Goal: Task Accomplishment & Management: Complete application form

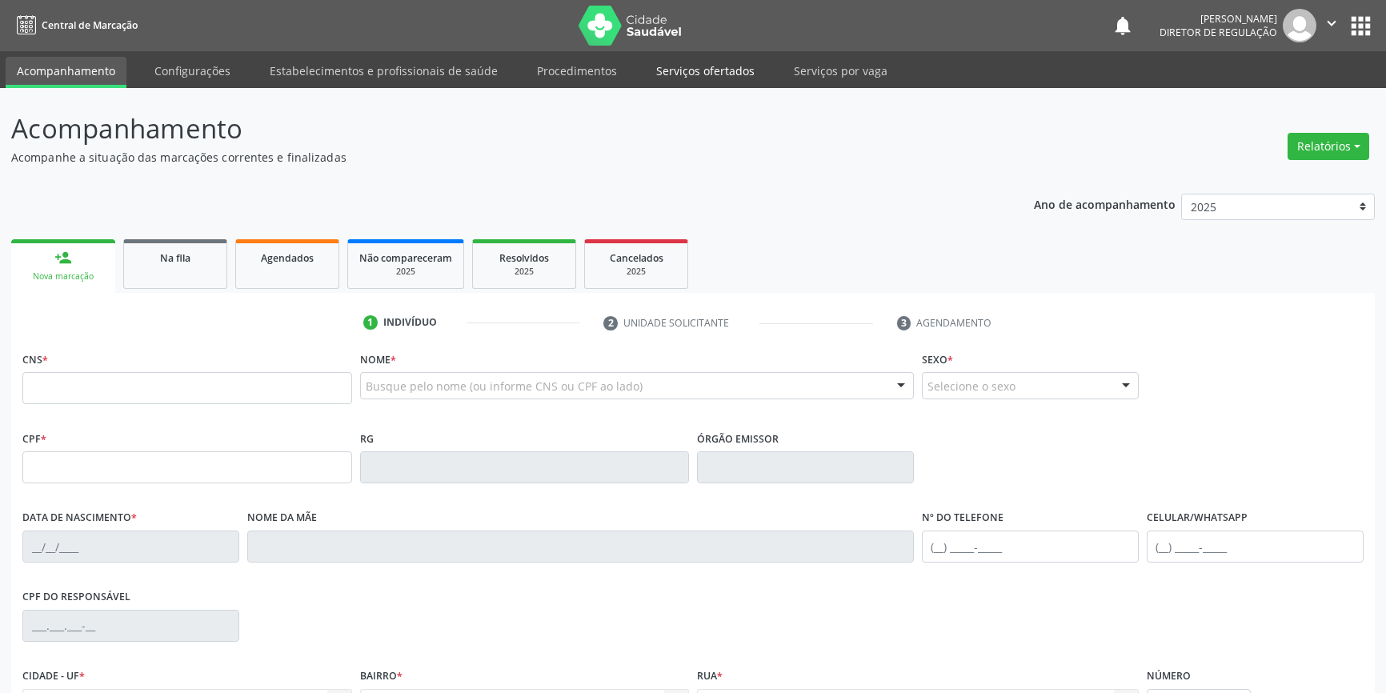
click at [685, 69] on link "Serviços ofertados" at bounding box center [705, 71] width 121 height 28
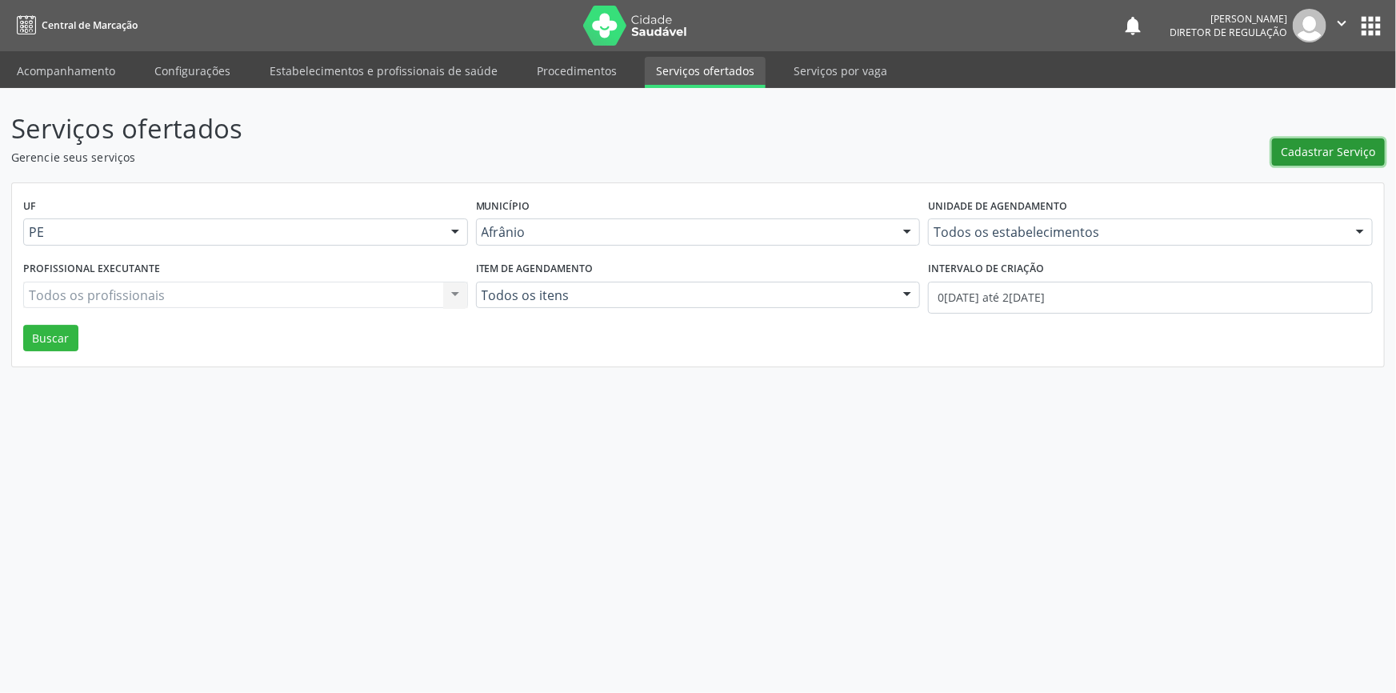
click at [1300, 151] on span "Cadastrar Serviço" at bounding box center [1329, 151] width 94 height 17
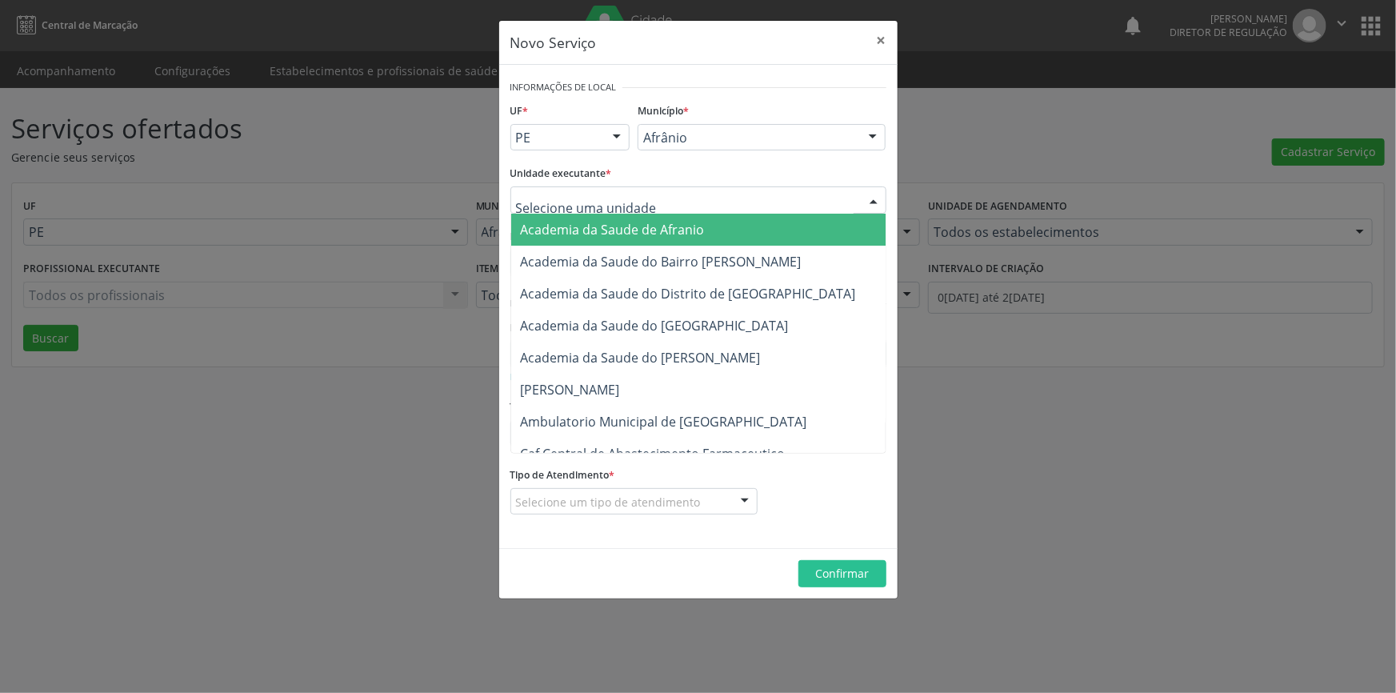
click at [737, 194] on div at bounding box center [698, 199] width 376 height 27
type input "cime"
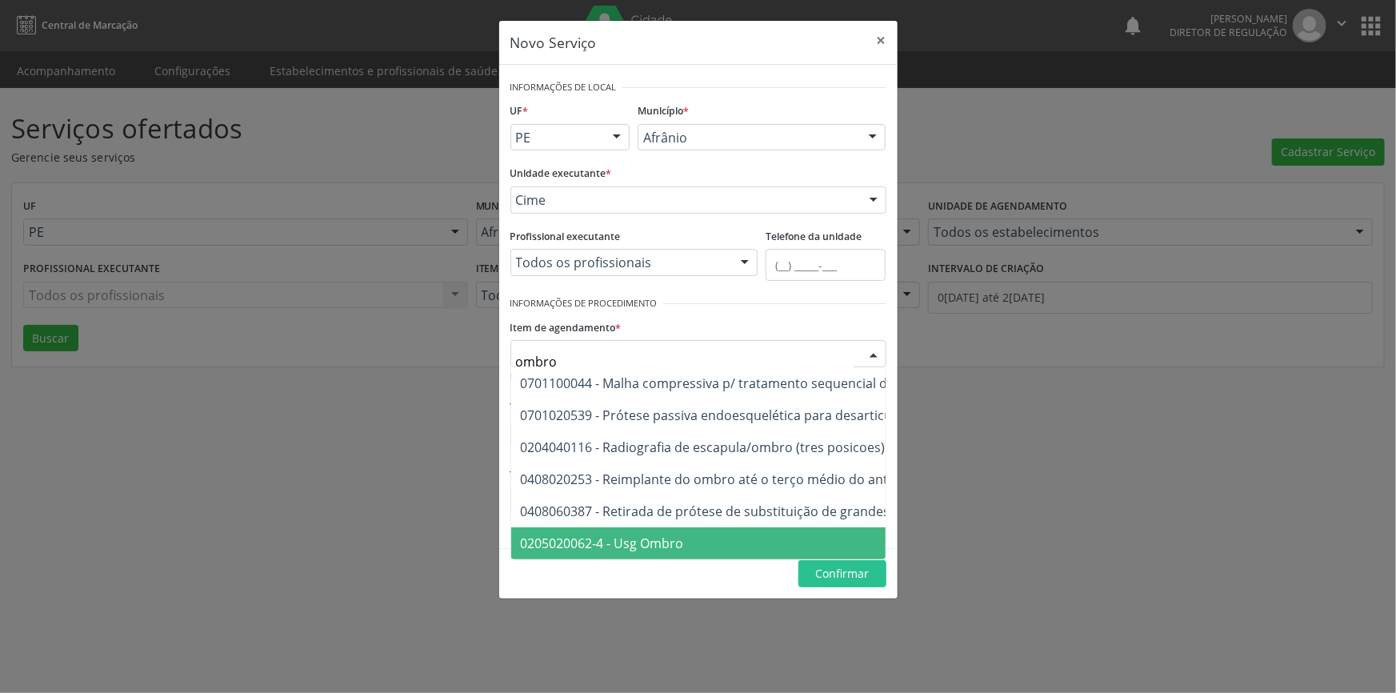
click at [645, 544] on span "0205020062-4 - Usg Ombro" at bounding box center [602, 543] width 163 height 18
type input "ombro"
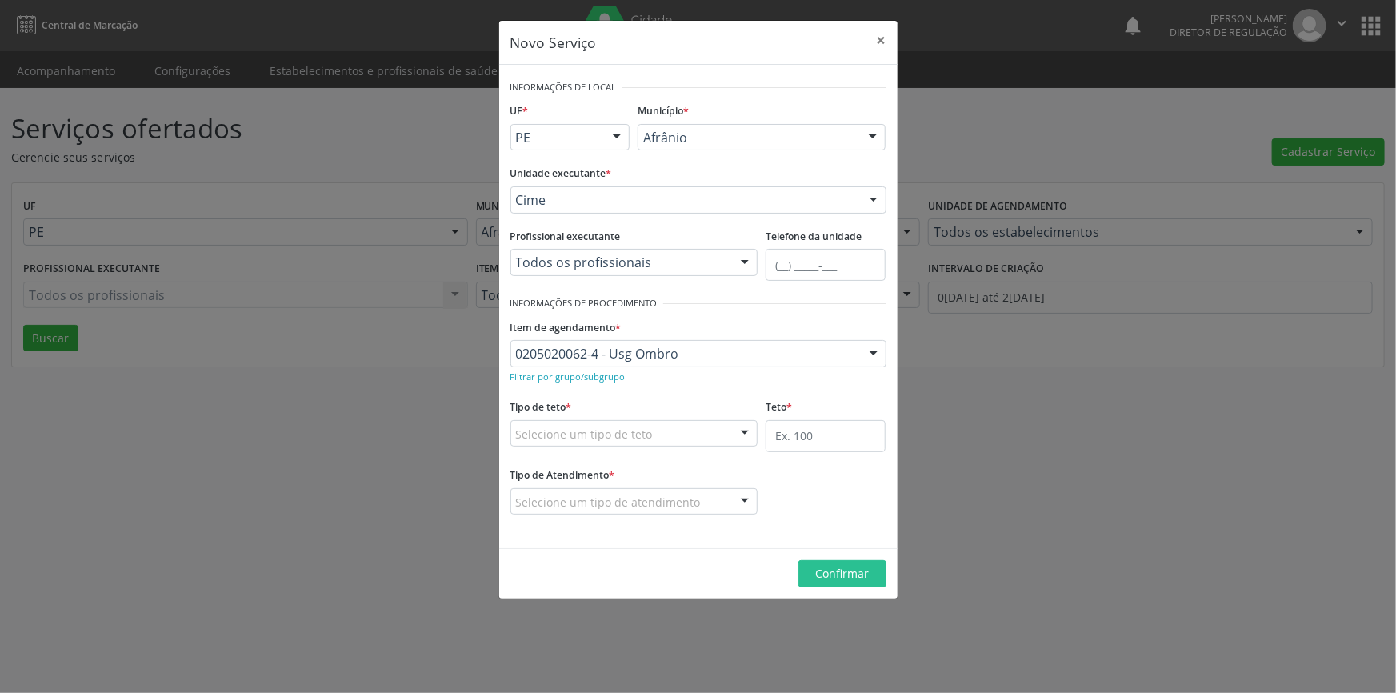
click at [671, 342] on div "0205020062-4 - Usg Ombro" at bounding box center [698, 353] width 376 height 27
click at [687, 366] on div "0205020062-4 - Usg Ombro" at bounding box center [698, 353] width 376 height 27
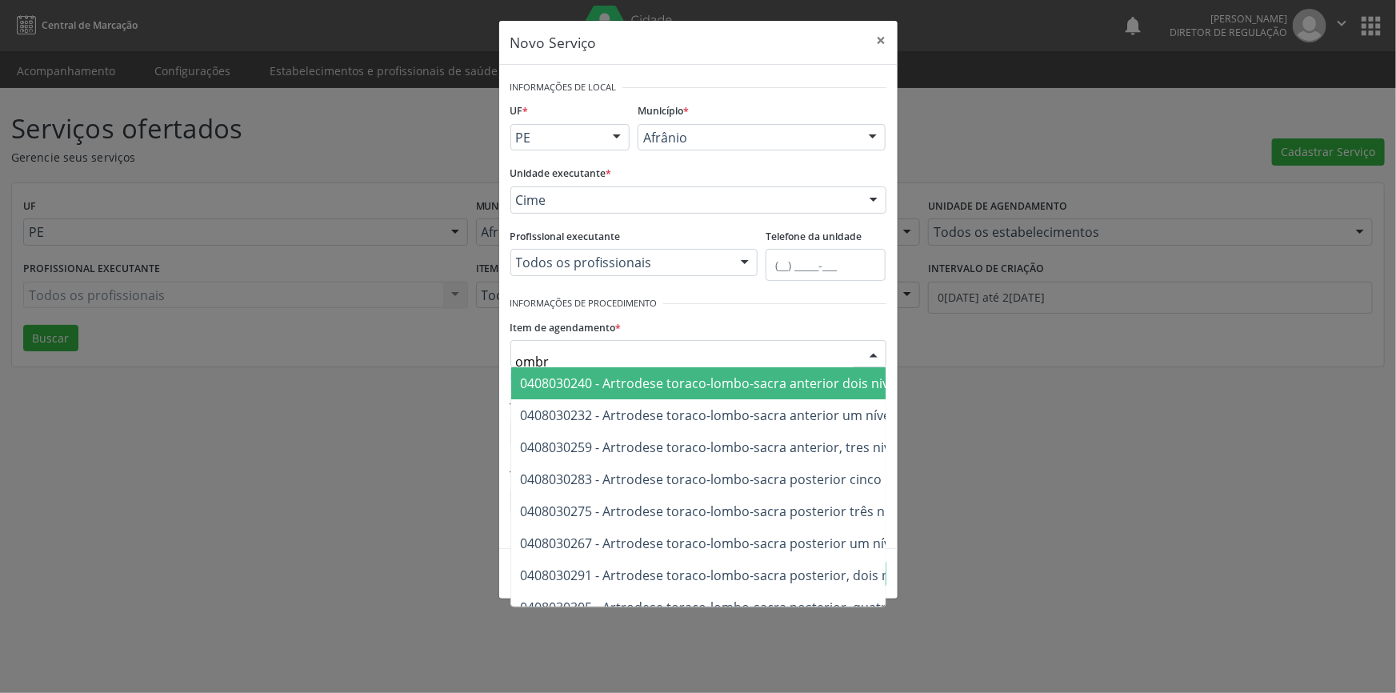
type input "ombro"
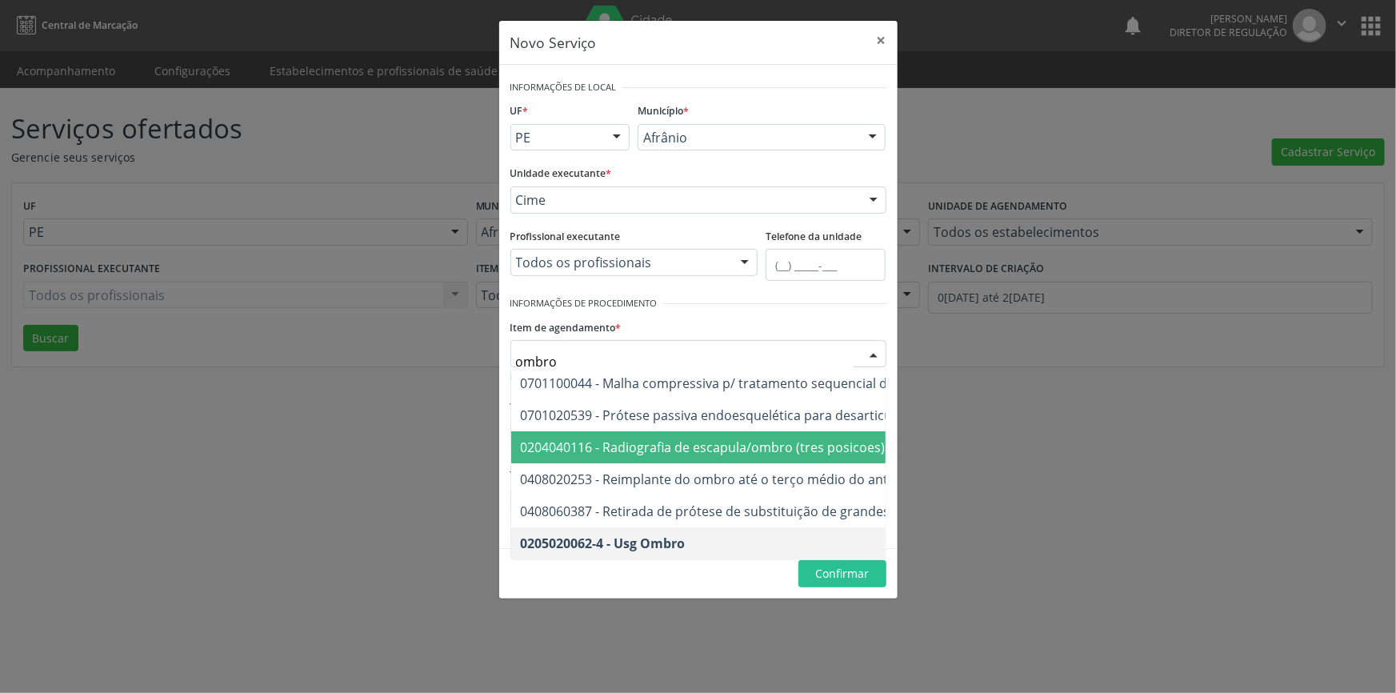
click at [680, 447] on span "0204040116 - Radiografia de escapula/ombro (tres posicoes)" at bounding box center [703, 447] width 365 height 18
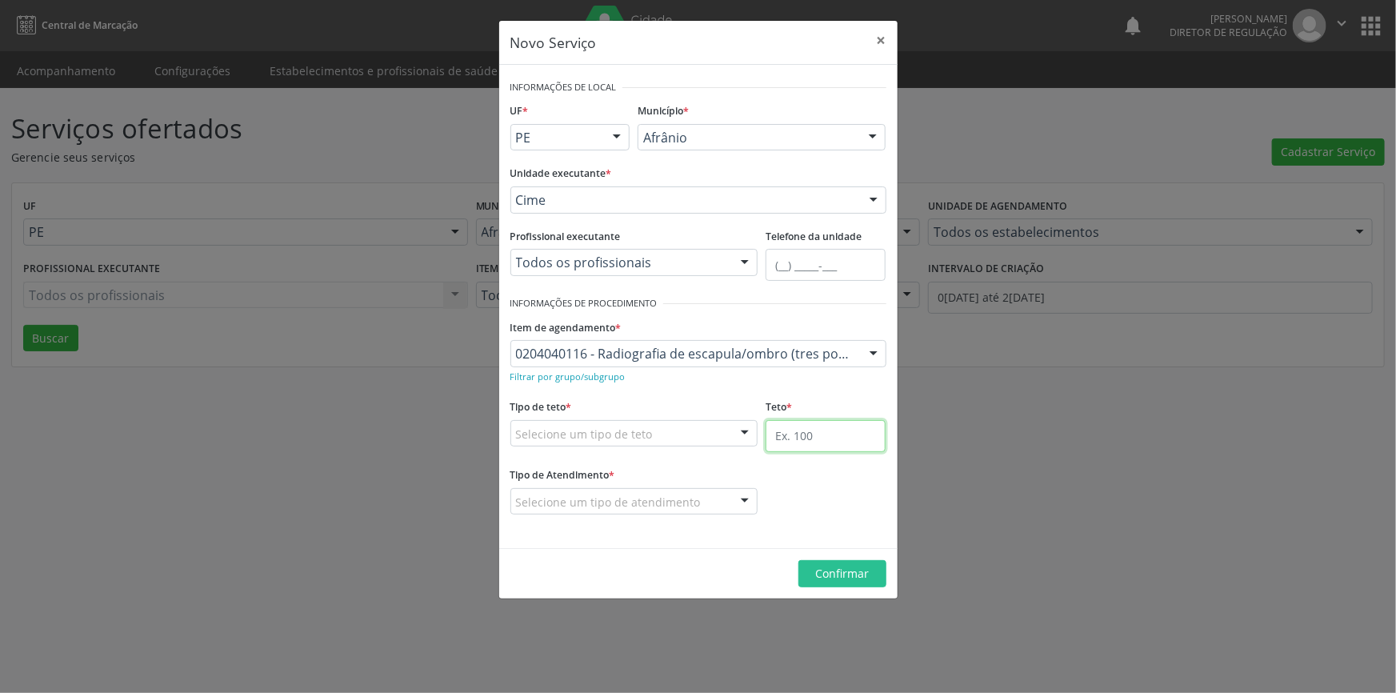
click at [790, 444] on input "text" at bounding box center [826, 436] width 120 height 32
type input "10"
click at [683, 441] on div "Selecione um tipo de teto" at bounding box center [634, 433] width 248 height 27
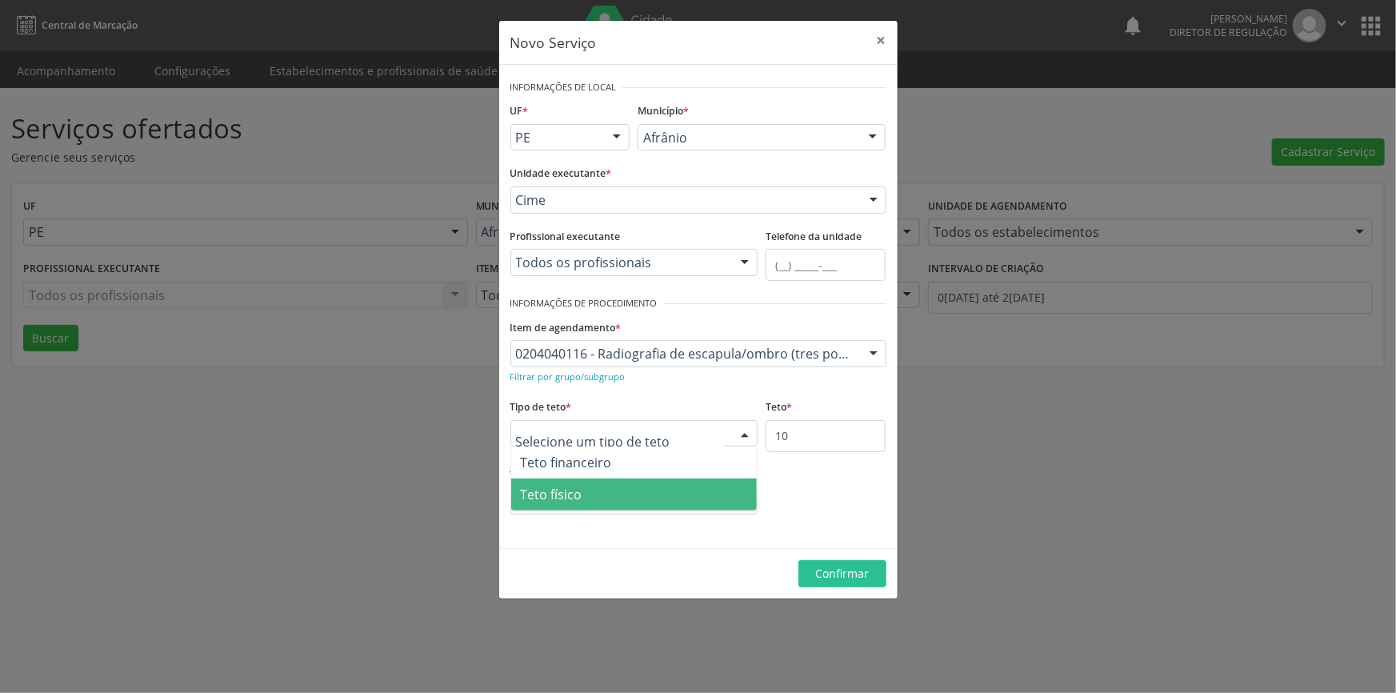
click at [616, 479] on span "Teto físico" at bounding box center [634, 494] width 246 height 32
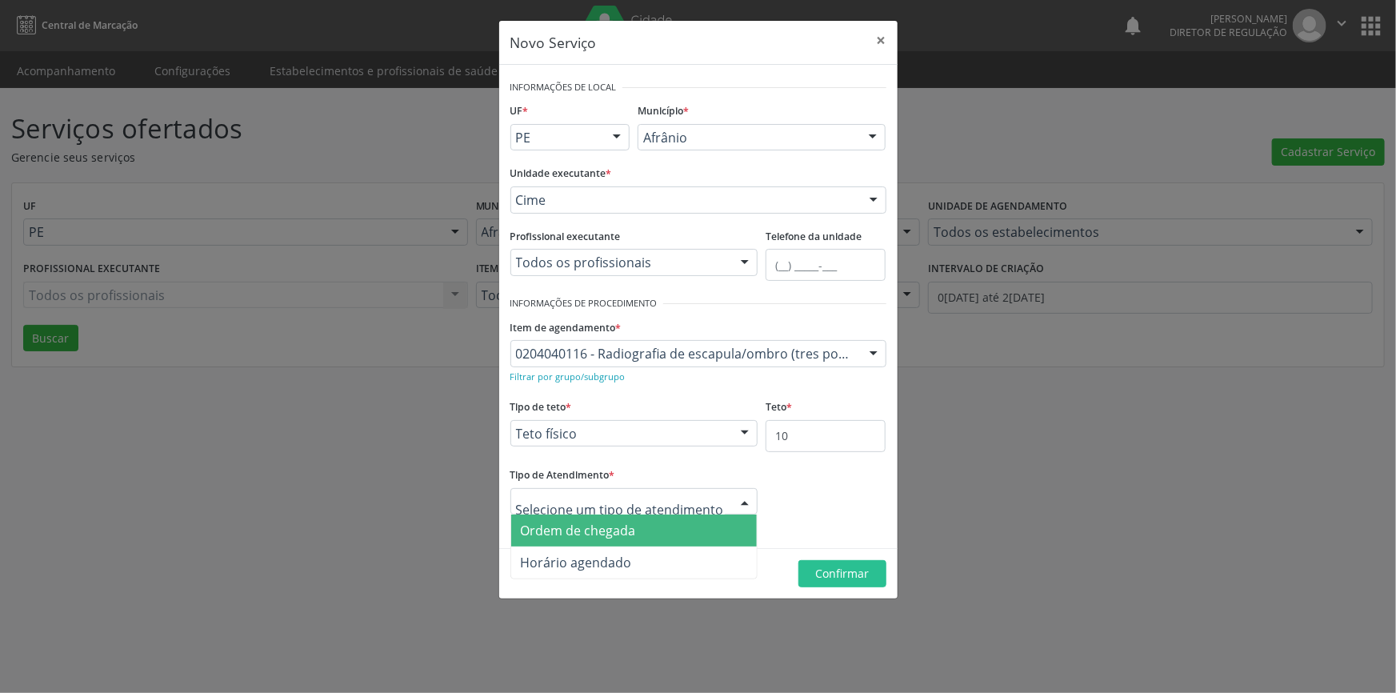
click at [606, 524] on span "Ordem de chegada" at bounding box center [578, 531] width 115 height 18
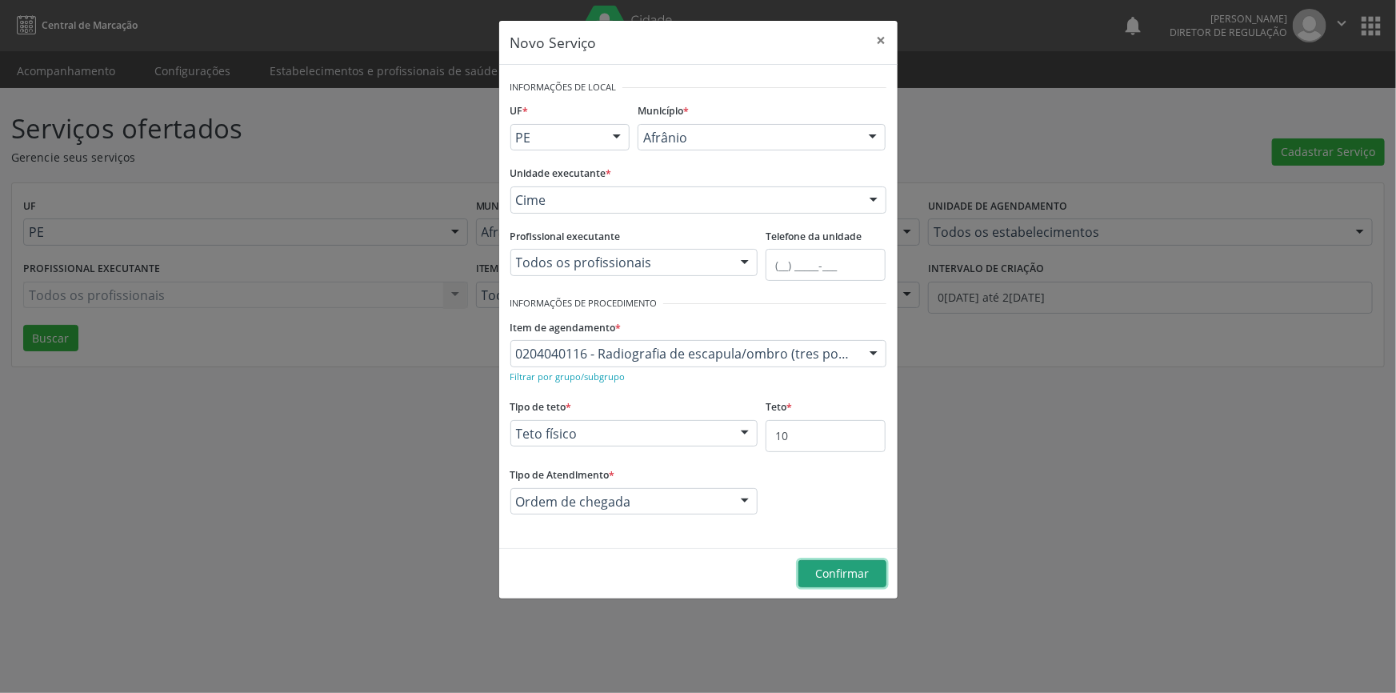
click at [867, 577] on span "Confirmar" at bounding box center [842, 573] width 54 height 15
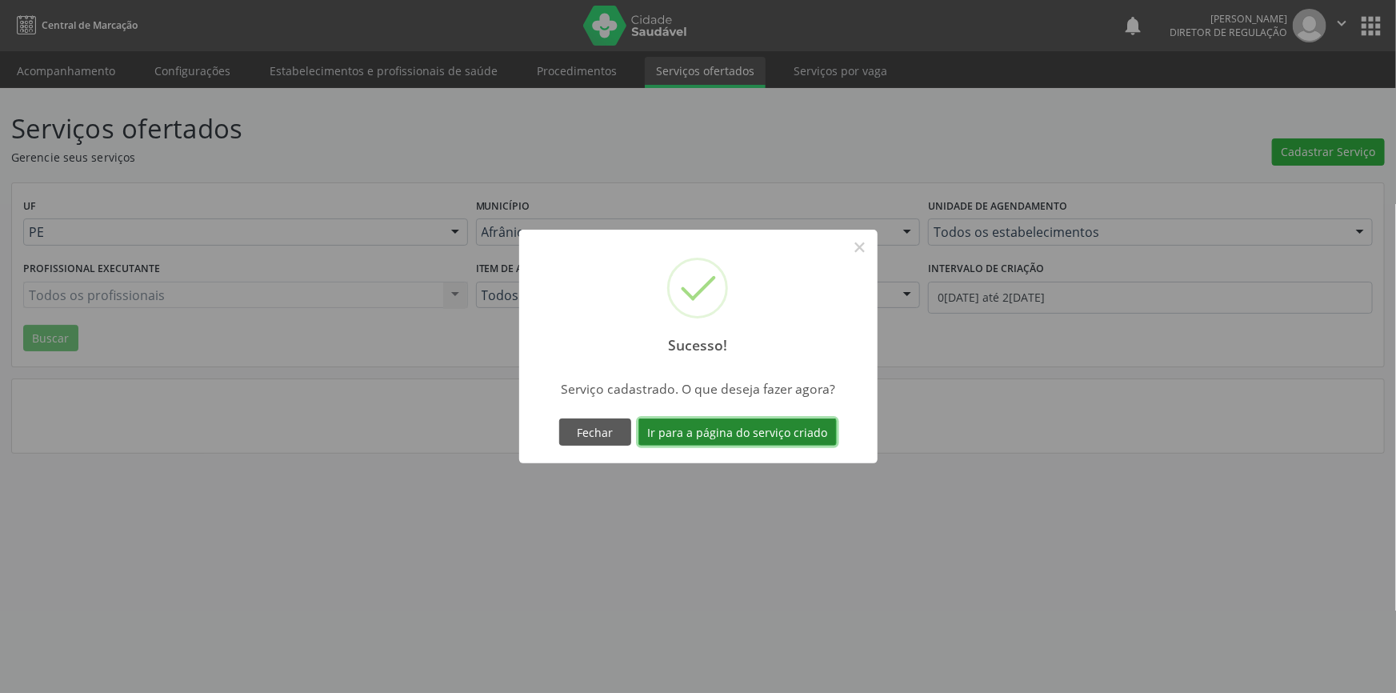
click at [778, 420] on button "Ir para a página do serviço criado" at bounding box center [738, 431] width 198 height 27
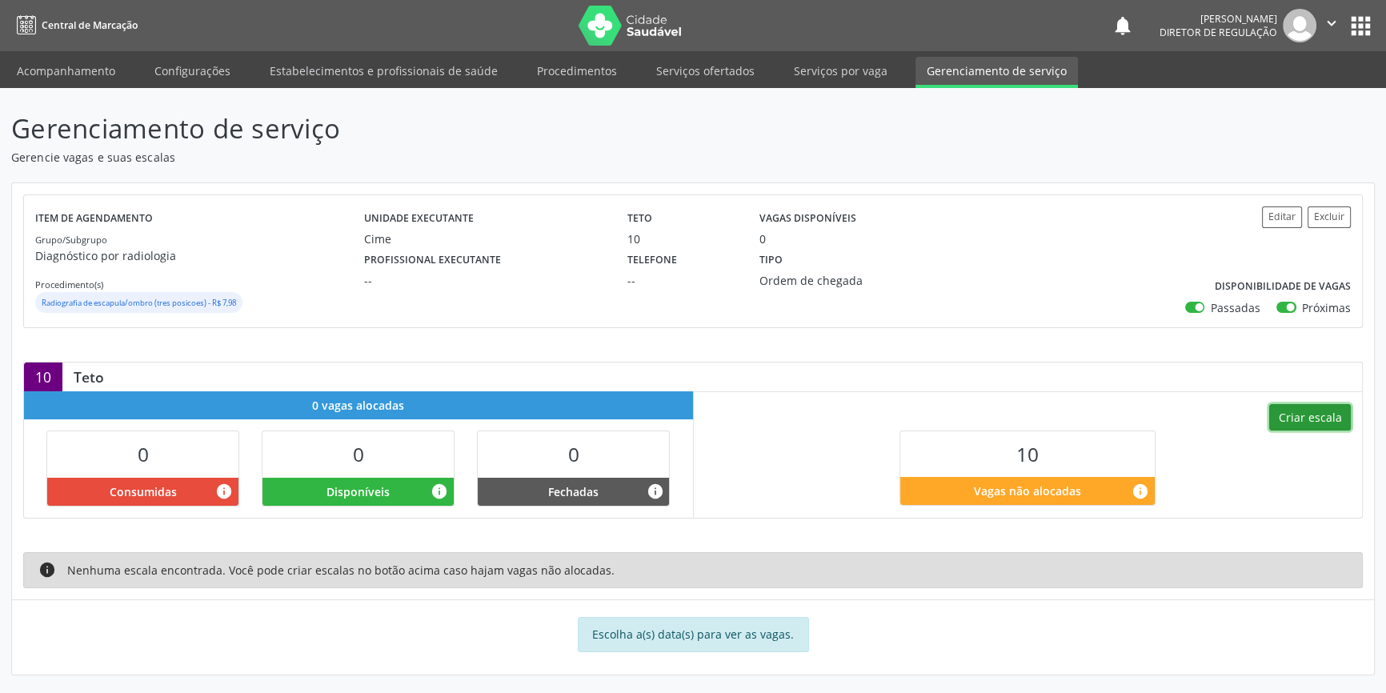
click at [1327, 406] on button "Criar escala" at bounding box center [1310, 417] width 82 height 27
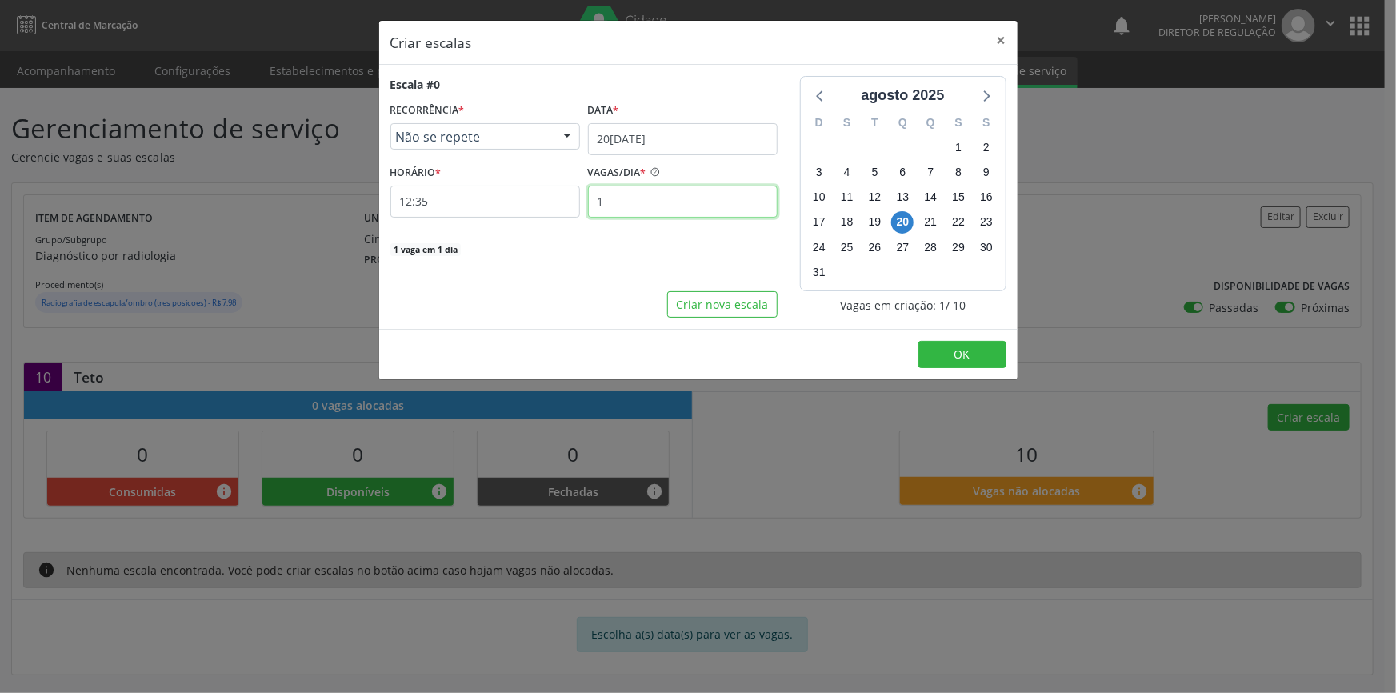
drag, startPoint x: 639, startPoint y: 209, endPoint x: 350, endPoint y: 70, distance: 320.7
click at [488, 183] on div "HORÁRIO * 12:35 VAGAS/DIA * 1" at bounding box center [583, 189] width 395 height 57
type input "5"
click at [711, 304] on button "Criar nova escala" at bounding box center [722, 304] width 110 height 27
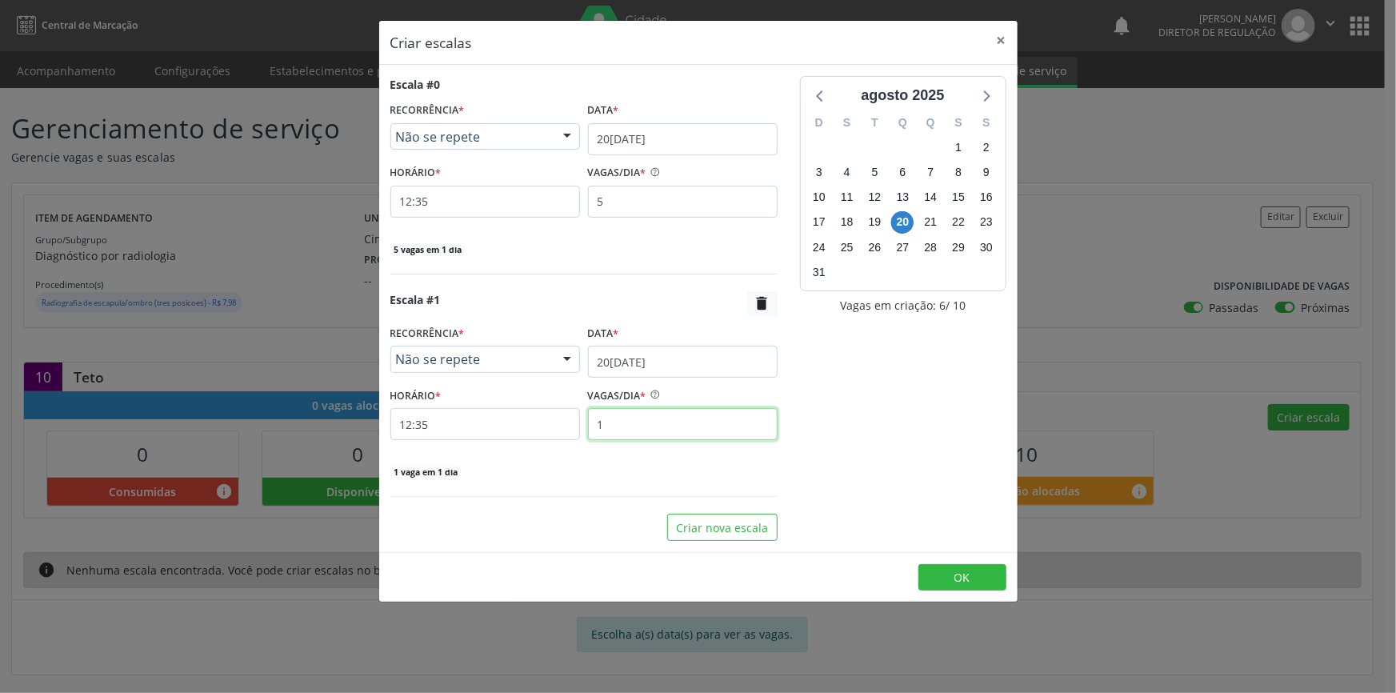
click at [515, 392] on div "HORÁRIO * 12:35 VAGAS/DIA * 1" at bounding box center [583, 411] width 395 height 57
type input "5"
click at [976, 580] on button "OK" at bounding box center [963, 577] width 88 height 27
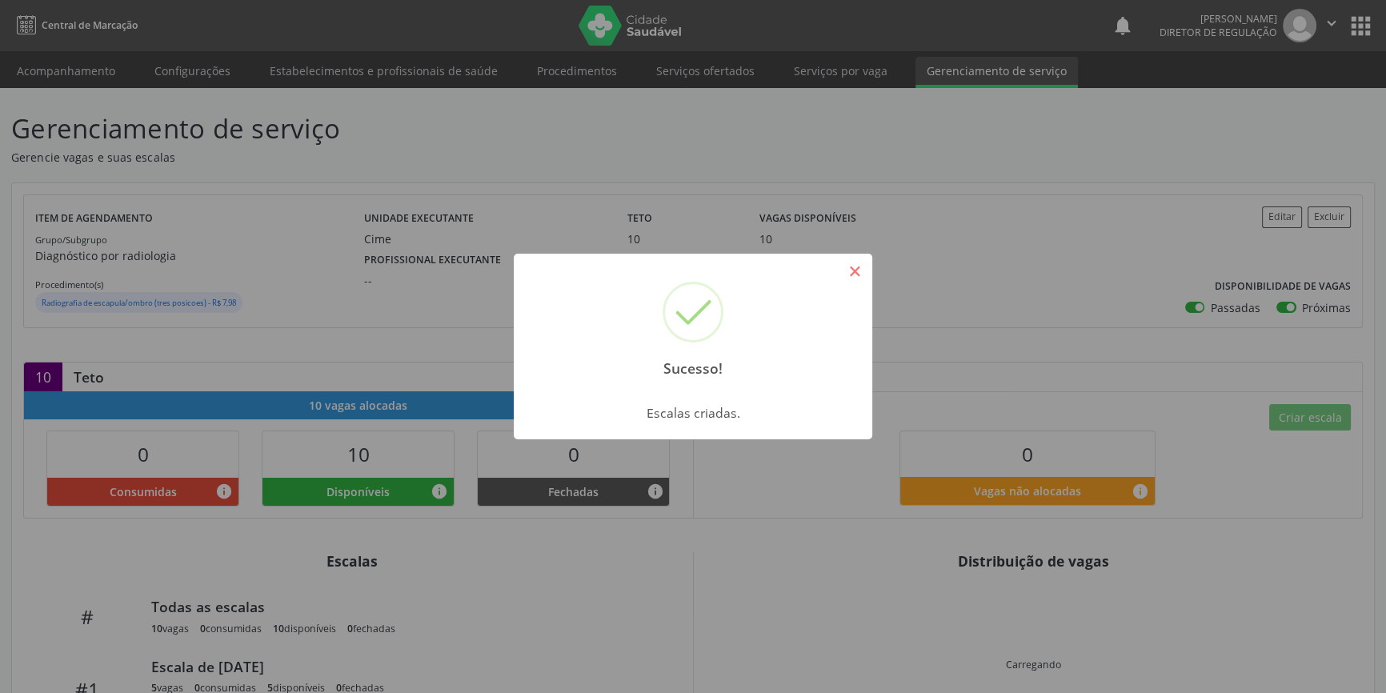
click at [849, 269] on button "×" at bounding box center [854, 271] width 27 height 27
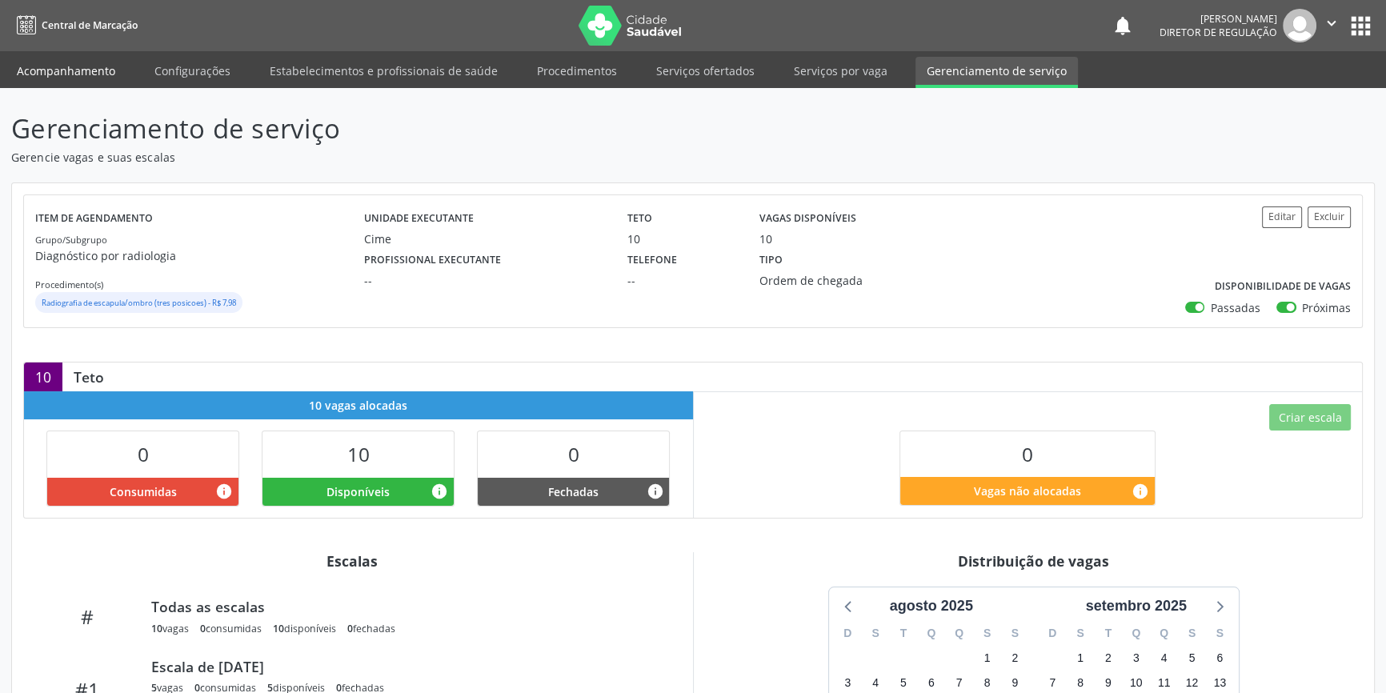
click at [54, 73] on link "Acompanhamento" at bounding box center [66, 71] width 121 height 28
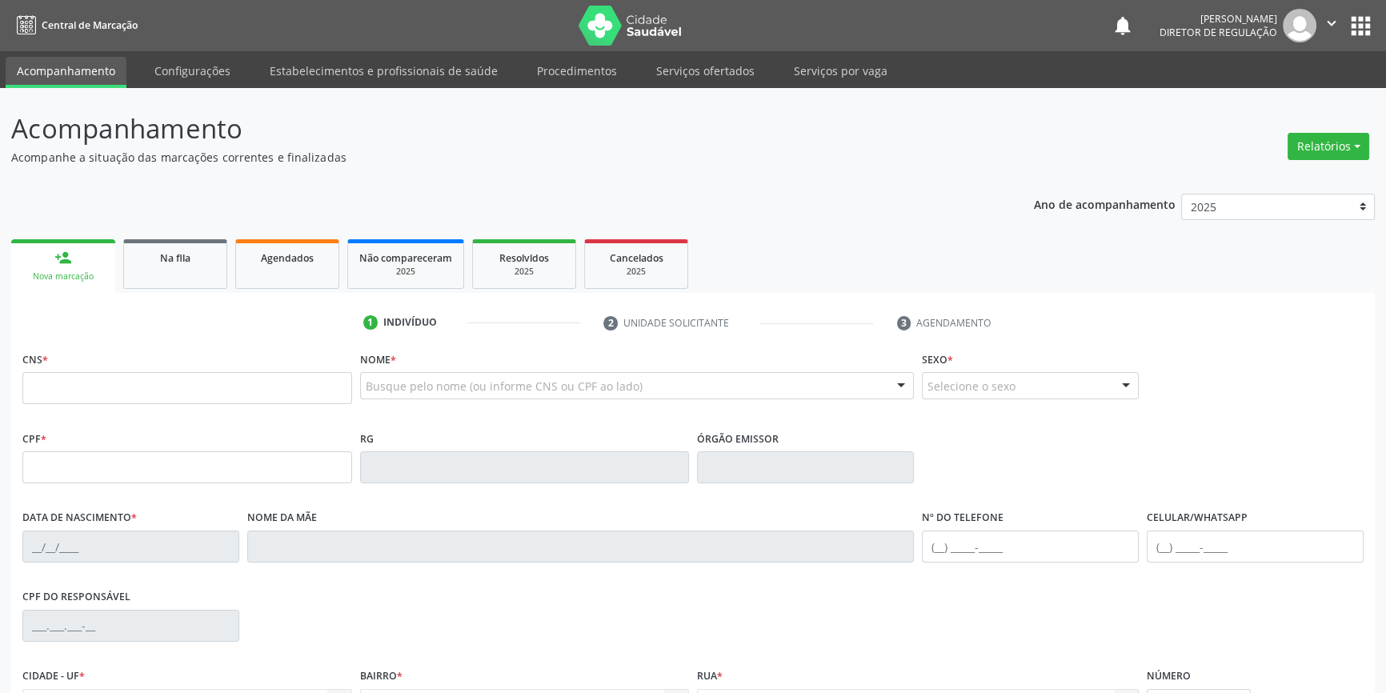
drag, startPoint x: 391, startPoint y: 385, endPoint x: 453, endPoint y: 330, distance: 82.7
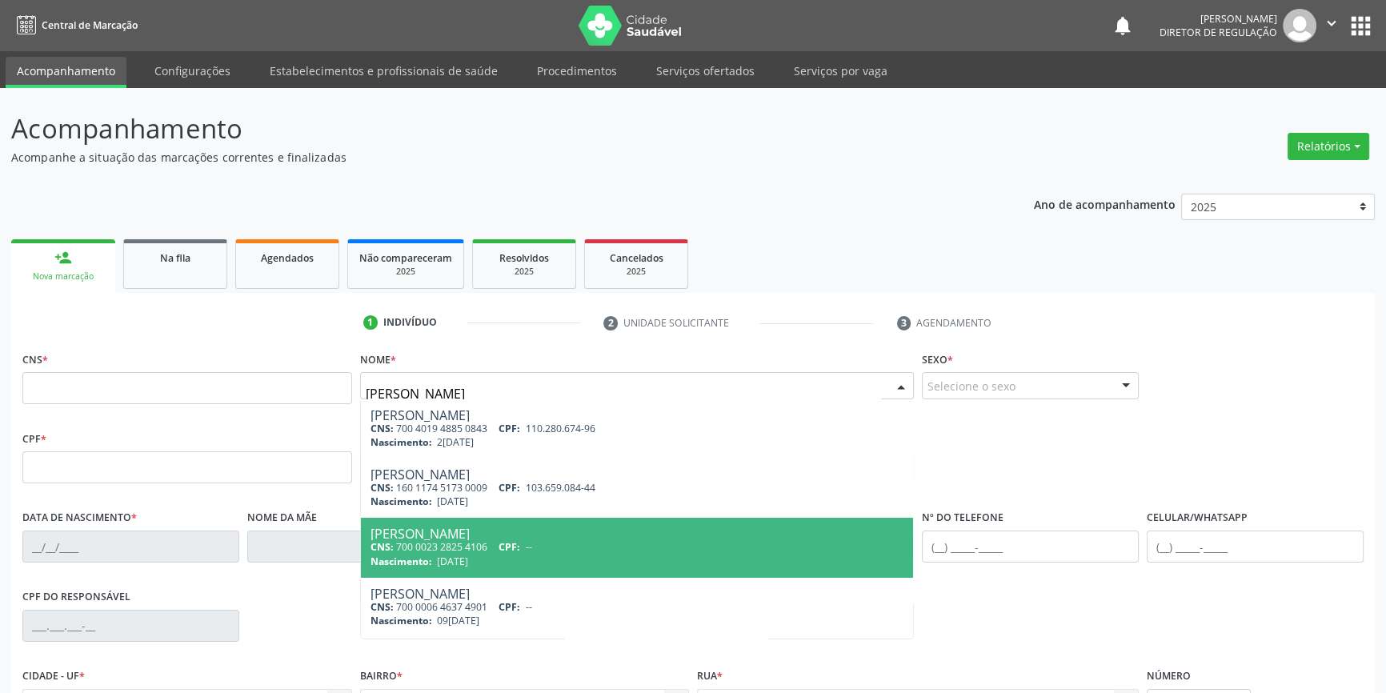
type input "ana paula ram"
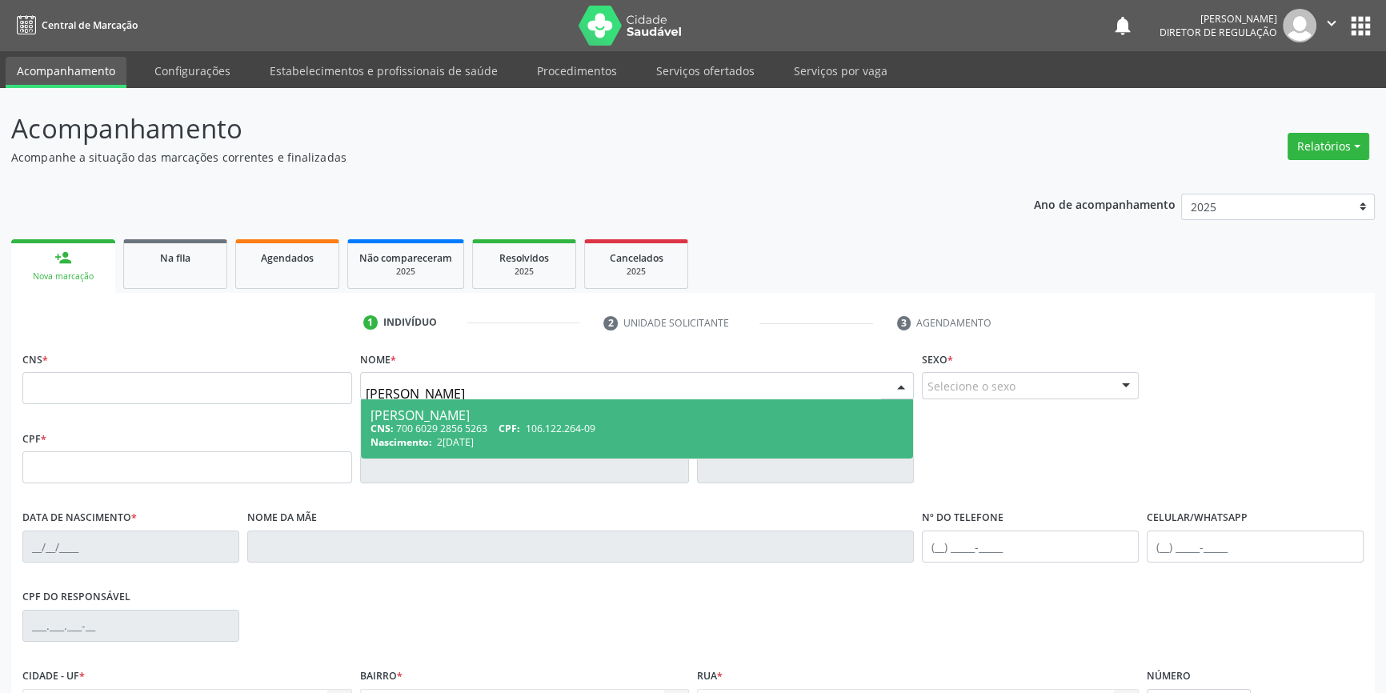
click at [465, 430] on div "CNS: 700 6029 2856 5263 CPF: 106.122.264-09" at bounding box center [637, 429] width 534 height 14
type input "700 6029 2856 5263"
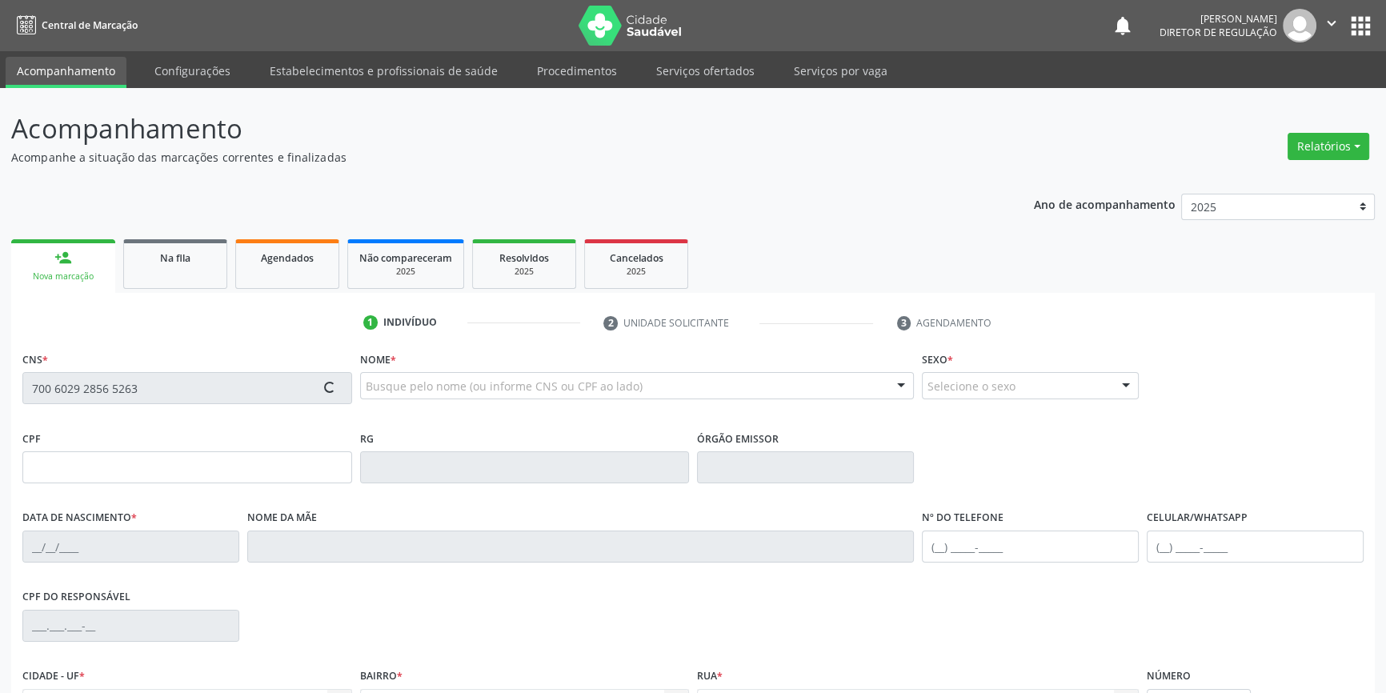
type input "106.122.264-09"
type input "25/10/1992"
type input "Stael Ramos Souza"
type input "(87) 98849-6331"
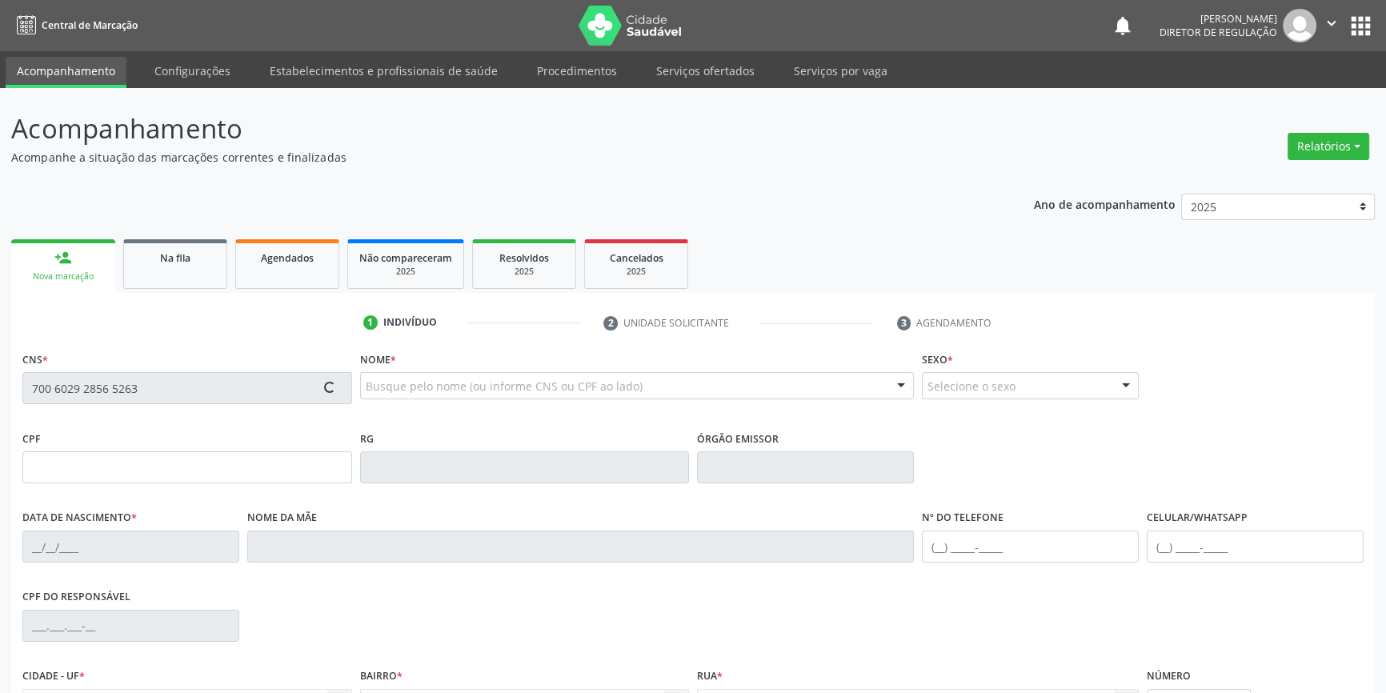
type input "522"
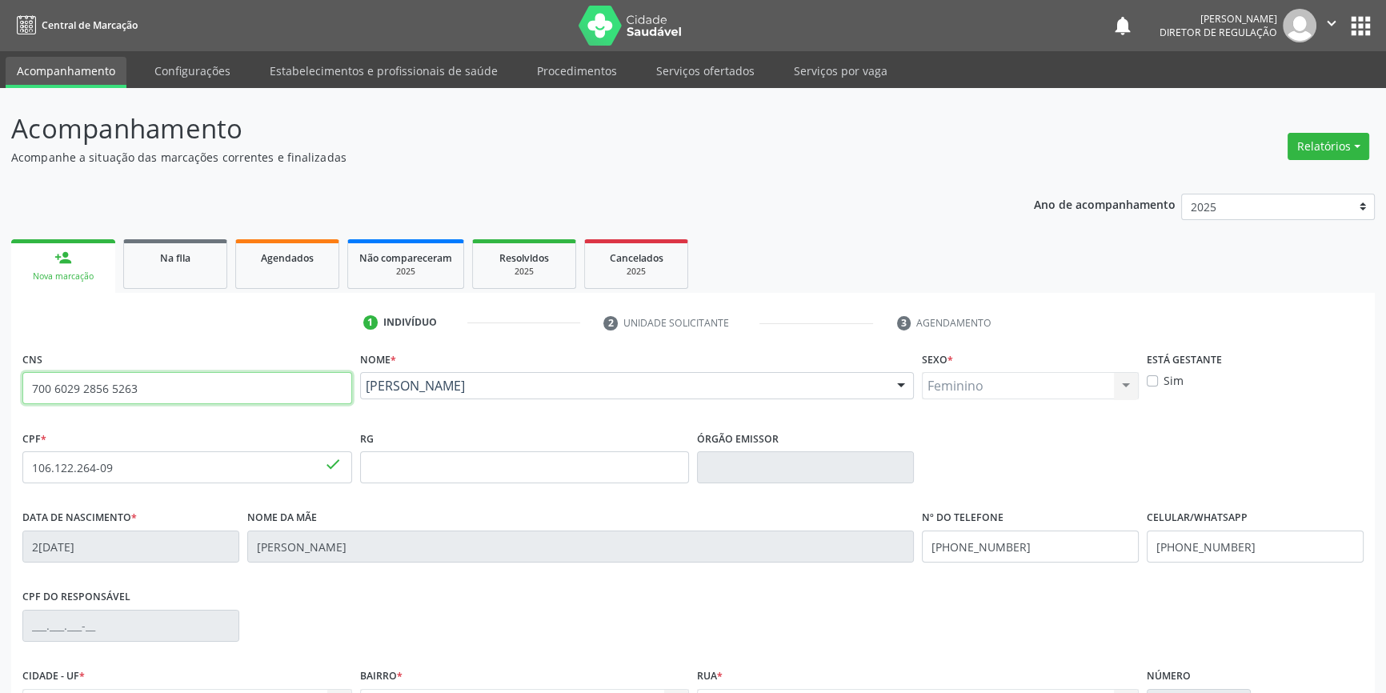
drag, startPoint x: 186, startPoint y: 388, endPoint x: 0, endPoint y: 385, distance: 186.5
click at [0, 385] on div "Acompanhamento Acompanhe a situação das marcações correntes e finalizadas Relat…" at bounding box center [693, 477] width 1386 height 779
click at [175, 270] on link "Na fila" at bounding box center [175, 264] width 104 height 50
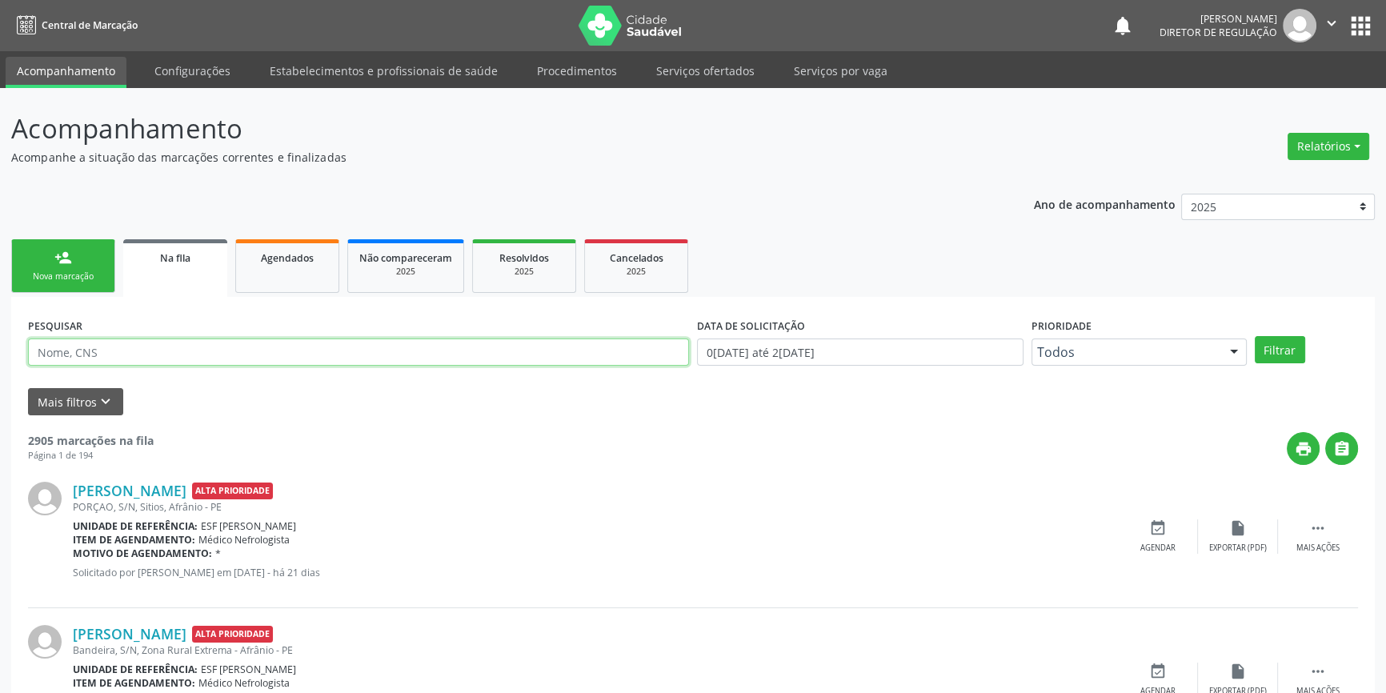
click at [239, 355] on input "text" at bounding box center [358, 351] width 661 height 27
paste input "700 6029 2856 5263"
click at [1280, 343] on button "Filtrar" at bounding box center [1280, 349] width 50 height 27
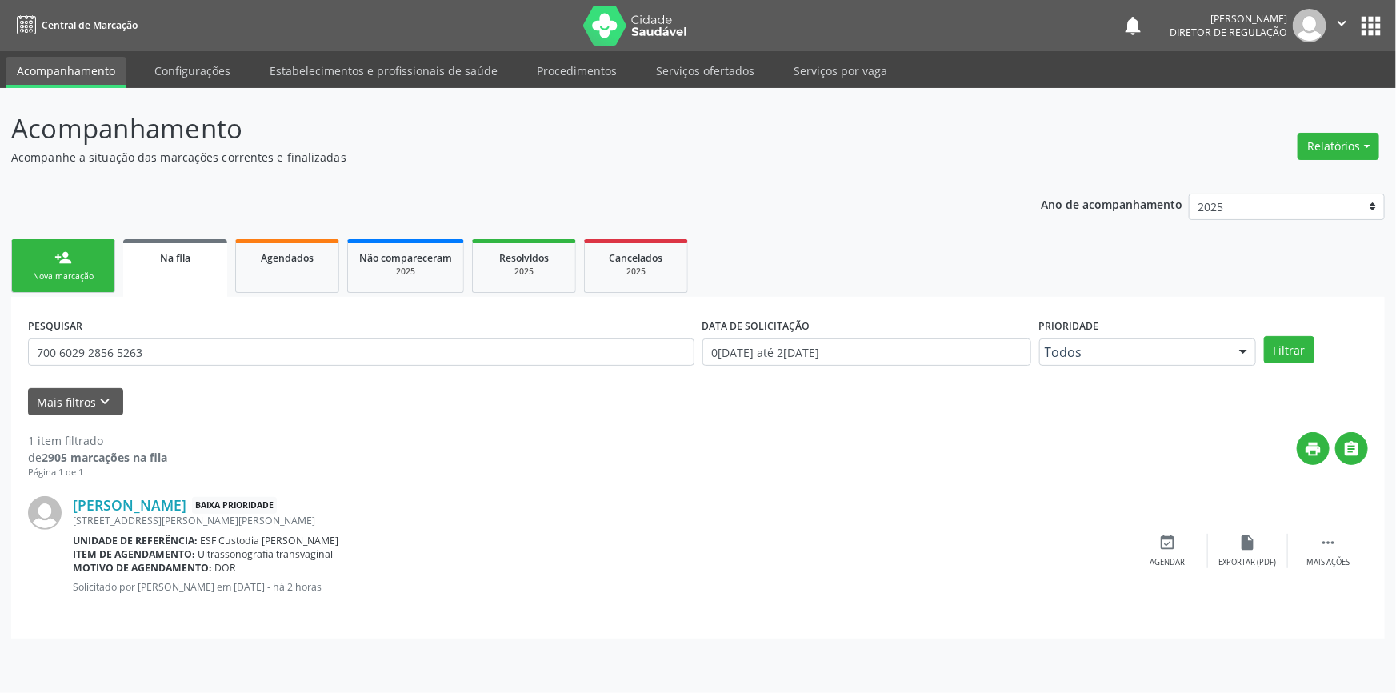
click at [526, 466] on div "print " at bounding box center [767, 455] width 1201 height 47
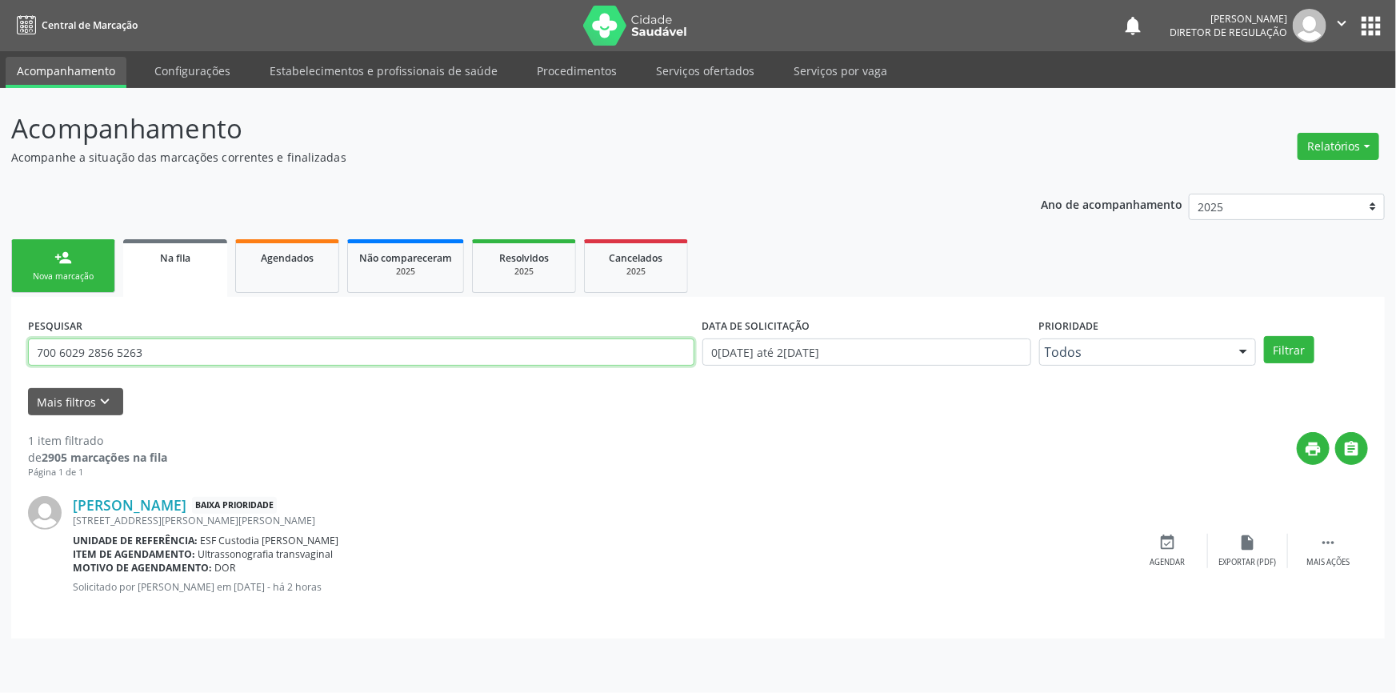
drag, startPoint x: 21, startPoint y: 342, endPoint x: 0, endPoint y: 341, distance: 20.8
click at [0, 341] on div "Acompanhamento Acompanhe a situação das marcações correntes e finalizadas Relat…" at bounding box center [698, 390] width 1396 height 605
type input "703007809581979"
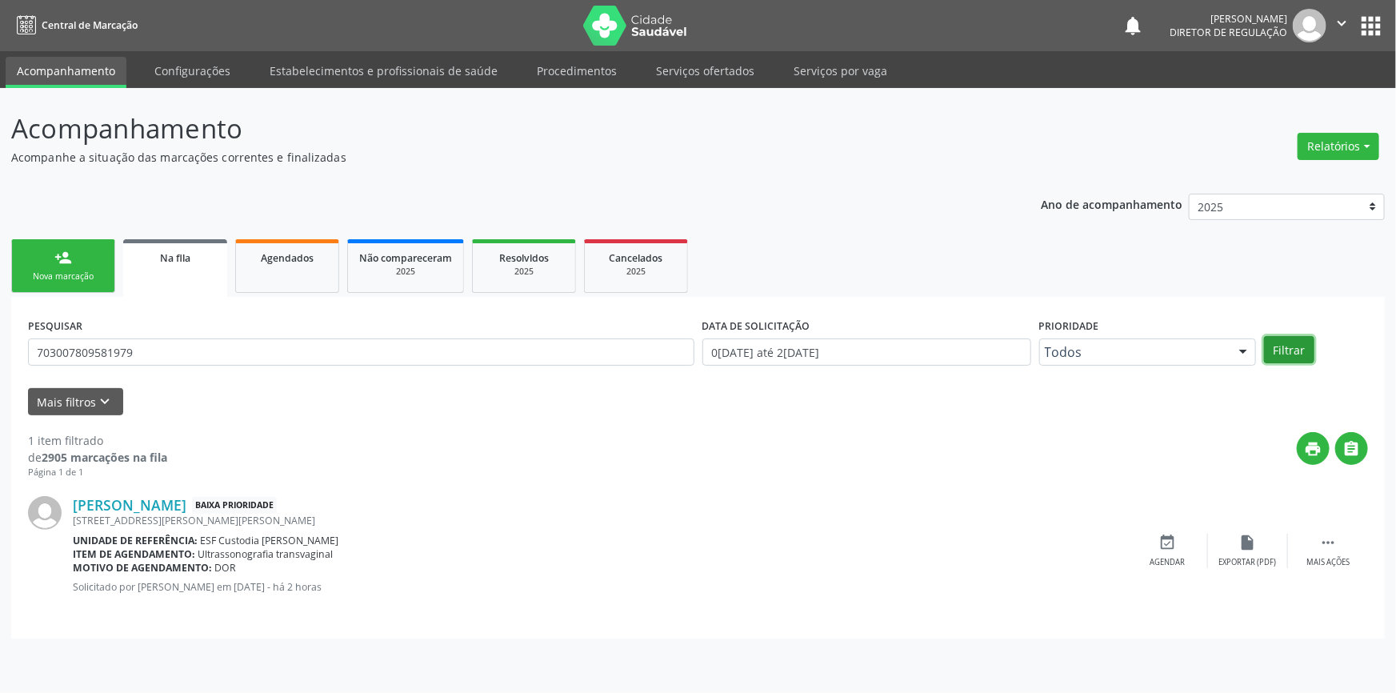
click at [1298, 347] on button "Filtrar" at bounding box center [1289, 349] width 50 height 27
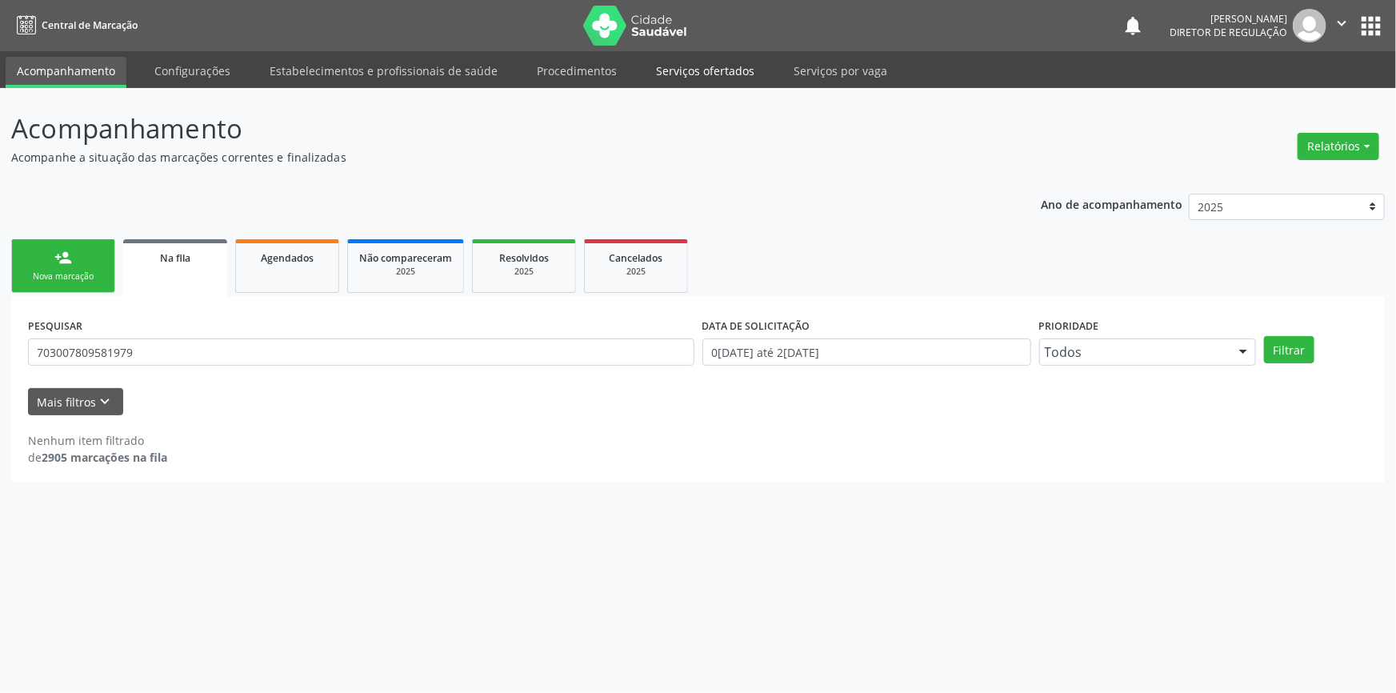
click at [695, 78] on link "Serviços ofertados" at bounding box center [705, 71] width 121 height 28
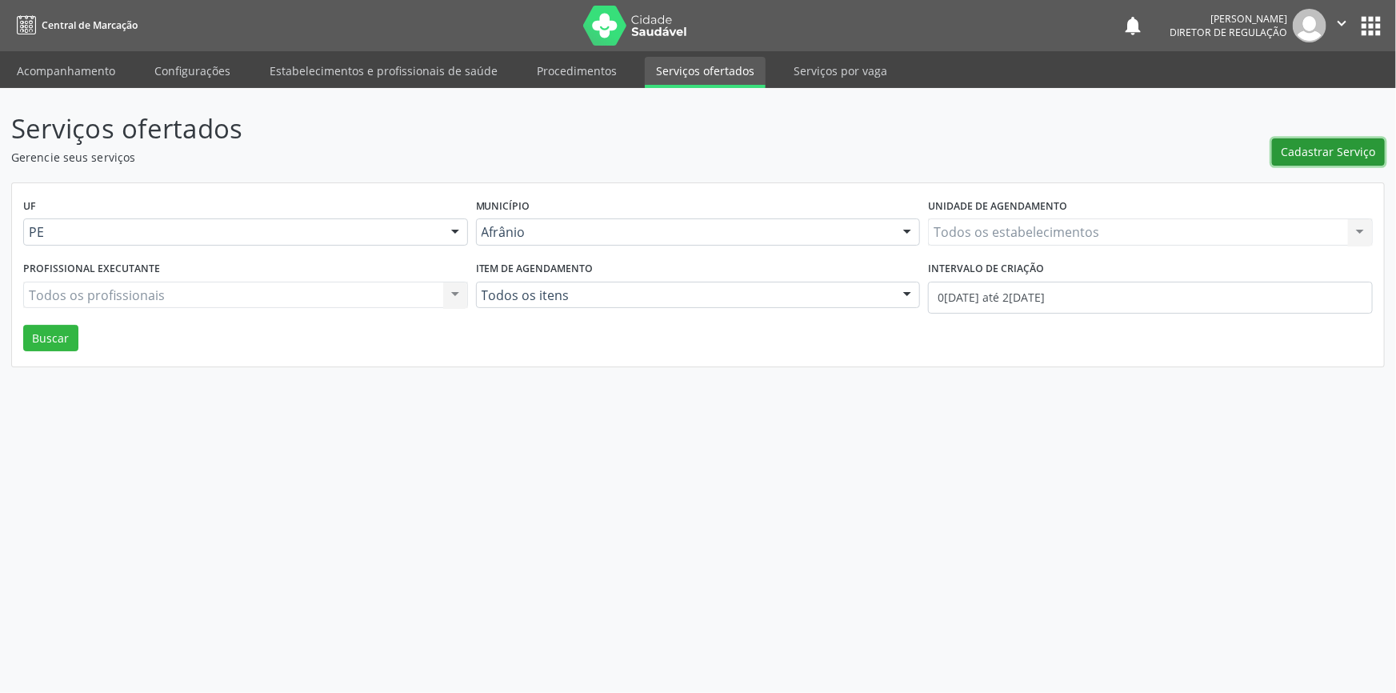
click at [1293, 152] on span "Cadastrar Serviço" at bounding box center [1329, 151] width 94 height 17
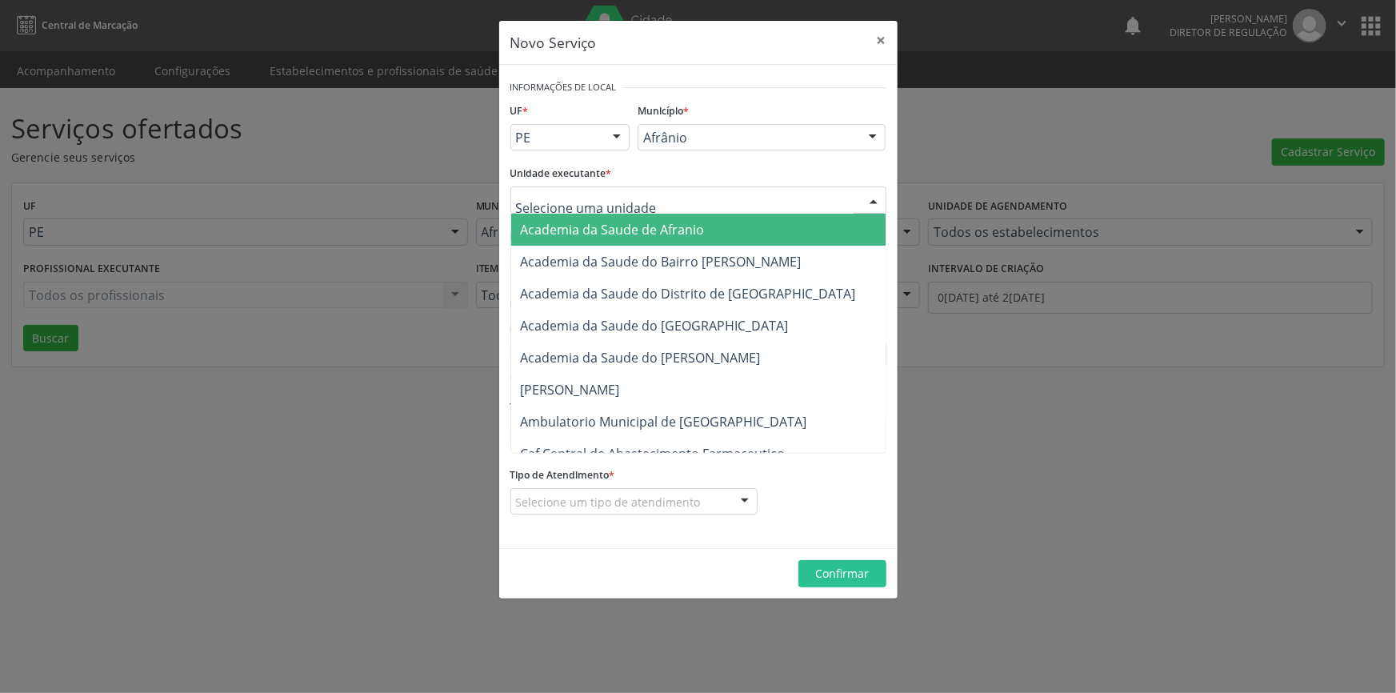
click at [679, 199] on div at bounding box center [698, 199] width 376 height 27
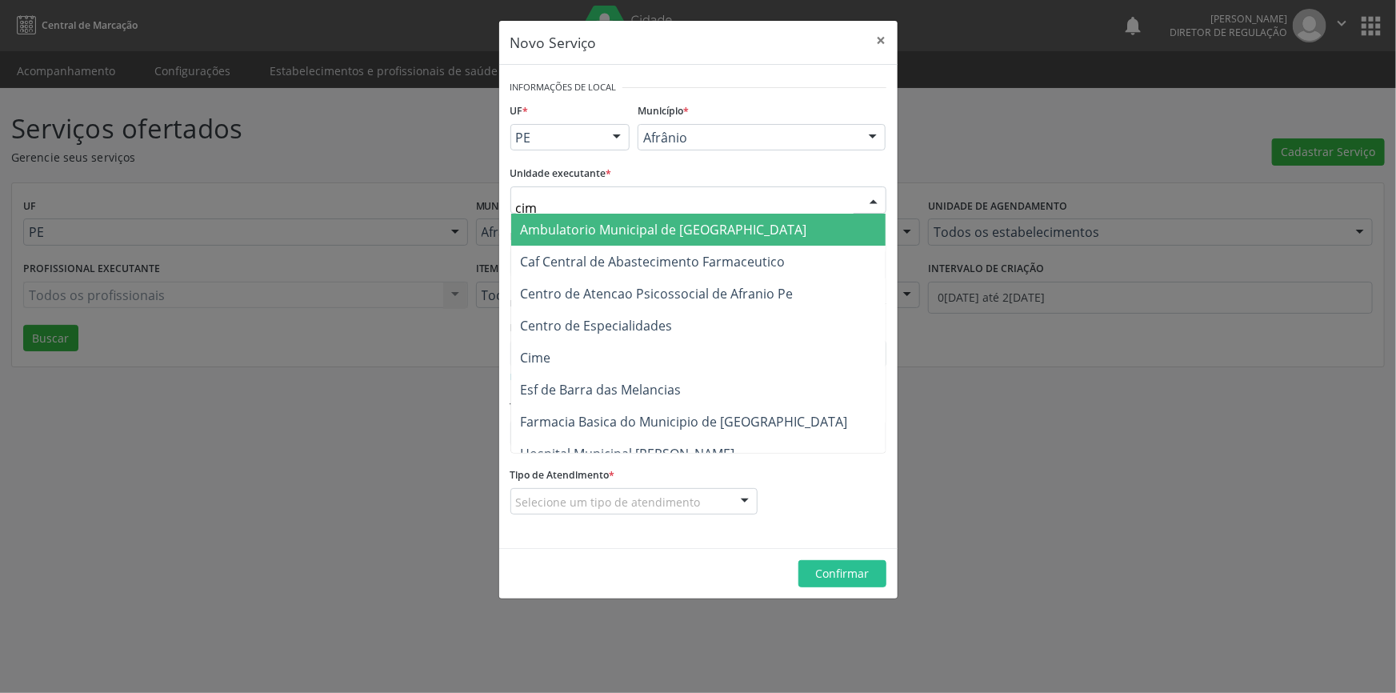
type input "cime"
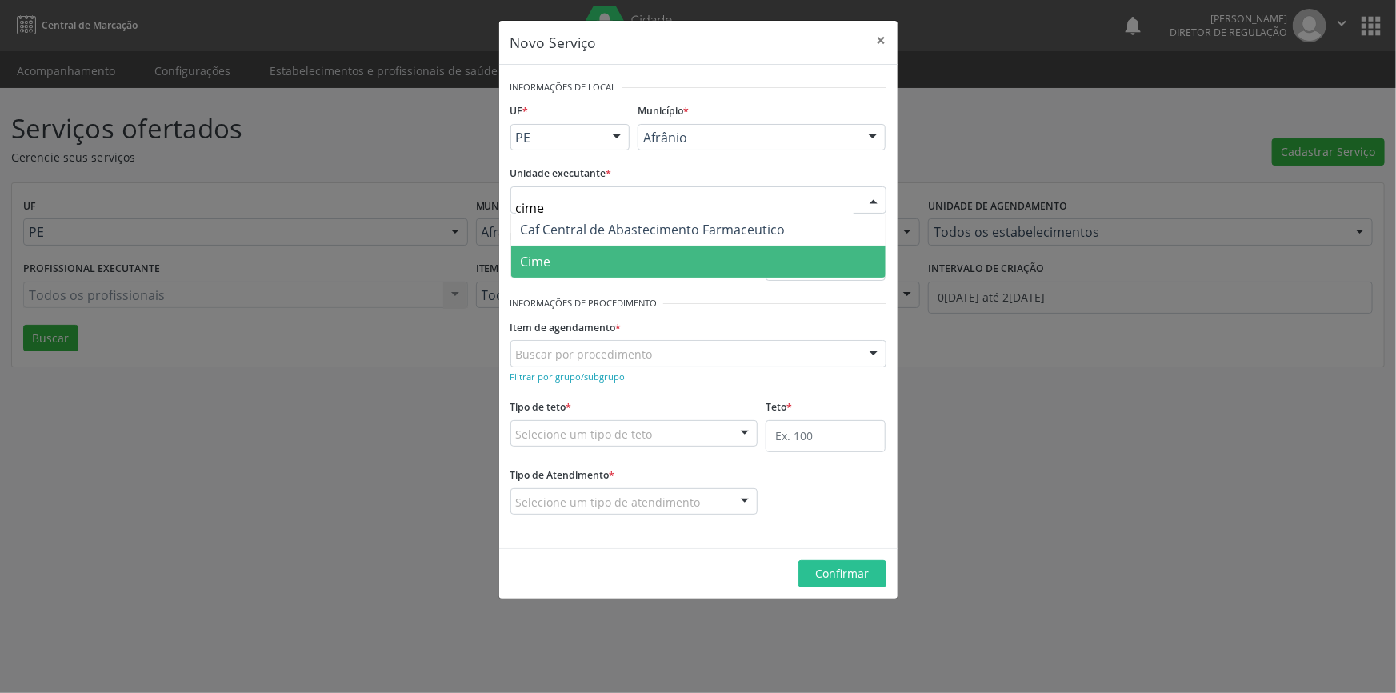
click at [574, 256] on span "Cime" at bounding box center [698, 262] width 374 height 32
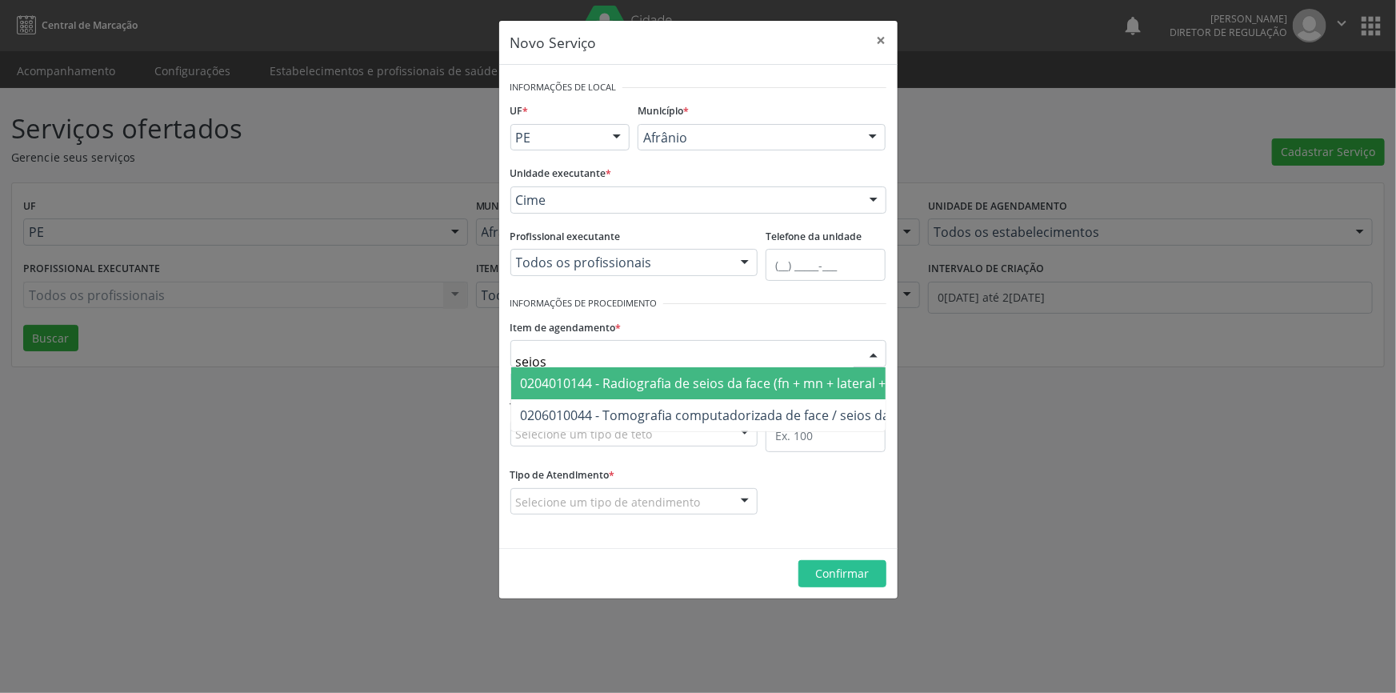
type input "seios d"
click at [695, 386] on span "0204010144 - Radiografia de seios da face (fn + mn + lateral + hirtz)" at bounding box center [721, 383] width 400 height 18
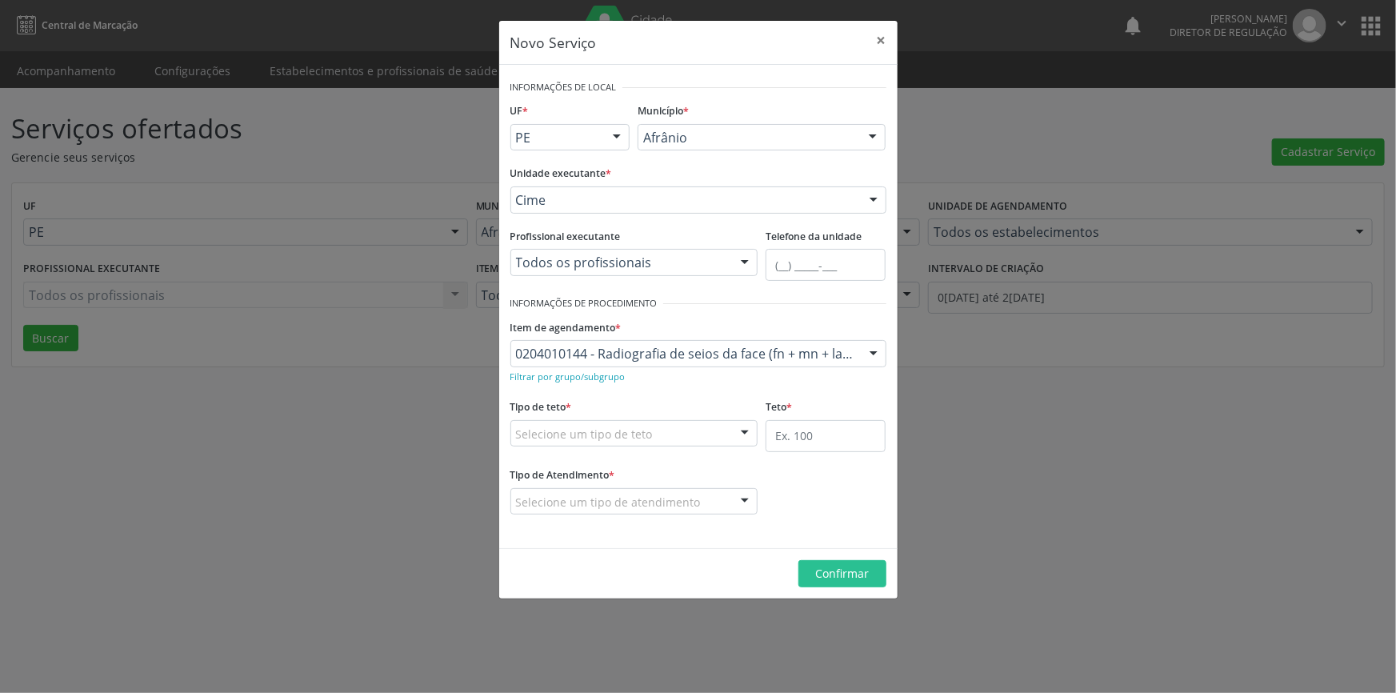
click at [659, 421] on div "Selecione um tipo de teto" at bounding box center [634, 433] width 248 height 27
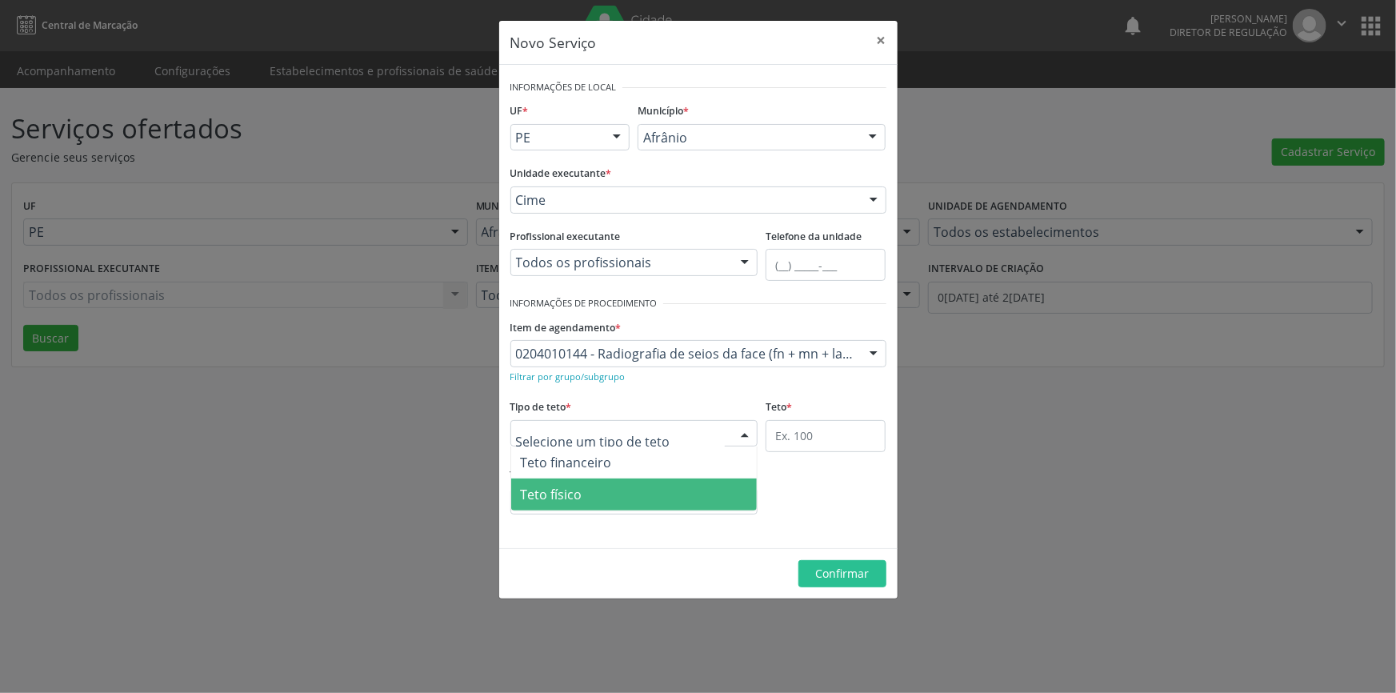
click at [617, 490] on span "Teto físico" at bounding box center [634, 494] width 246 height 32
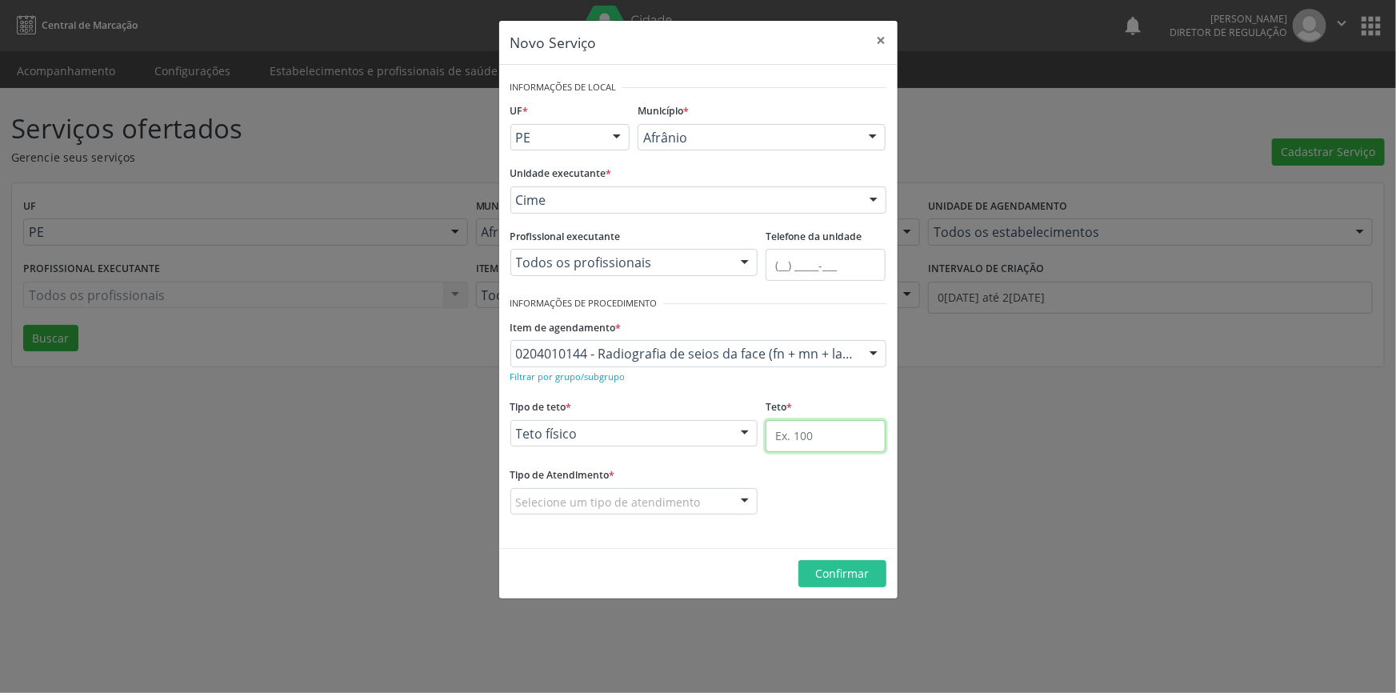
click at [782, 440] on input "text" at bounding box center [826, 436] width 120 height 32
type input "10"
click at [718, 506] on div "Selecione um tipo de atendimento" at bounding box center [634, 501] width 248 height 27
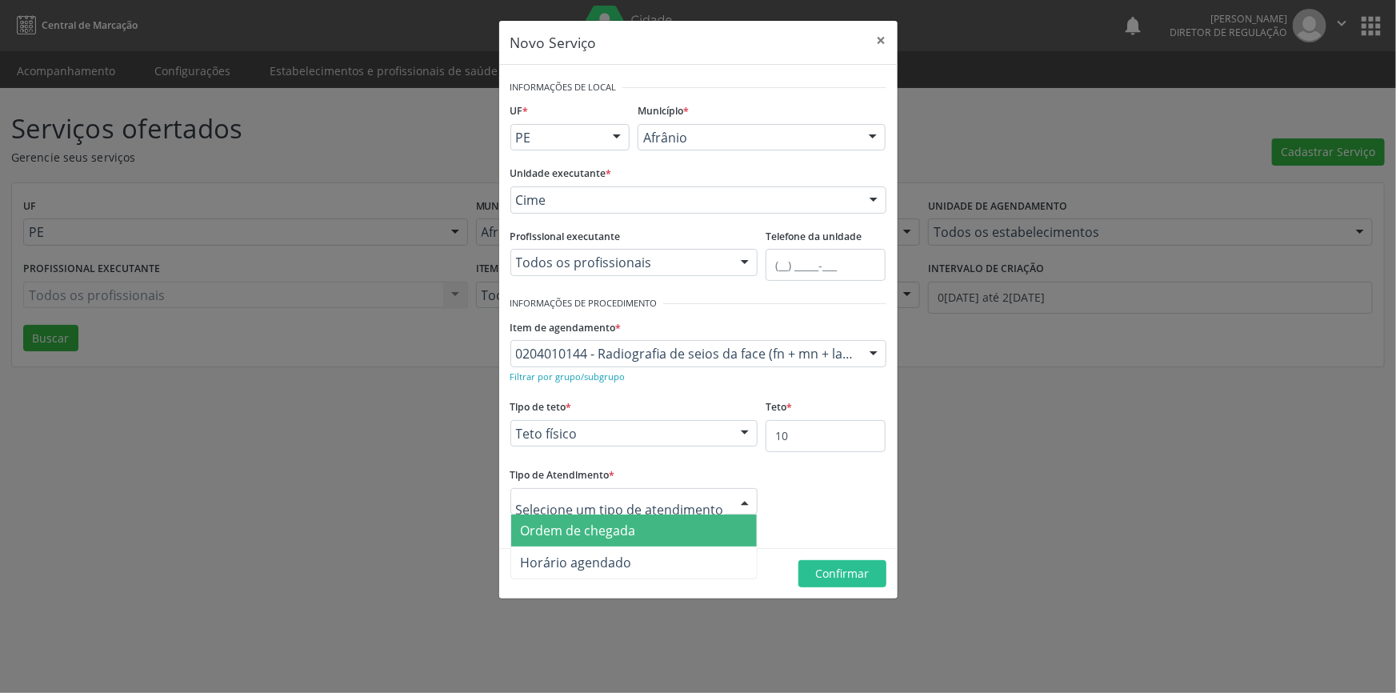
click at [684, 517] on span "Ordem de chegada" at bounding box center [634, 530] width 246 height 32
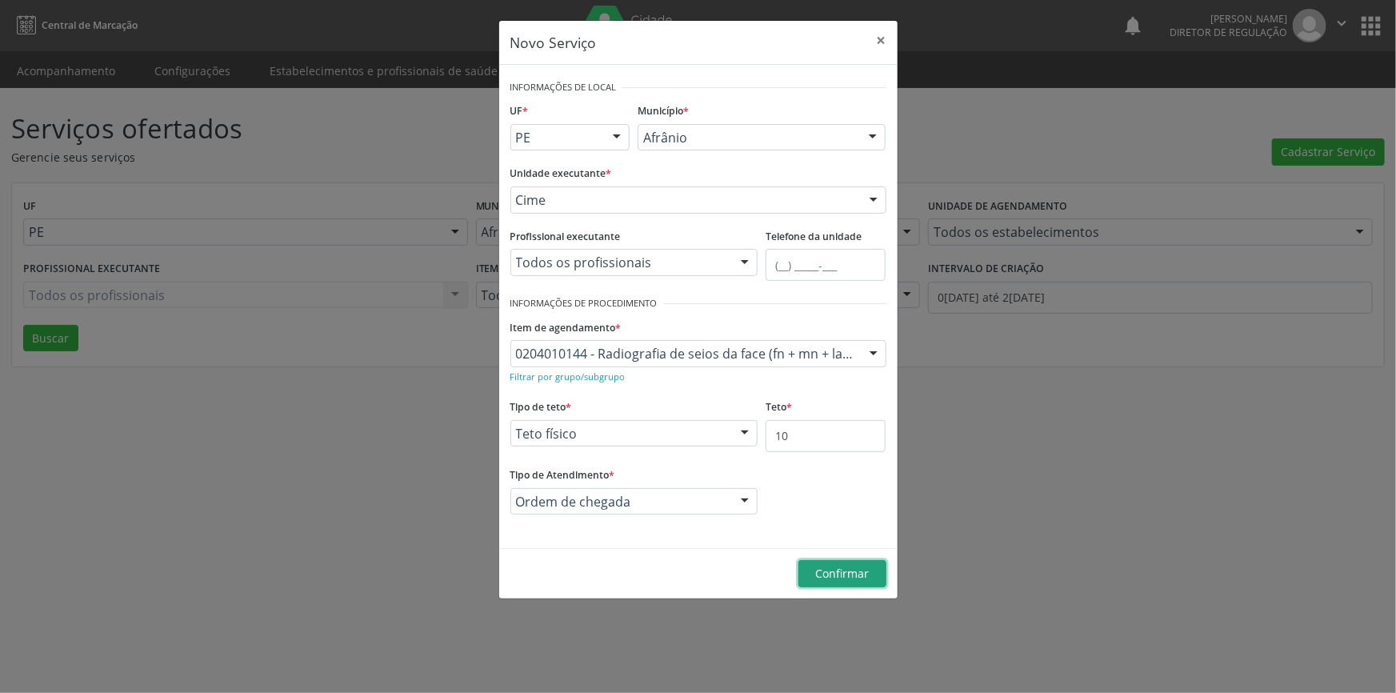
click at [807, 560] on button "Confirmar" at bounding box center [843, 573] width 88 height 27
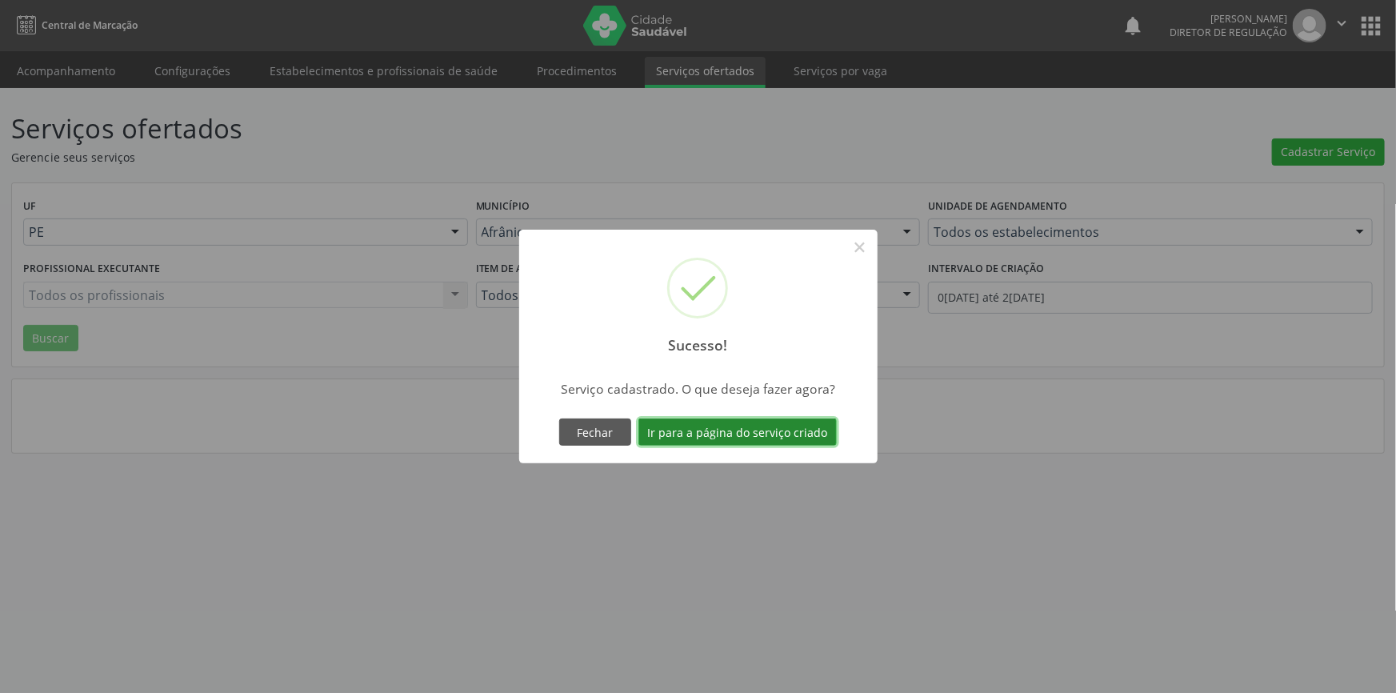
click at [757, 437] on button "Ir para a página do serviço criado" at bounding box center [738, 431] width 198 height 27
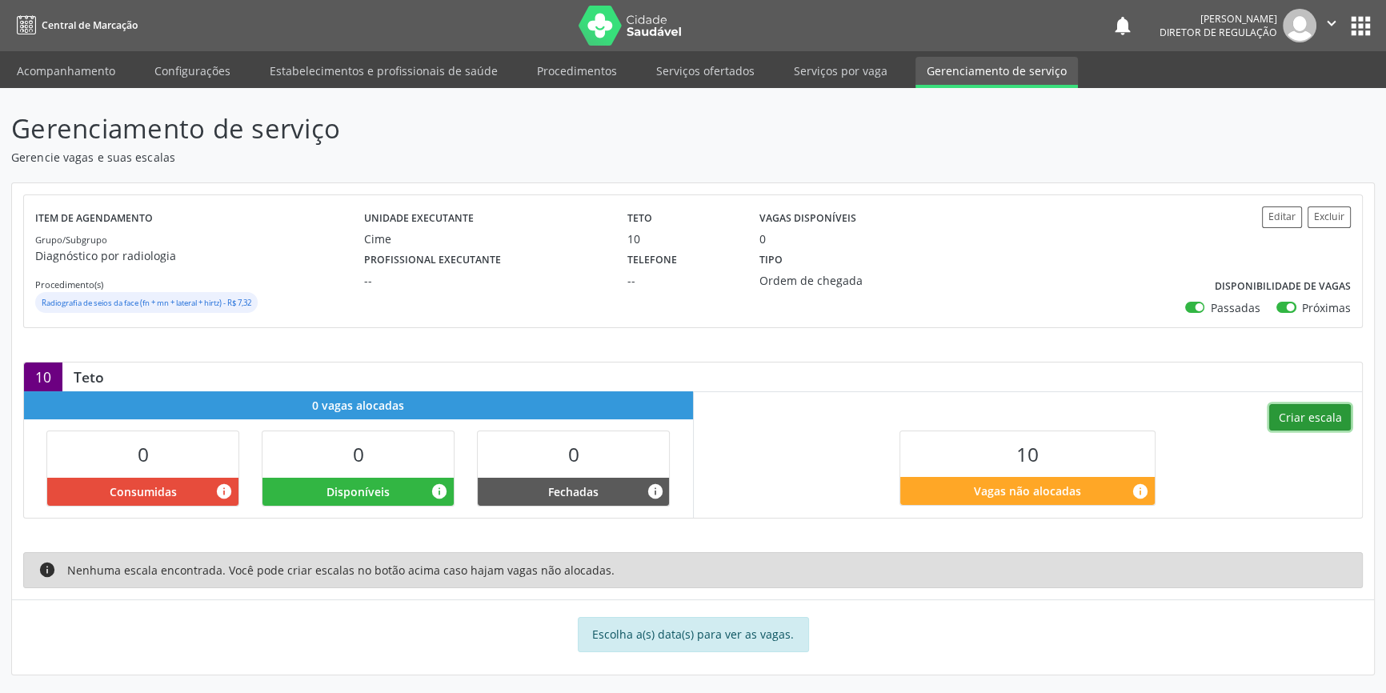
click at [1285, 414] on button "Criar escala" at bounding box center [1310, 417] width 82 height 27
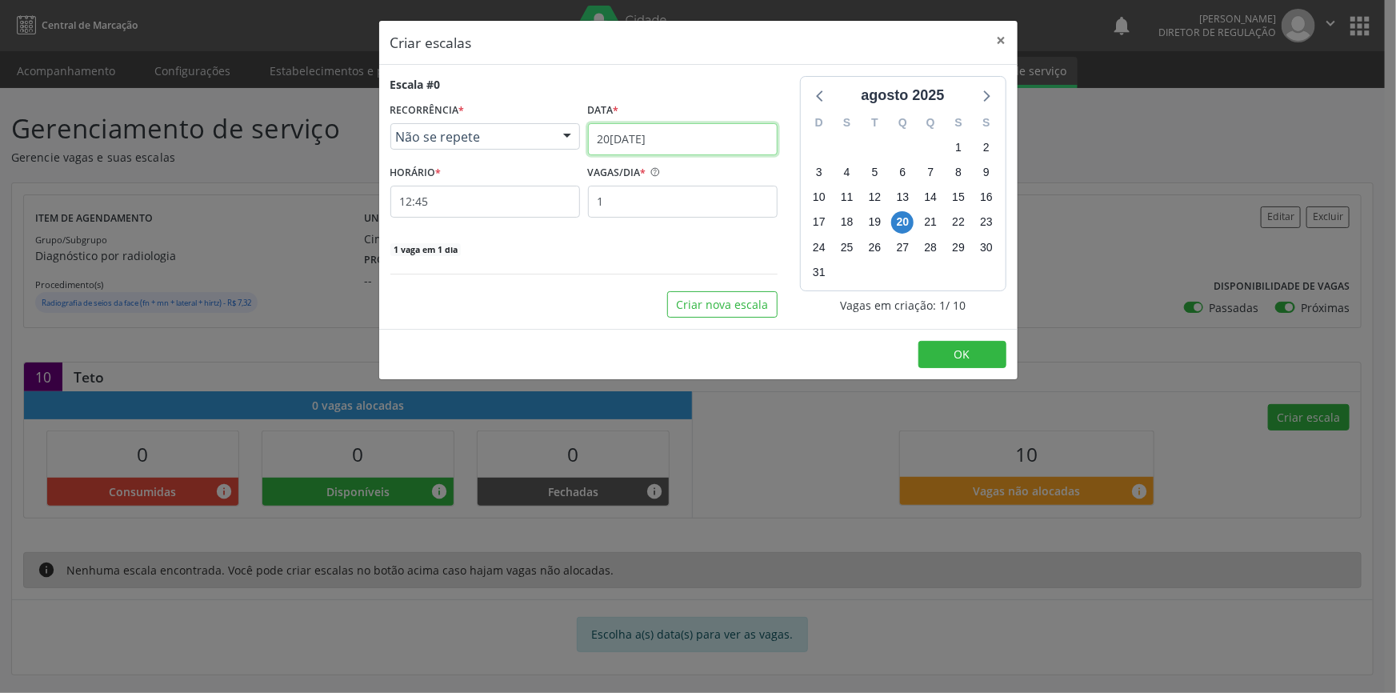
click at [640, 139] on input "[DATE]" at bounding box center [683, 139] width 190 height 32
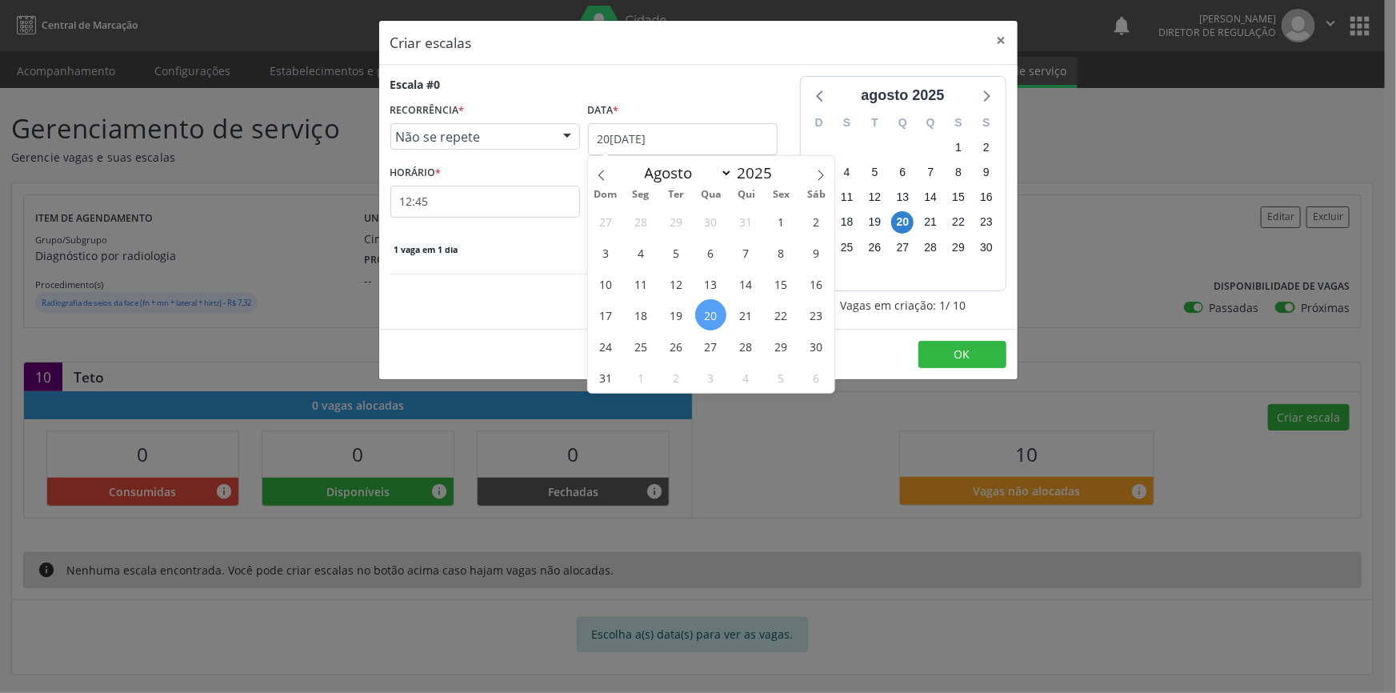
click at [520, 267] on div "Escala #0 RECORRÊNCIA * Não se repete Não se repete Diário/Semanal Mensal Nenhu…" at bounding box center [584, 197] width 410 height 242
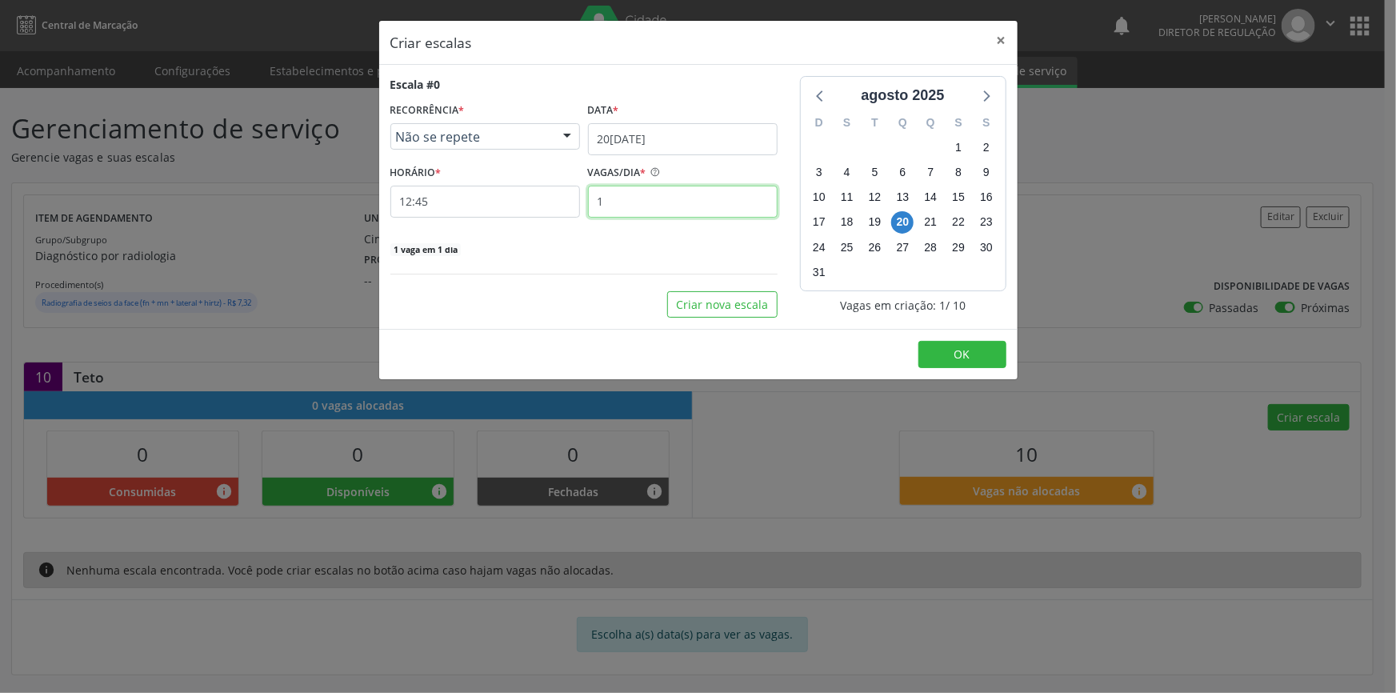
click at [486, 205] on div "HORÁRIO * 12:45 VAGAS/DIA * 1" at bounding box center [583, 189] width 395 height 57
type input "5"
click at [770, 307] on button "Criar nova escala" at bounding box center [722, 304] width 110 height 27
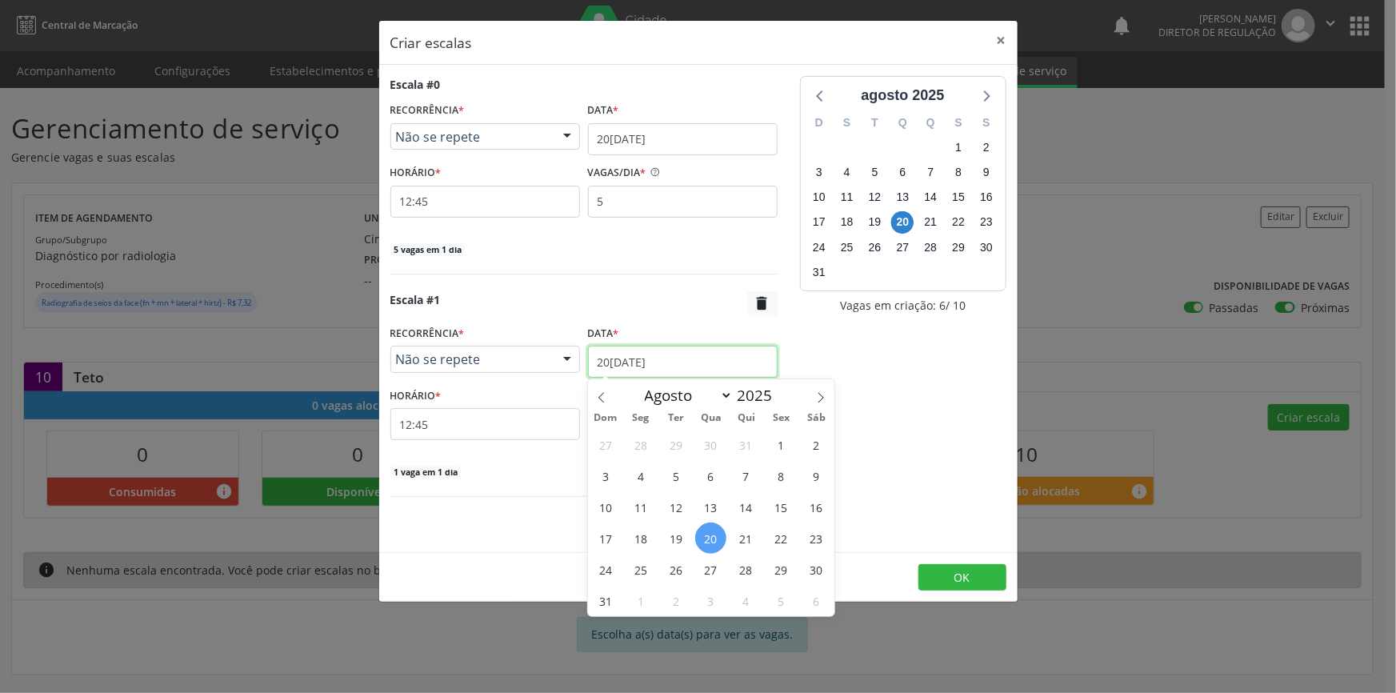
click at [680, 351] on input "[DATE]" at bounding box center [683, 362] width 190 height 32
click at [741, 535] on span "21" at bounding box center [746, 537] width 31 height 31
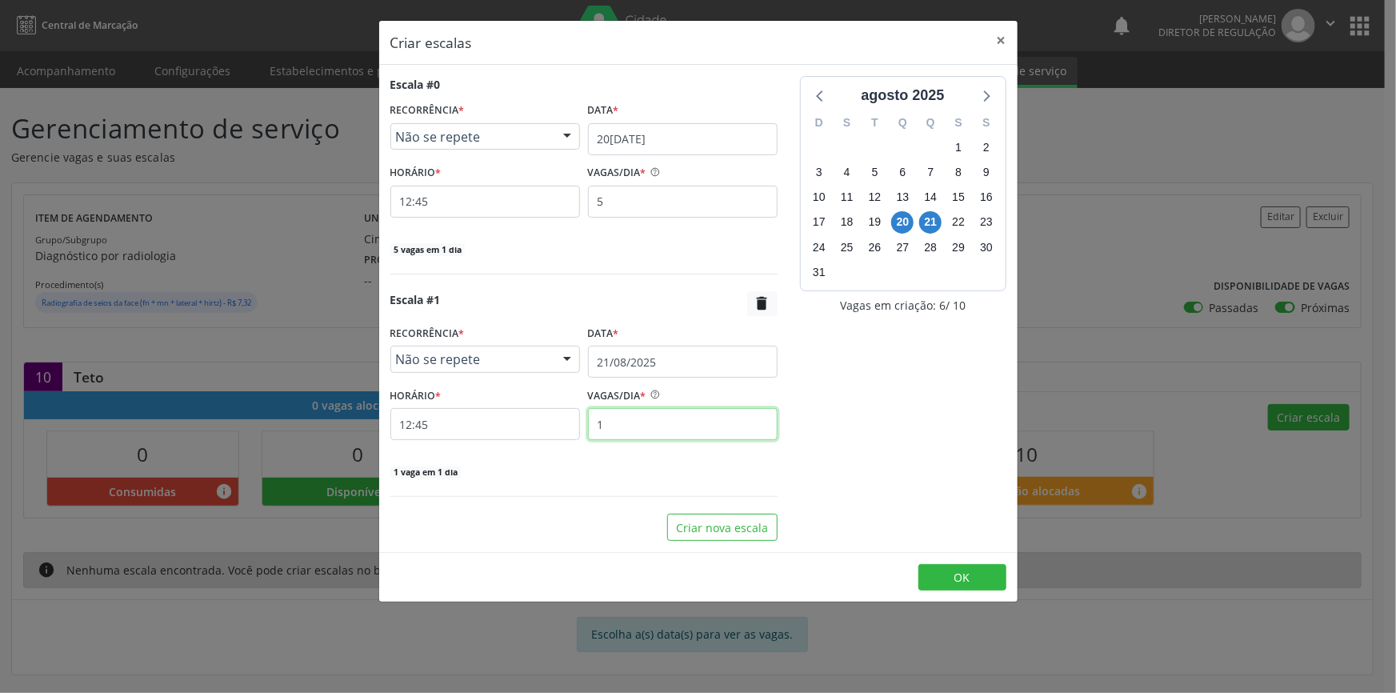
drag, startPoint x: 591, startPoint y: 427, endPoint x: 542, endPoint y: 422, distance: 49.8
click at [544, 422] on div "HORÁRIO * 12:45 VAGAS/DIA * 1" at bounding box center [583, 411] width 395 height 57
type input "5"
click at [996, 571] on button "OK" at bounding box center [963, 577] width 88 height 27
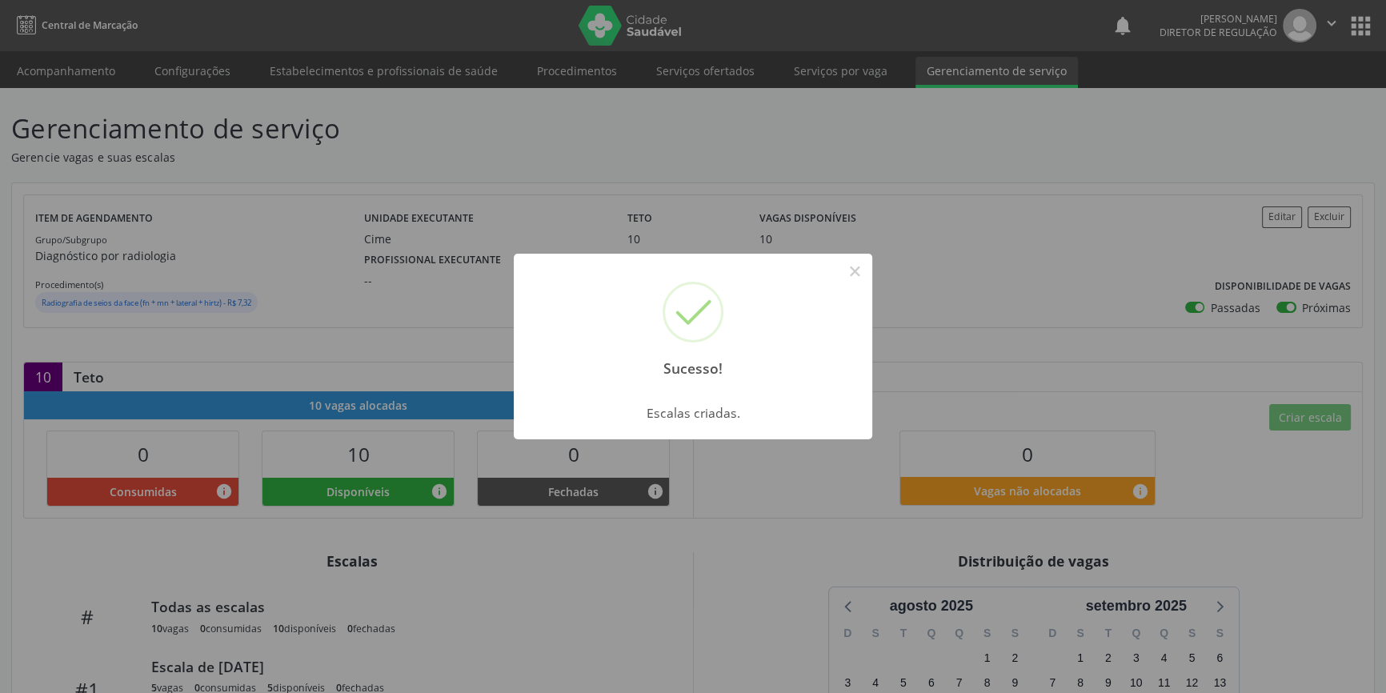
click at [675, 245] on div "Sucesso! × Escalas criadas. OK Cancel" at bounding box center [693, 346] width 1386 height 693
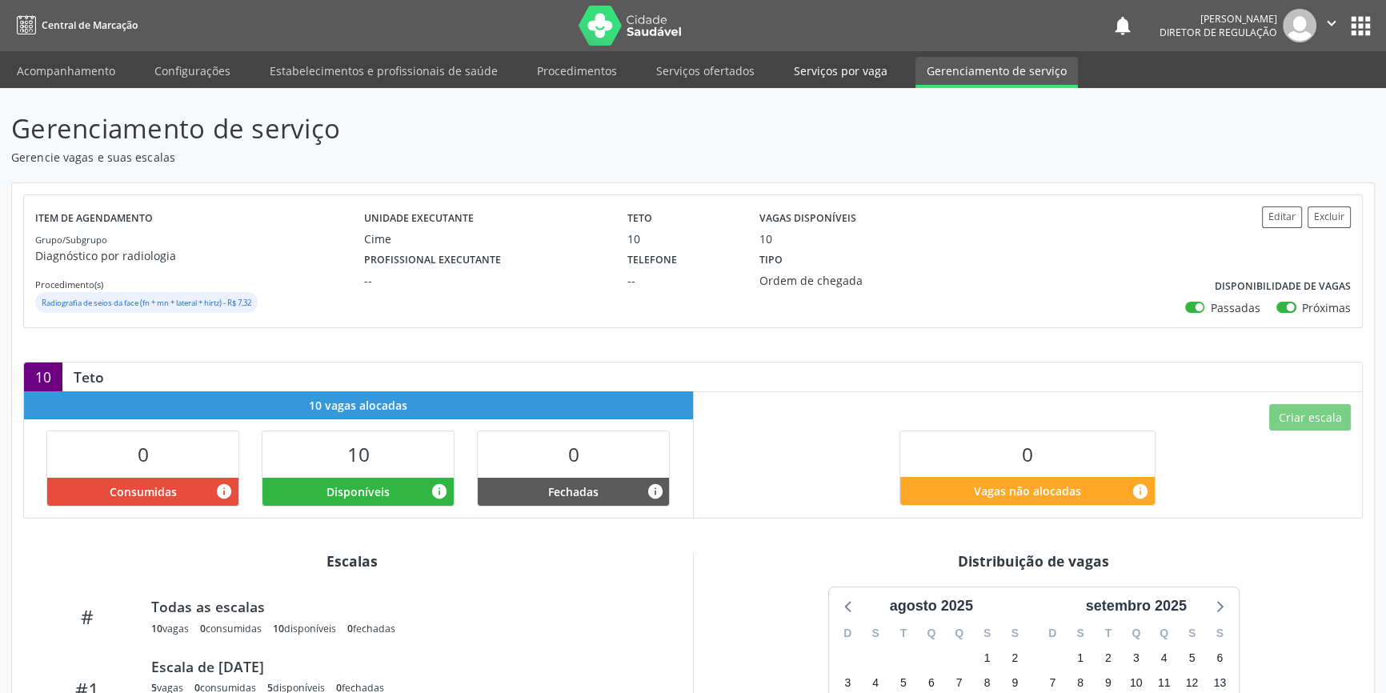
click at [794, 74] on link "Serviços por vaga" at bounding box center [841, 71] width 116 height 28
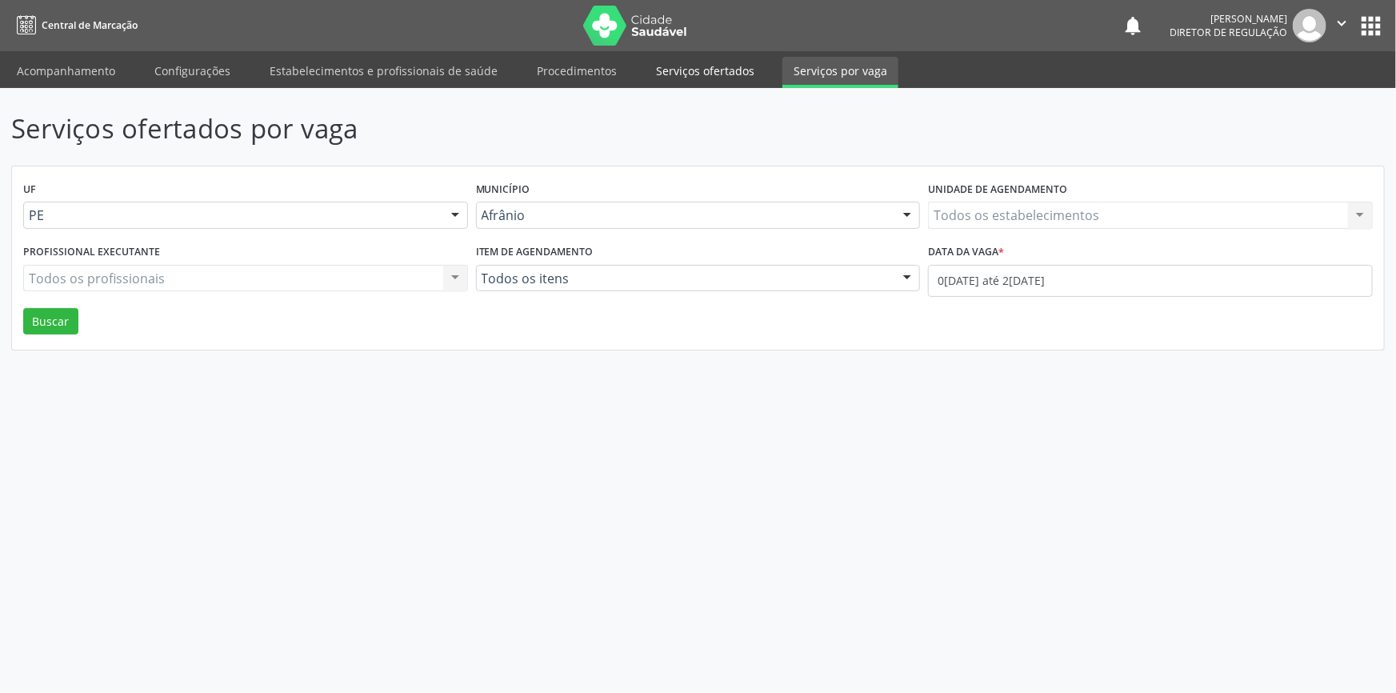
click at [740, 75] on link "Serviços ofertados" at bounding box center [705, 71] width 121 height 28
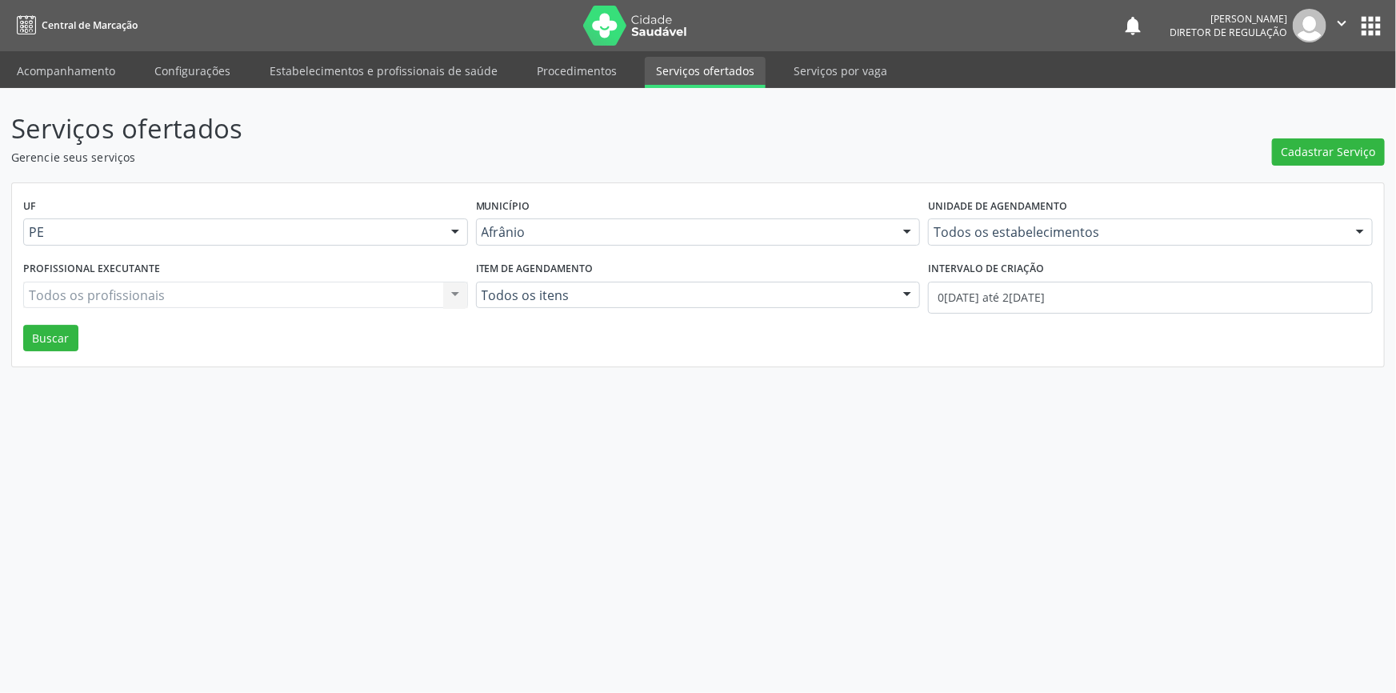
click at [1269, 155] on header "Serviços ofertados Gerencie seus serviços Cadastrar Serviço" at bounding box center [698, 137] width 1374 height 57
click at [1274, 156] on header "Serviços ofertados Gerencie seus serviços Cadastrar Serviço" at bounding box center [698, 137] width 1374 height 57
click at [1314, 156] on span "Cadastrar Serviço" at bounding box center [1329, 151] width 94 height 17
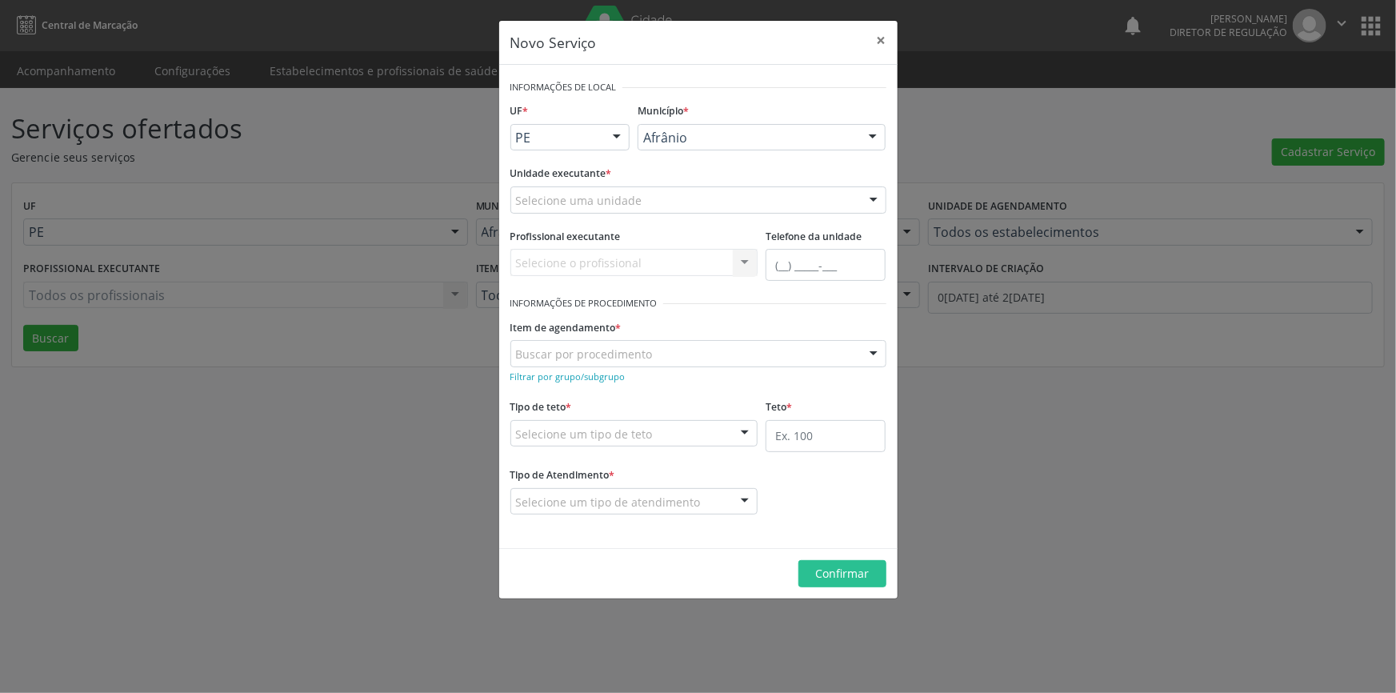
click at [731, 212] on div "Selecione uma unidade Academia da Saude de Afranio Academia da Saude do Bairro …" at bounding box center [698, 199] width 376 height 27
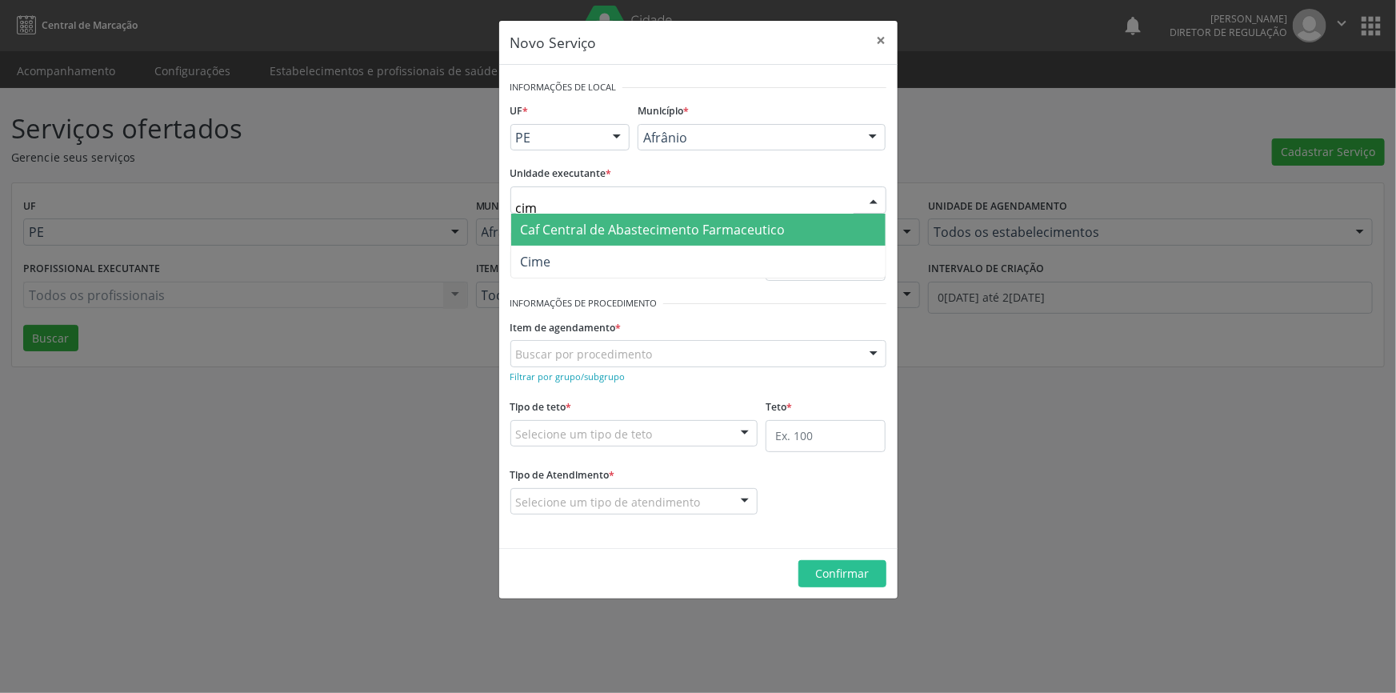
type input "cime"
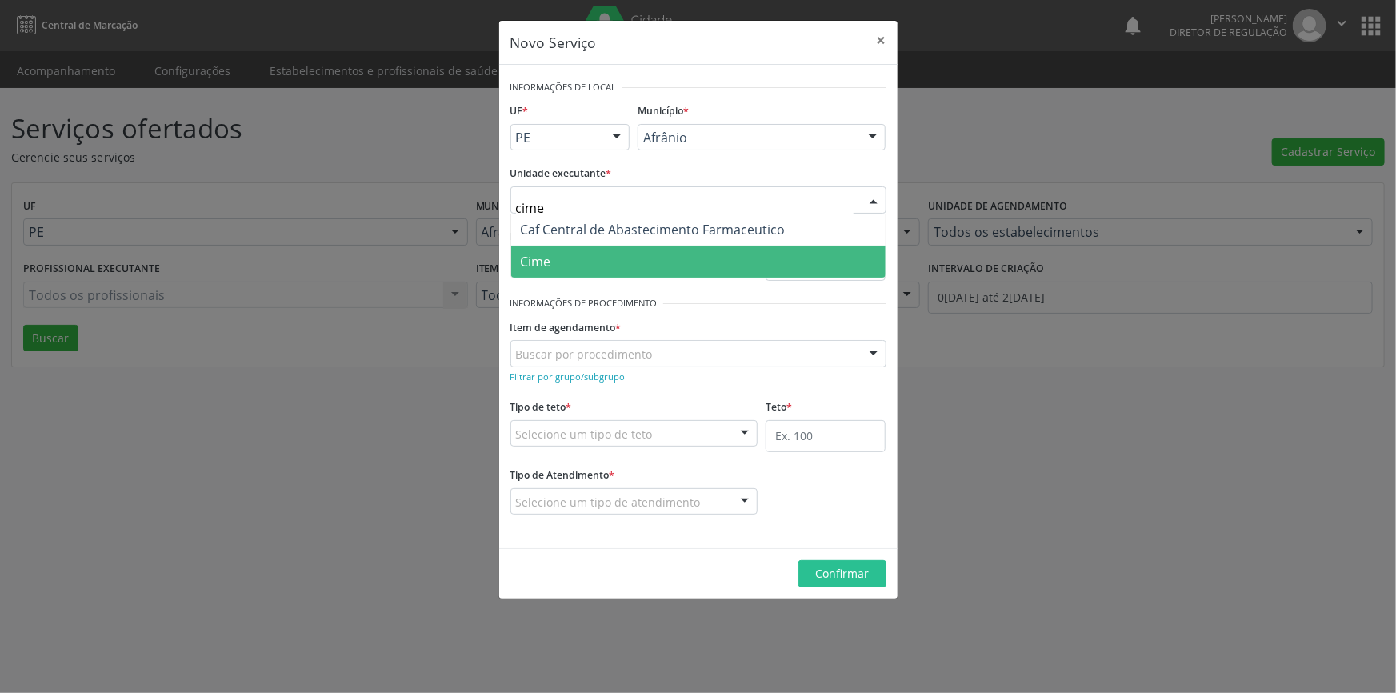
click at [607, 250] on span "Cime" at bounding box center [698, 262] width 374 height 32
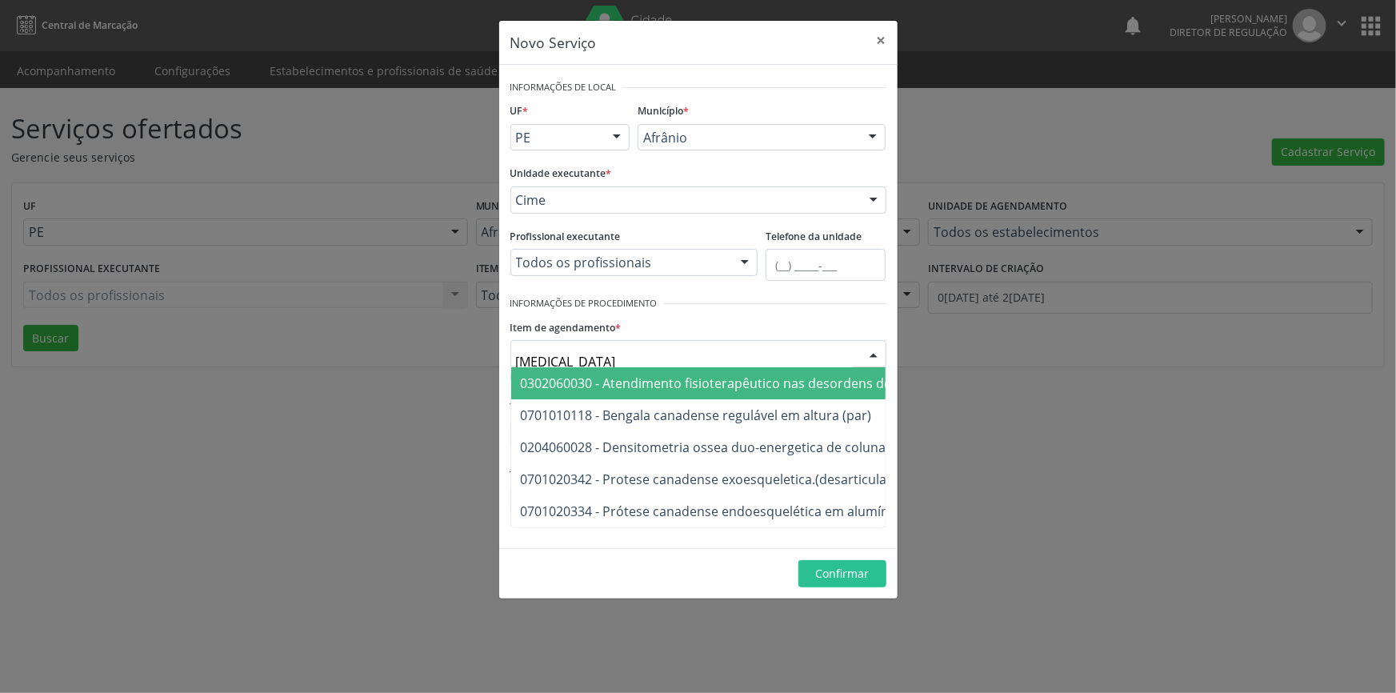
type input "densi"
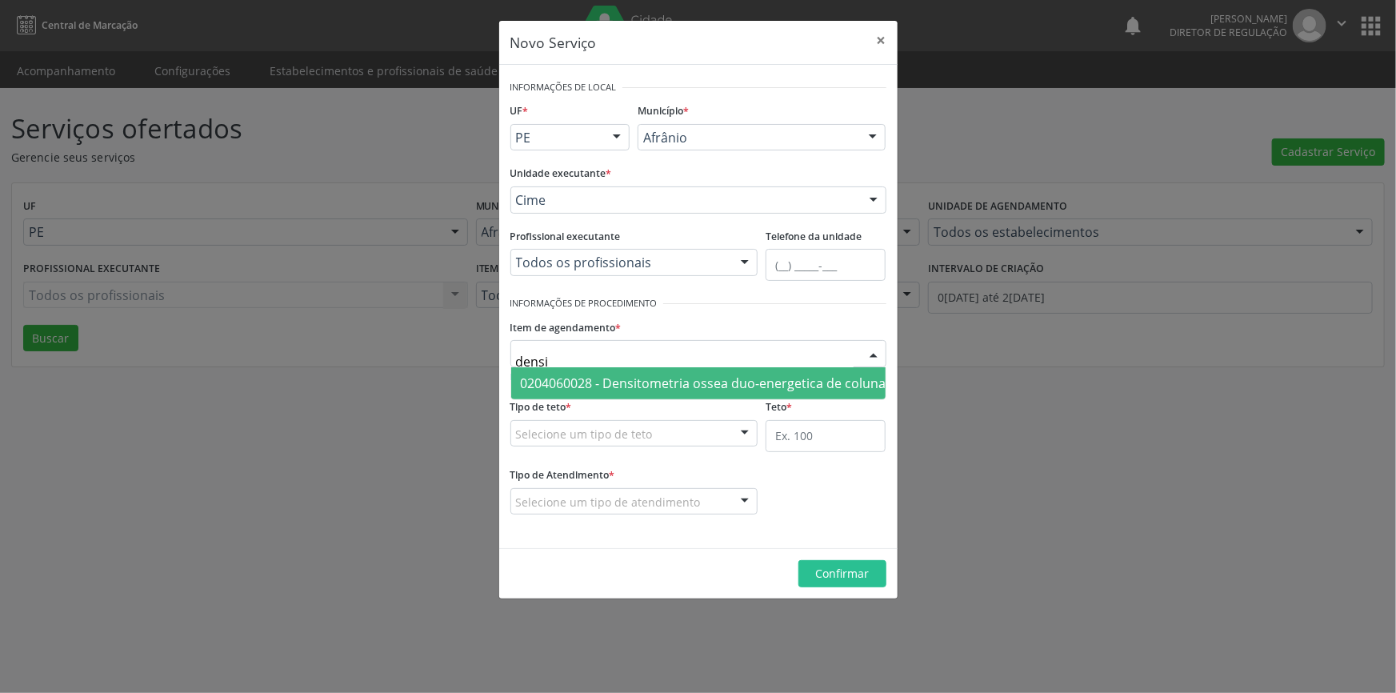
click at [627, 375] on span "0204060028 - Densitometria ossea duo-energetica de coluna (vertebras lombares e…" at bounding box center [836, 383] width 631 height 18
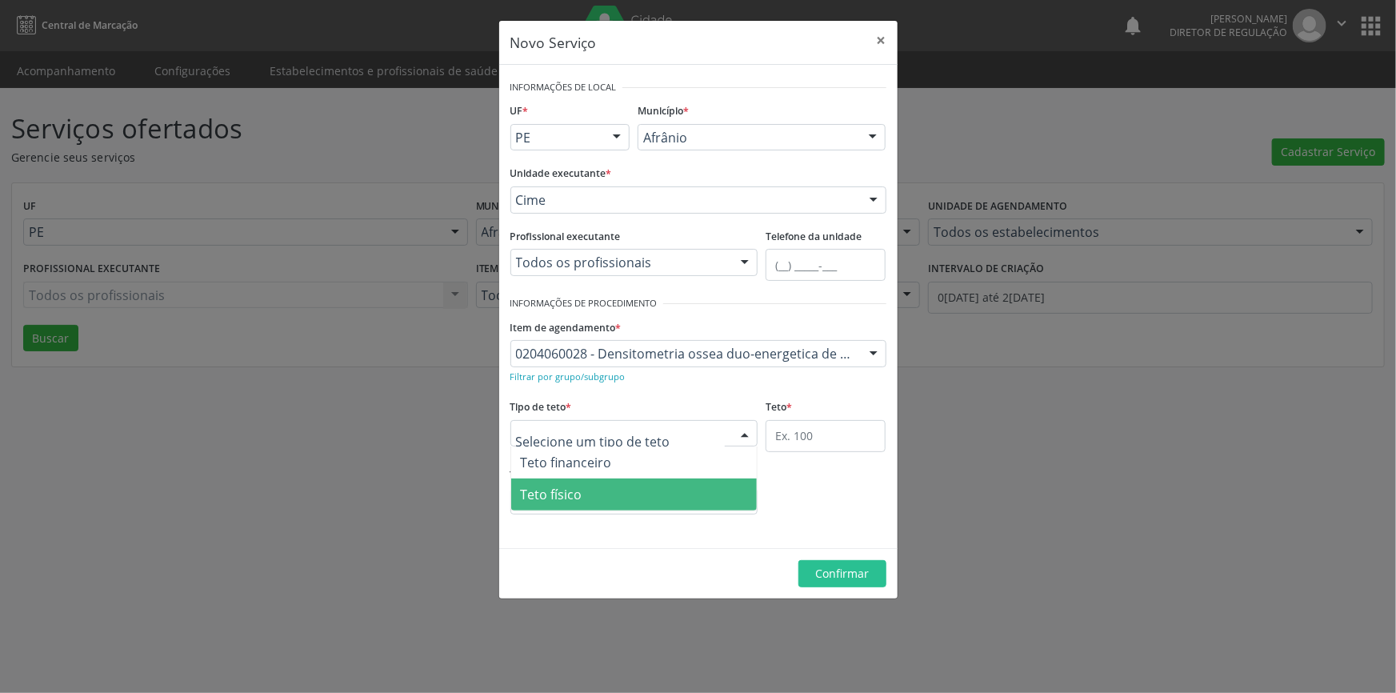
click at [619, 501] on span "Teto físico" at bounding box center [634, 494] width 246 height 32
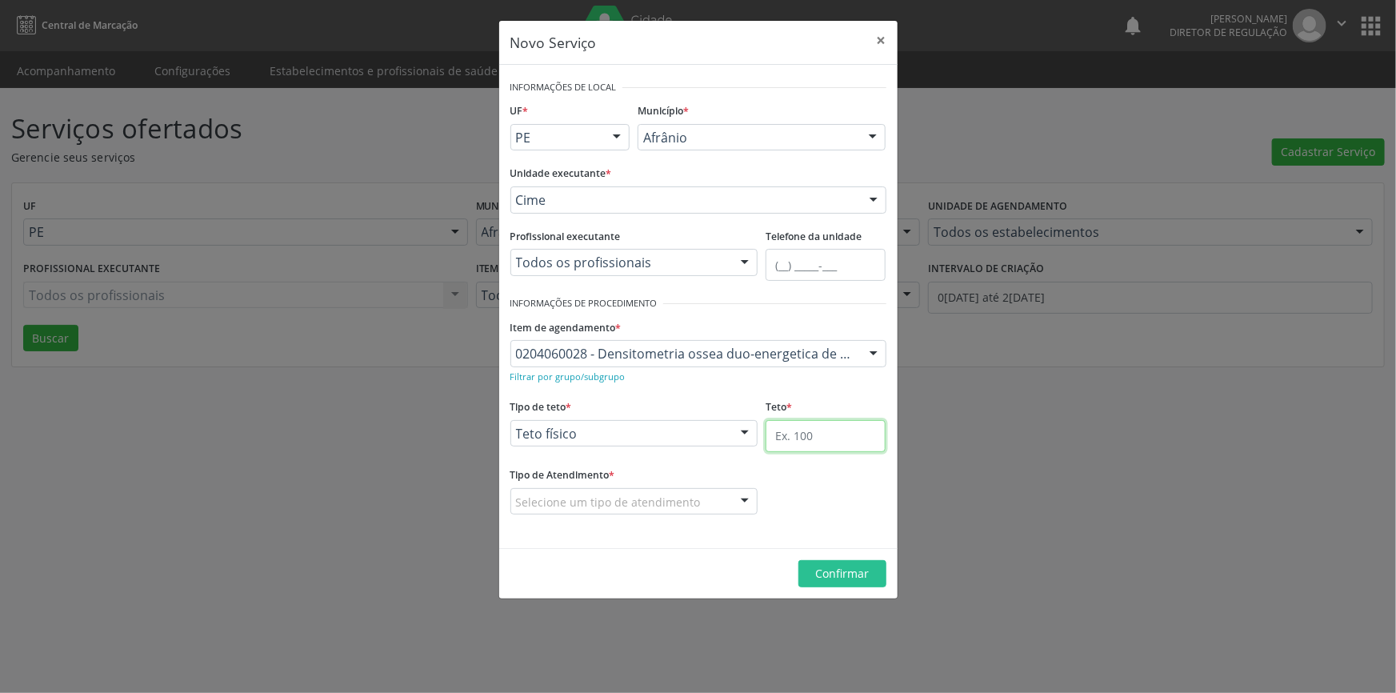
drag, startPoint x: 835, startPoint y: 439, endPoint x: 813, endPoint y: 446, distance: 22.8
click at [834, 439] on input "text" at bounding box center [826, 436] width 120 height 32
type input "1"
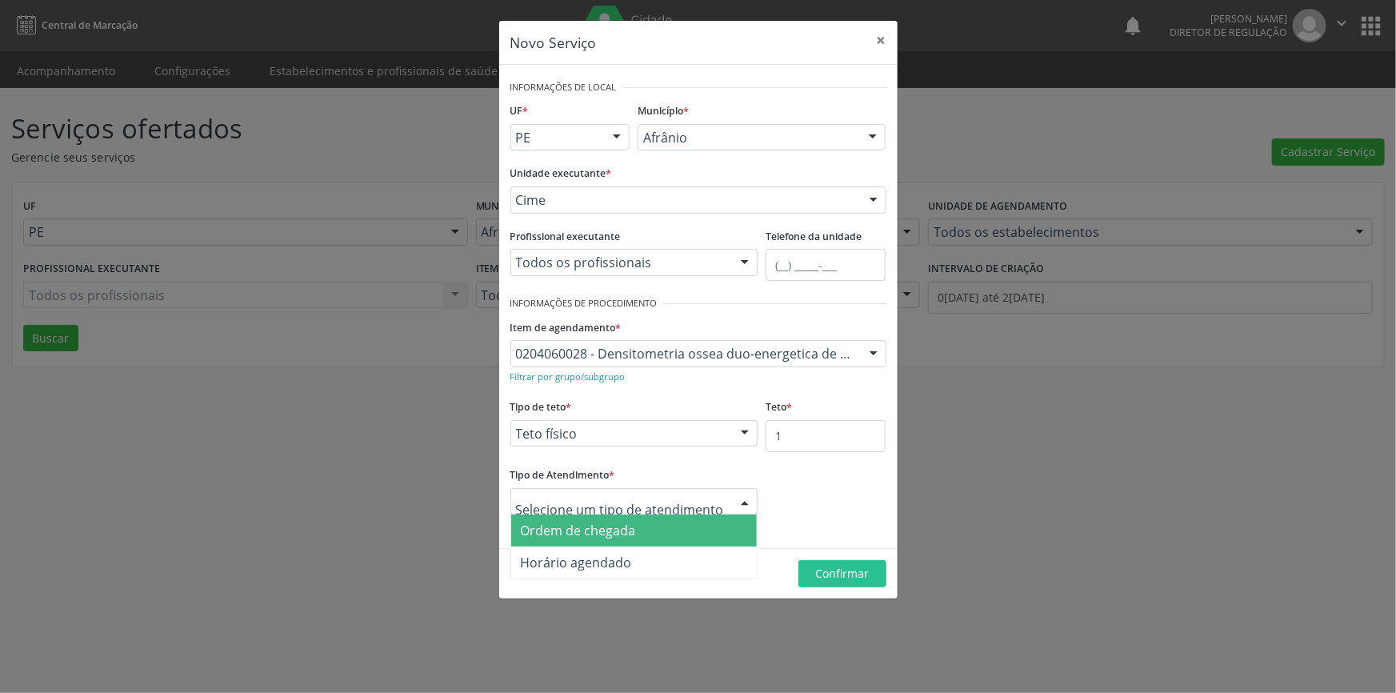
click at [641, 520] on span "Ordem de chegada" at bounding box center [634, 530] width 246 height 32
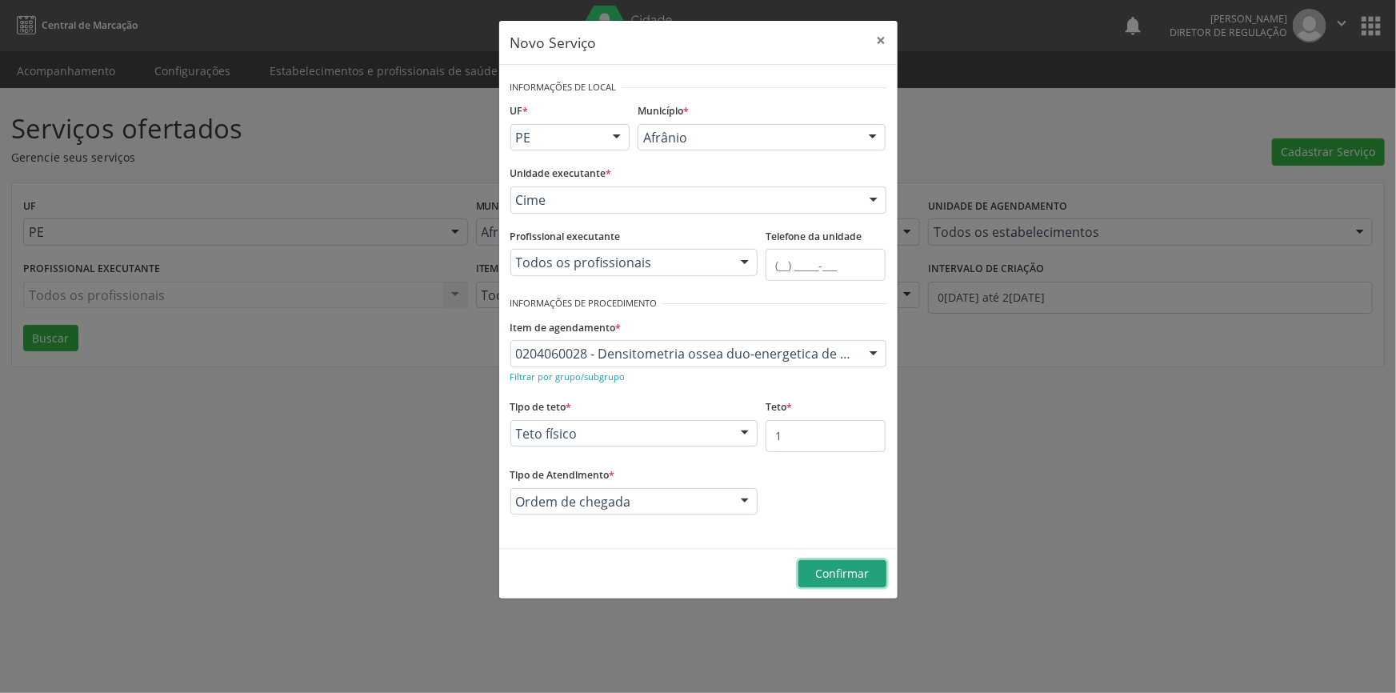
click at [811, 571] on button "Confirmar" at bounding box center [843, 573] width 88 height 27
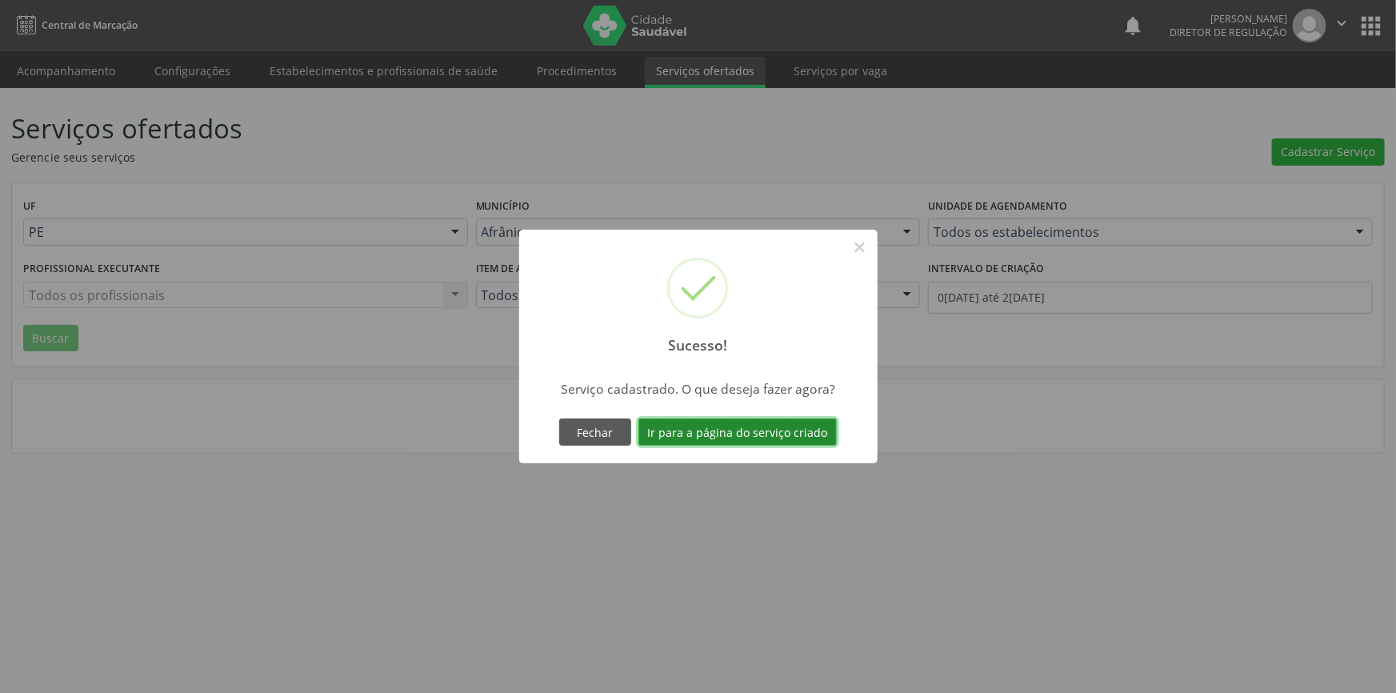
click at [681, 426] on button "Ir para a página do serviço criado" at bounding box center [738, 431] width 198 height 27
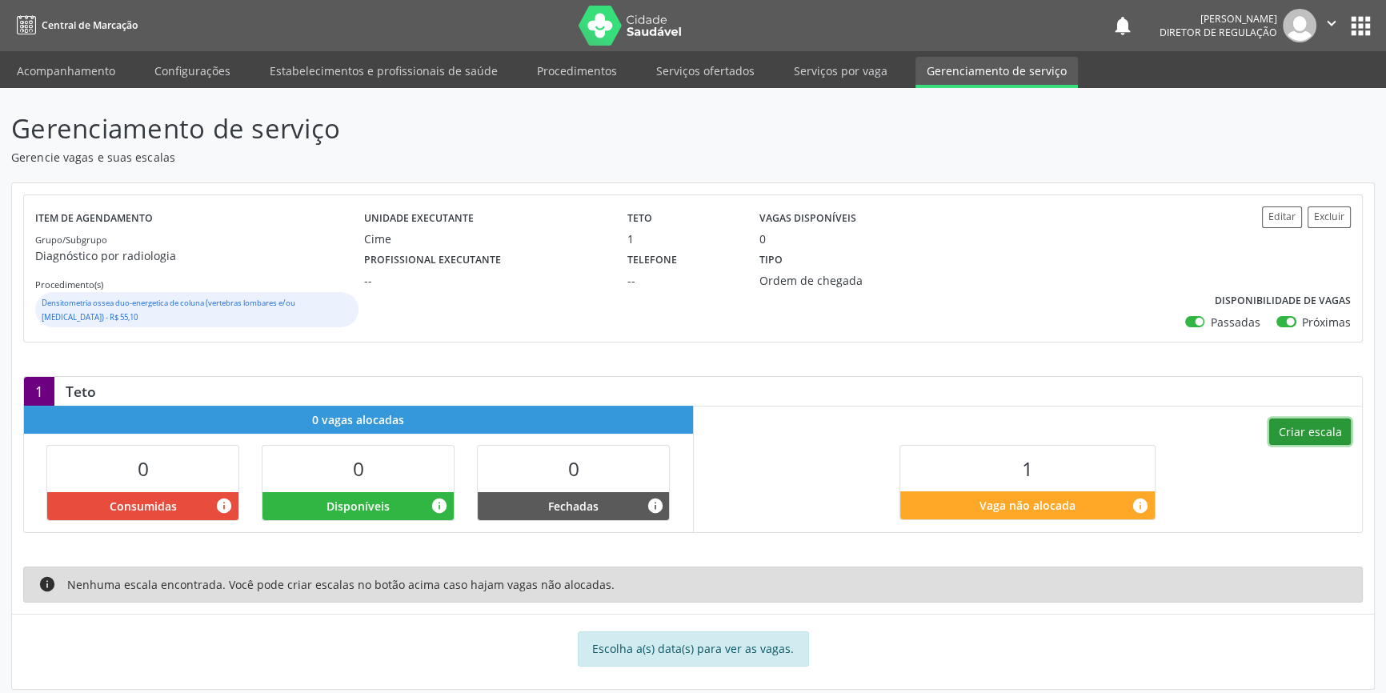
click at [1276, 433] on button "Criar escala" at bounding box center [1310, 431] width 82 height 27
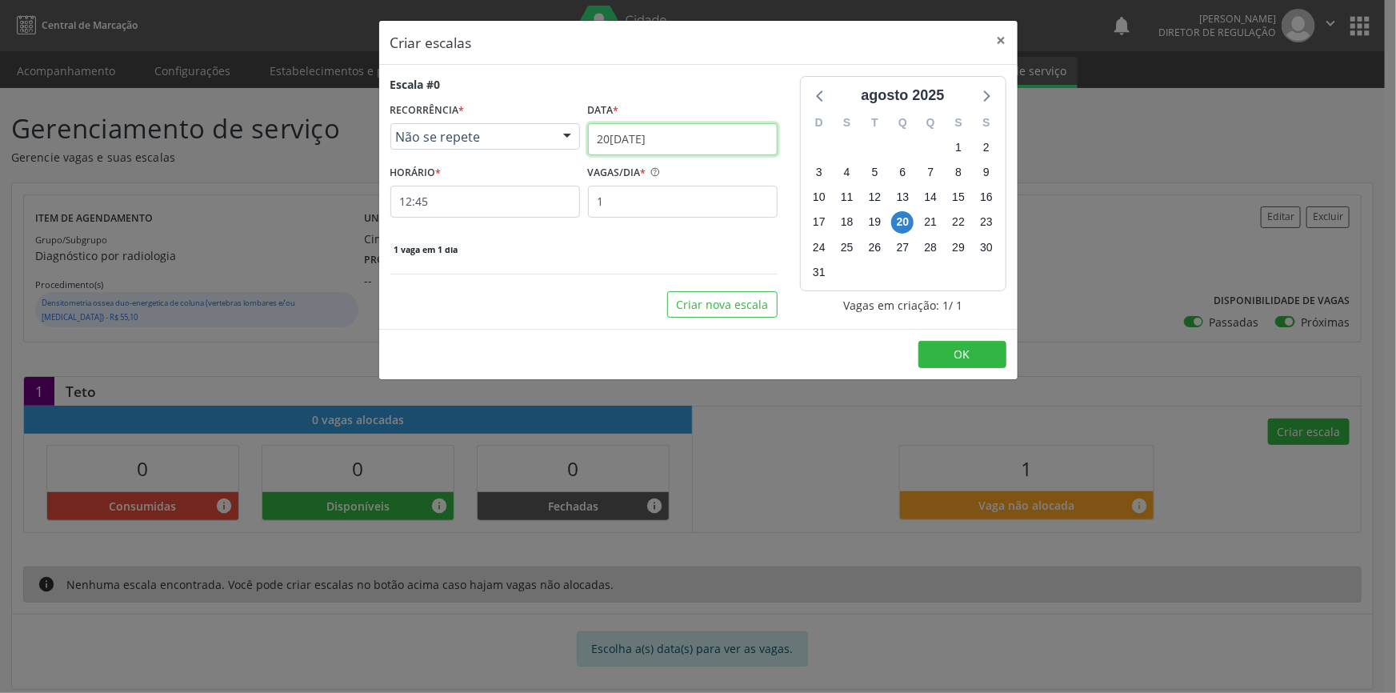
click at [710, 150] on body "Central de Marcação notifications Maria Aparecida Rodrigues da Silva Diretor de…" at bounding box center [698, 346] width 1396 height 693
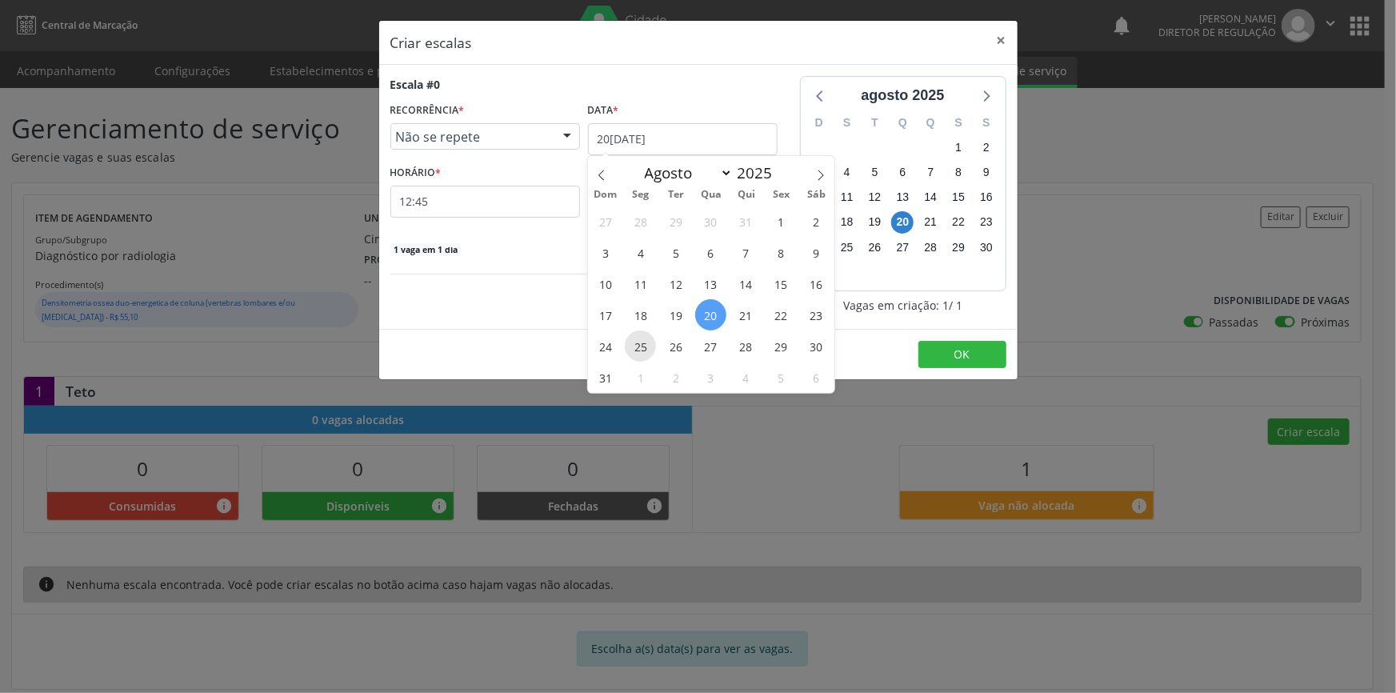
click at [651, 343] on span "25" at bounding box center [640, 345] width 31 height 31
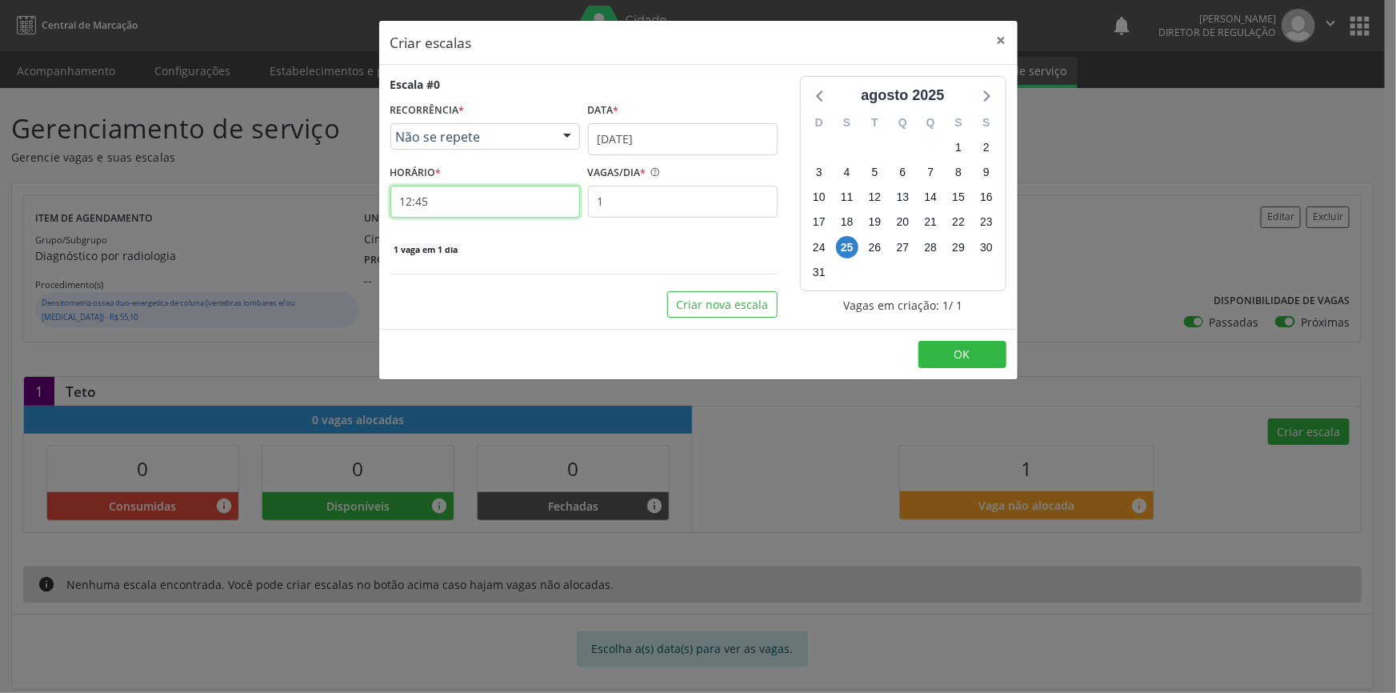
click at [513, 191] on input "12:45" at bounding box center [485, 202] width 190 height 32
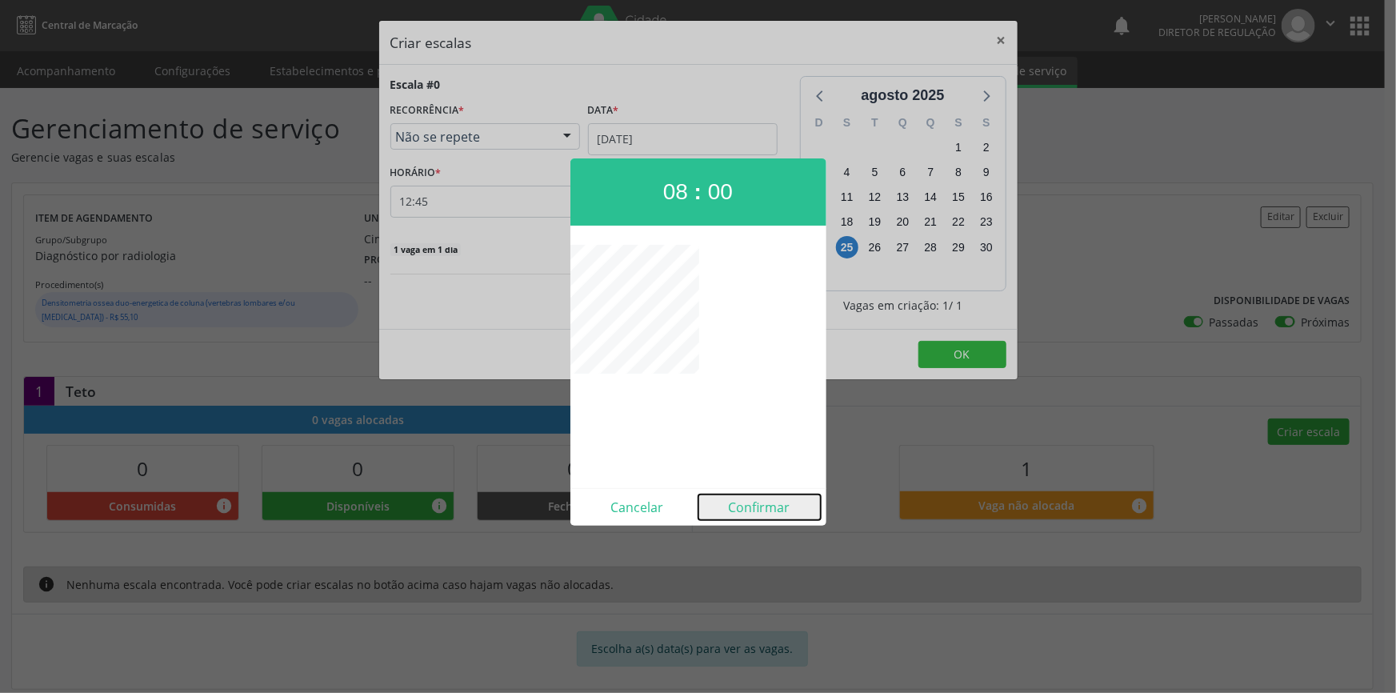
click at [745, 507] on button "Confirmar" at bounding box center [760, 507] width 122 height 26
type input "08:00"
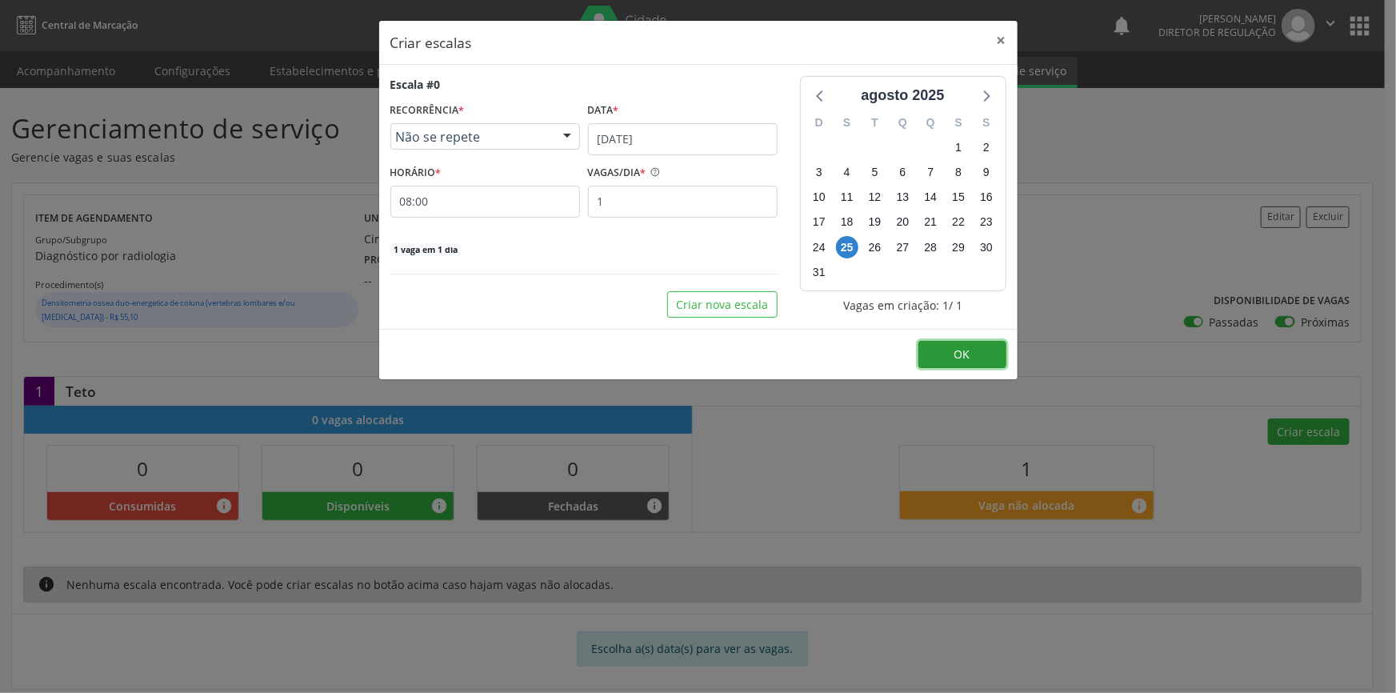
click at [967, 364] on button "OK" at bounding box center [963, 354] width 88 height 27
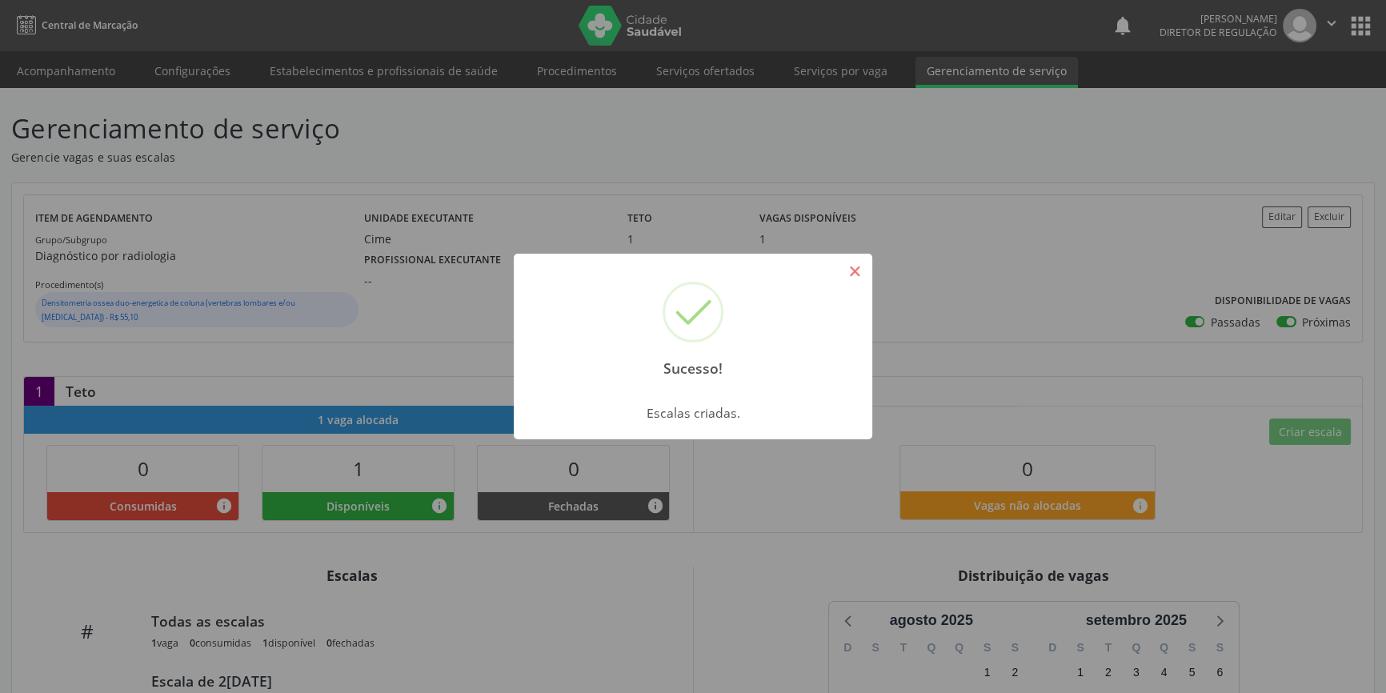
click at [858, 278] on button "×" at bounding box center [854, 271] width 27 height 27
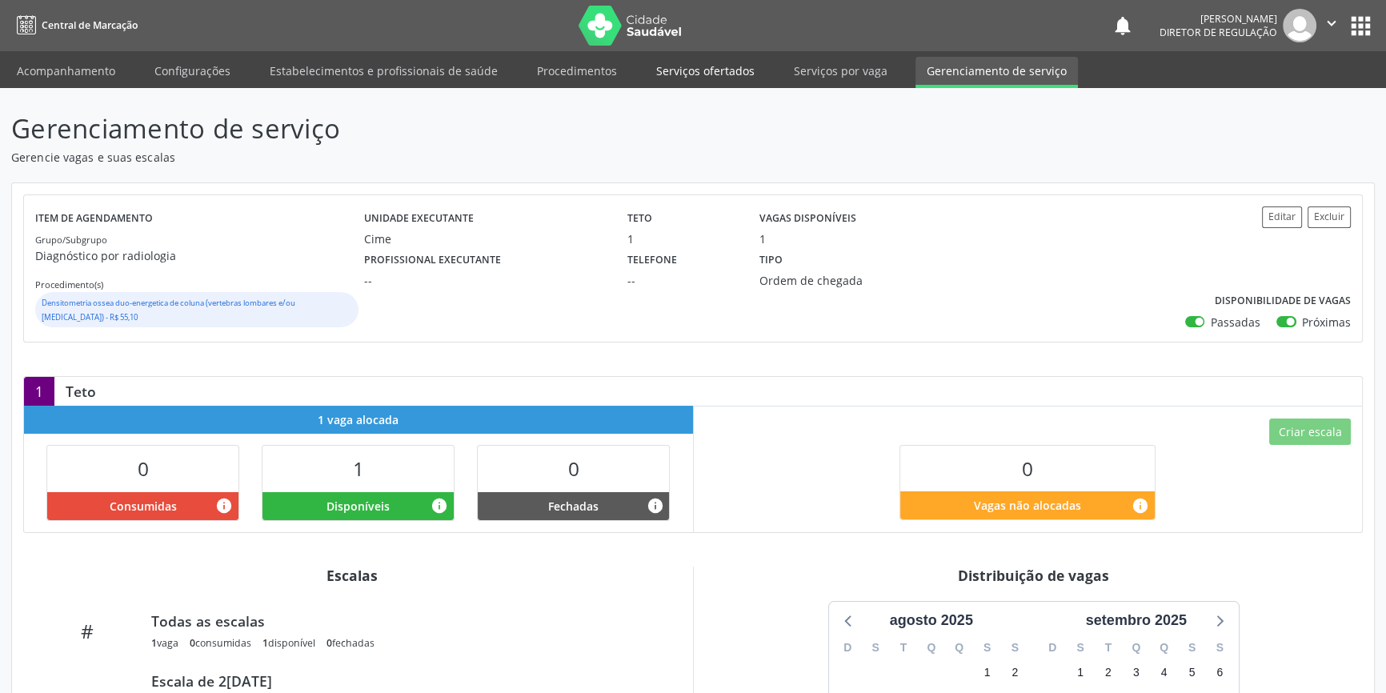
click at [715, 84] on link "Serviços ofertados" at bounding box center [705, 71] width 121 height 28
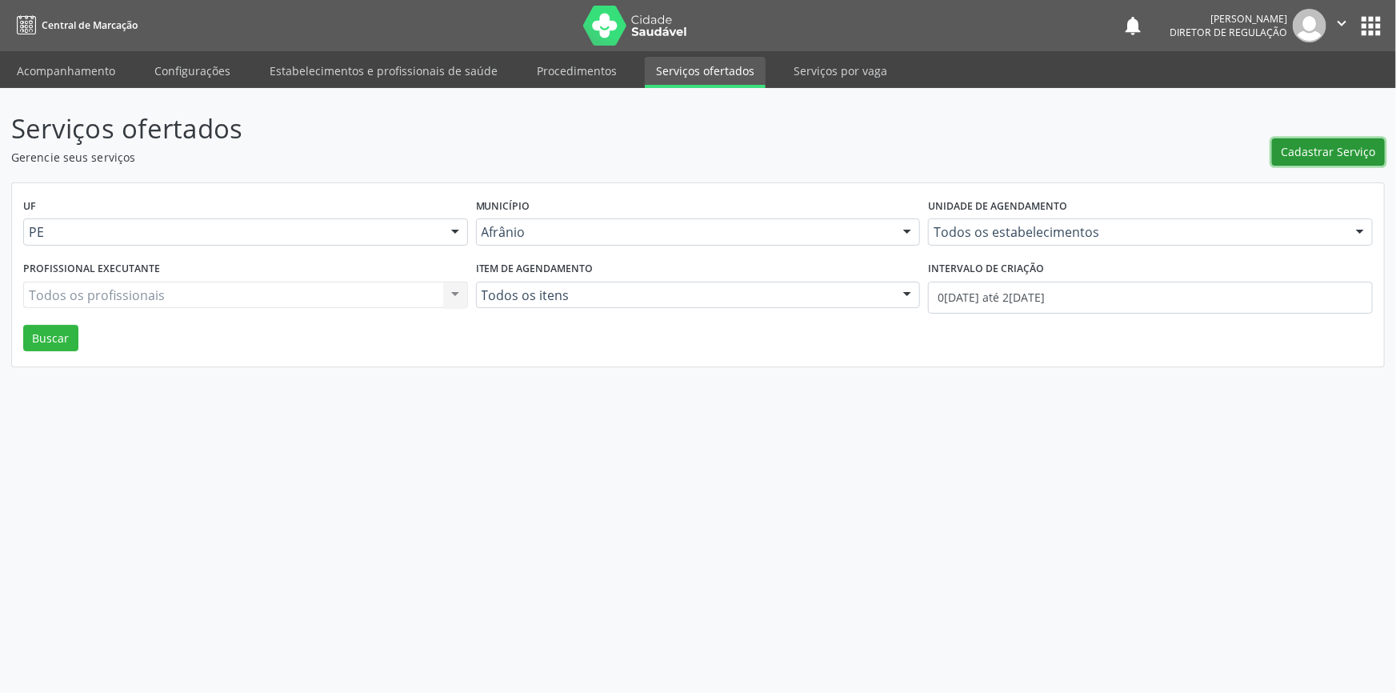
click at [1283, 144] on button "Cadastrar Serviço" at bounding box center [1328, 151] width 113 height 27
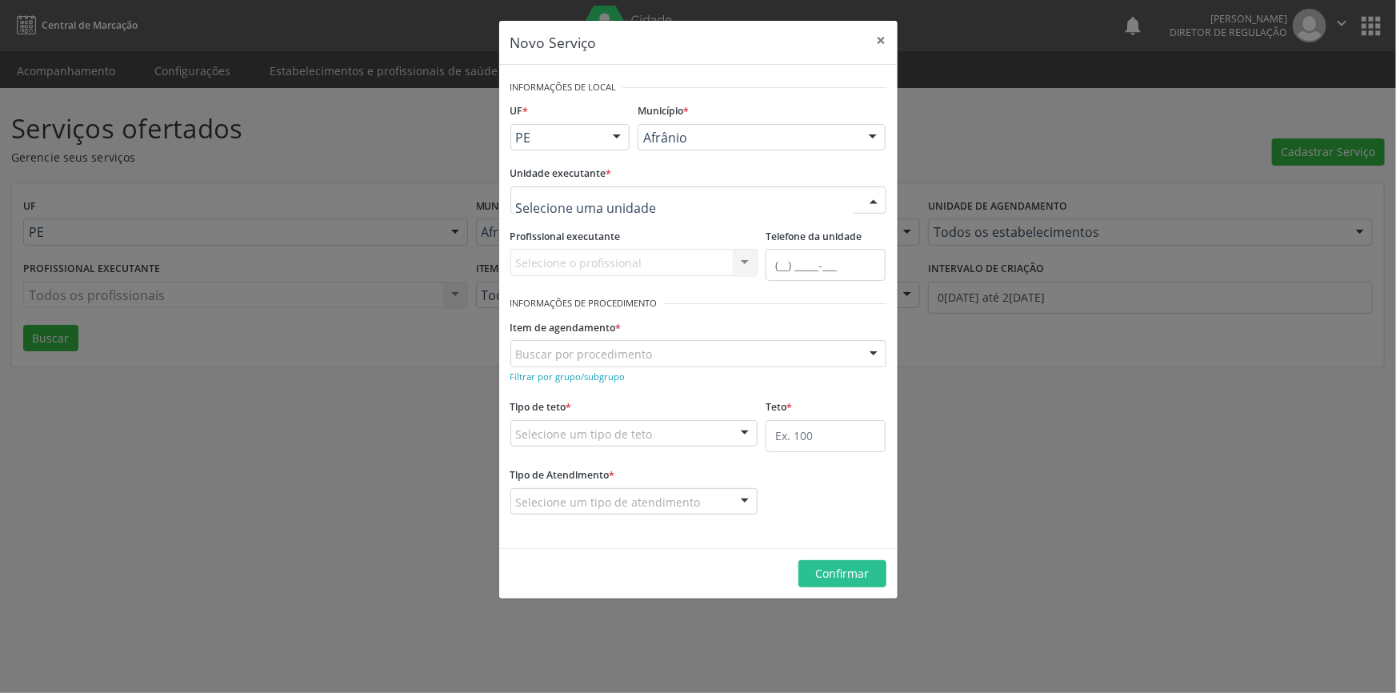
click at [715, 205] on div at bounding box center [698, 199] width 376 height 27
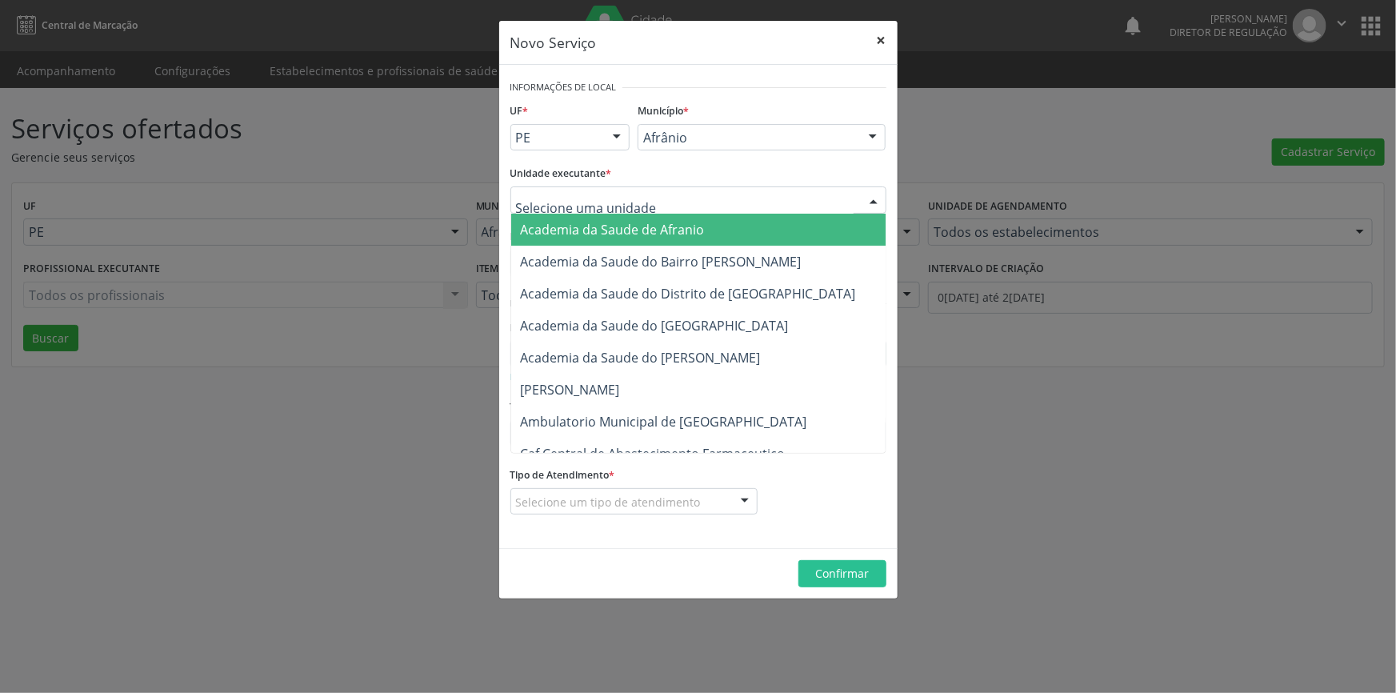
click at [869, 30] on button "×" at bounding box center [882, 40] width 32 height 39
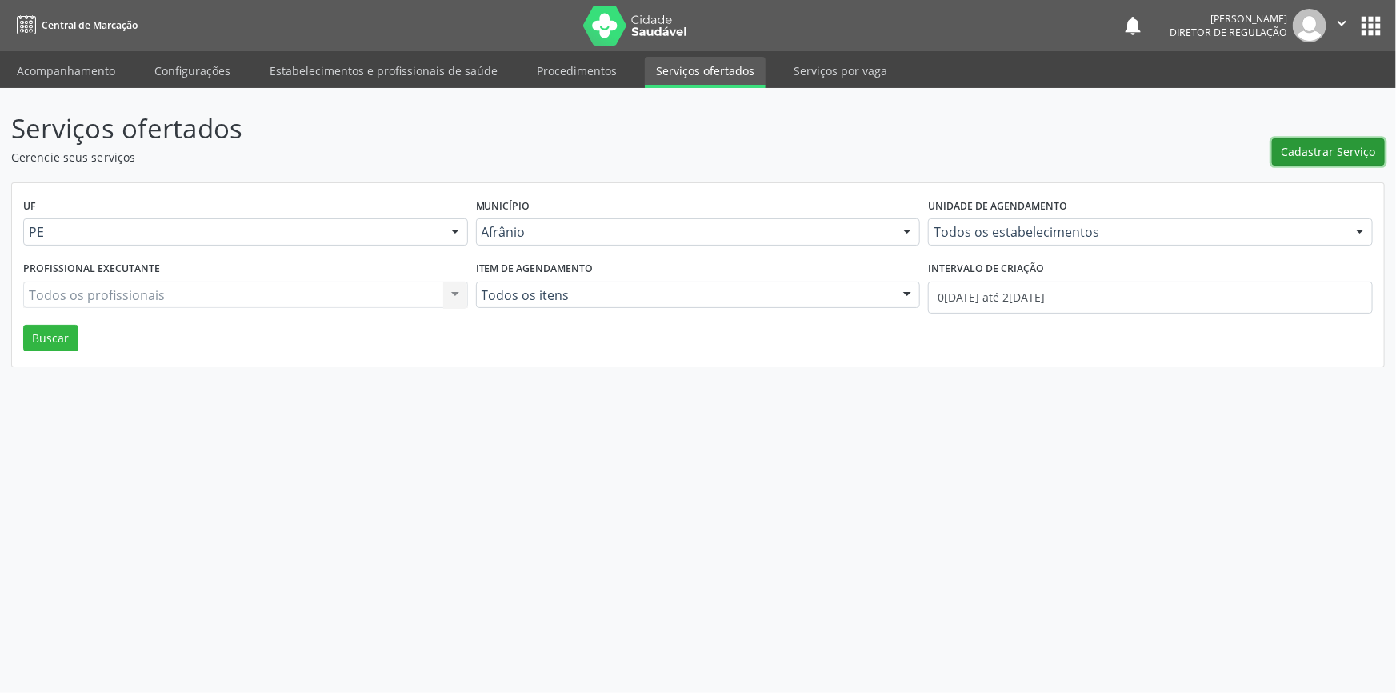
click at [1367, 145] on span "Cadastrar Serviço" at bounding box center [1329, 151] width 94 height 17
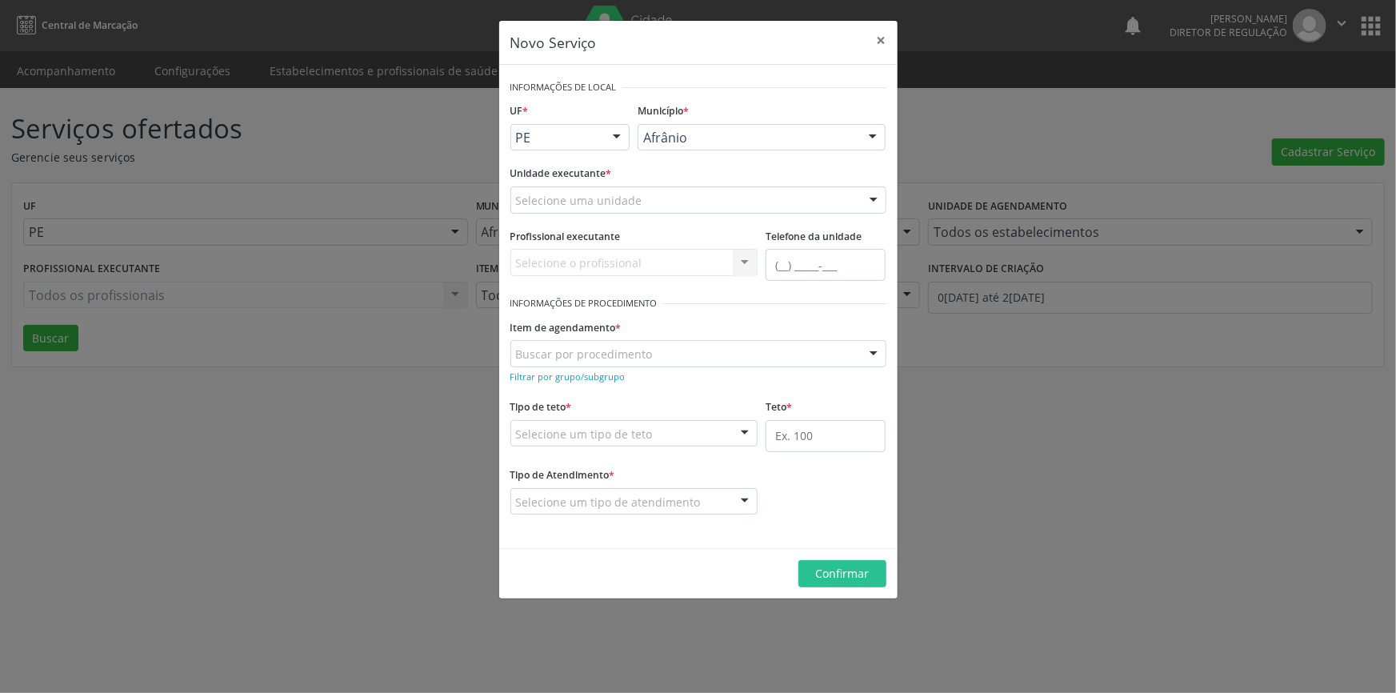
click at [687, 200] on div "Selecione uma unidade" at bounding box center [698, 199] width 376 height 27
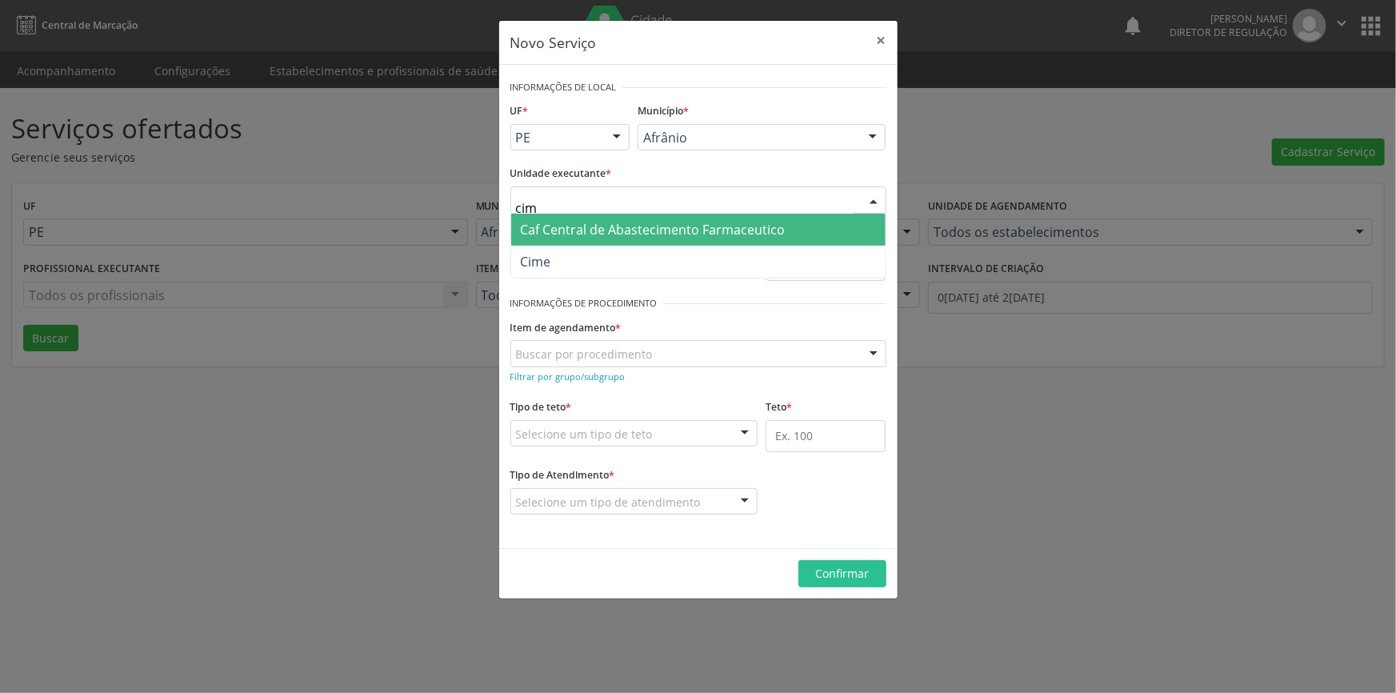
type input "cime"
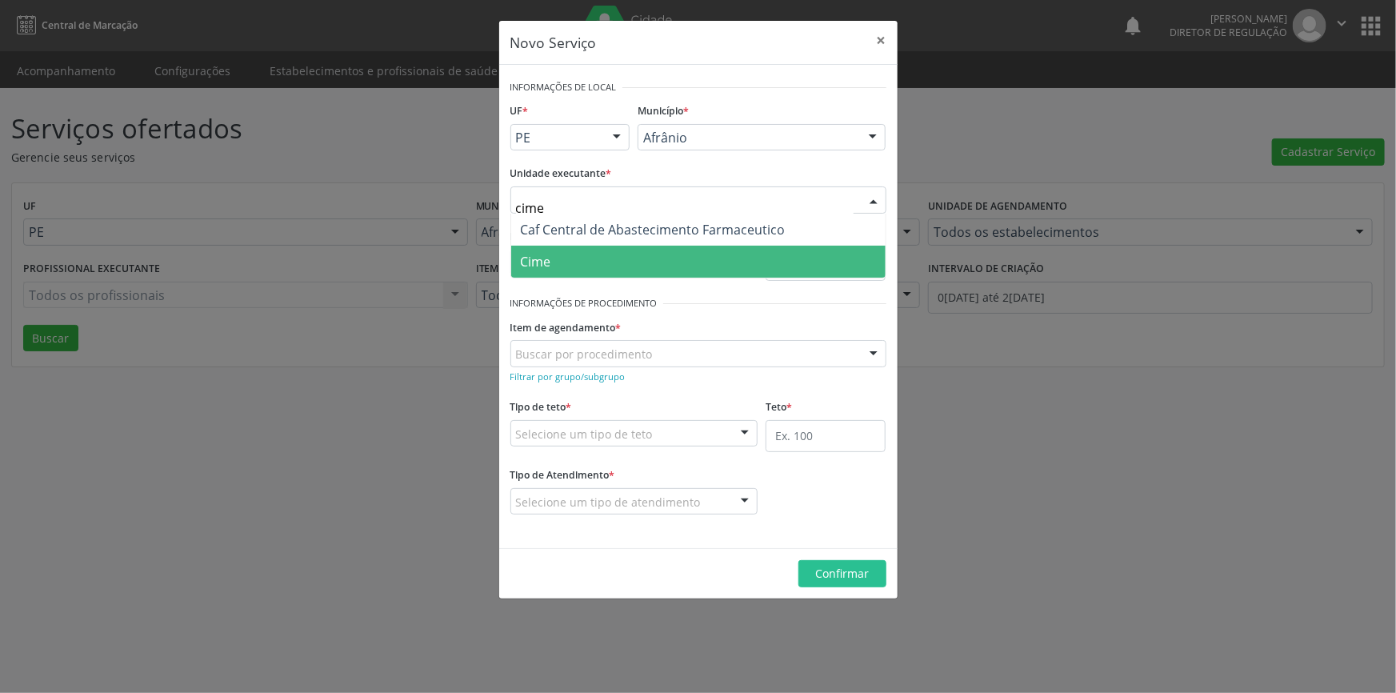
click at [624, 259] on span "Cime" at bounding box center [698, 262] width 374 height 32
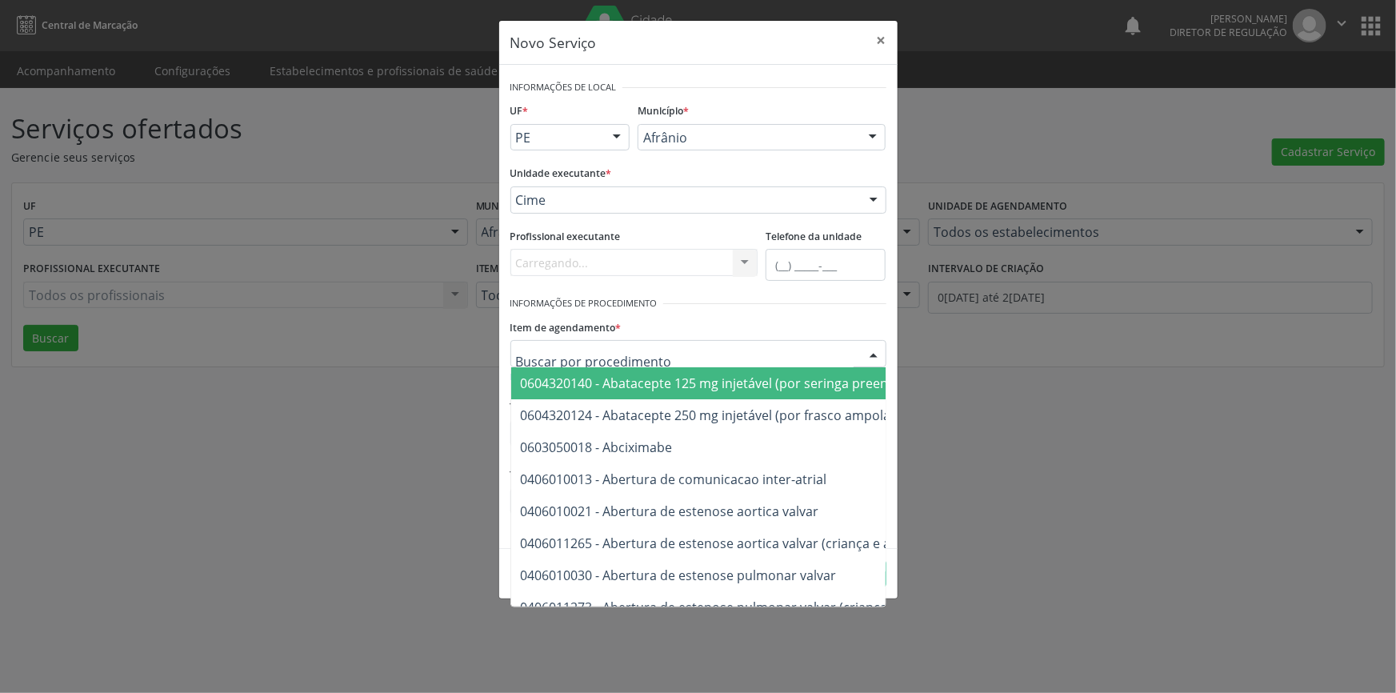
click at [623, 362] on div at bounding box center [698, 353] width 376 height 27
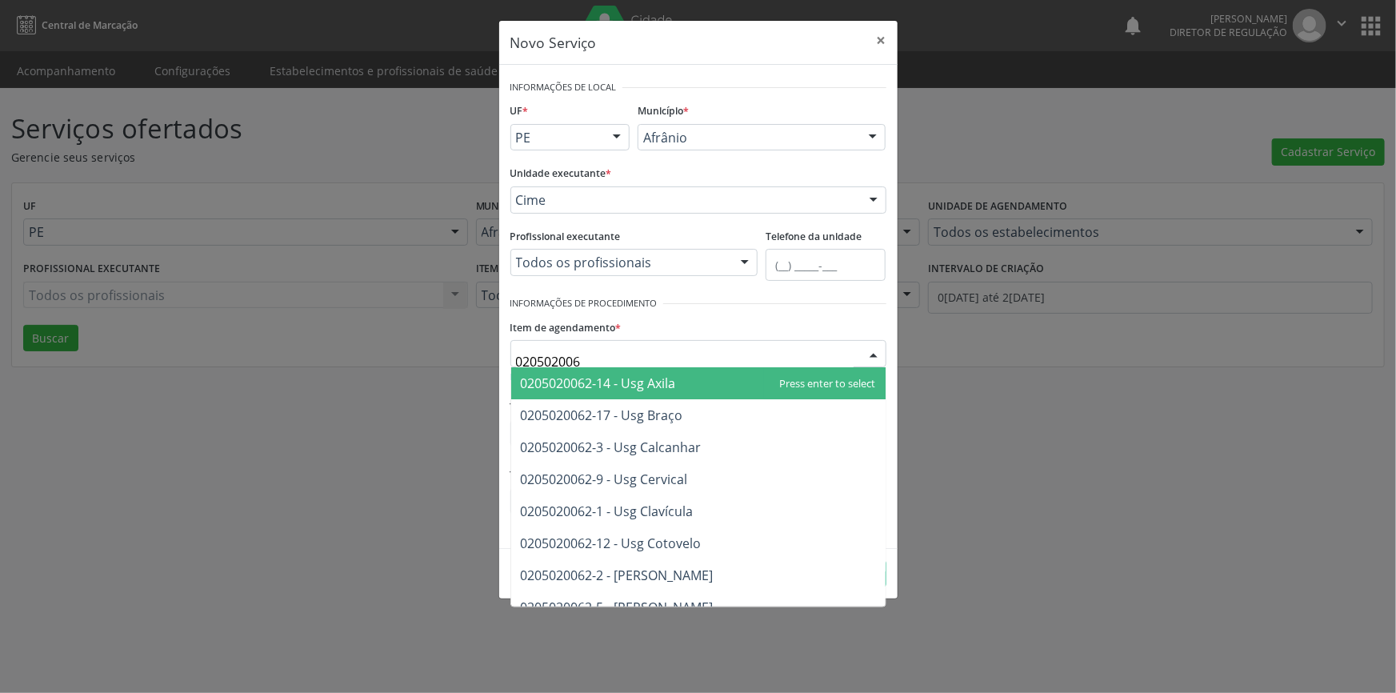
type input "0205020062"
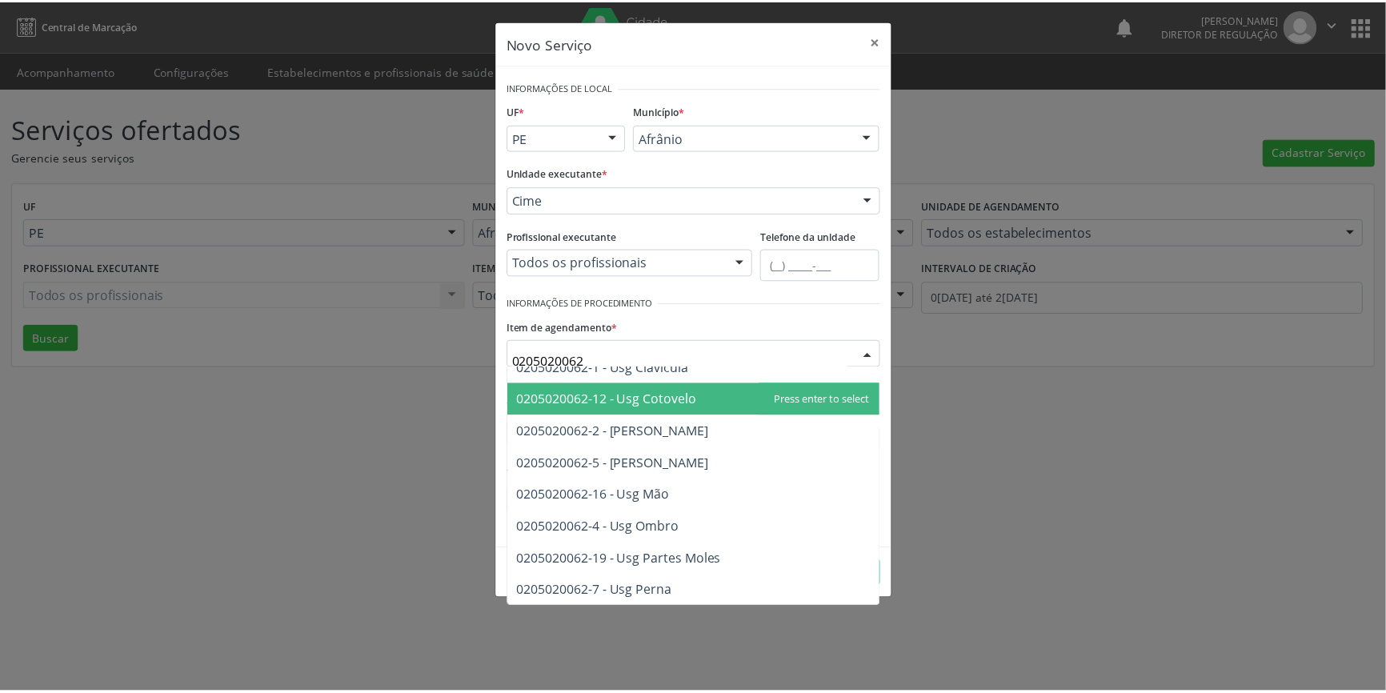
scroll to position [145, 0]
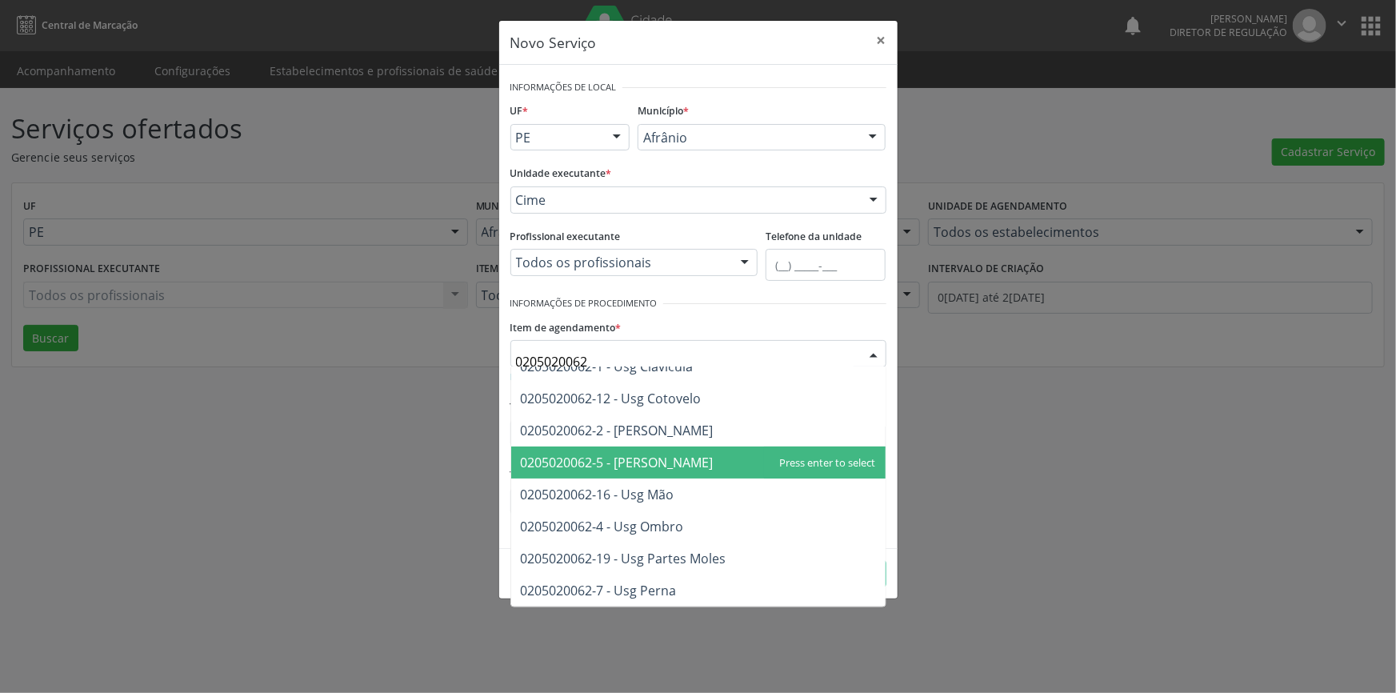
click at [684, 462] on span "0205020062-5 - Usg Joelho" at bounding box center [698, 462] width 374 height 32
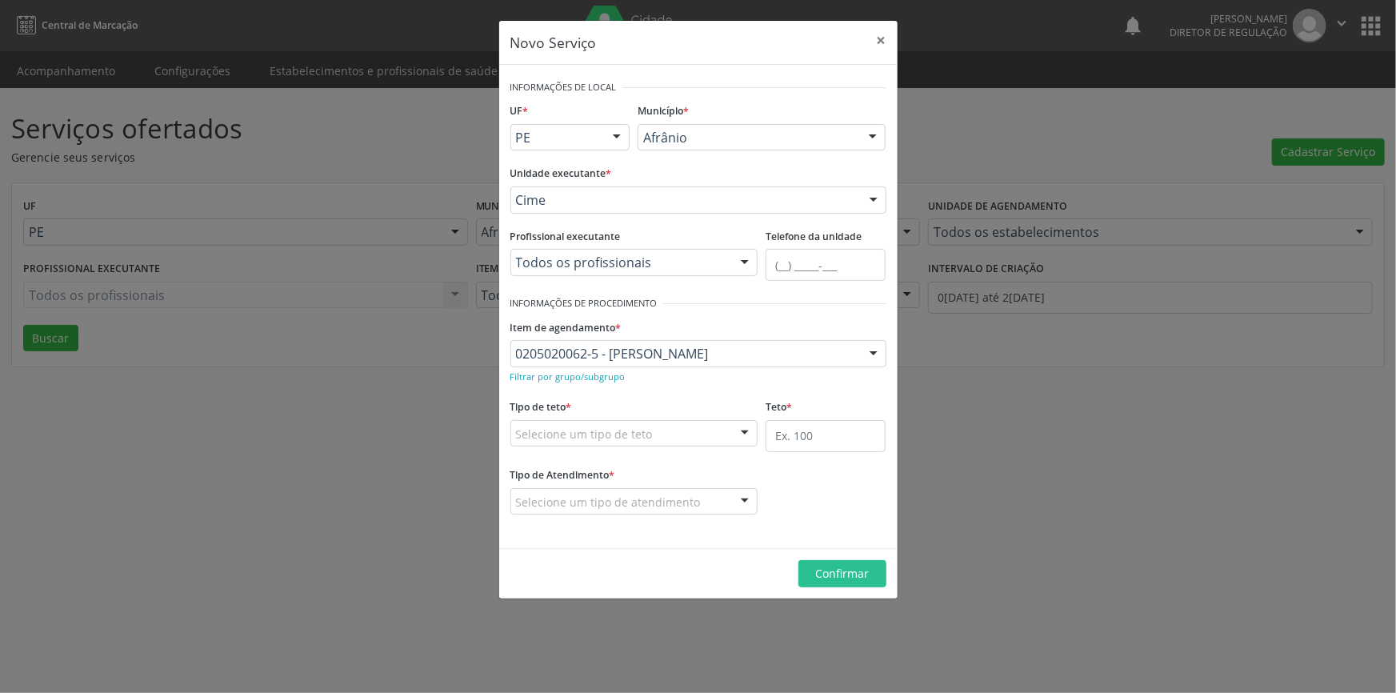
click at [667, 434] on div "Selecione um tipo de teto" at bounding box center [634, 433] width 248 height 27
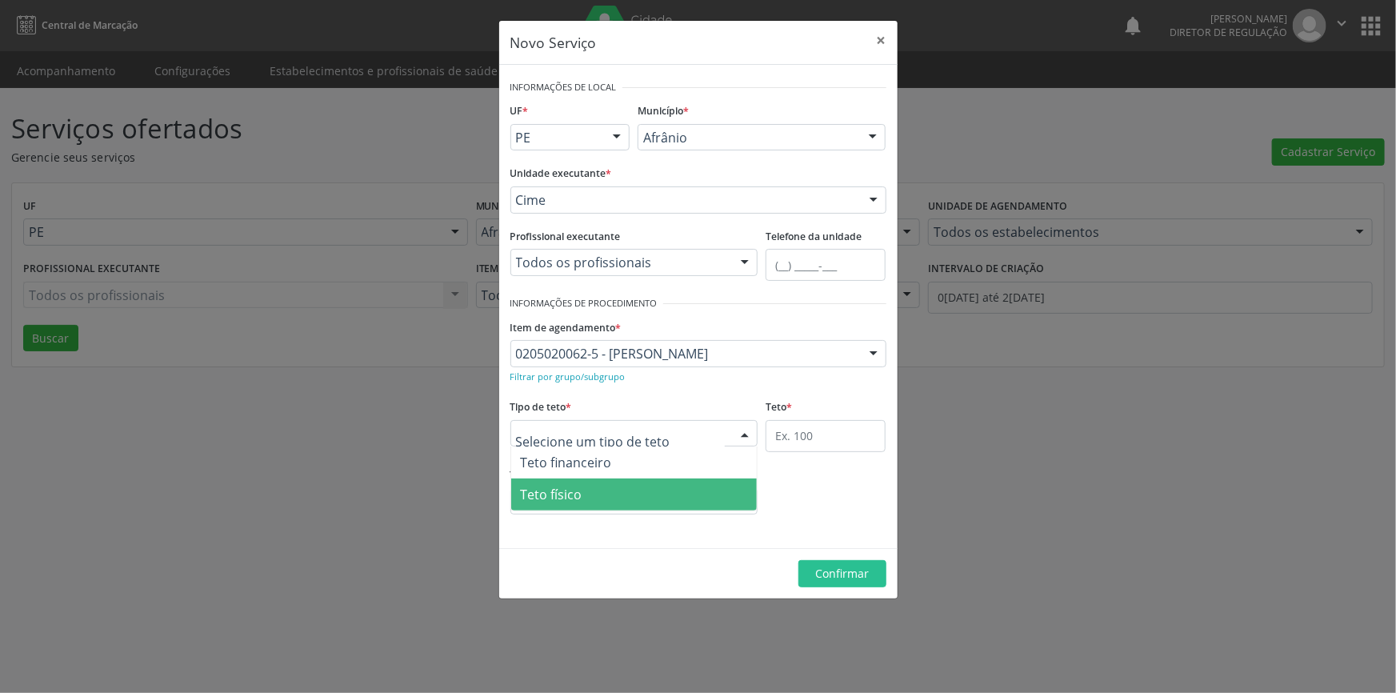
click at [651, 505] on span "Teto físico" at bounding box center [634, 494] width 246 height 32
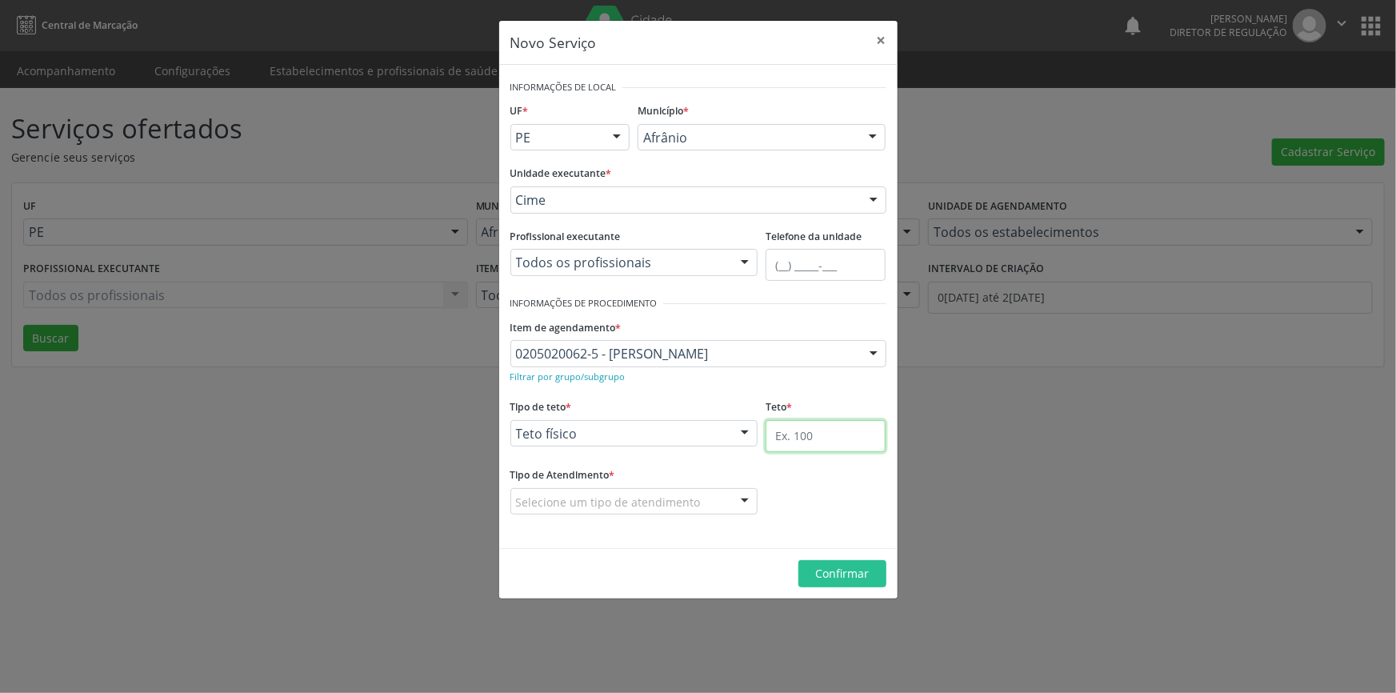
click at [807, 442] on input "text" at bounding box center [826, 436] width 120 height 32
type input "1"
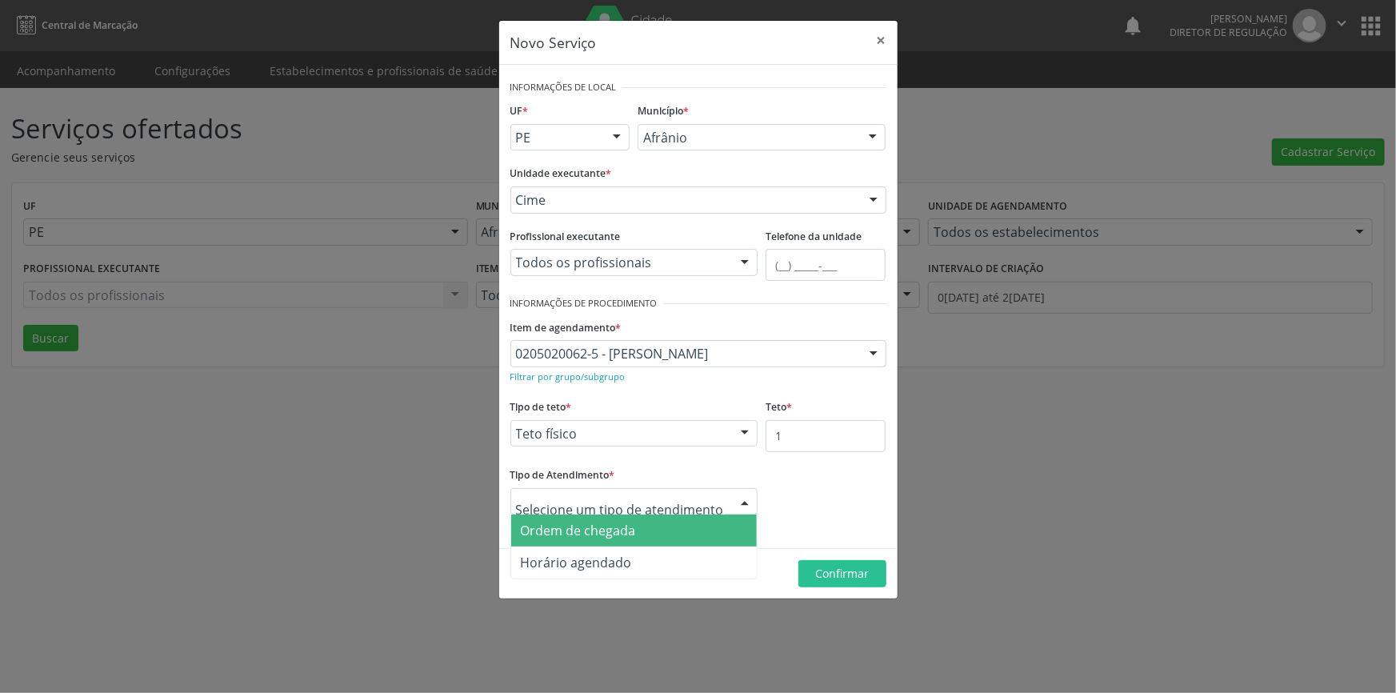
click at [587, 533] on span "Ordem de chegada" at bounding box center [578, 531] width 115 height 18
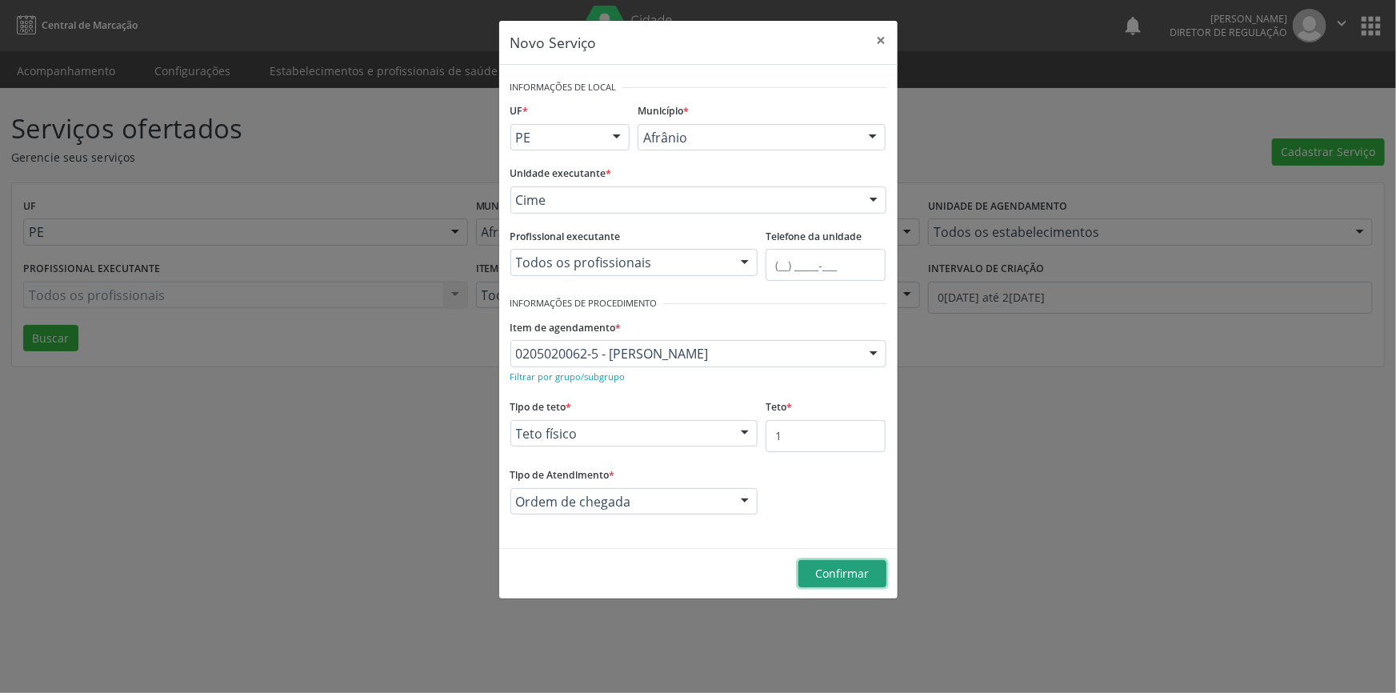
click at [822, 564] on button "Confirmar" at bounding box center [843, 573] width 88 height 27
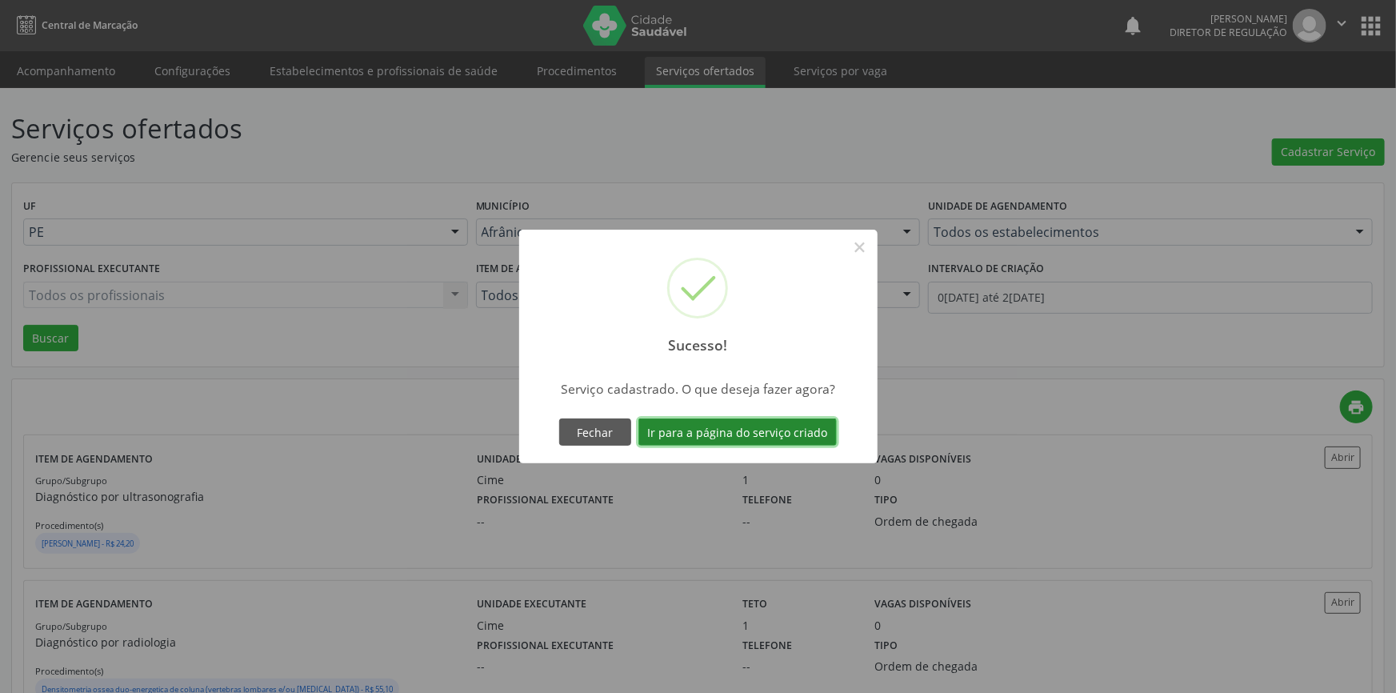
click at [784, 430] on button "Ir para a página do serviço criado" at bounding box center [738, 431] width 198 height 27
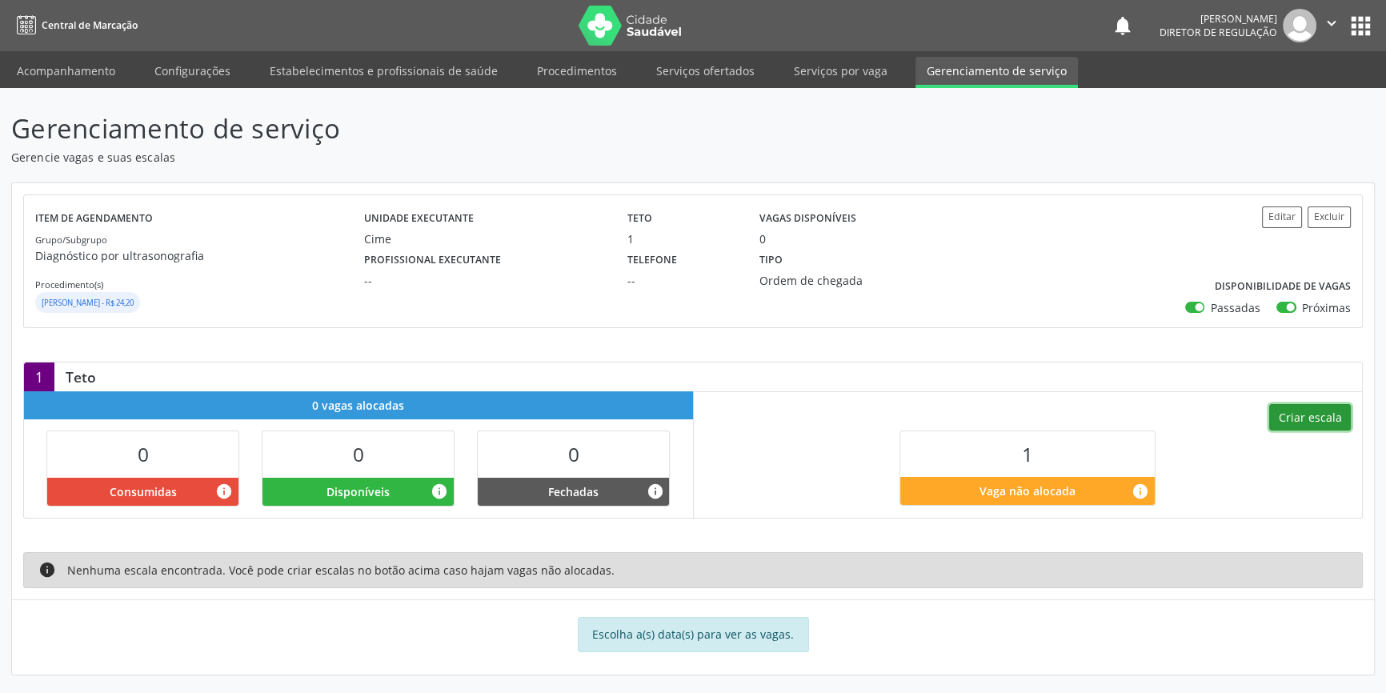
click at [1336, 415] on button "Criar escala" at bounding box center [1310, 417] width 82 height 27
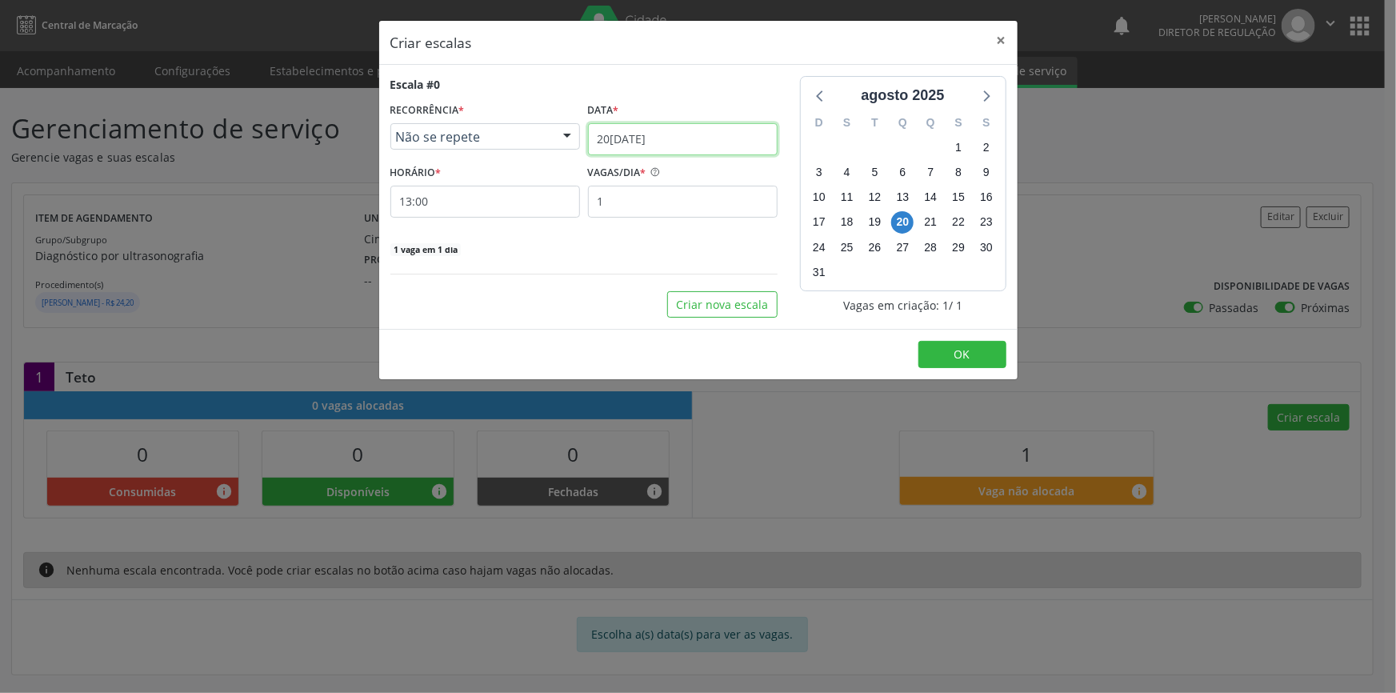
click at [684, 153] on body "Central de Marcação notifications Maria Aparecida Rodrigues da Silva Diretor de…" at bounding box center [698, 346] width 1396 height 693
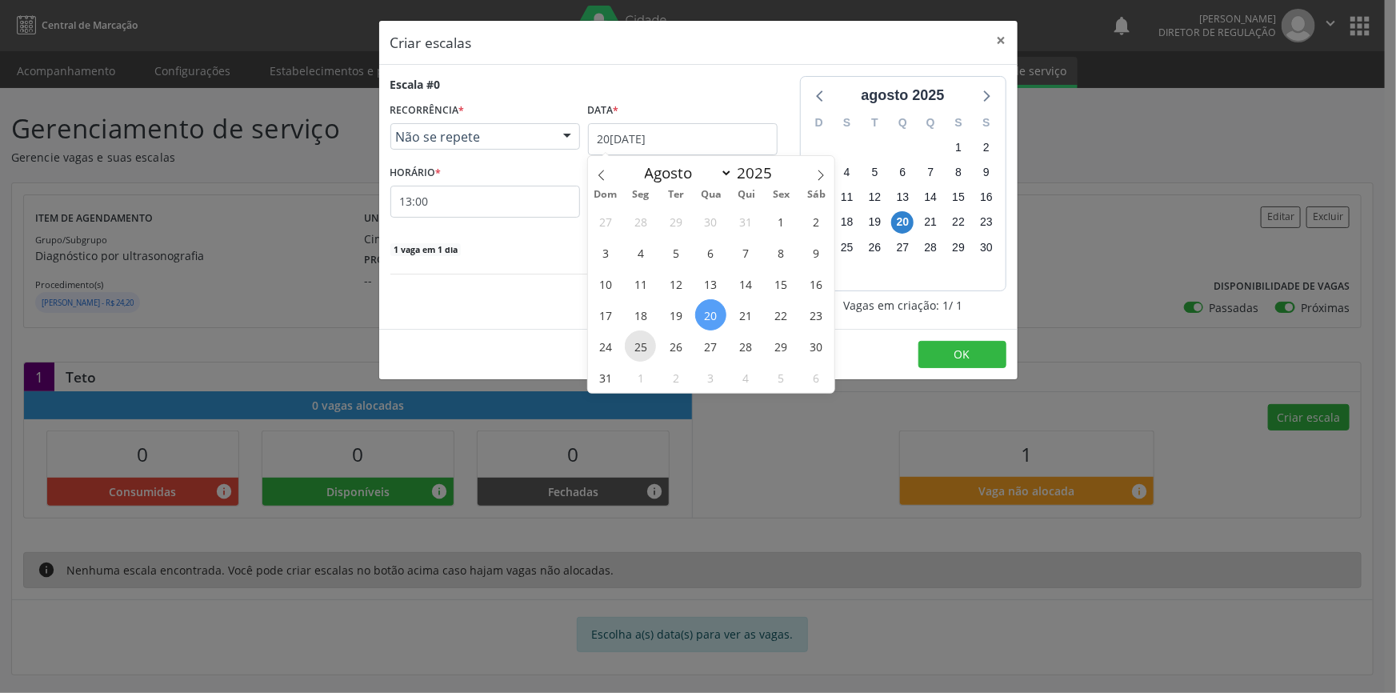
click at [640, 351] on span "25" at bounding box center [640, 345] width 31 height 31
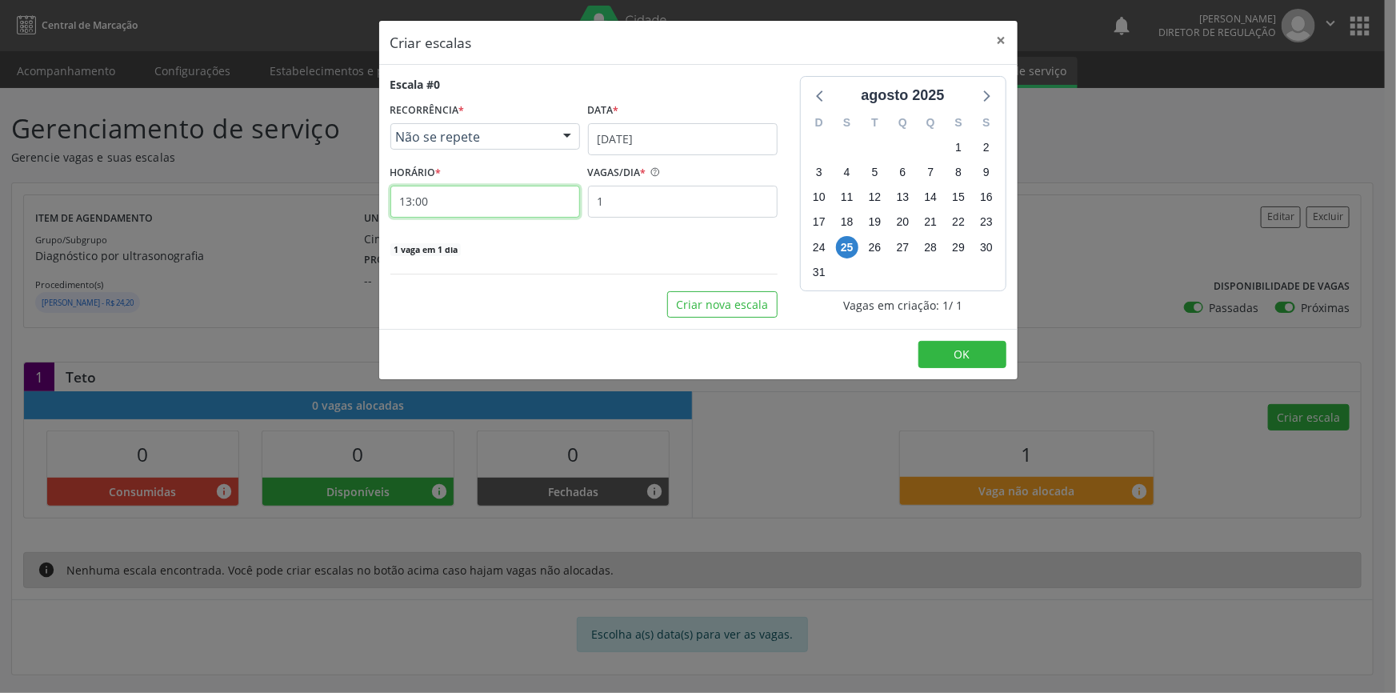
click at [463, 212] on input "13:00" at bounding box center [485, 202] width 190 height 32
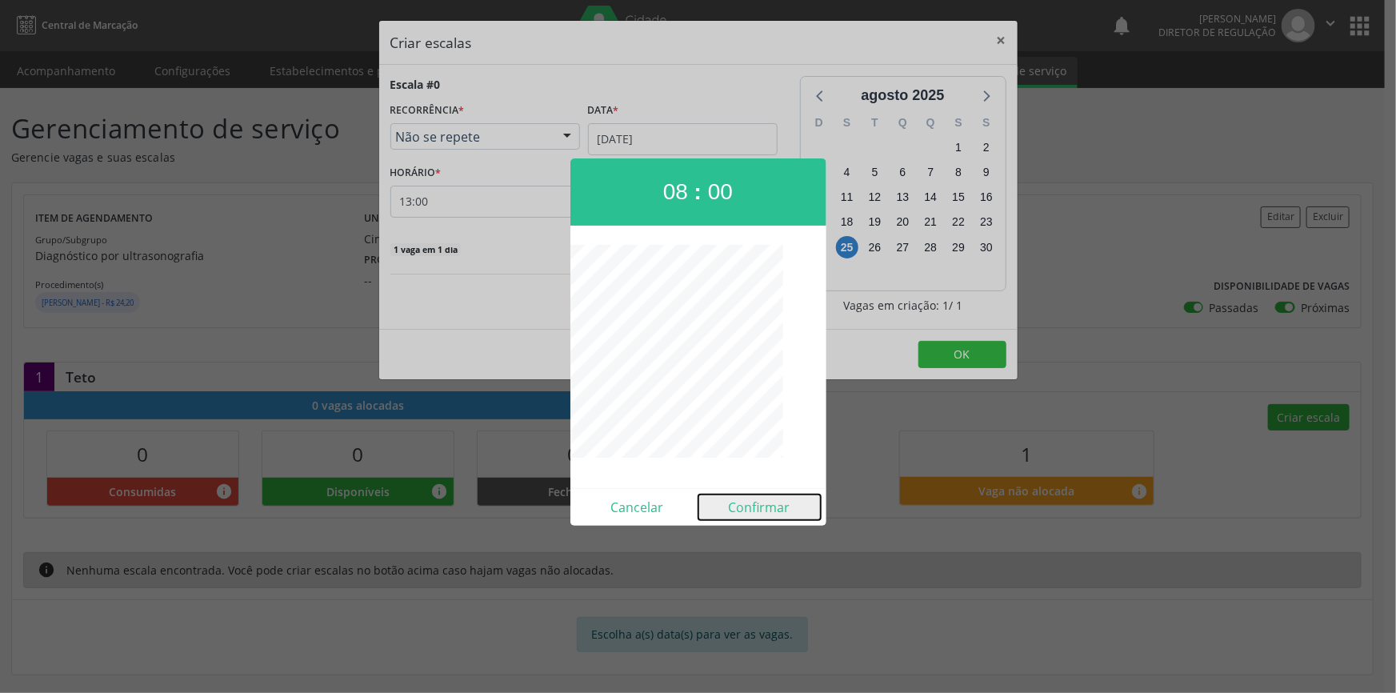
click at [775, 499] on button "Confirmar" at bounding box center [760, 507] width 122 height 26
type input "08:00"
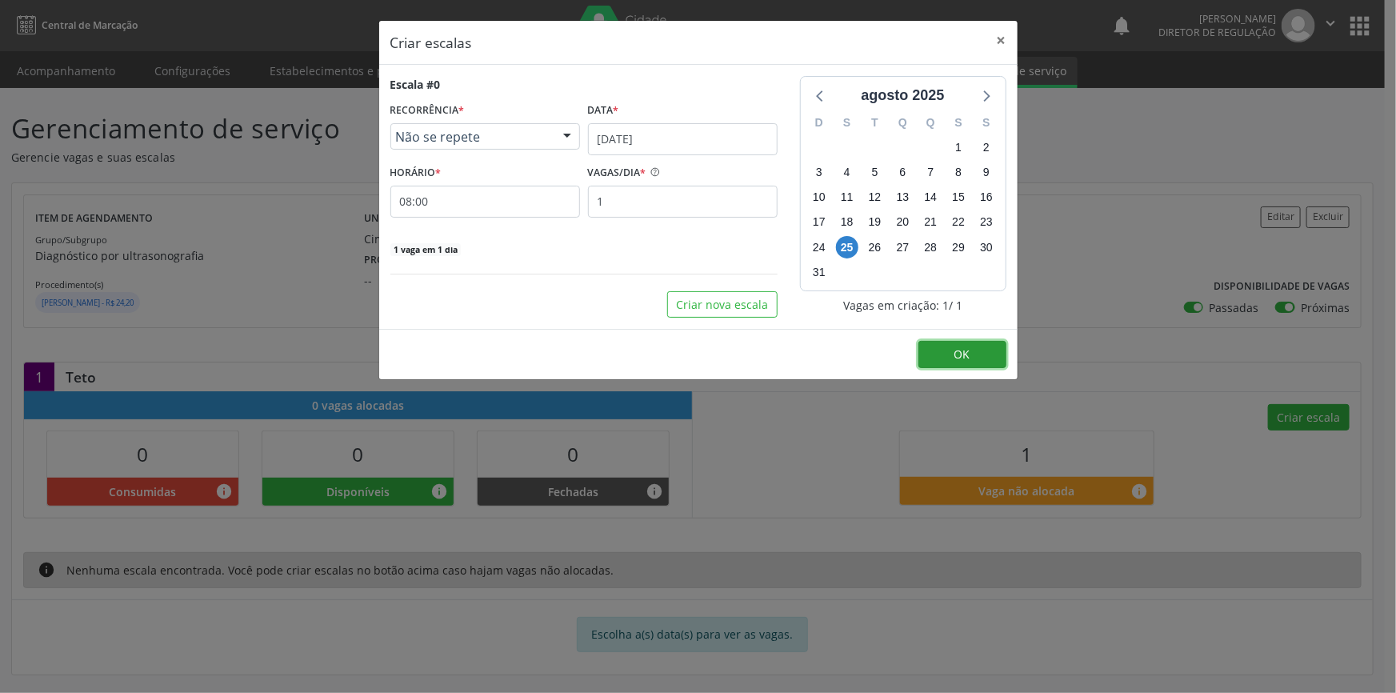
click at [951, 360] on button "OK" at bounding box center [963, 354] width 88 height 27
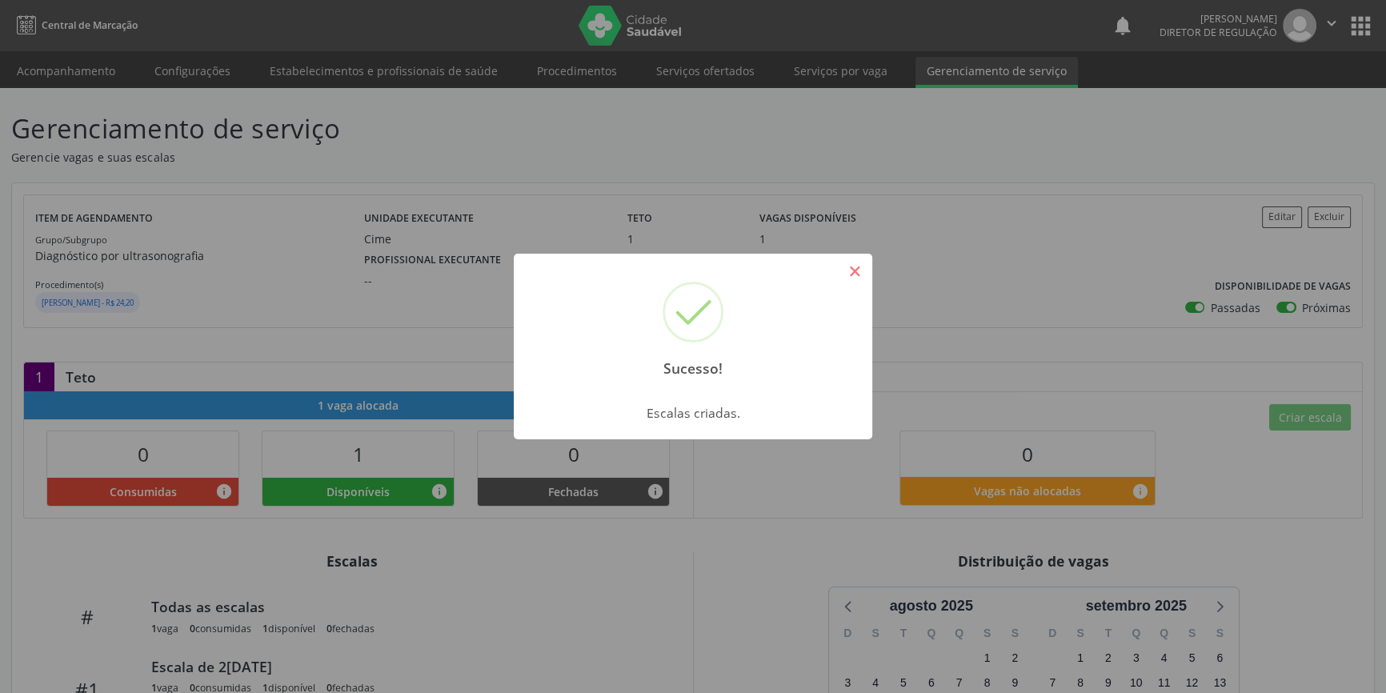
click at [857, 272] on button "×" at bounding box center [854, 271] width 27 height 27
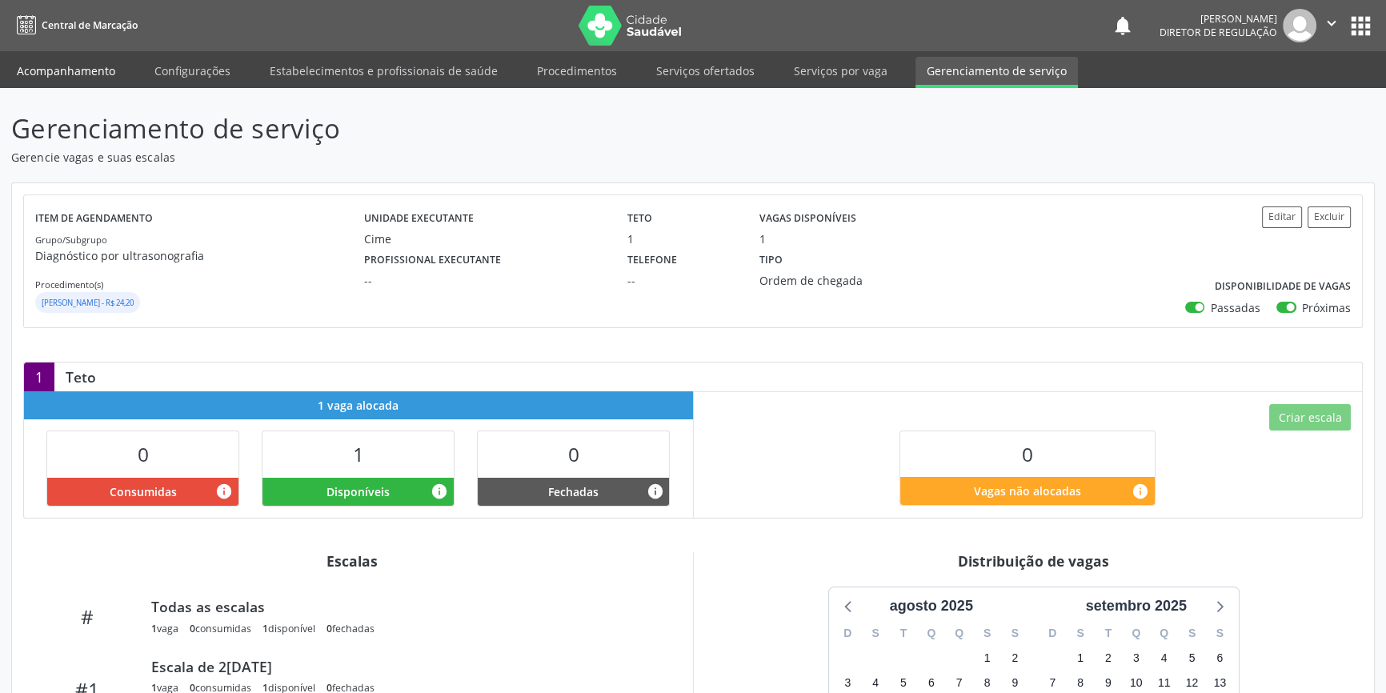
click at [96, 71] on link "Acompanhamento" at bounding box center [66, 71] width 121 height 28
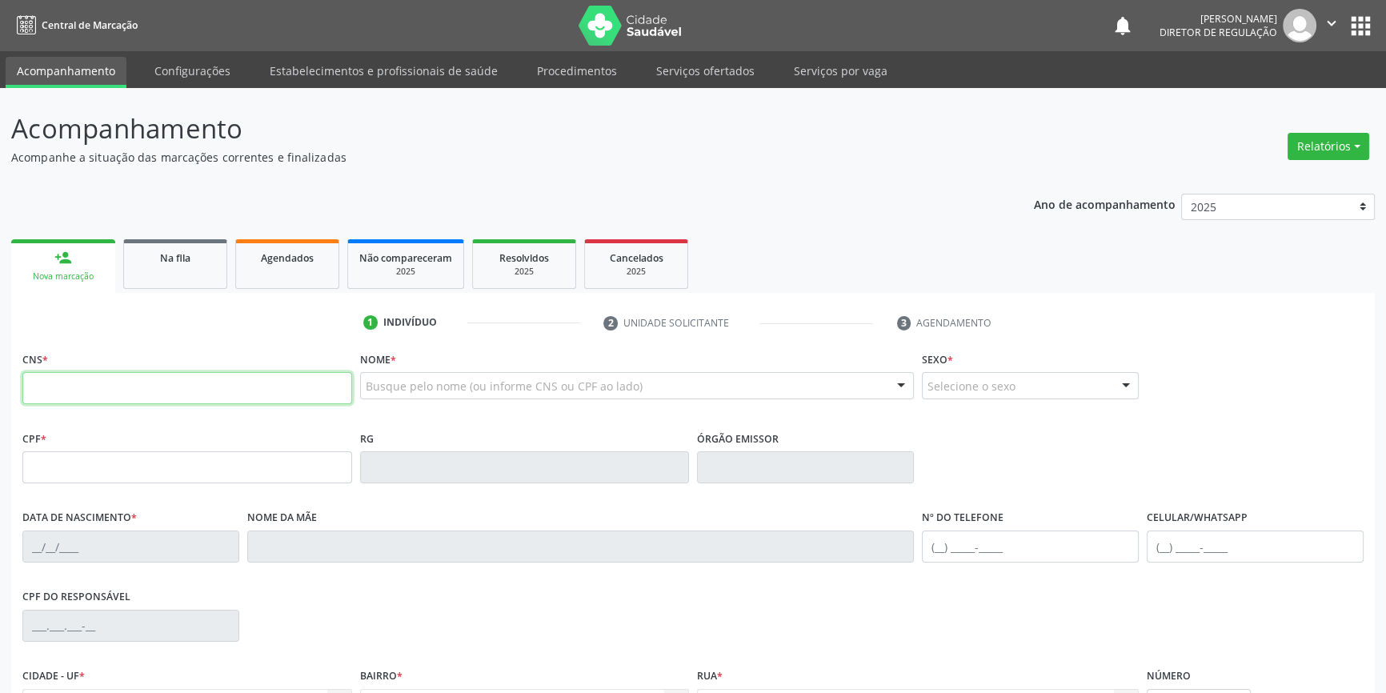
click at [134, 382] on input "text" at bounding box center [187, 388] width 330 height 32
type input "703 0078 0958 1979"
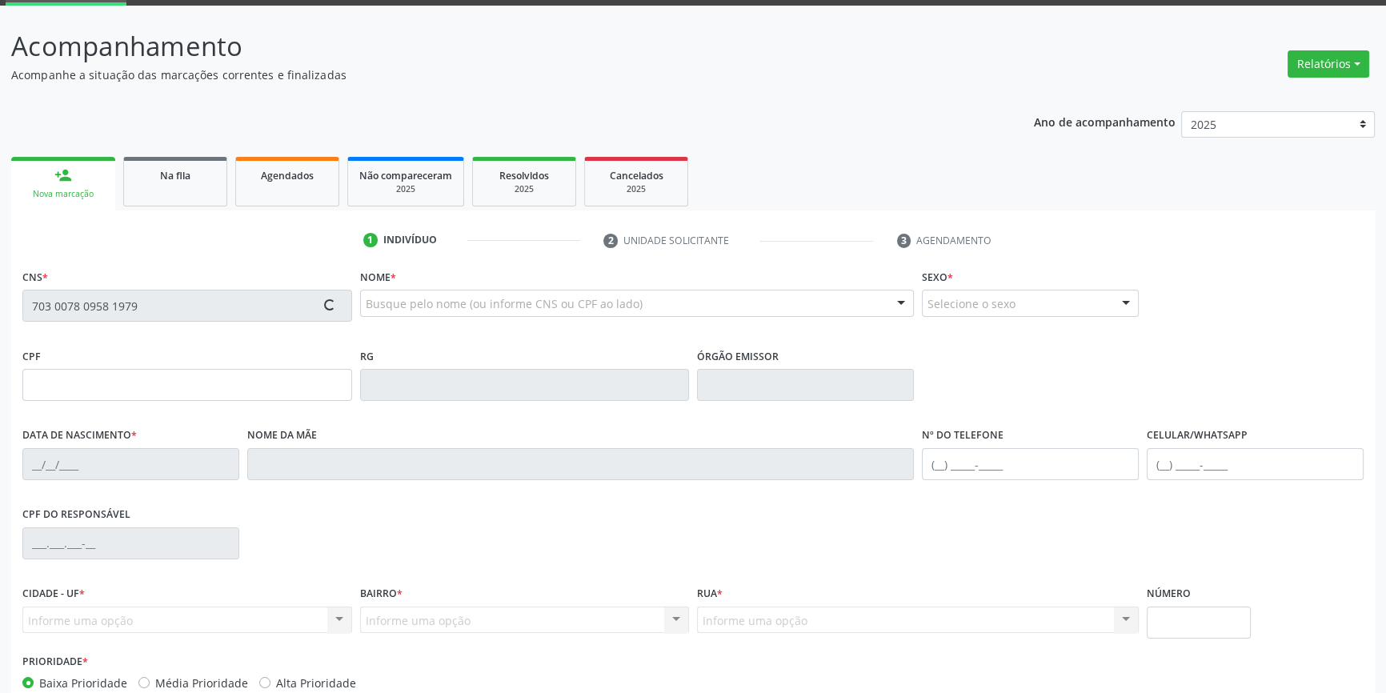
scroll to position [174, 0]
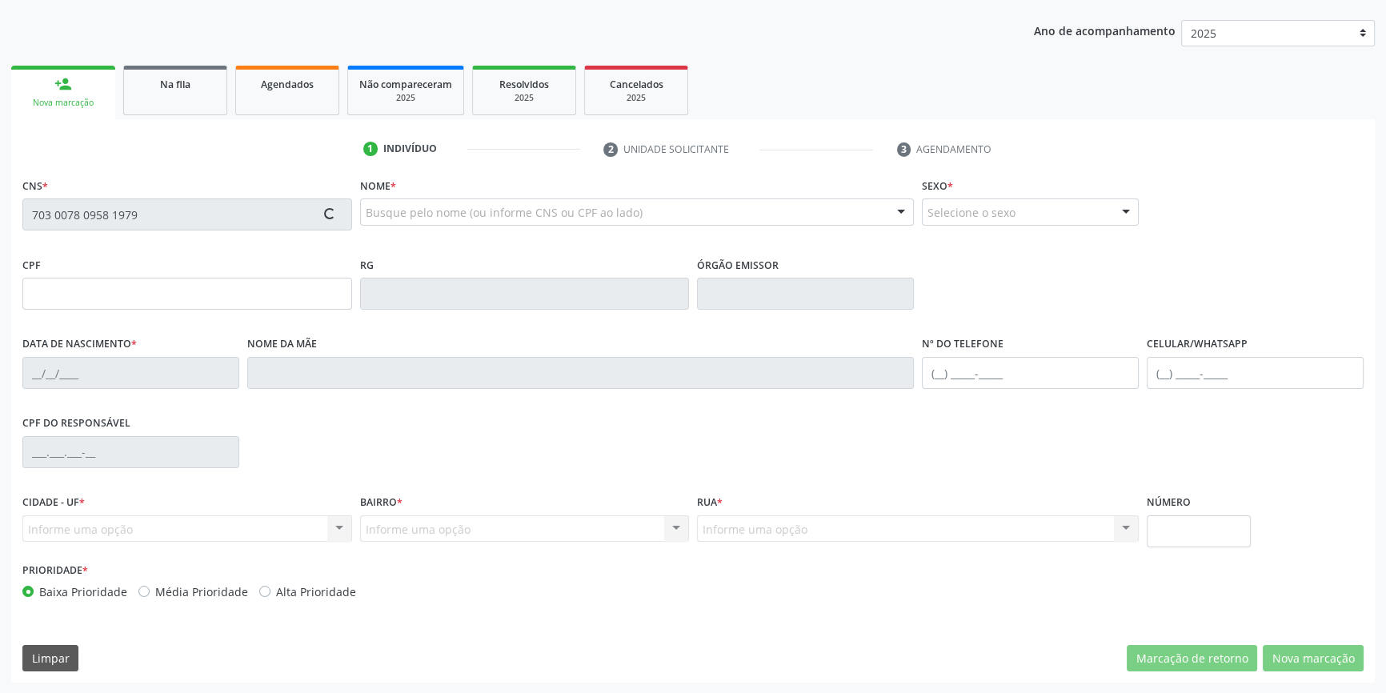
type input "17/11/1969"
type input "Carmuzina Gomes de Araujo"
type input "(87) 98811-0415"
type input "103"
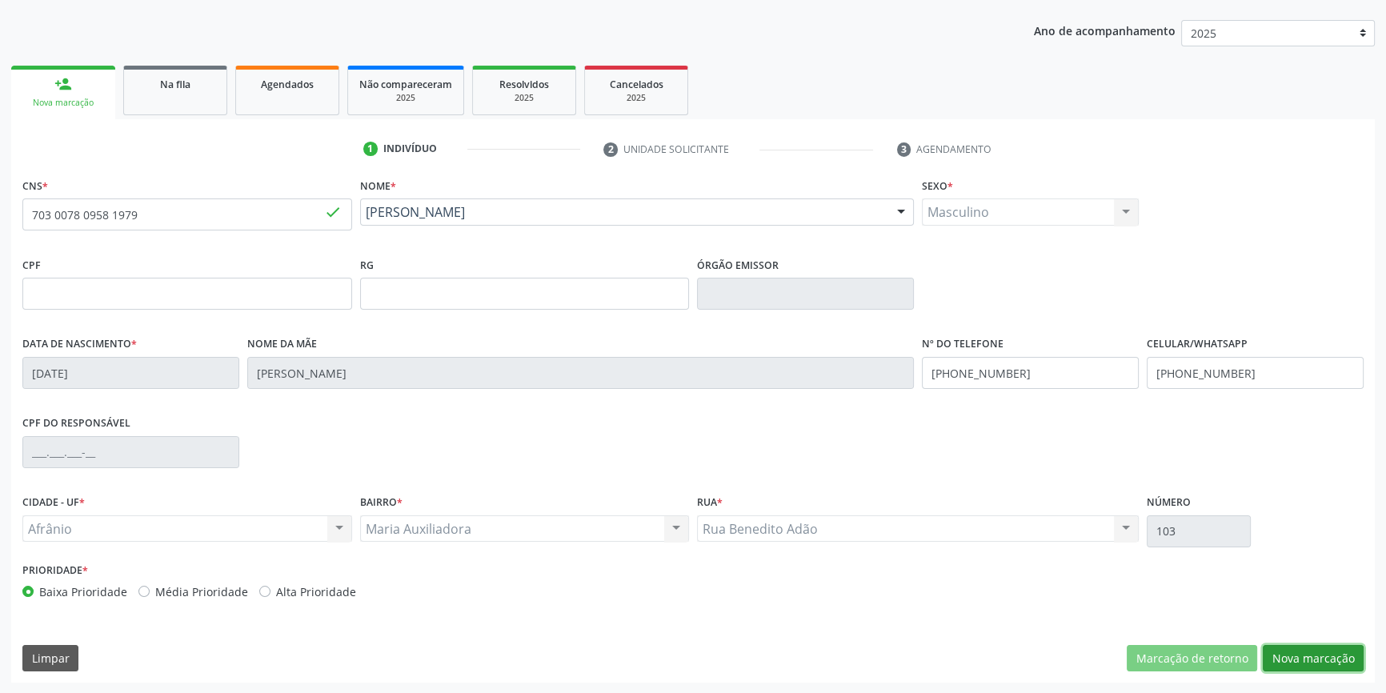
click at [1277, 651] on button "Nova marcação" at bounding box center [1313, 658] width 101 height 27
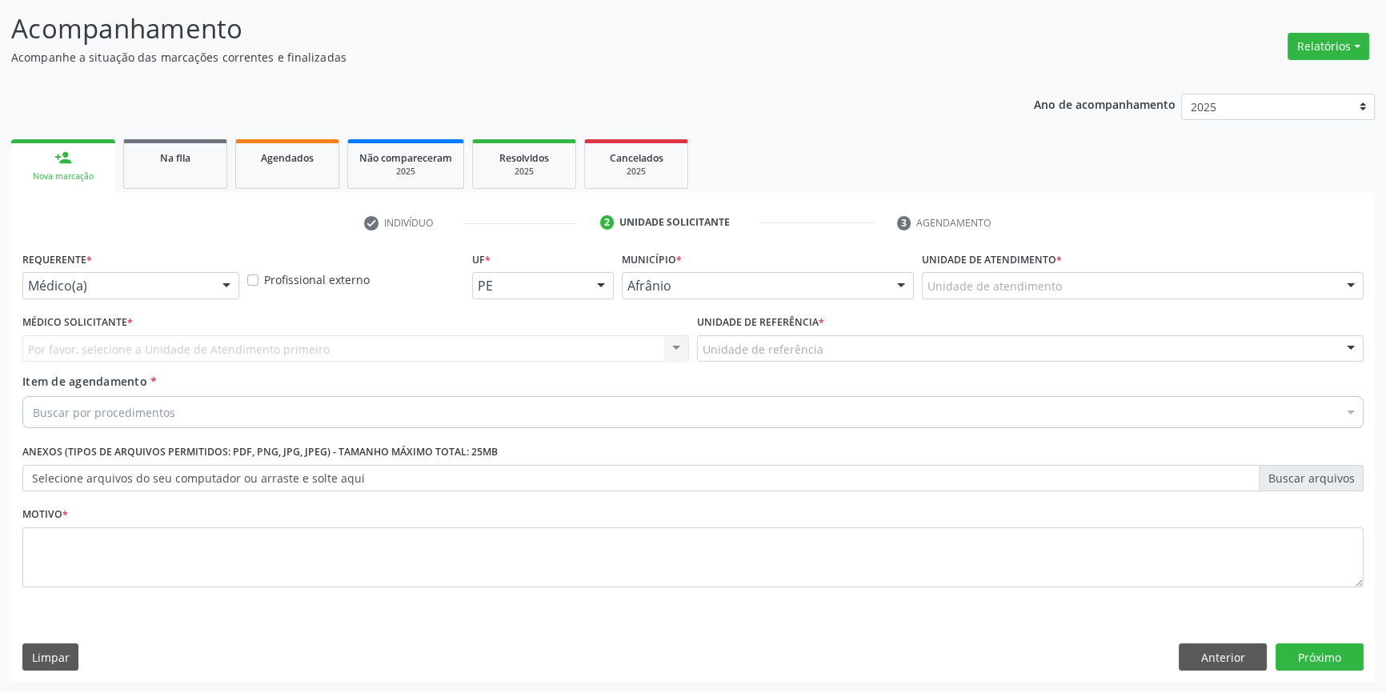
scroll to position [98, 0]
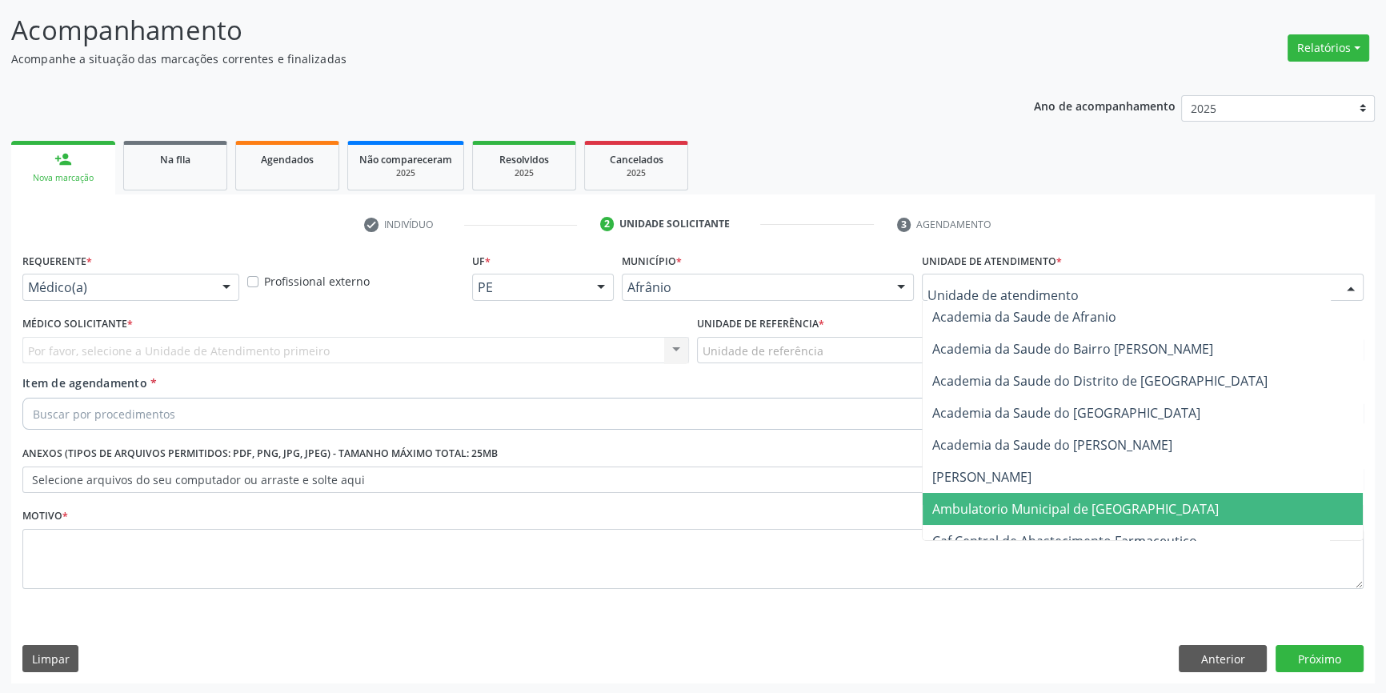
click at [1043, 510] on span "Ambulatorio Municipal de [GEOGRAPHIC_DATA]" at bounding box center [1075, 509] width 286 height 18
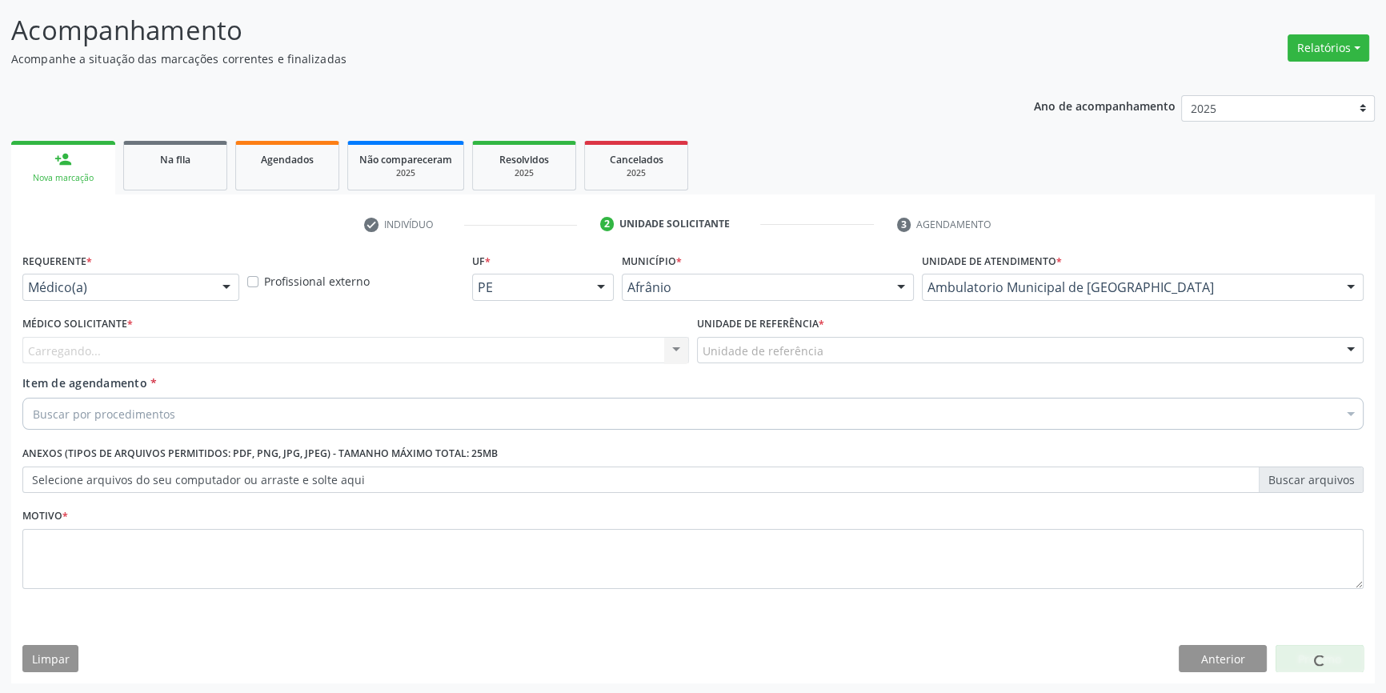
click at [845, 356] on div "Unidade de referência" at bounding box center [1030, 350] width 667 height 27
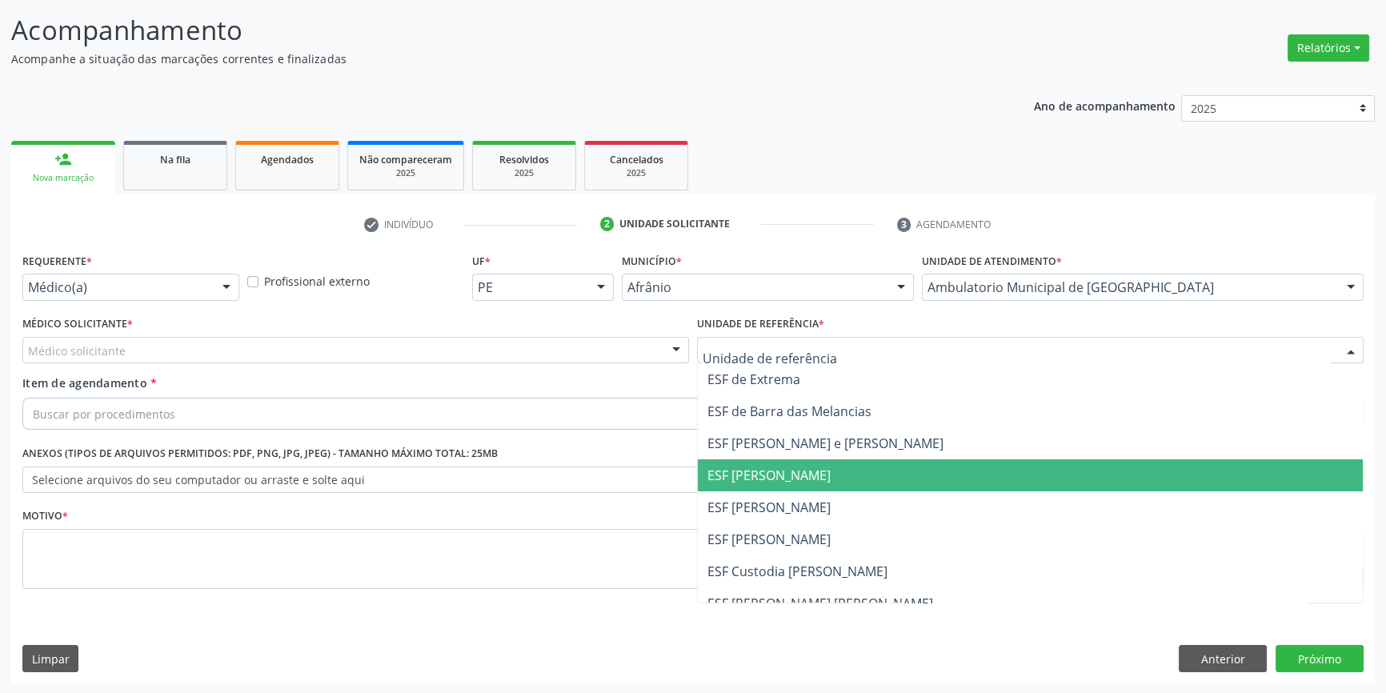
click at [815, 489] on span "ESF [PERSON_NAME]" at bounding box center [1030, 475] width 665 height 32
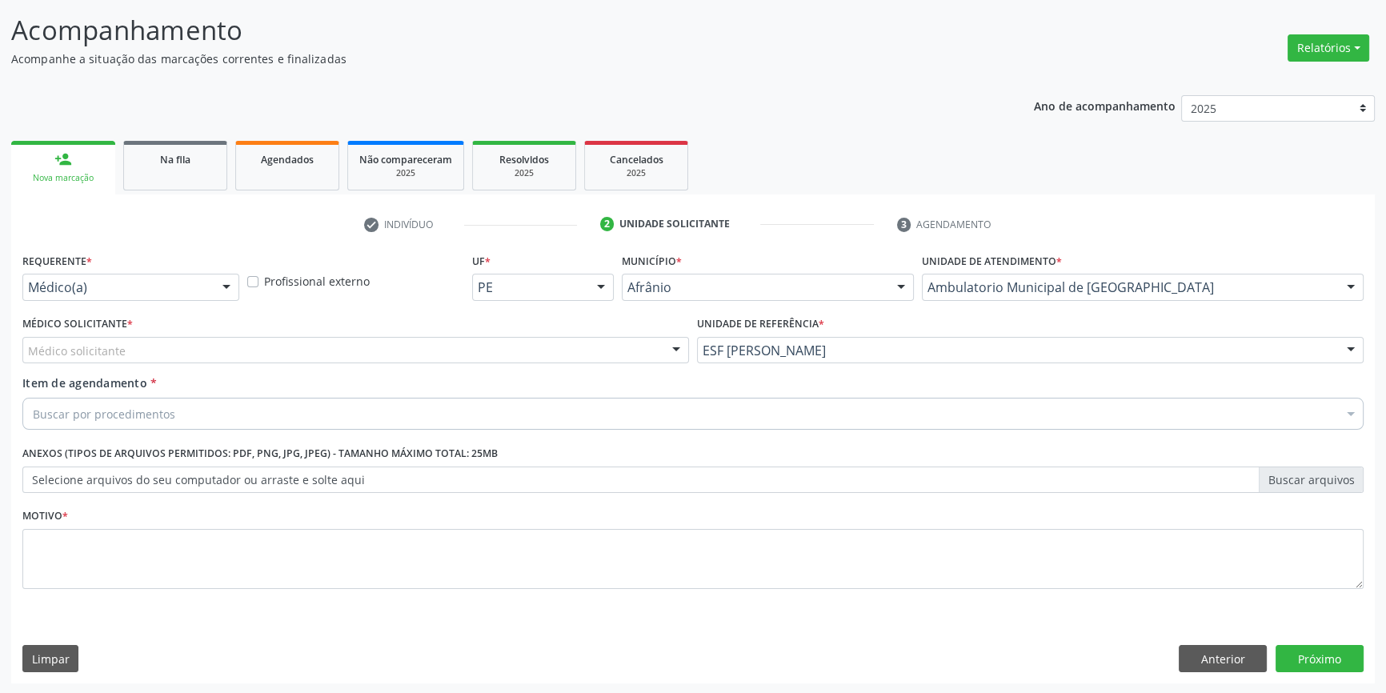
click at [469, 358] on div "Médico solicitante" at bounding box center [355, 350] width 667 height 27
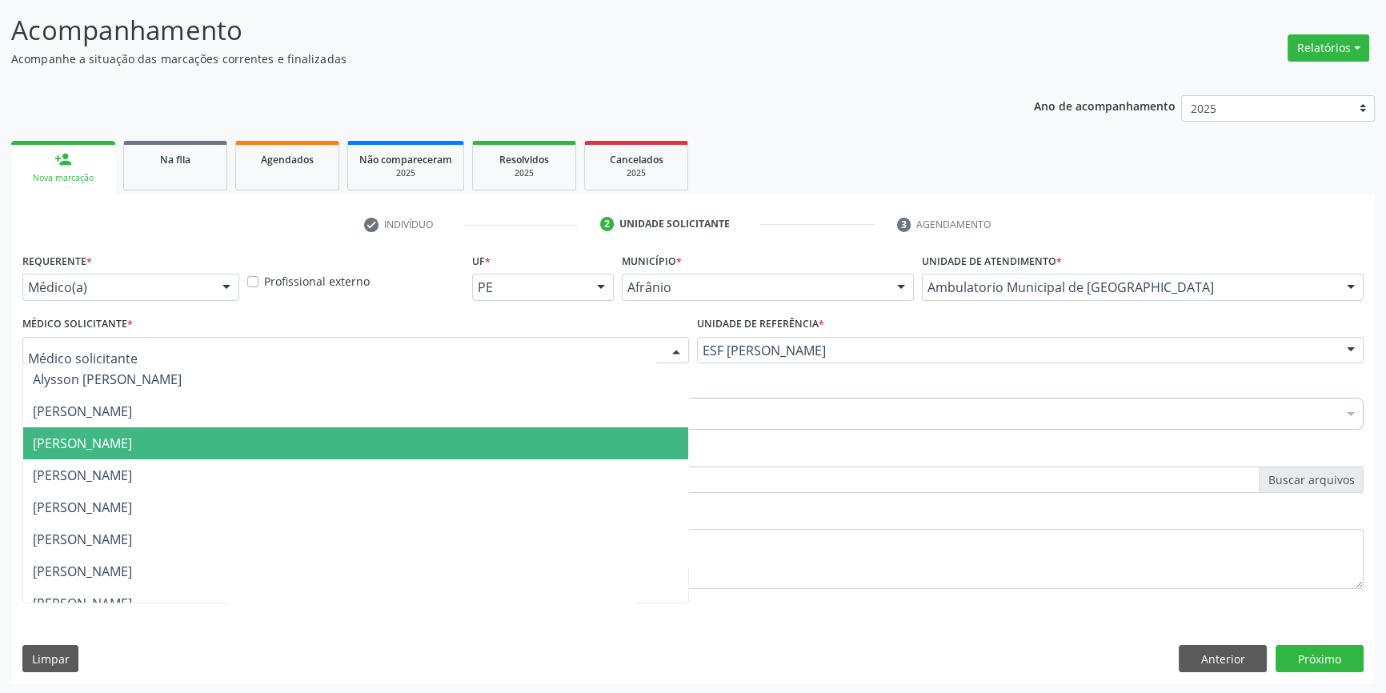
click at [132, 445] on span "[PERSON_NAME]" at bounding box center [82, 443] width 99 height 18
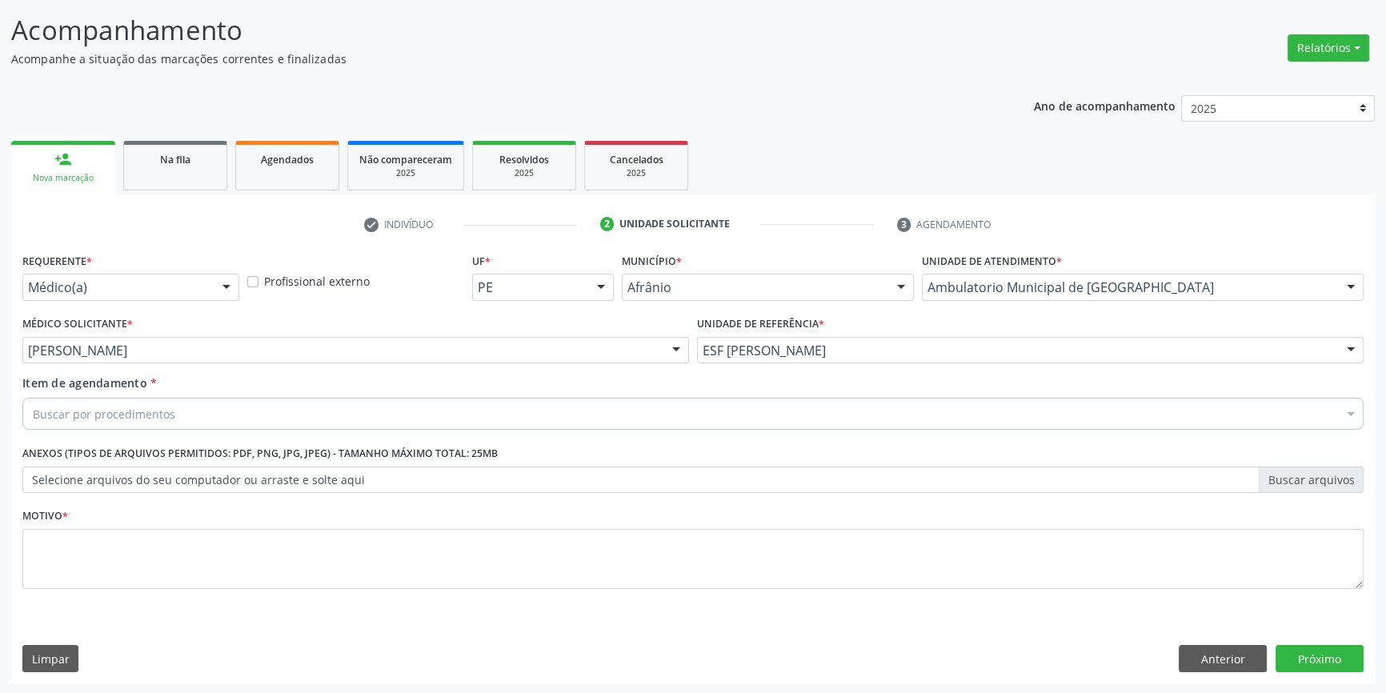
click at [198, 425] on div "Buscar por procedimentos" at bounding box center [692, 414] width 1341 height 32
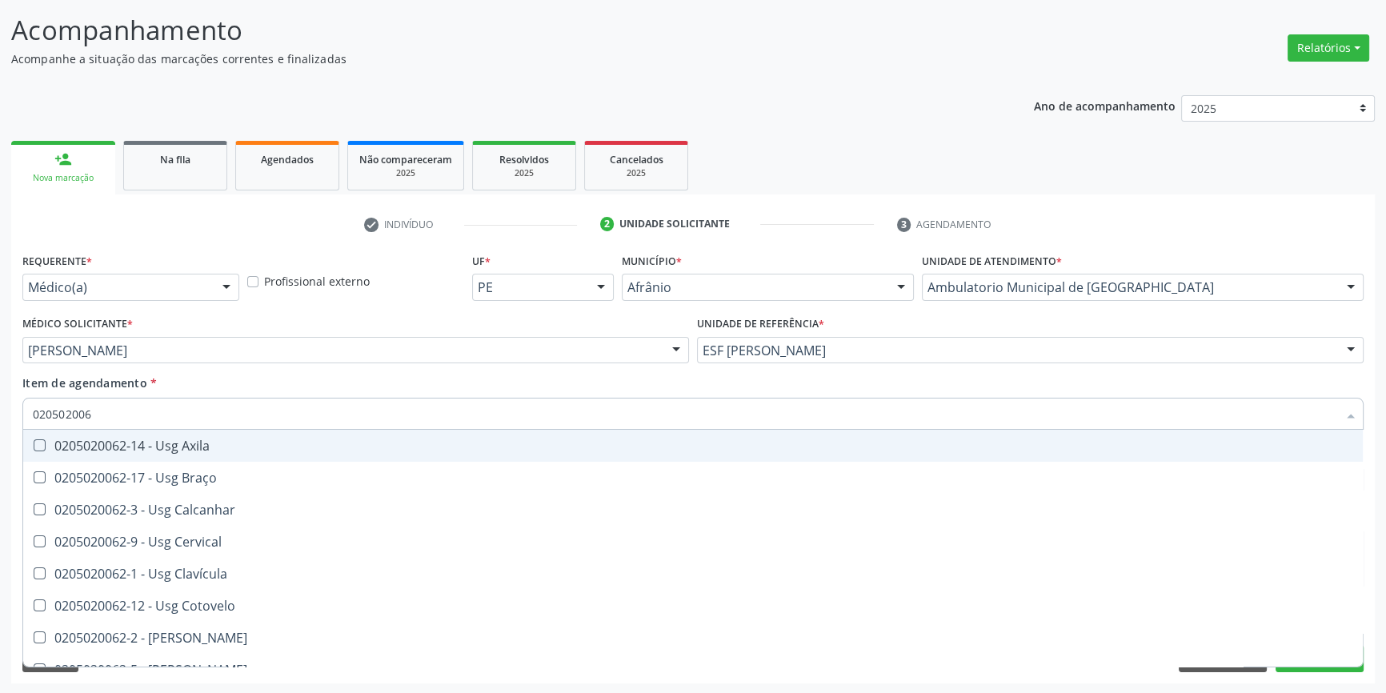
type input "0205020062"
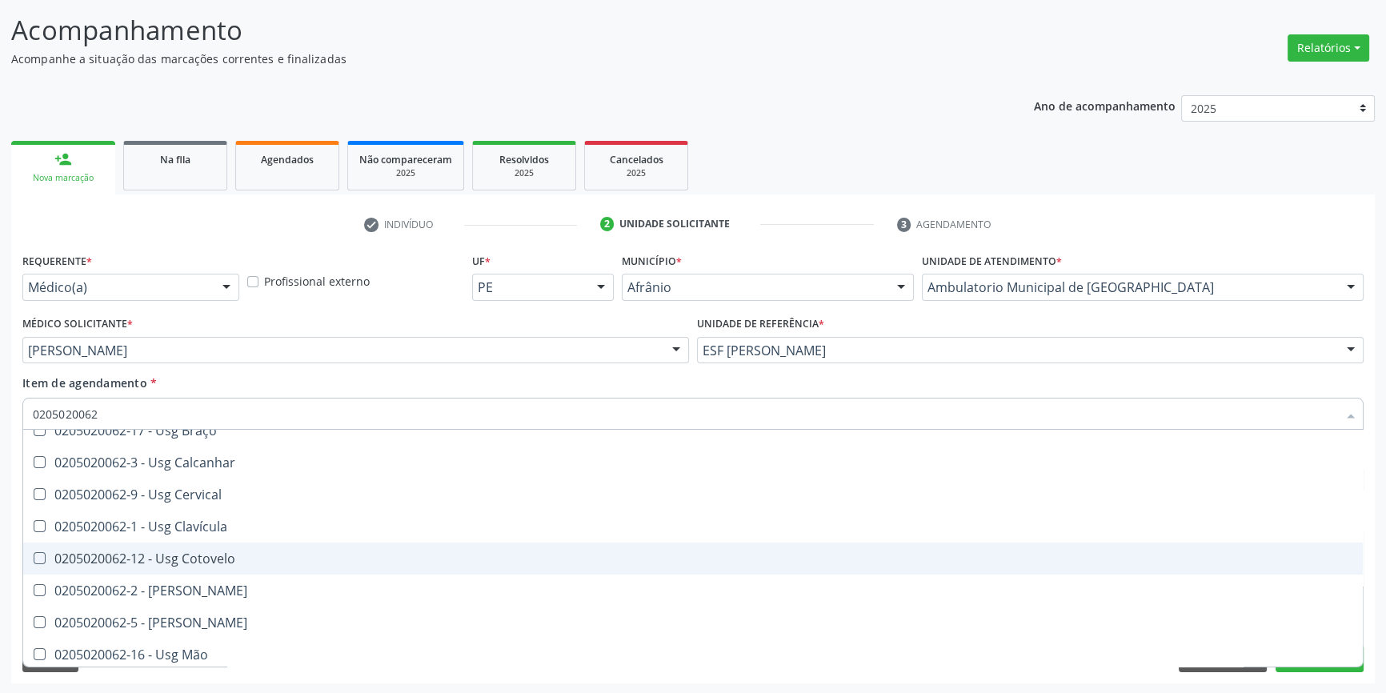
scroll to position [72, 0]
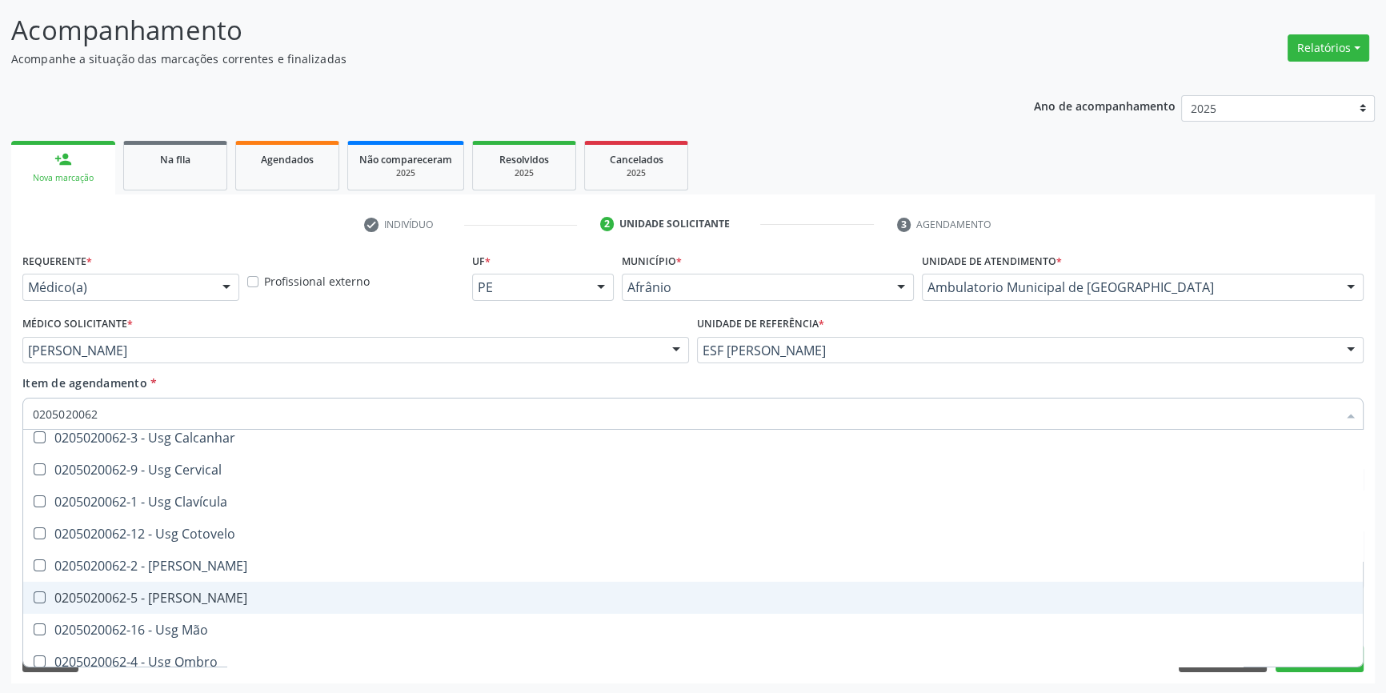
click at [225, 605] on span "0205020062-5 - Usg Joelho" at bounding box center [692, 598] width 1339 height 32
checkbox Joelho "true"
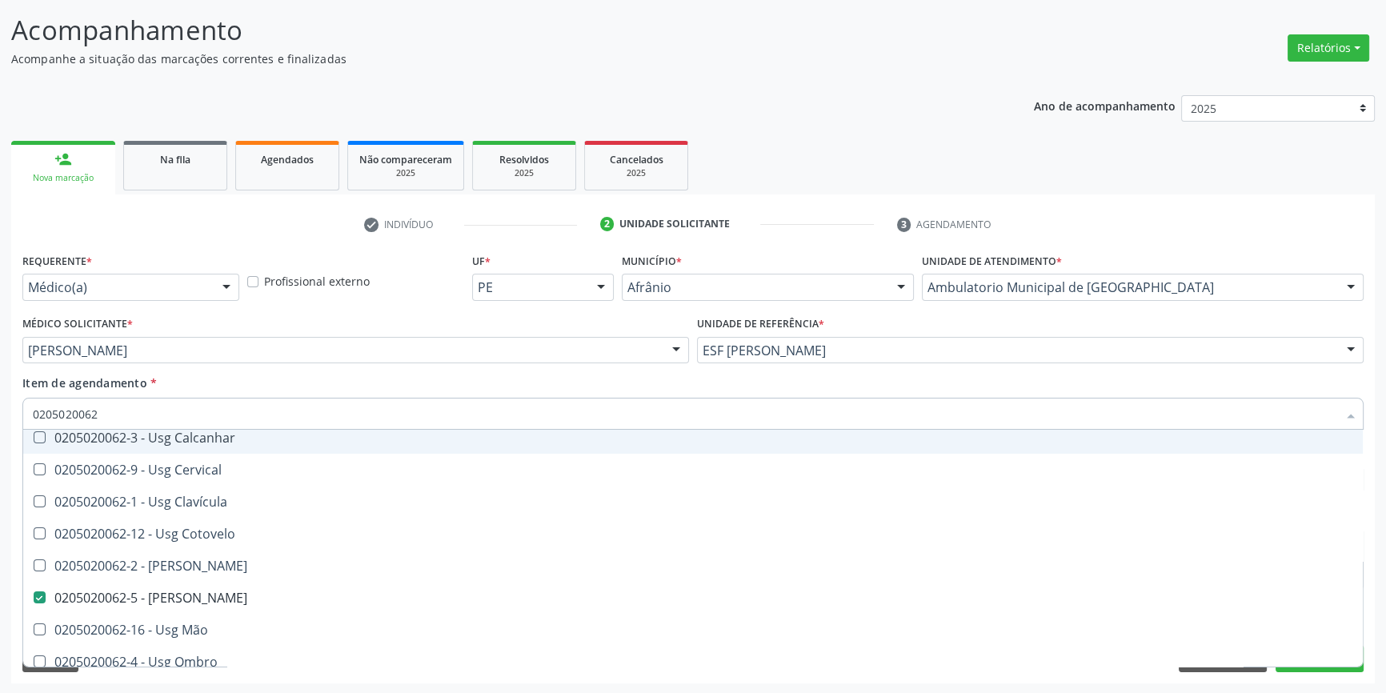
click at [250, 387] on div "Item de agendamento * 0205020062 Desfazer seleção 0205020062-14 - Usg Axila 020…" at bounding box center [692, 399] width 1341 height 50
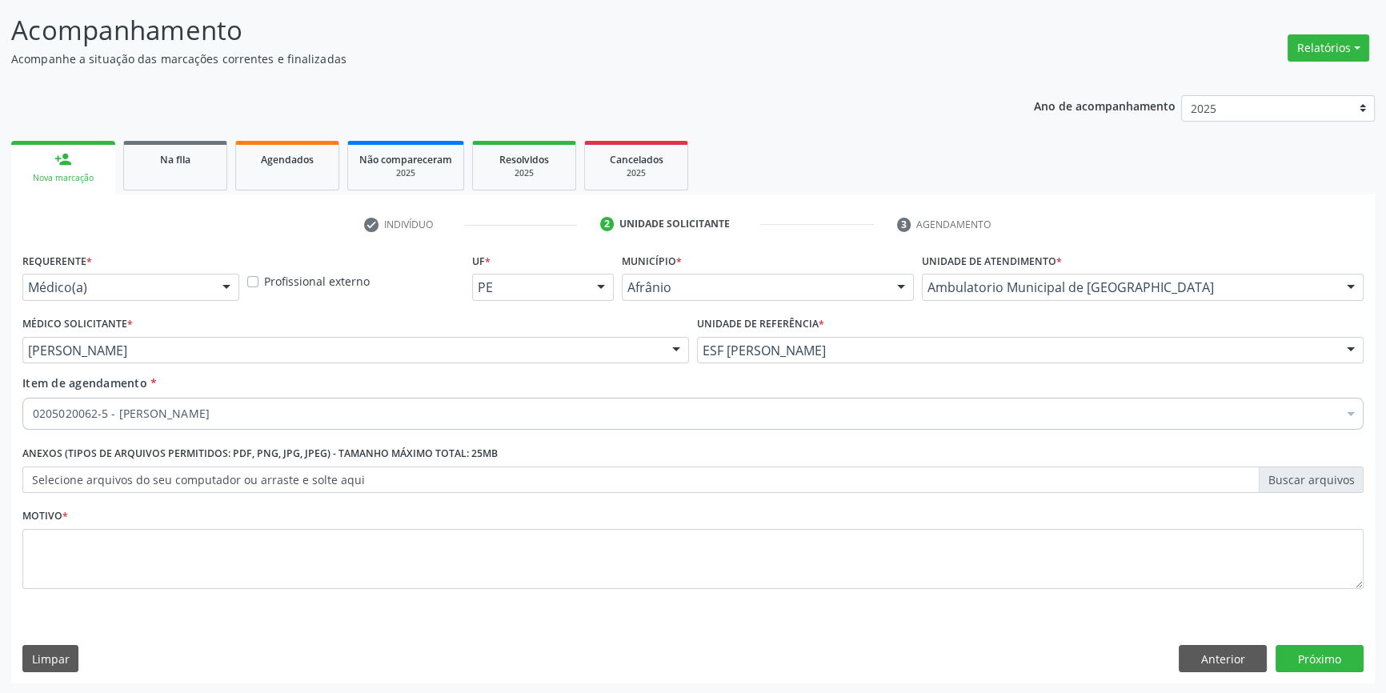
scroll to position [0, 0]
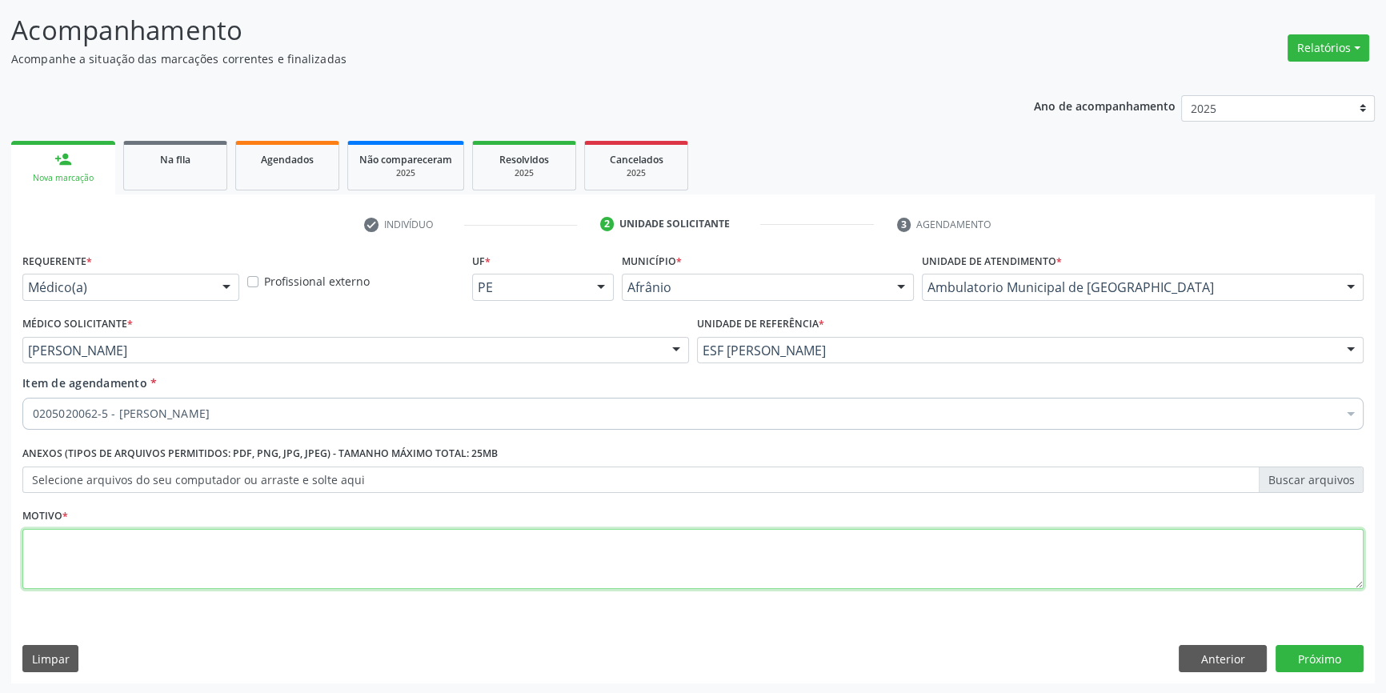
click at [201, 550] on textarea at bounding box center [692, 559] width 1341 height 61
type textarea "'"
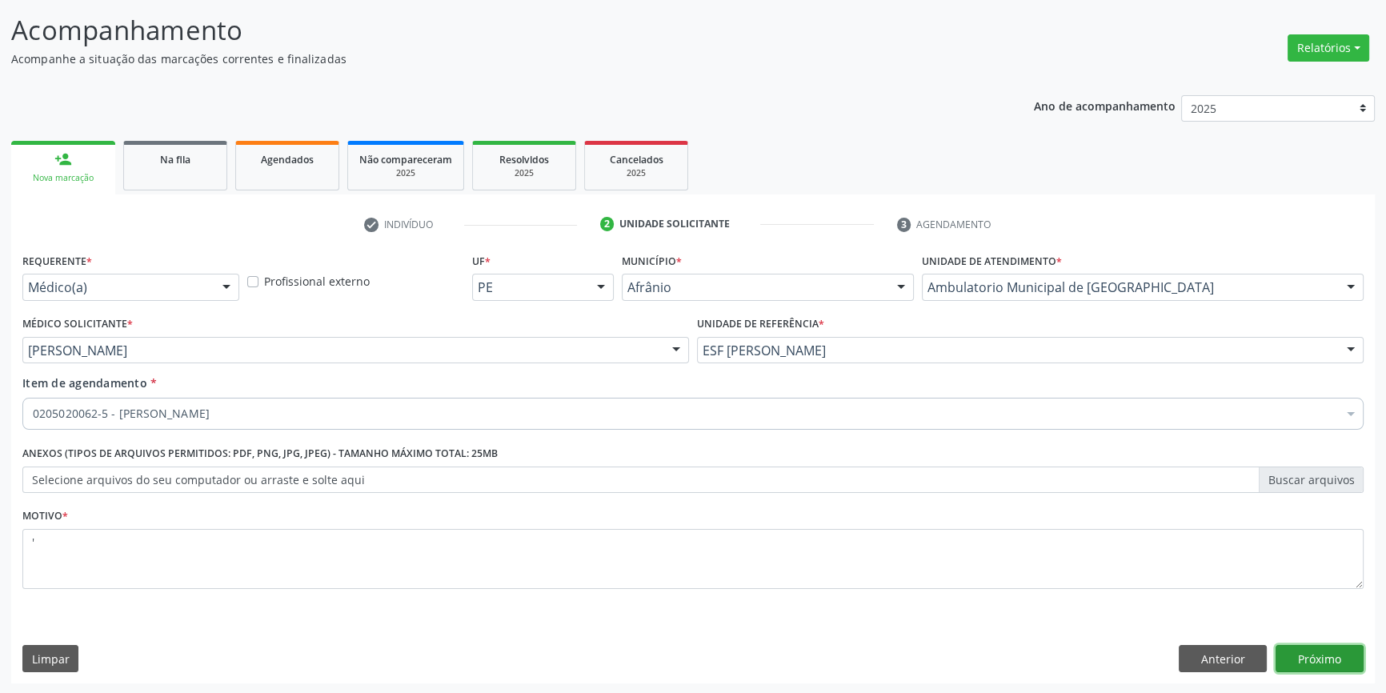
click at [1326, 662] on button "Próximo" at bounding box center [1319, 658] width 88 height 27
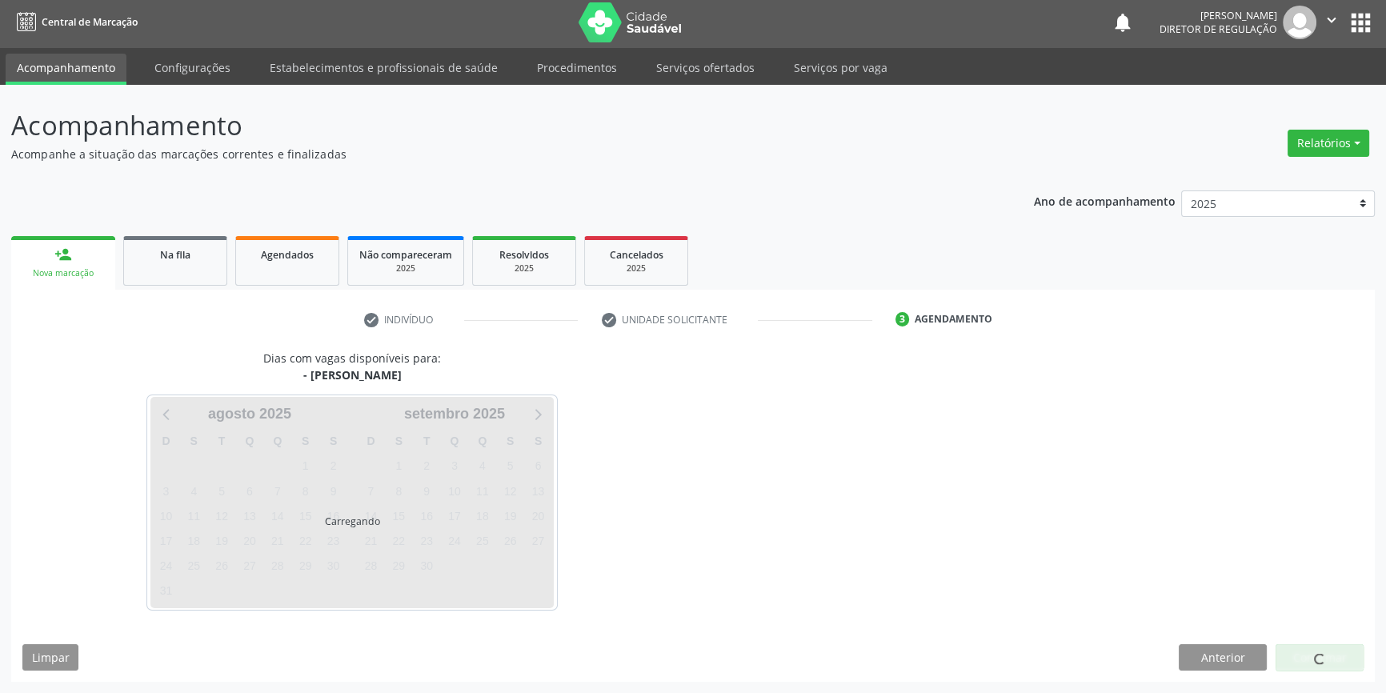
scroll to position [2, 0]
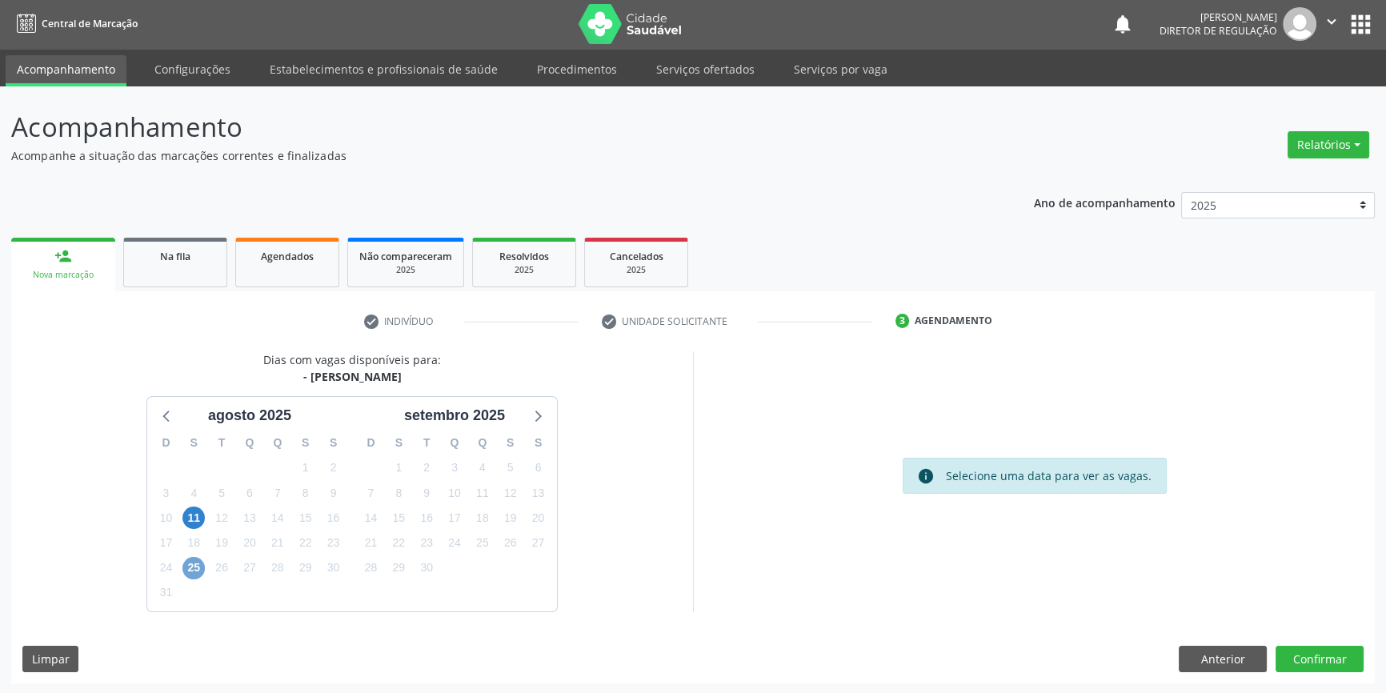
click at [183, 564] on span "25" at bounding box center [193, 568] width 22 height 22
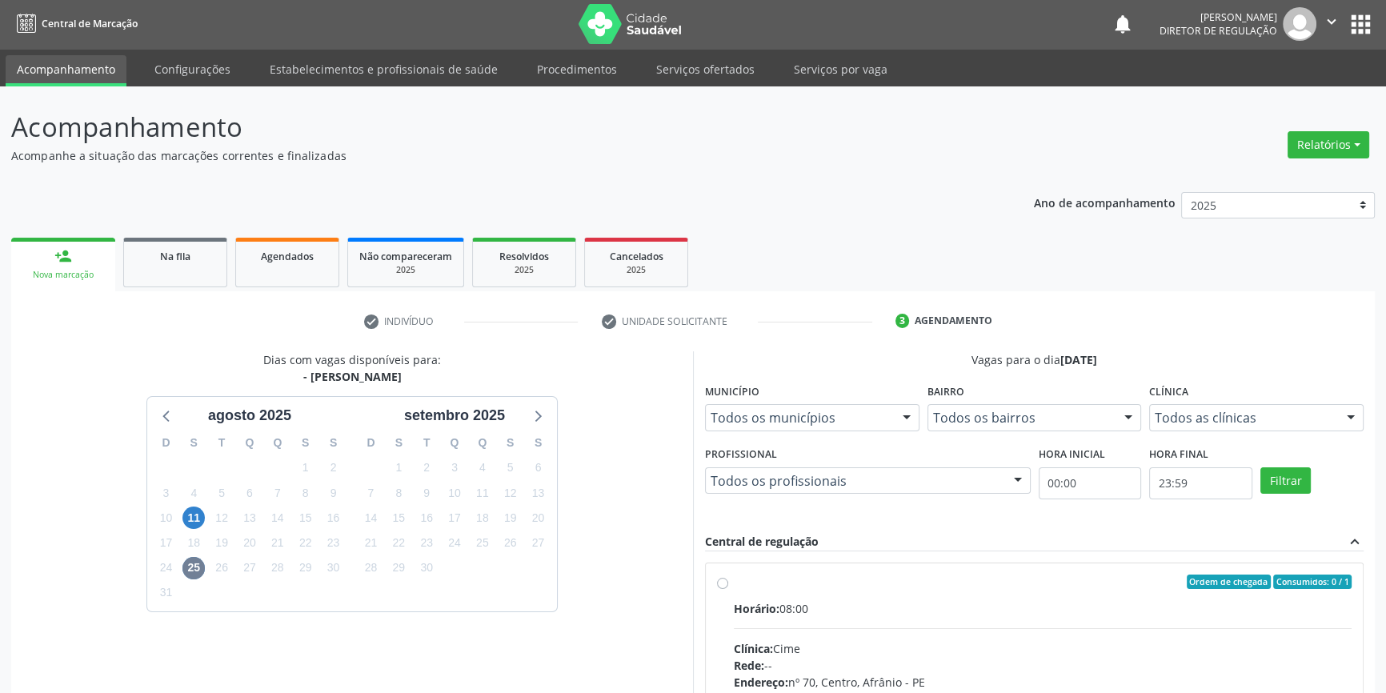
click at [766, 606] on span "Horário:" at bounding box center [757, 608] width 46 height 15
click at [728, 589] on input "Ordem de chegada Consumidos: 0 / 1 Horário: 08:00 Clínica: Cime Rede: -- Endere…" at bounding box center [722, 582] width 11 height 14
radio input "true"
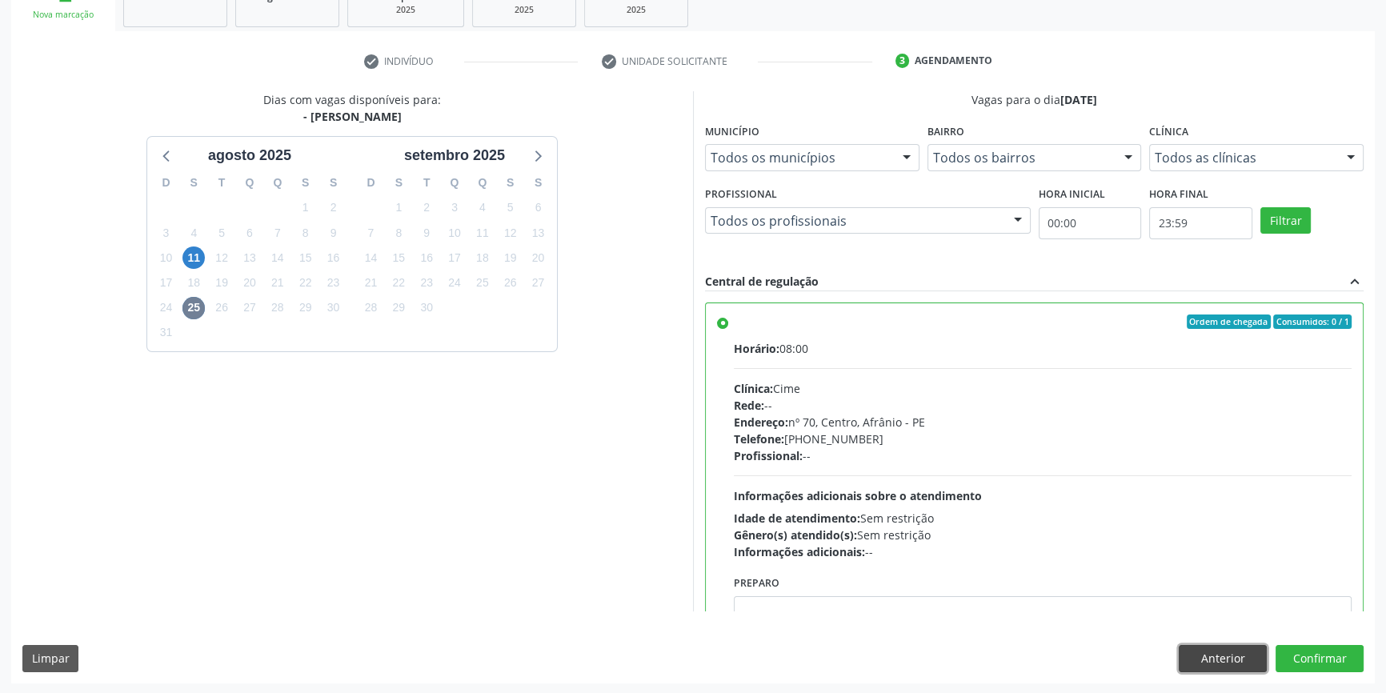
click at [1220, 658] on button "Anterior" at bounding box center [1223, 658] width 88 height 27
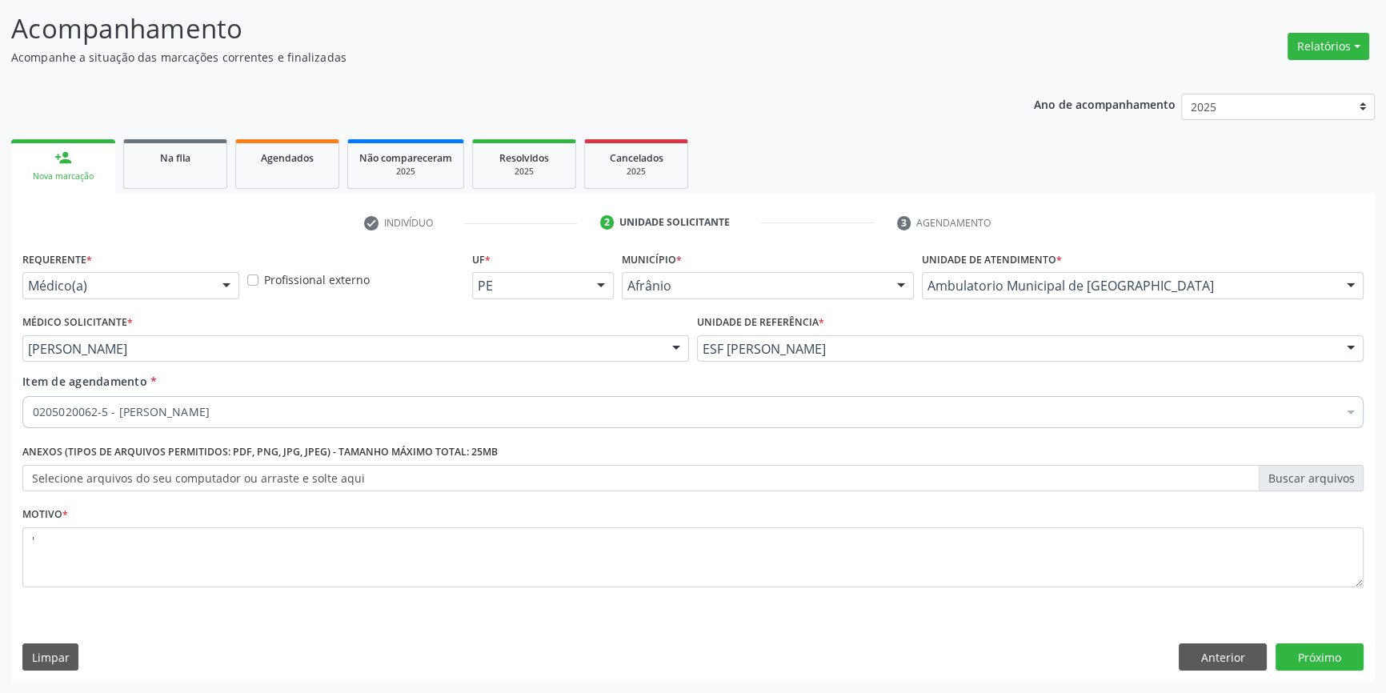
scroll to position [98, 0]
click at [1220, 658] on button "Anterior" at bounding box center [1223, 658] width 88 height 27
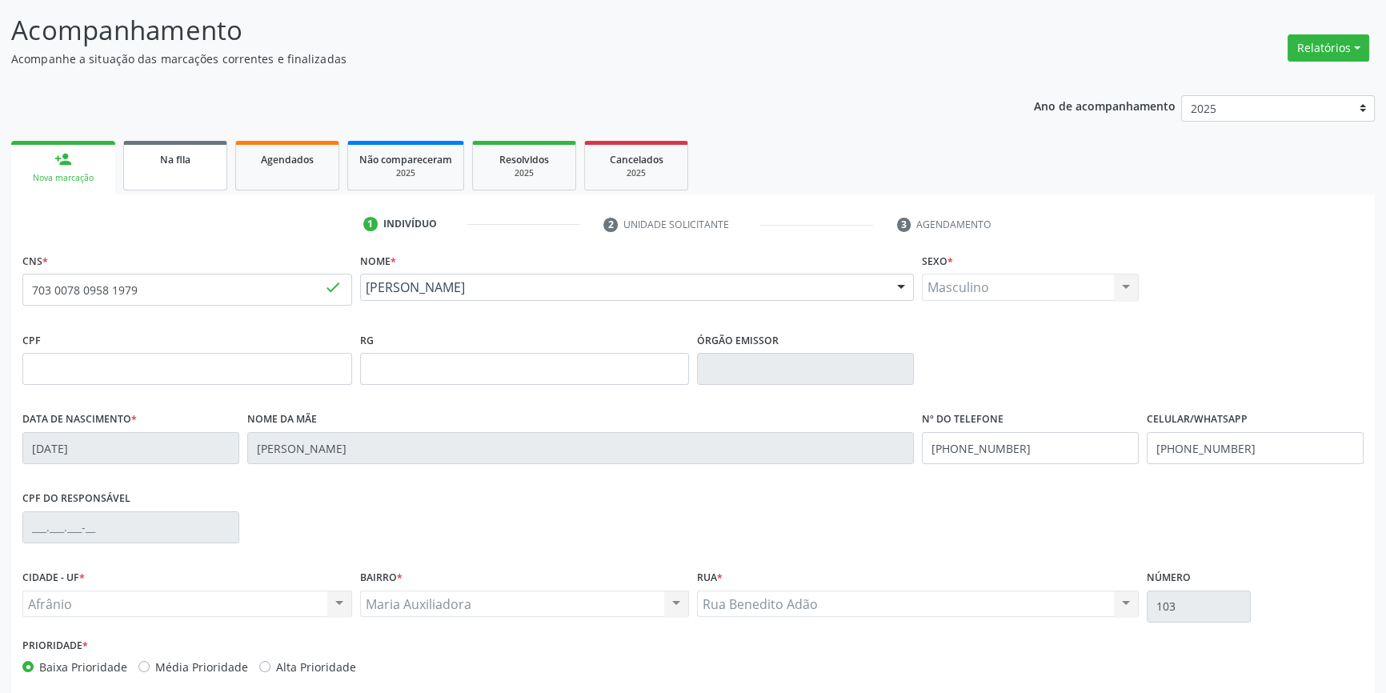
click at [181, 164] on span "Na fila" at bounding box center [175, 160] width 30 height 14
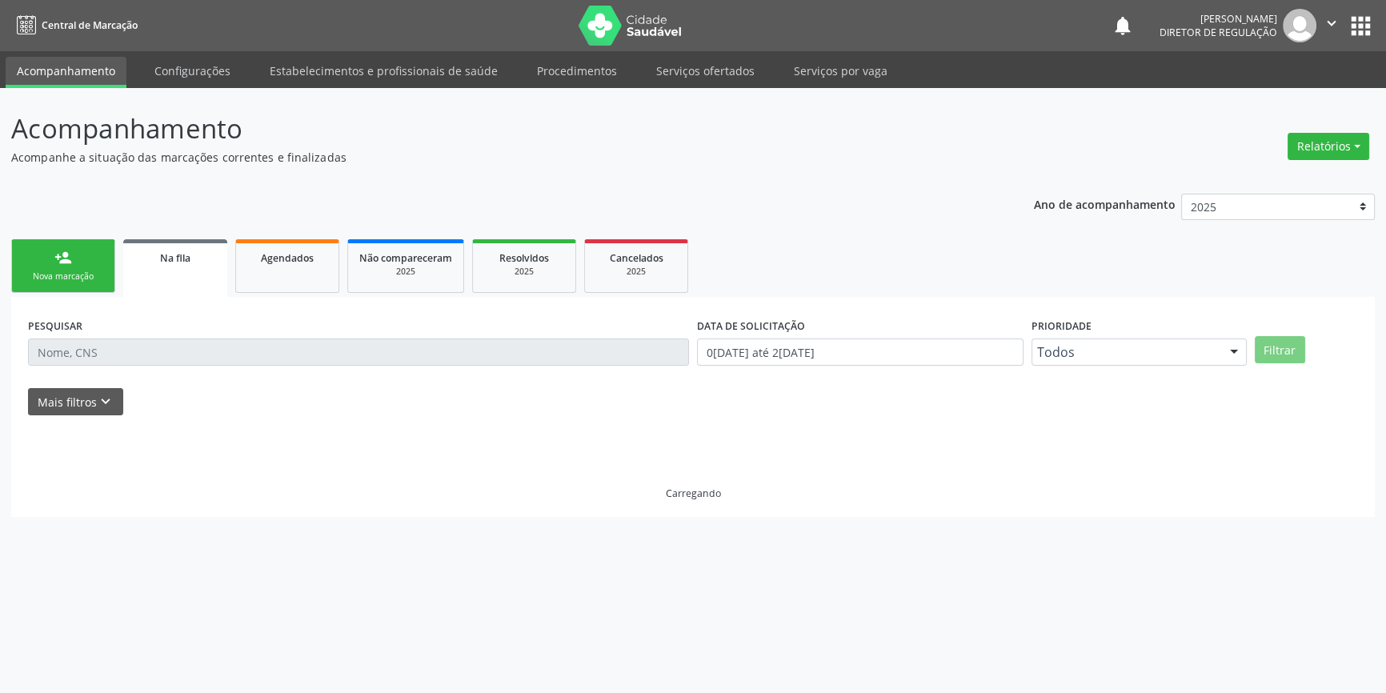
scroll to position [0, 0]
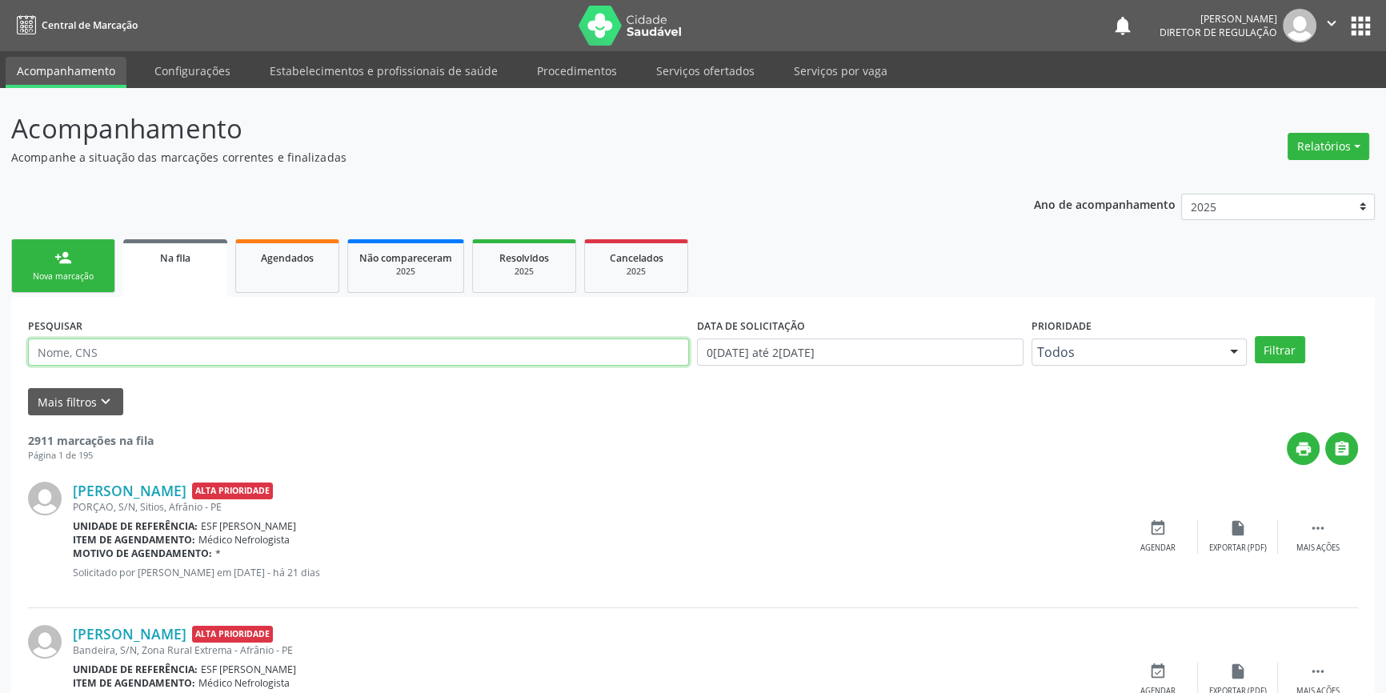
click at [148, 353] on input "text" at bounding box center [358, 351] width 661 height 27
click at [96, 273] on div "Nova marcação" at bounding box center [63, 276] width 80 height 12
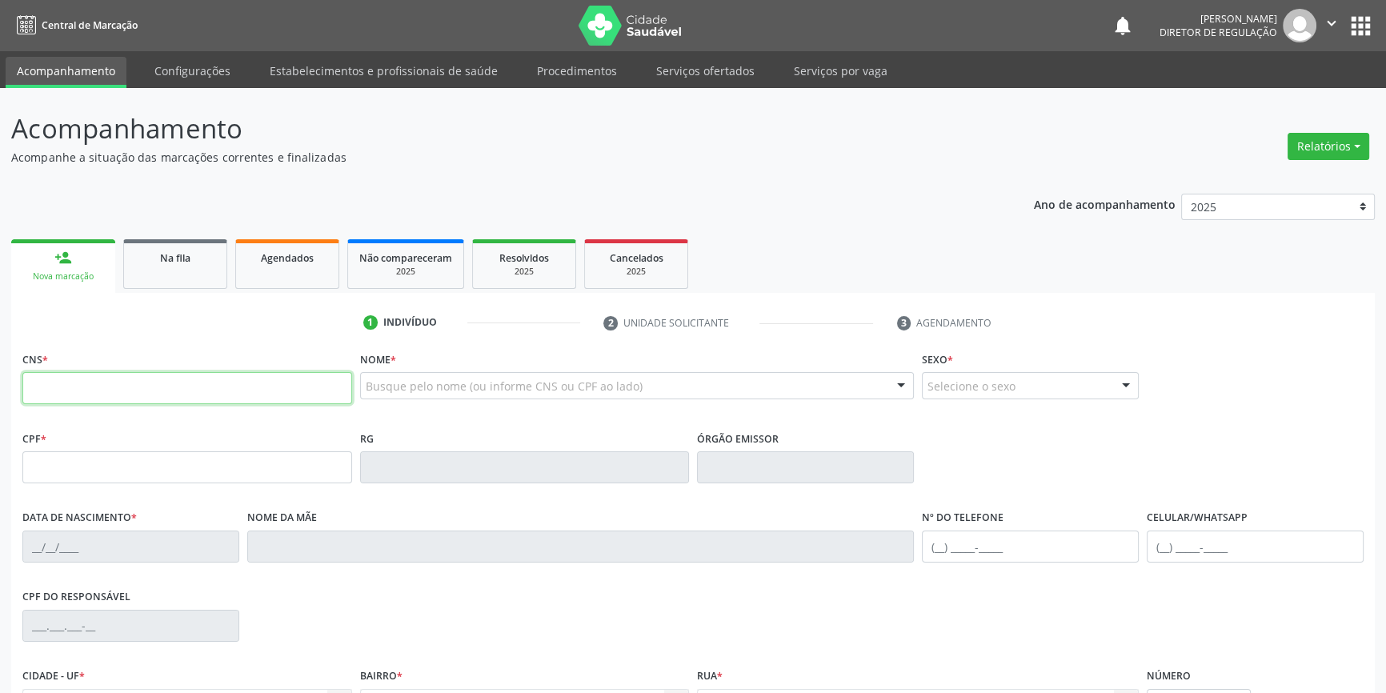
click at [94, 389] on input "text" at bounding box center [187, 388] width 330 height 32
type input "704 7007 3268 2135"
type input "133.559.088-94"
type input "[DATE]"
type input "[PERSON_NAME]"
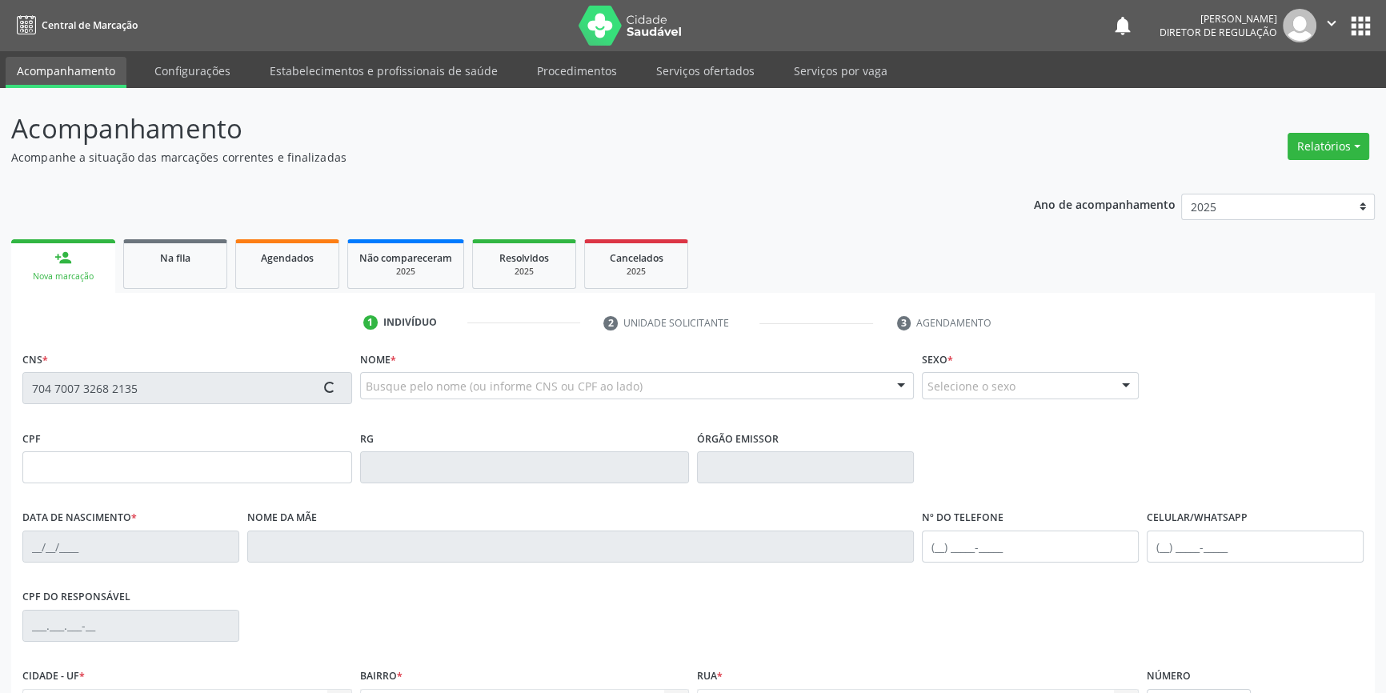
type input "[PHONE_NUMBER]"
type input "88"
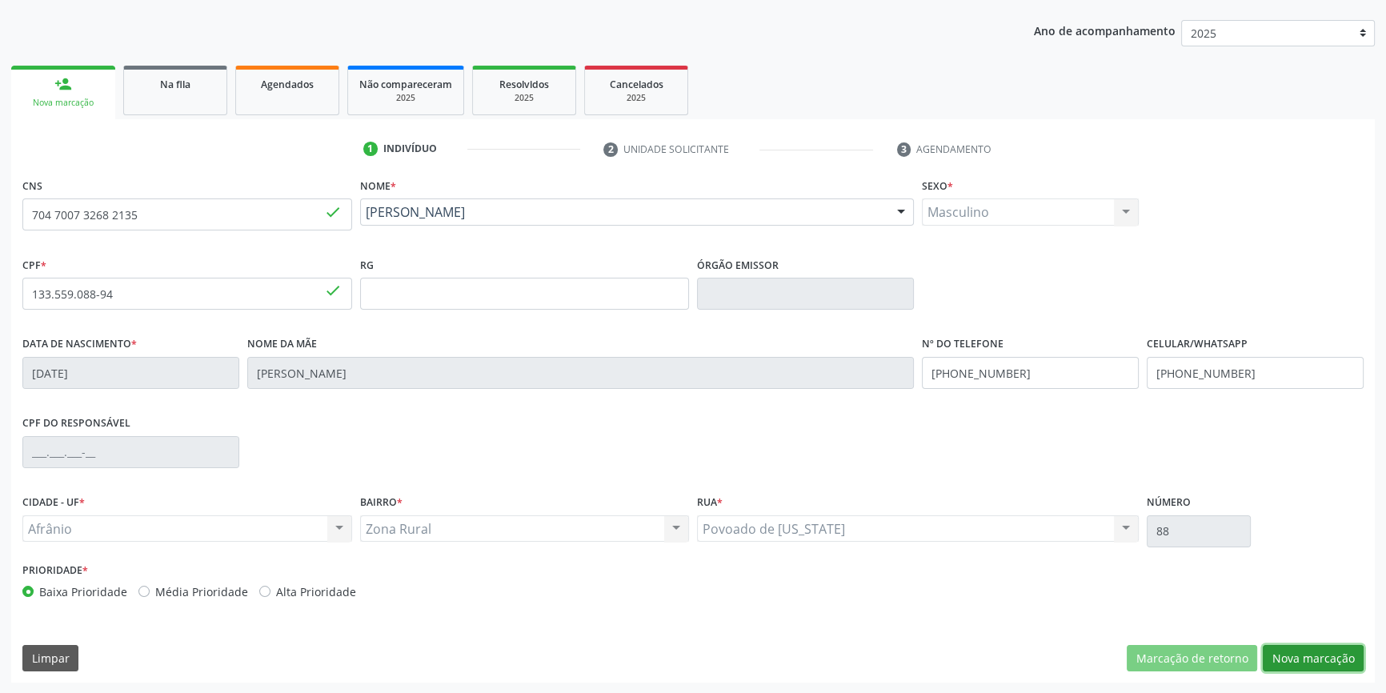
click at [1306, 655] on button "Nova marcação" at bounding box center [1313, 658] width 101 height 27
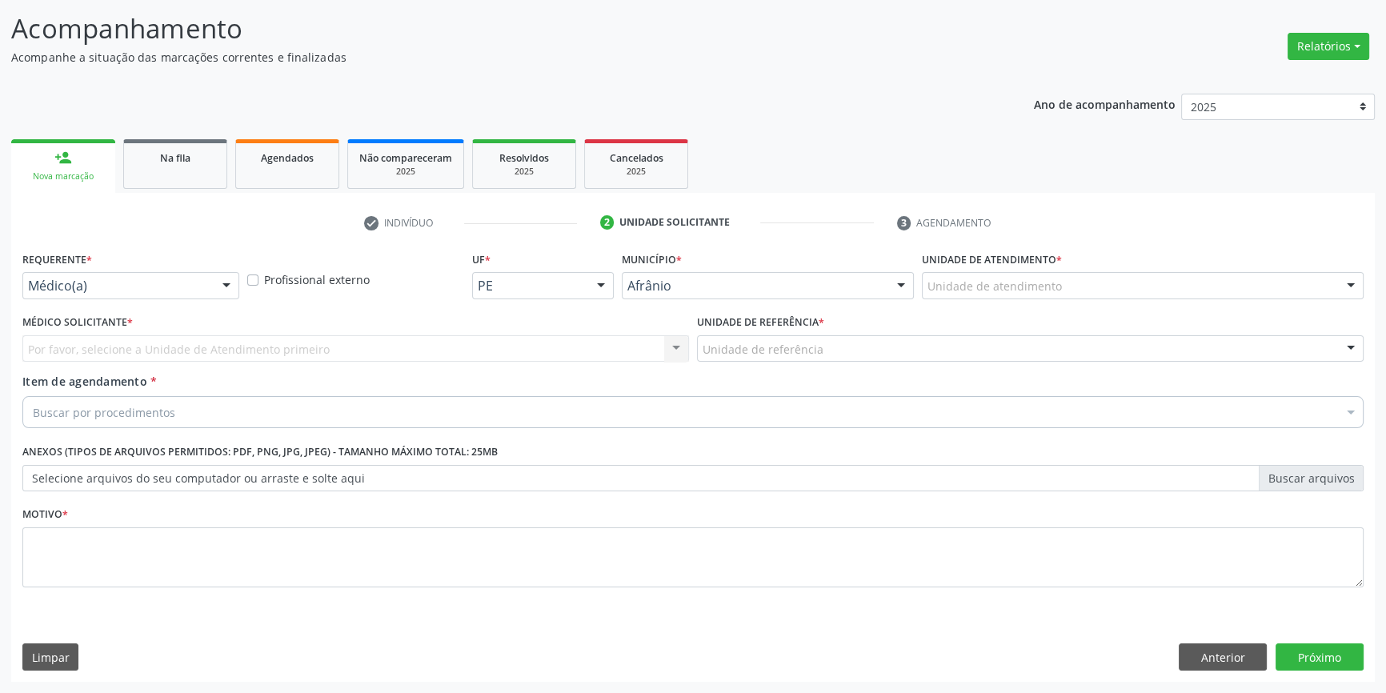
scroll to position [98, 0]
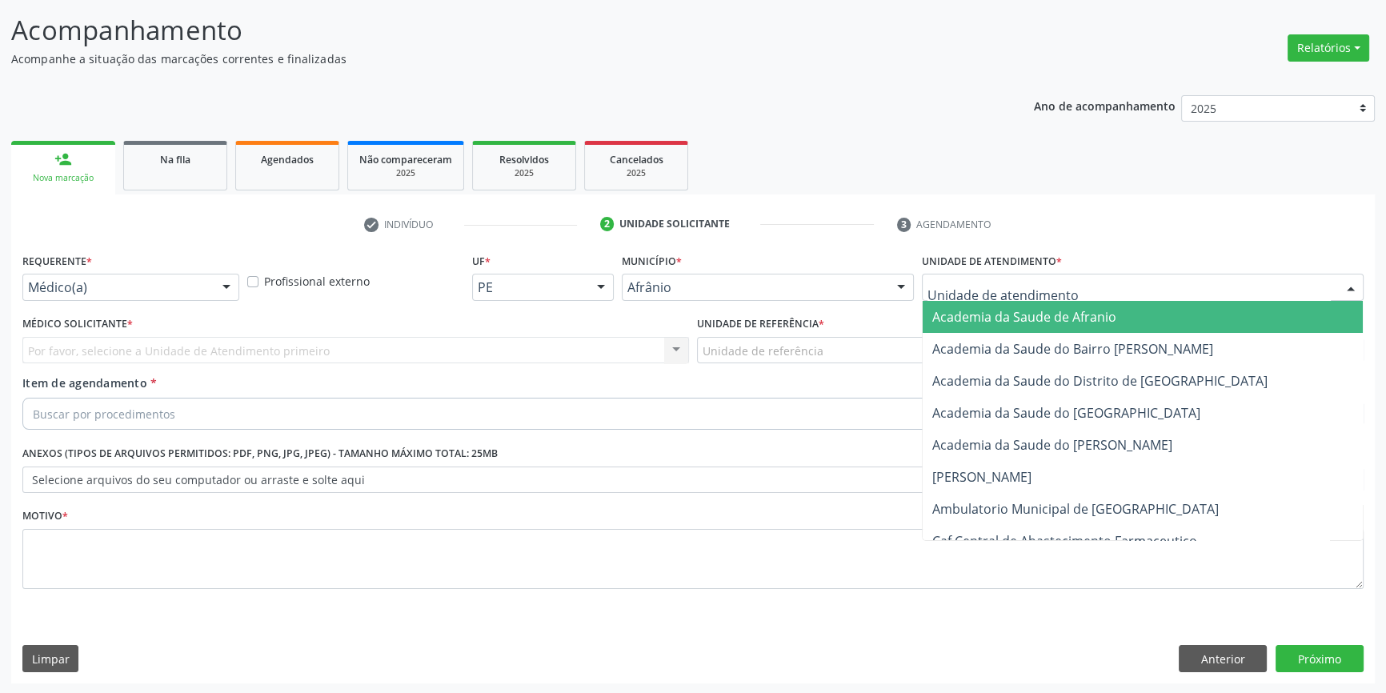
click at [1106, 276] on div at bounding box center [1143, 287] width 442 height 27
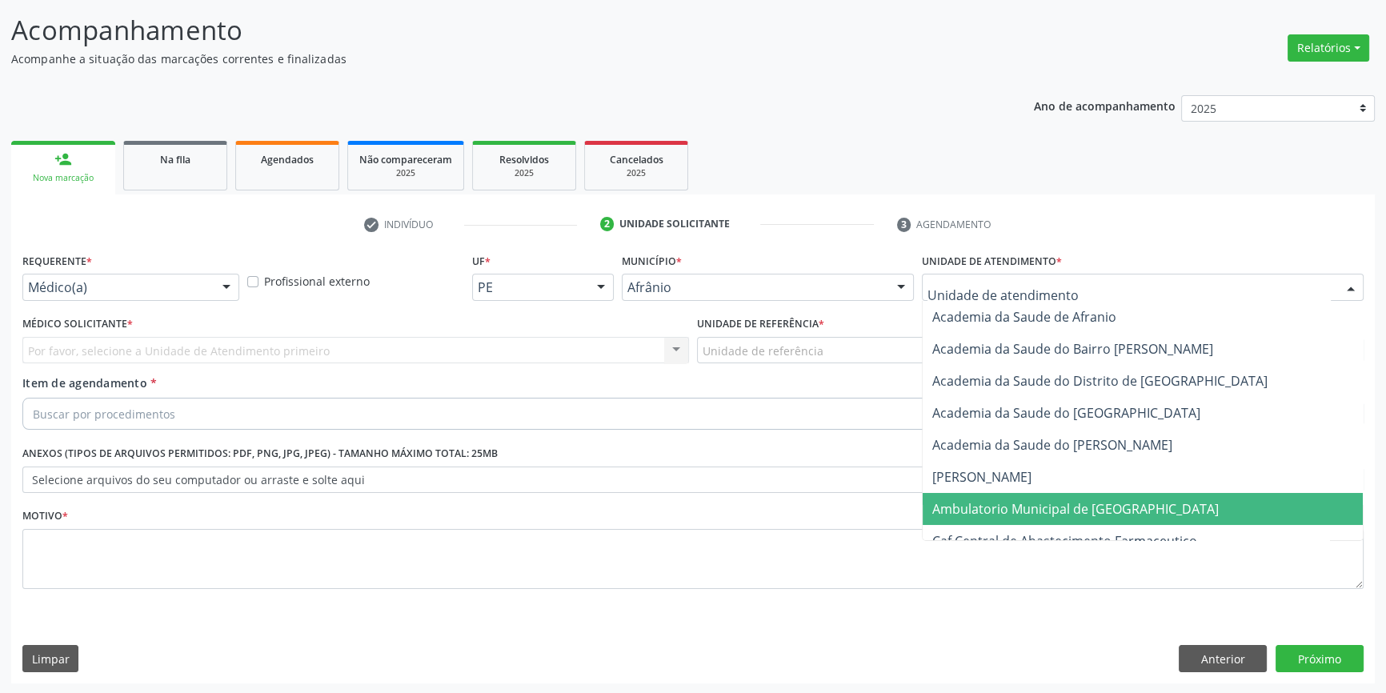
click at [1065, 504] on span "Ambulatorio Municipal de [GEOGRAPHIC_DATA]" at bounding box center [1075, 509] width 286 height 18
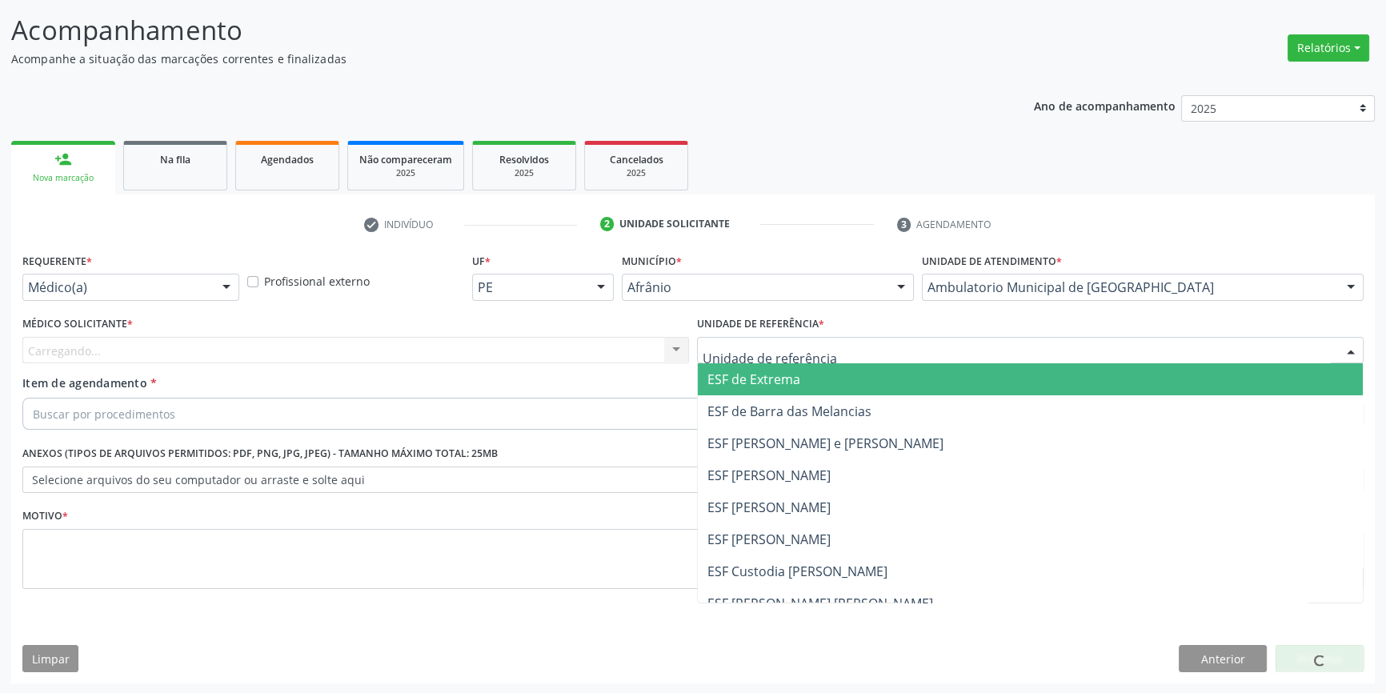
click at [844, 357] on div at bounding box center [1030, 350] width 667 height 27
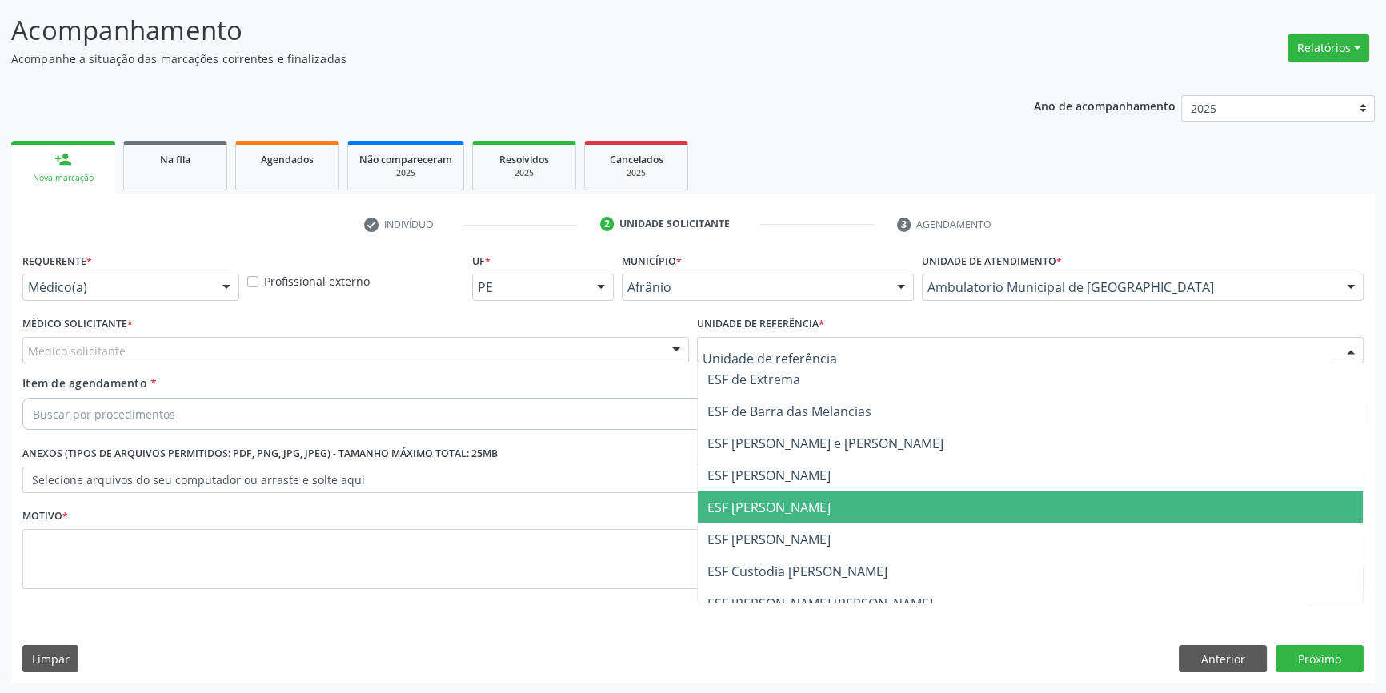
click at [843, 502] on span "ESF [PERSON_NAME]" at bounding box center [1030, 507] width 665 height 32
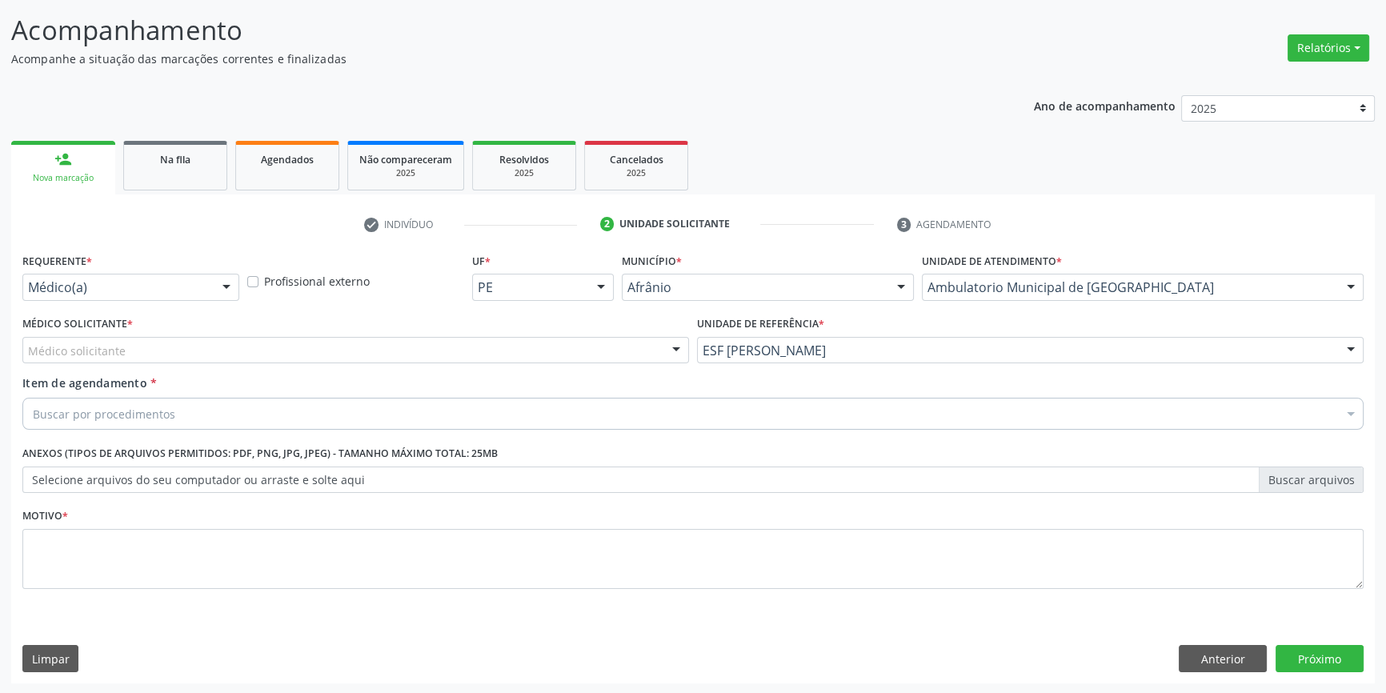
click at [623, 345] on div "Médico solicitante" at bounding box center [355, 350] width 667 height 27
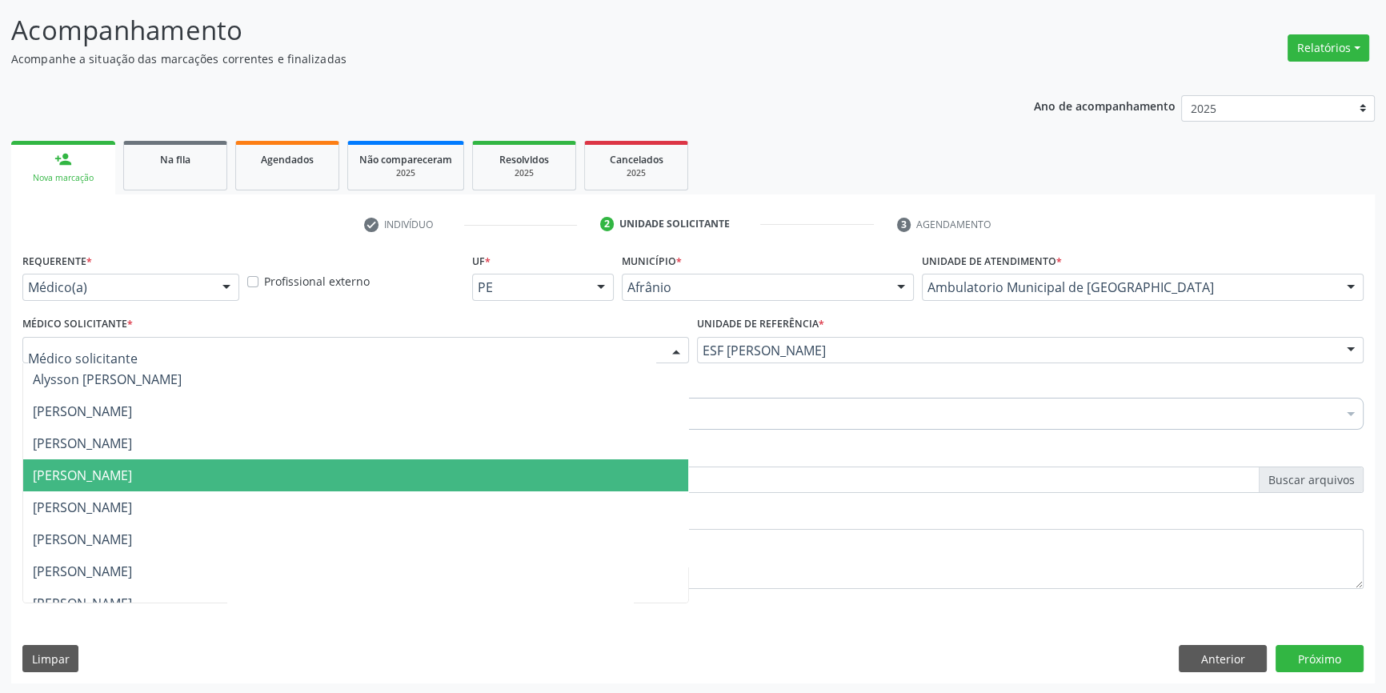
click at [613, 466] on span "[PERSON_NAME]" at bounding box center [355, 475] width 665 height 32
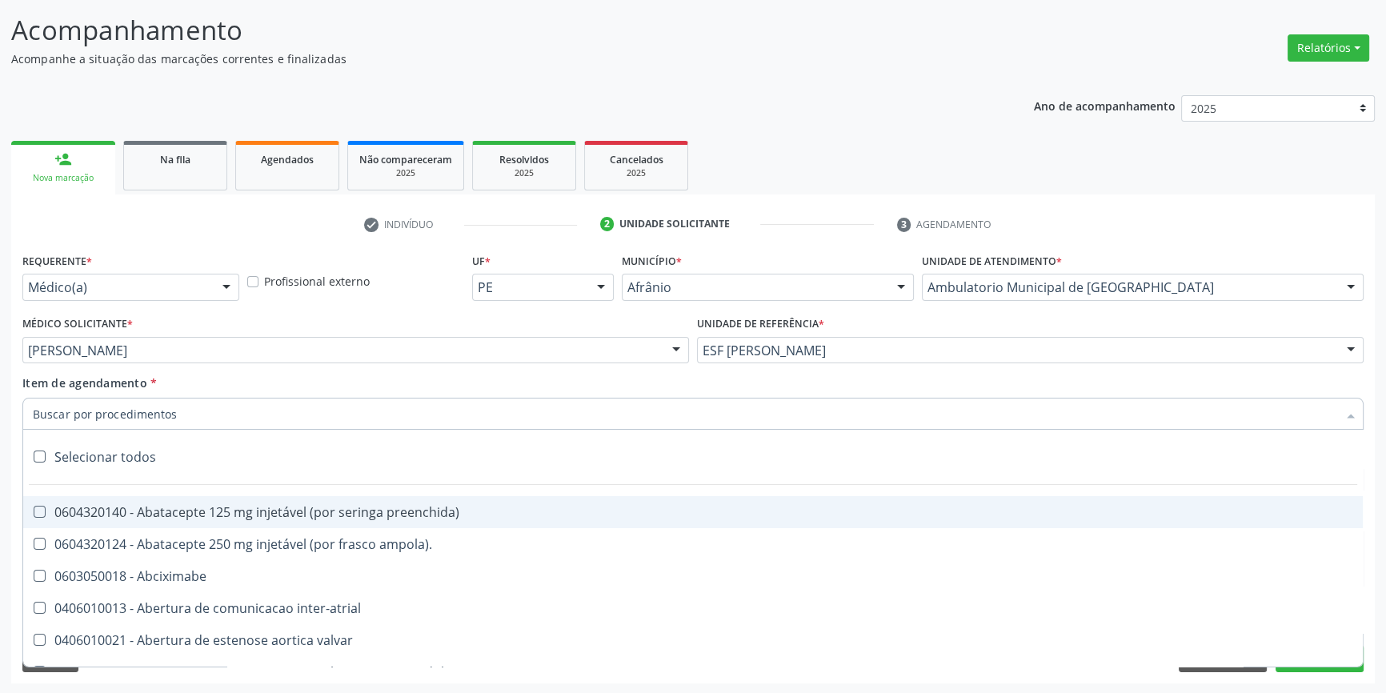
click at [558, 416] on div at bounding box center [692, 414] width 1341 height 32
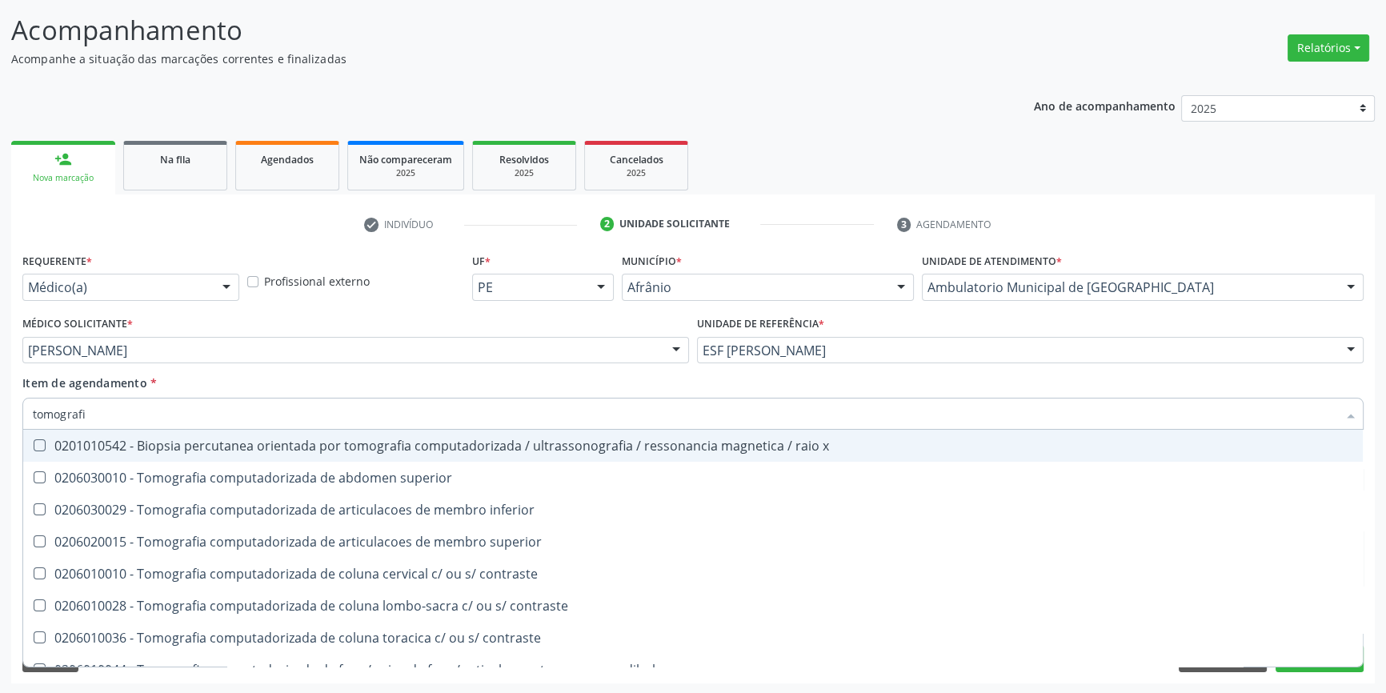
type input "tomografia"
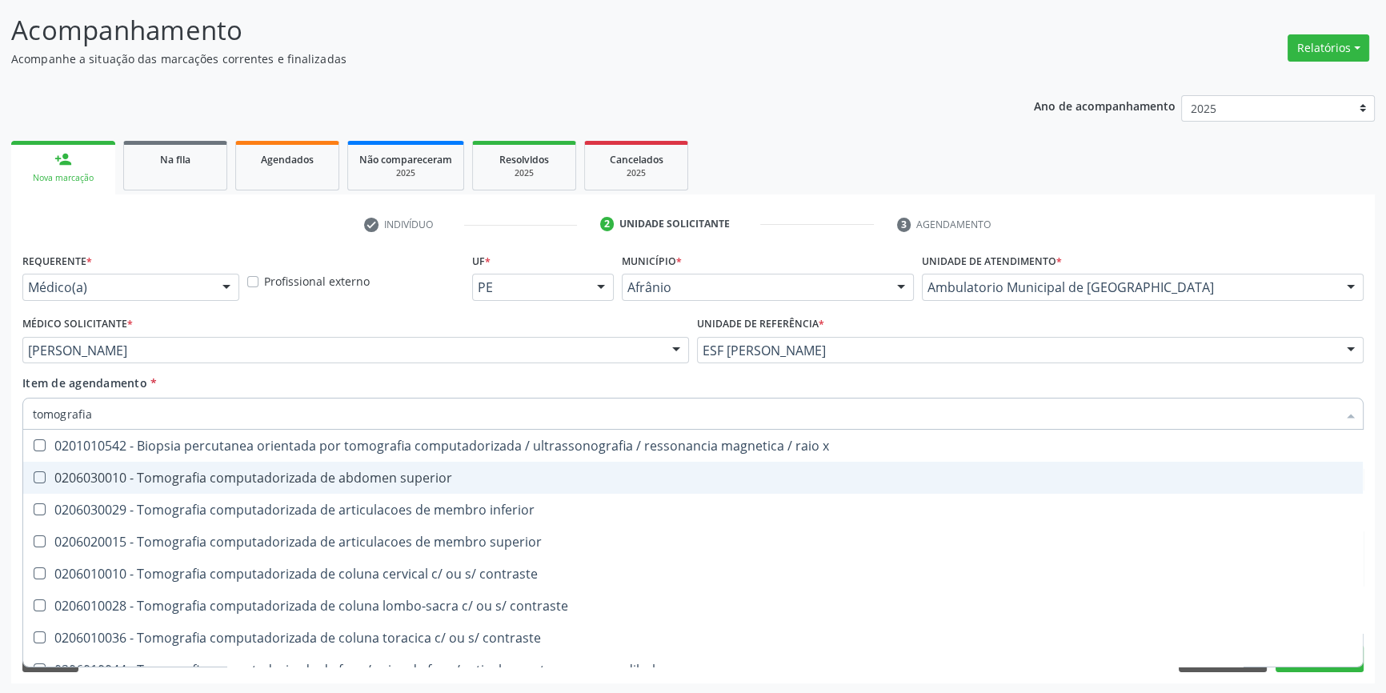
click at [543, 475] on div "0206030010 - Tomografia computadorizada de abdomen superior" at bounding box center [693, 477] width 1320 height 13
checkbox superior "true"
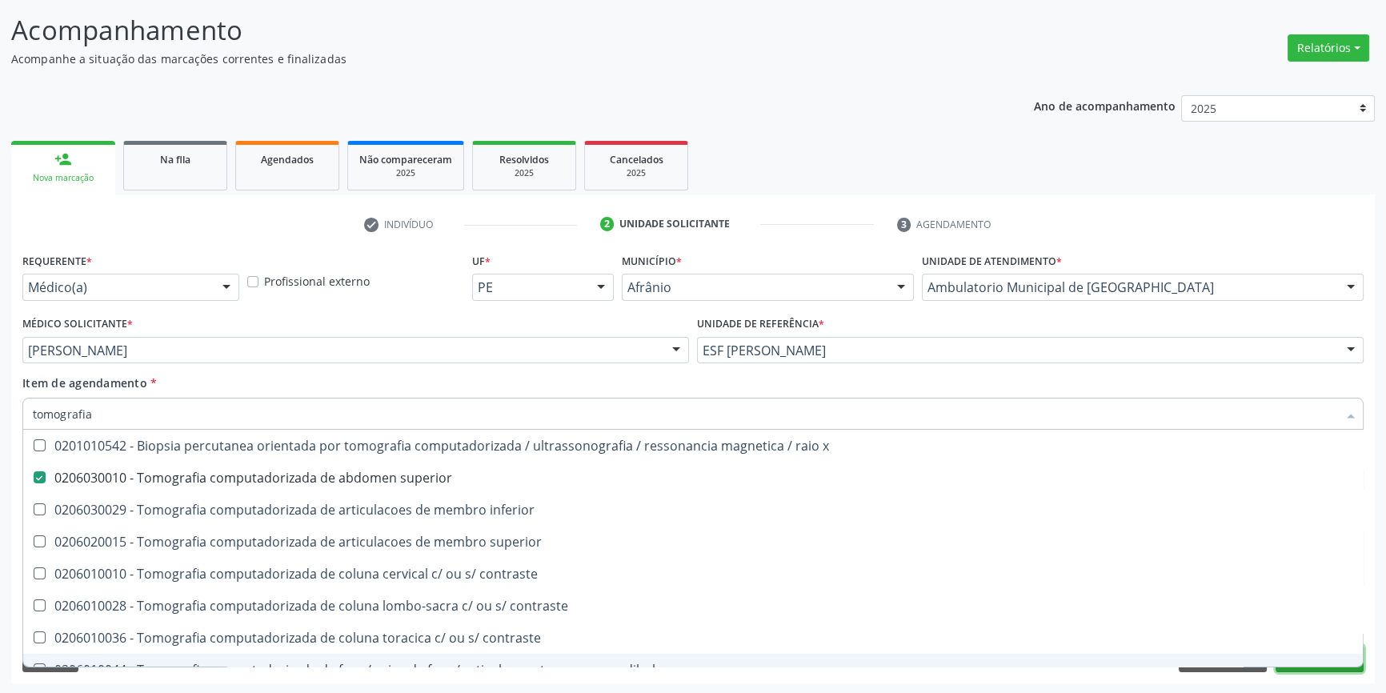
click at [1301, 667] on button "Próximo" at bounding box center [1319, 658] width 88 height 27
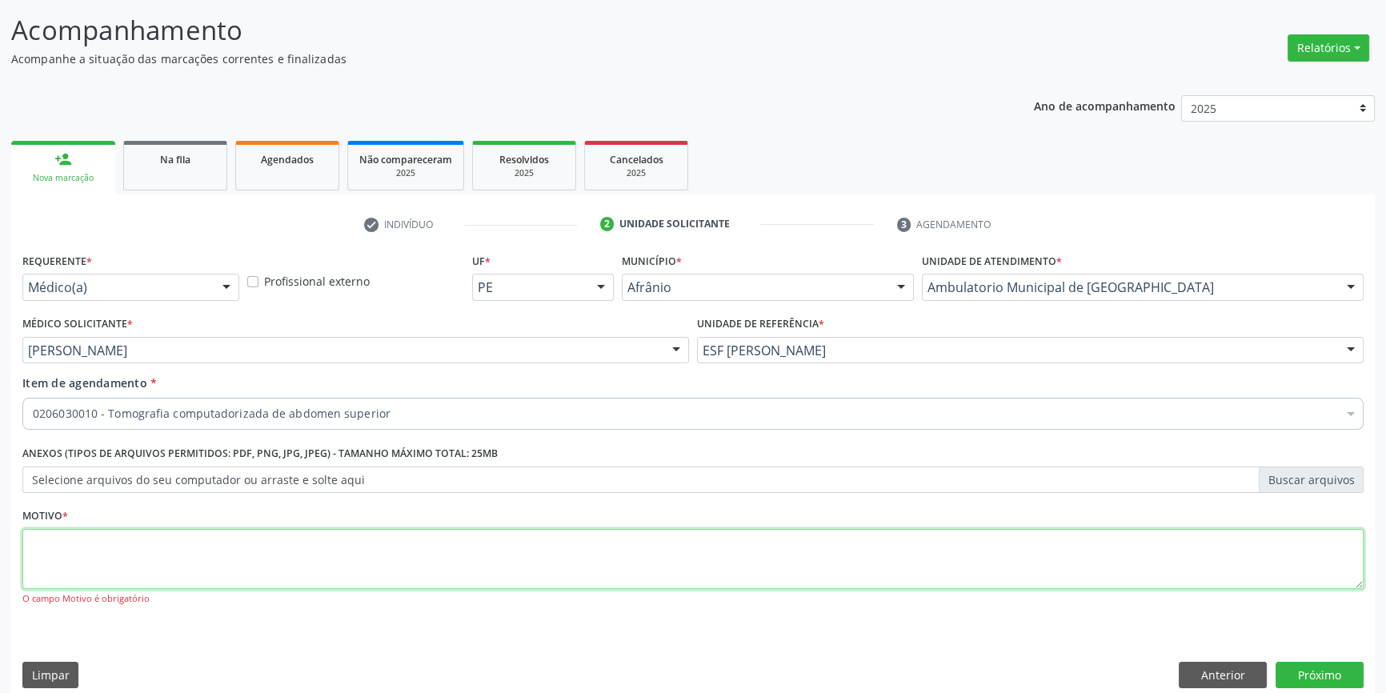
click at [347, 555] on textarea at bounding box center [692, 559] width 1341 height 61
type textarea "q"
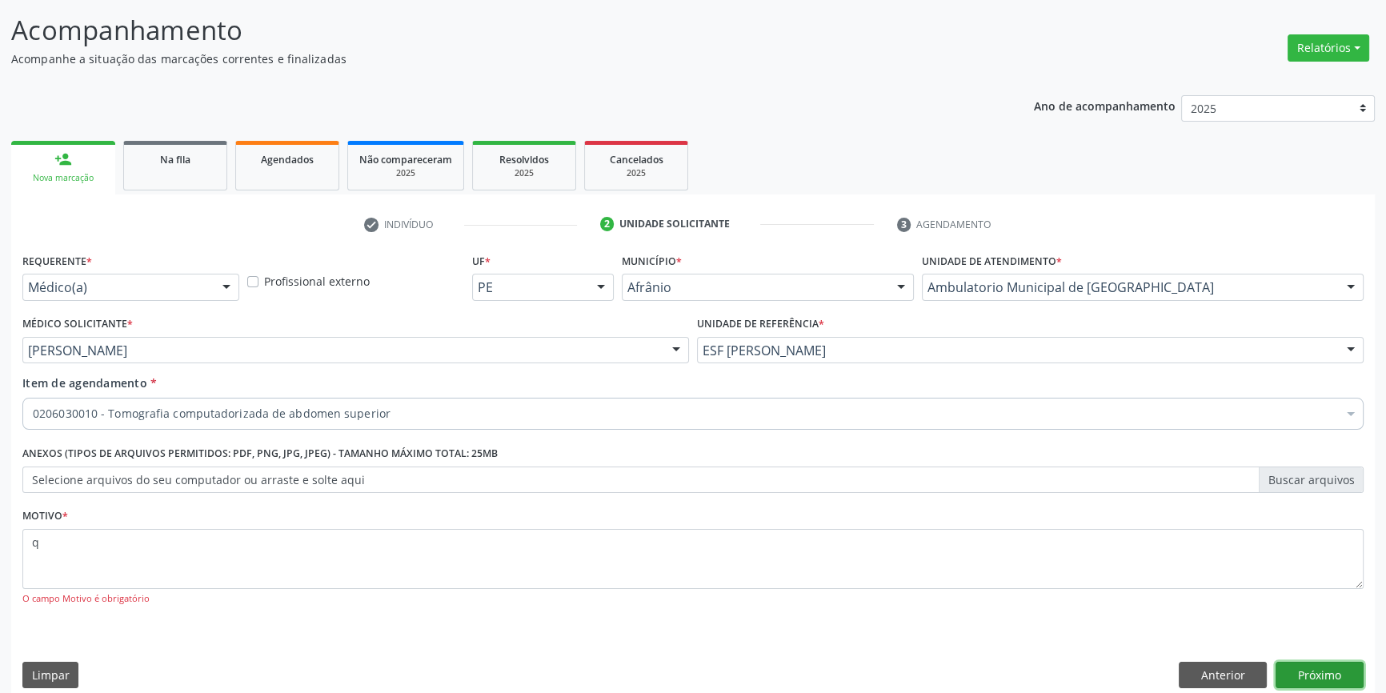
click at [1310, 669] on button "Próximo" at bounding box center [1319, 675] width 88 height 27
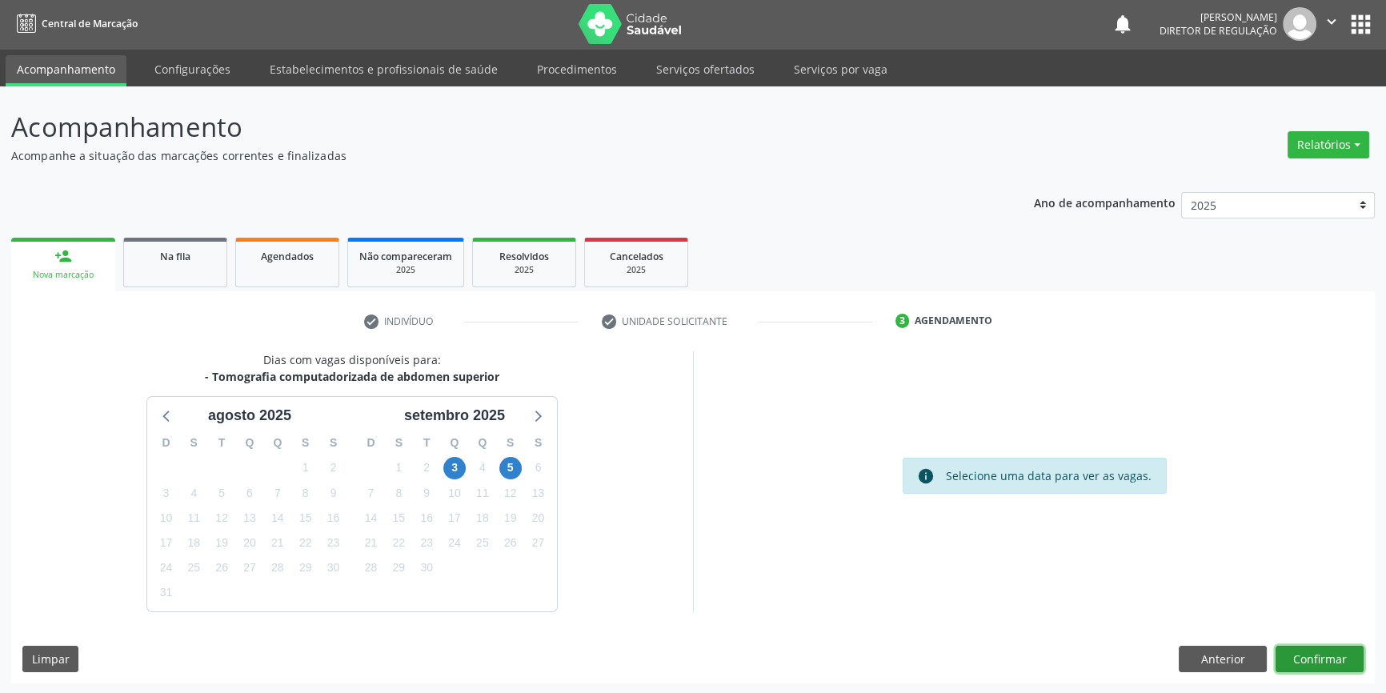
click at [1320, 653] on button "Confirmar" at bounding box center [1319, 659] width 88 height 27
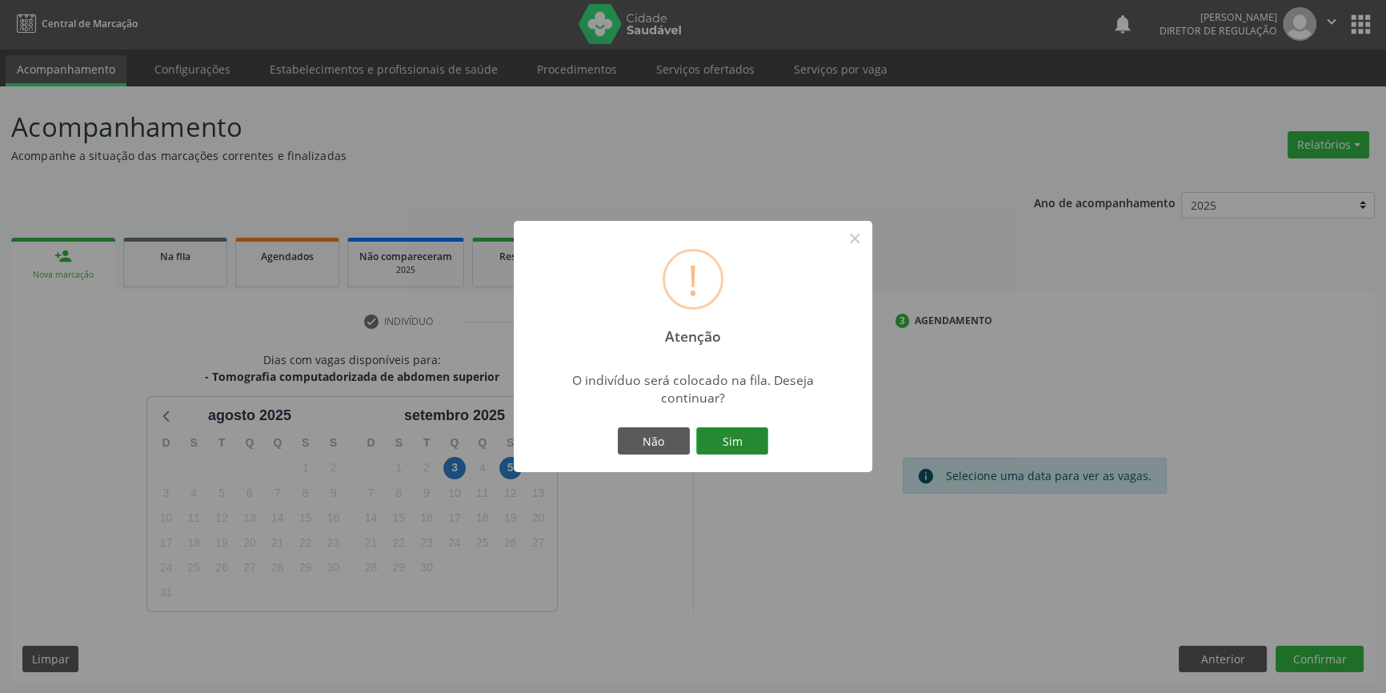
click at [755, 442] on button "Sim" at bounding box center [732, 440] width 72 height 27
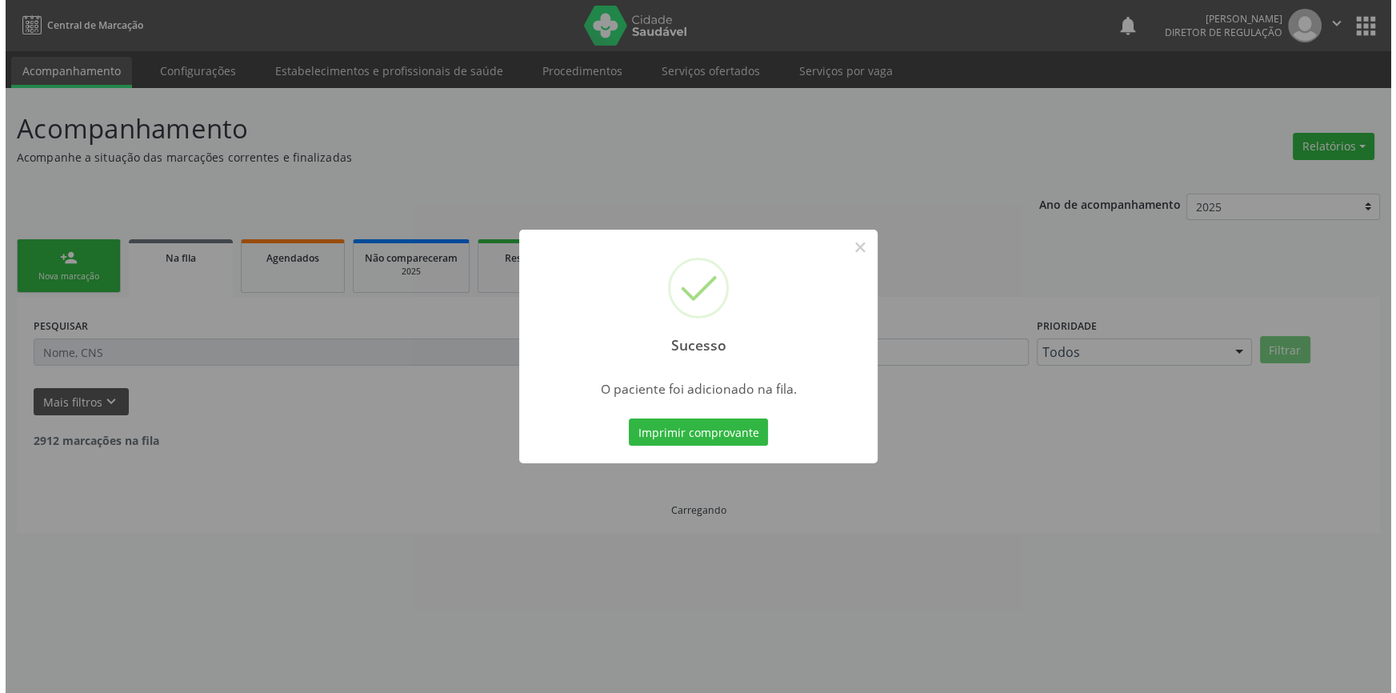
scroll to position [0, 0]
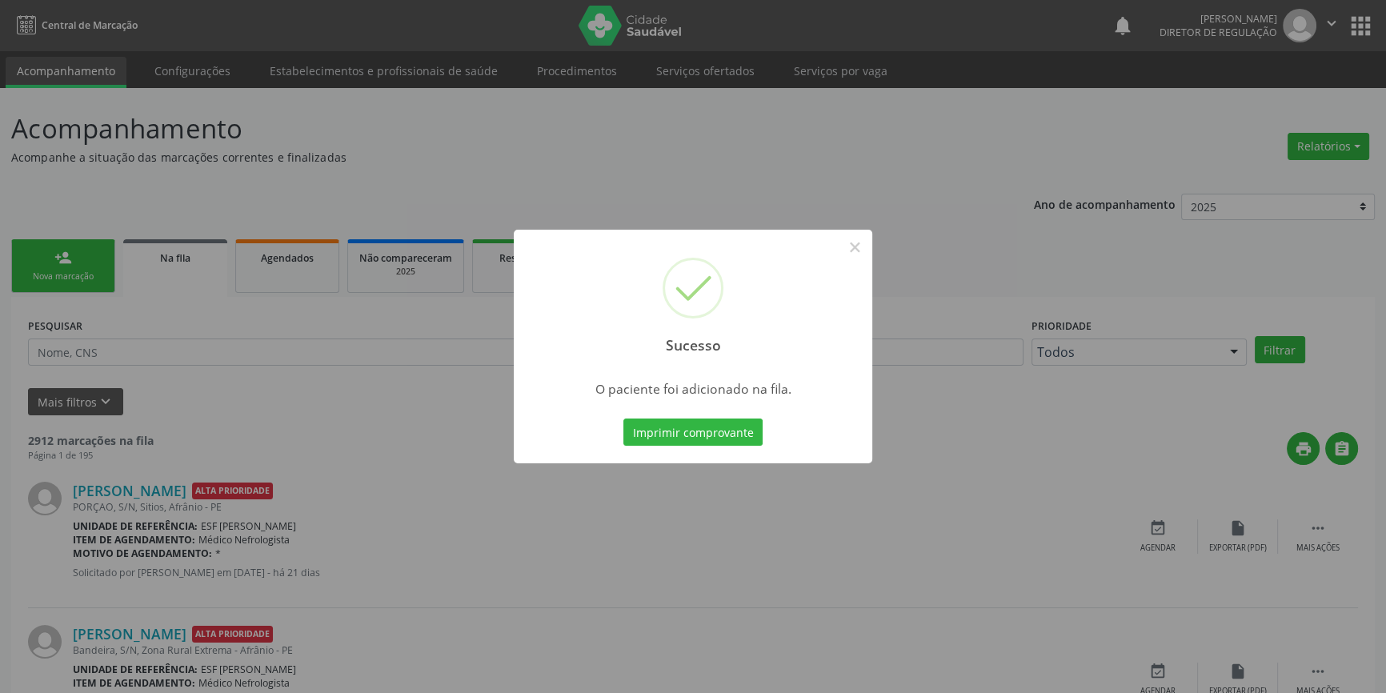
click at [66, 273] on div "Sucesso × O paciente foi adicionado na fila. Imprimir comprovante Cancel" at bounding box center [693, 346] width 1386 height 693
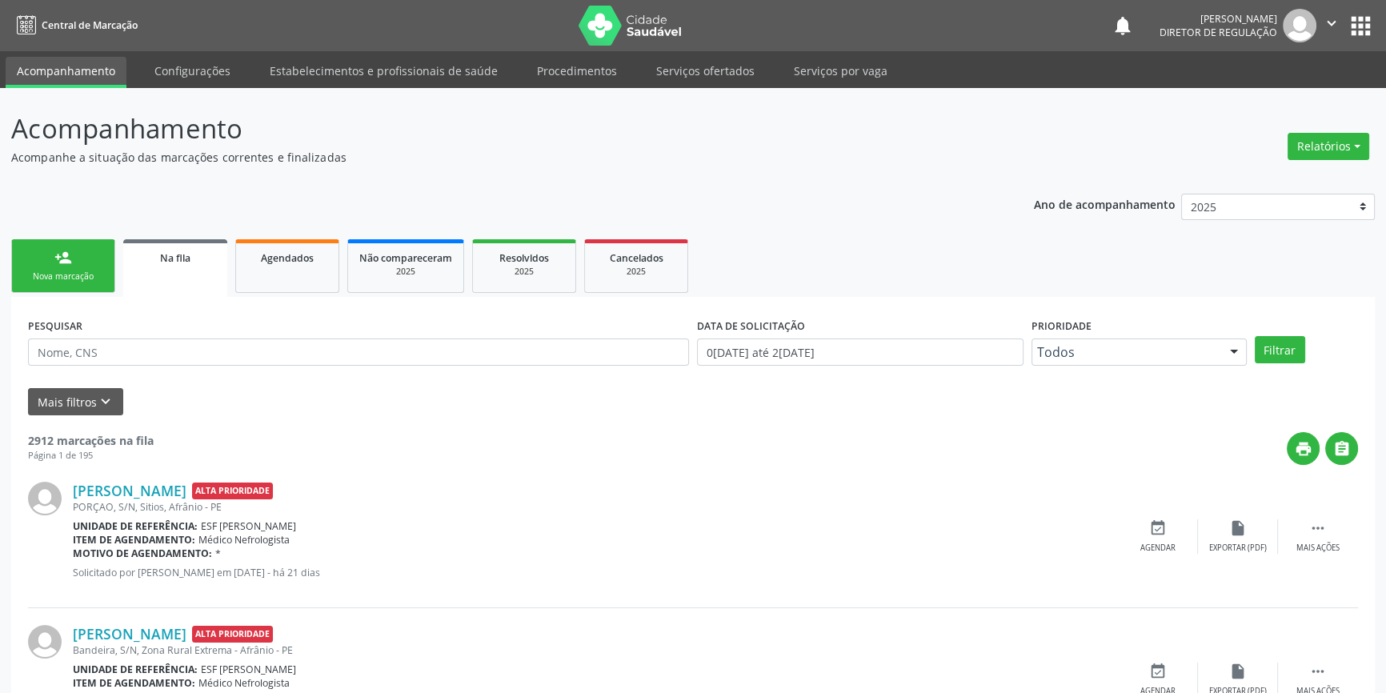
click at [62, 274] on div "Nova marcação" at bounding box center [63, 276] width 80 height 12
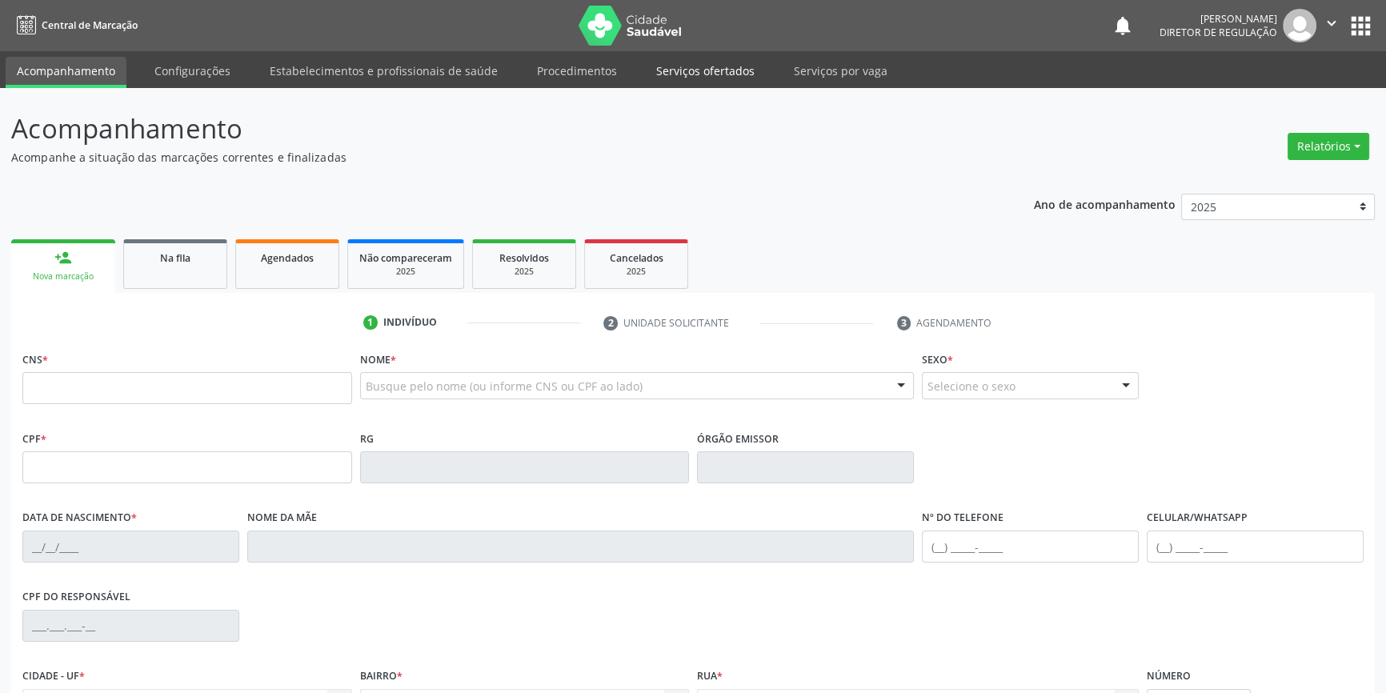
click at [694, 69] on link "Serviços ofertados" at bounding box center [705, 71] width 121 height 28
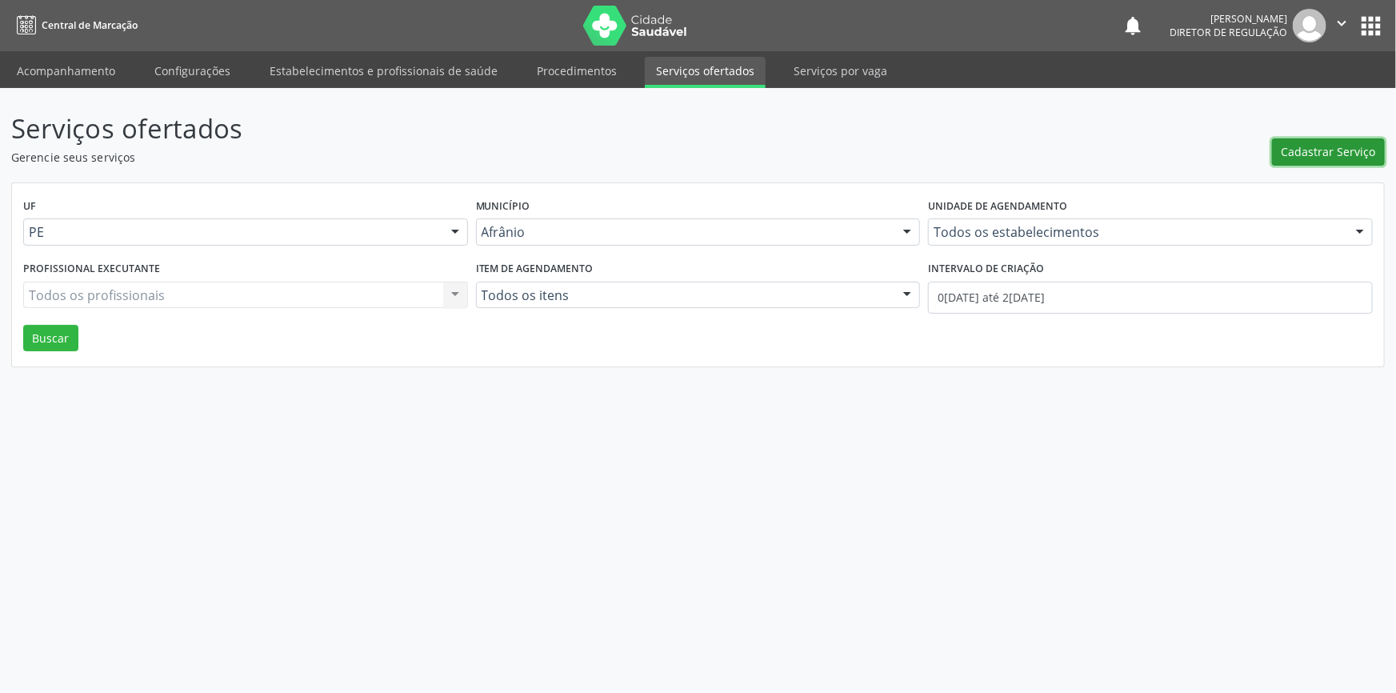
click at [1314, 149] on span "Cadastrar Serviço" at bounding box center [1329, 151] width 94 height 17
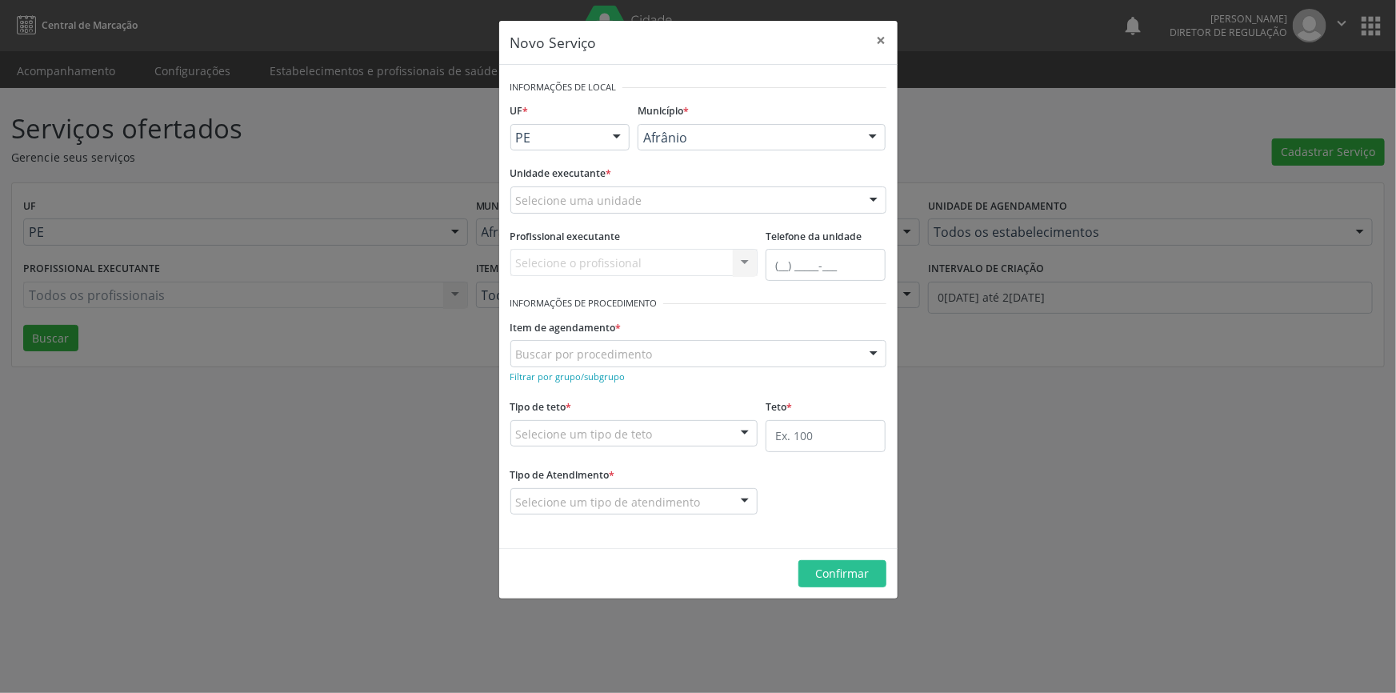
click at [723, 204] on div "Selecione uma unidade" at bounding box center [698, 199] width 376 height 27
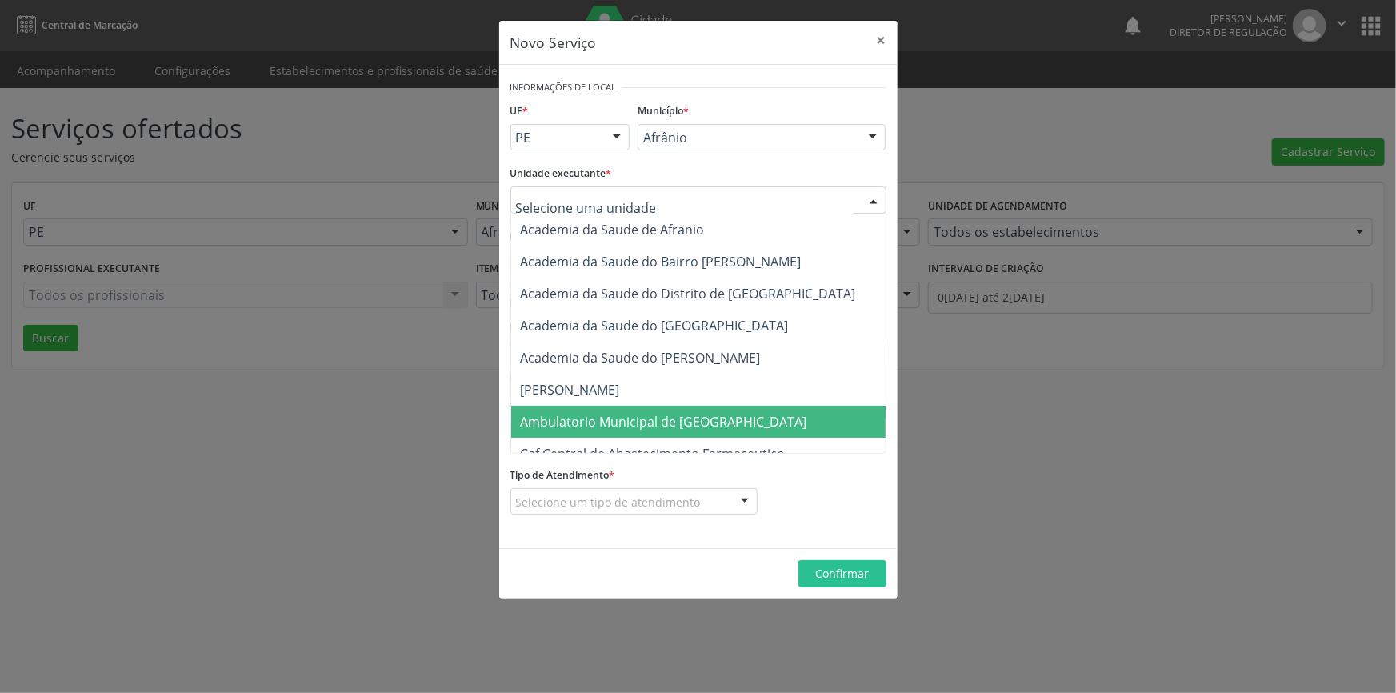
click at [742, 417] on span "Ambulatorio Municipal de [GEOGRAPHIC_DATA]" at bounding box center [706, 422] width 390 height 32
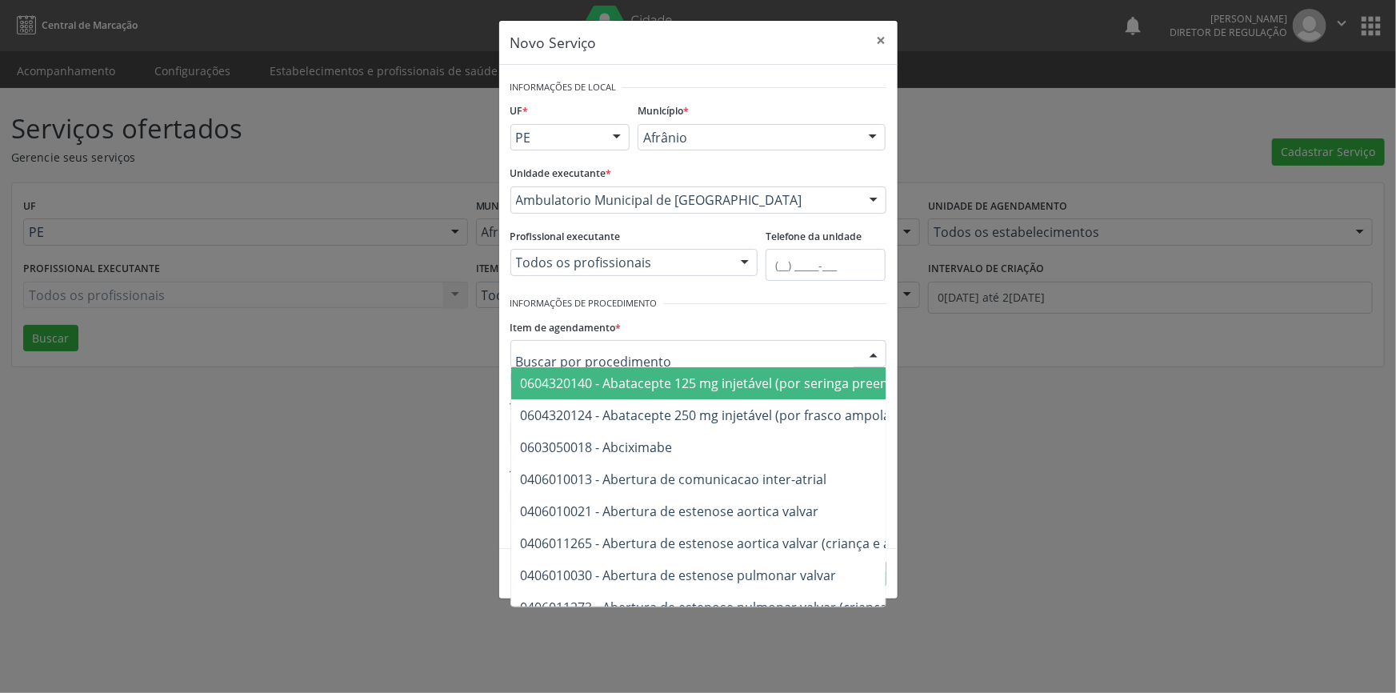
click at [686, 347] on div at bounding box center [698, 353] width 376 height 27
type input "c"
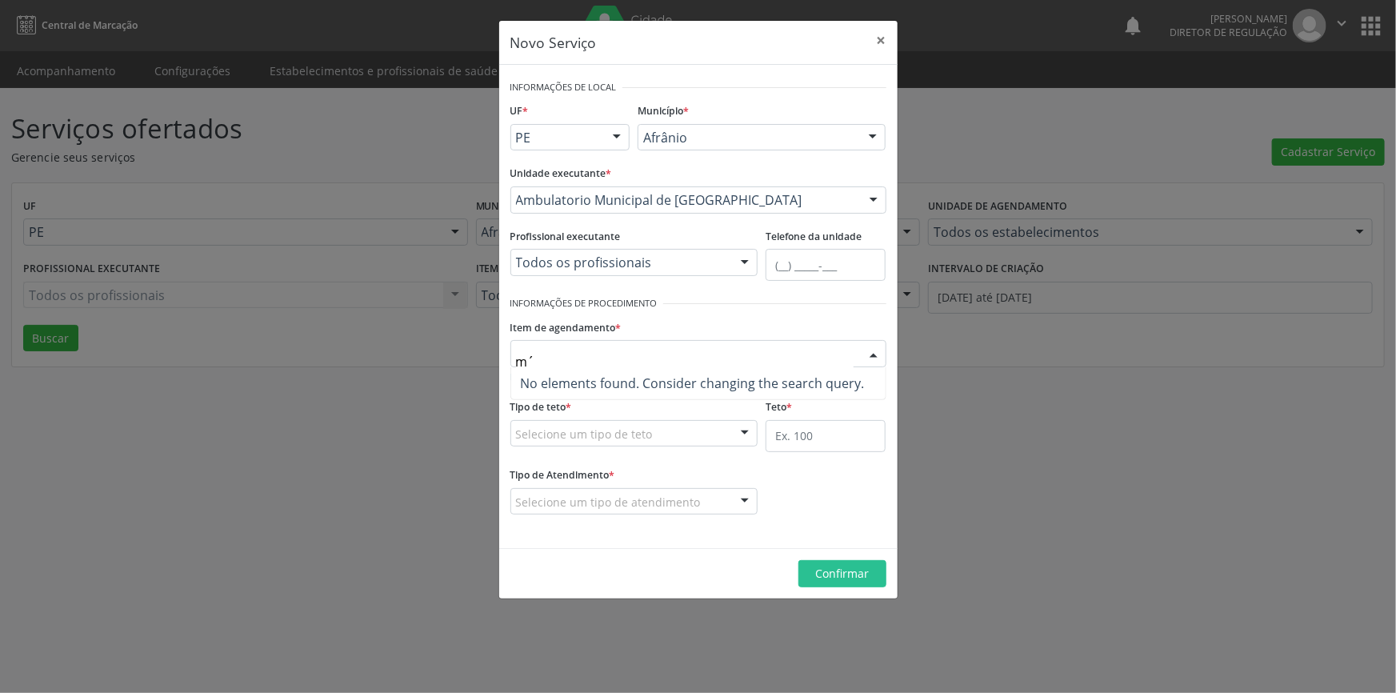
type input "m"
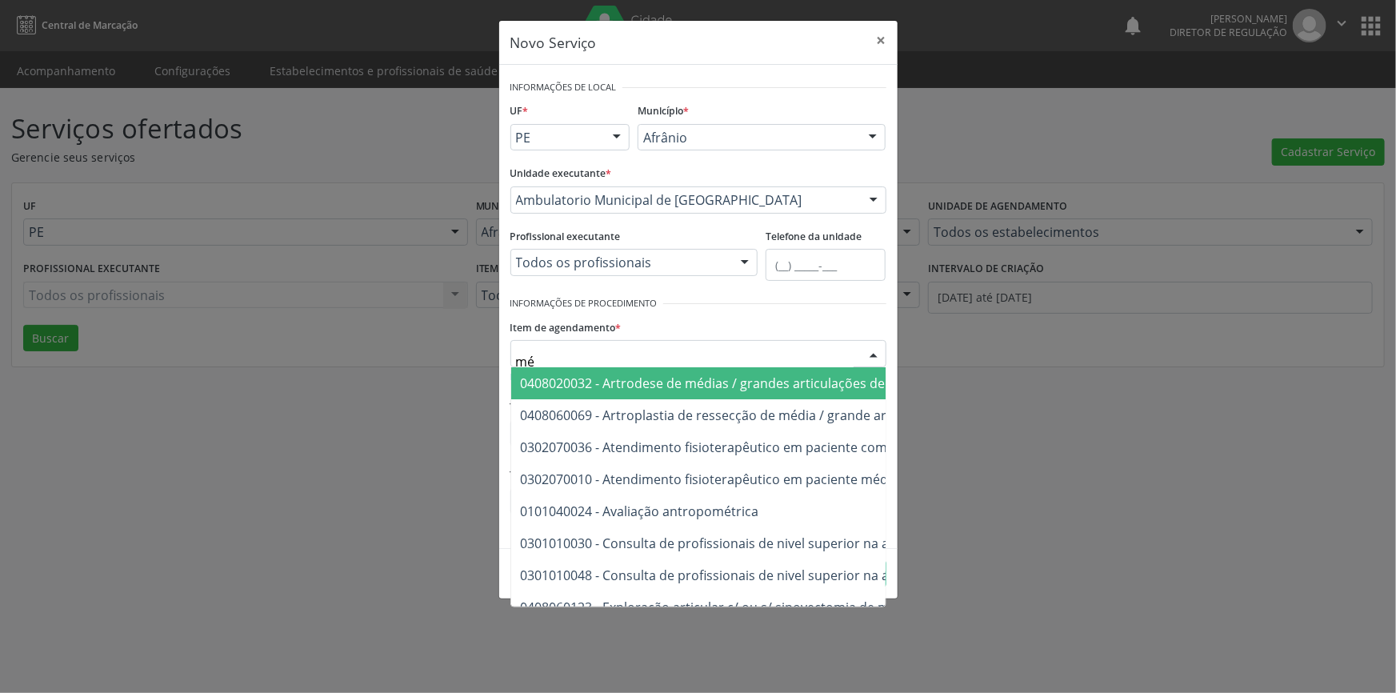
type input "méd"
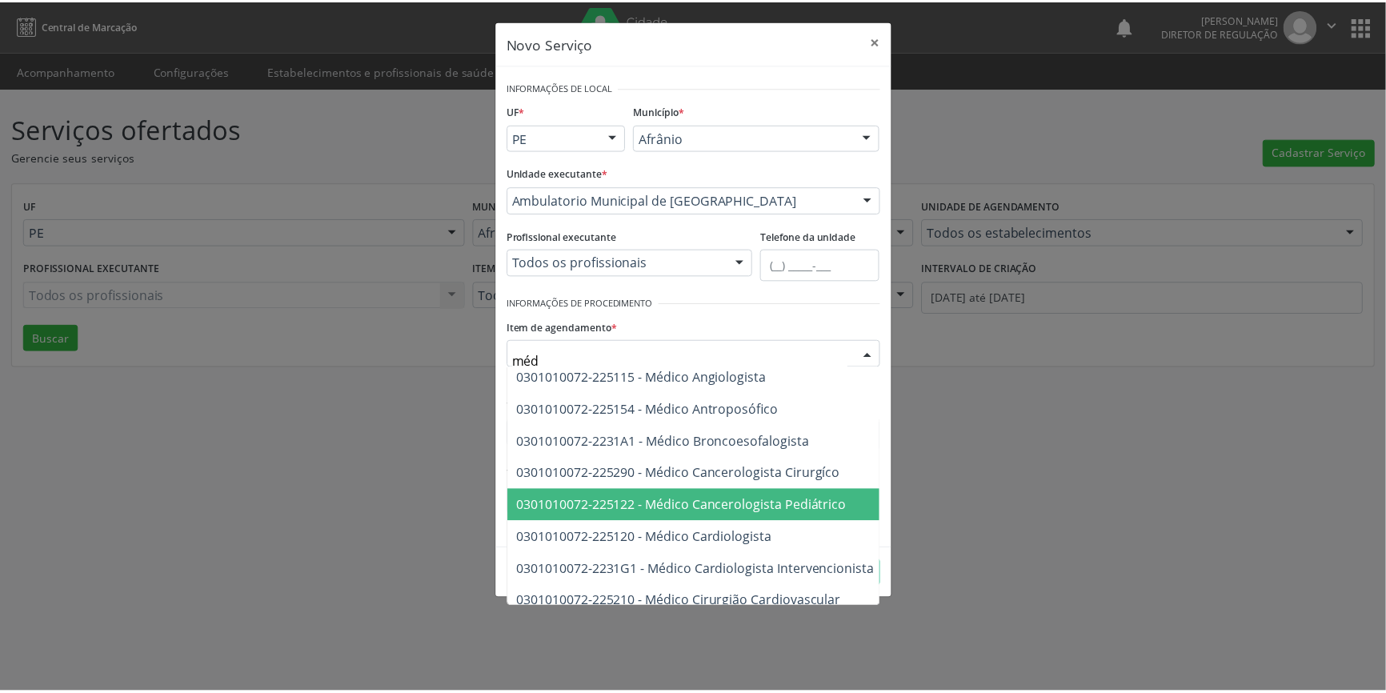
scroll to position [436, 0]
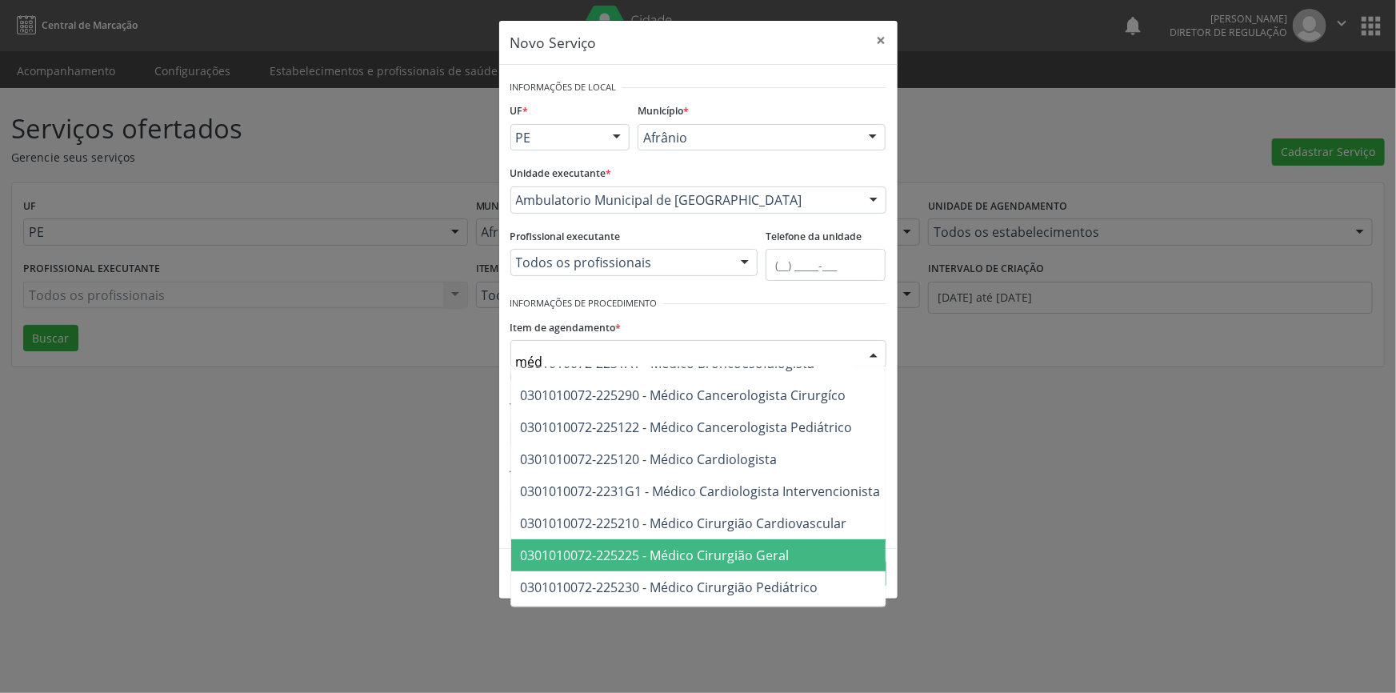
click at [806, 553] on span "0301010072-225225 - Médico Cirurgião Geral" at bounding box center [876, 555] width 730 height 32
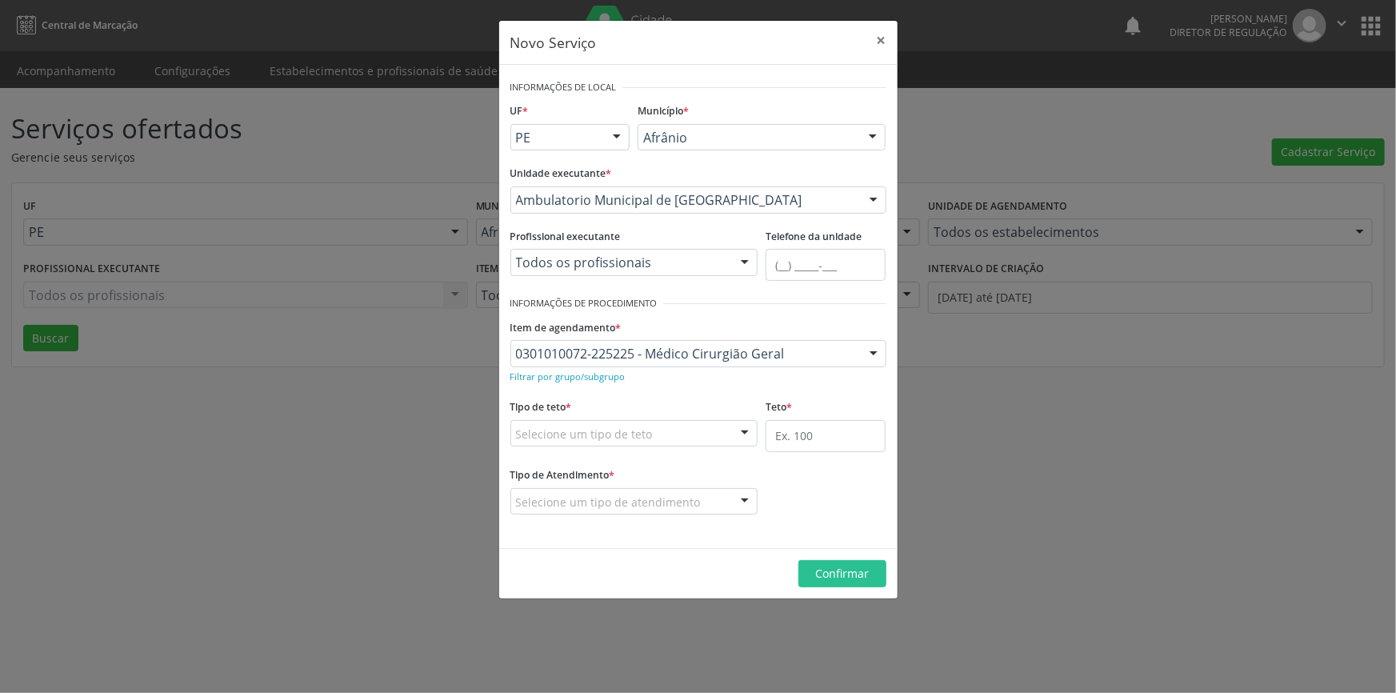
click at [681, 432] on div "Selecione um tipo de teto" at bounding box center [634, 433] width 248 height 27
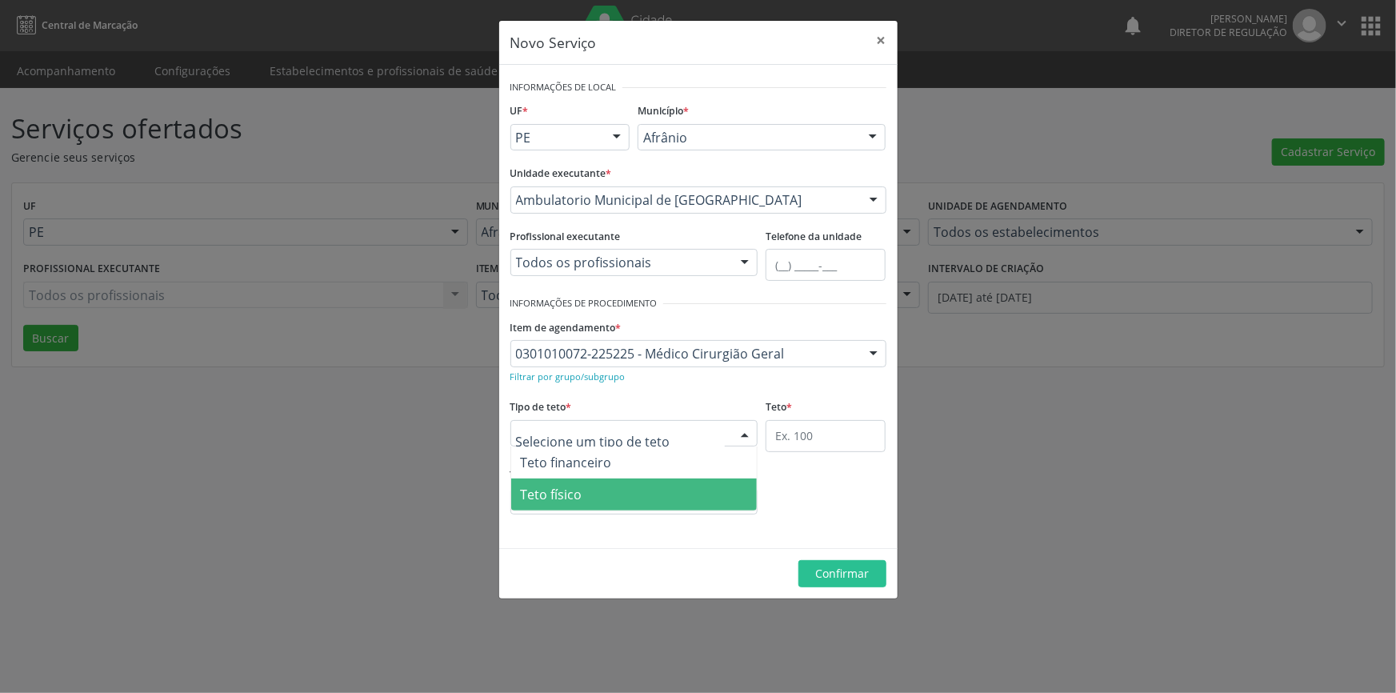
click at [663, 498] on span "Teto físico" at bounding box center [634, 494] width 246 height 32
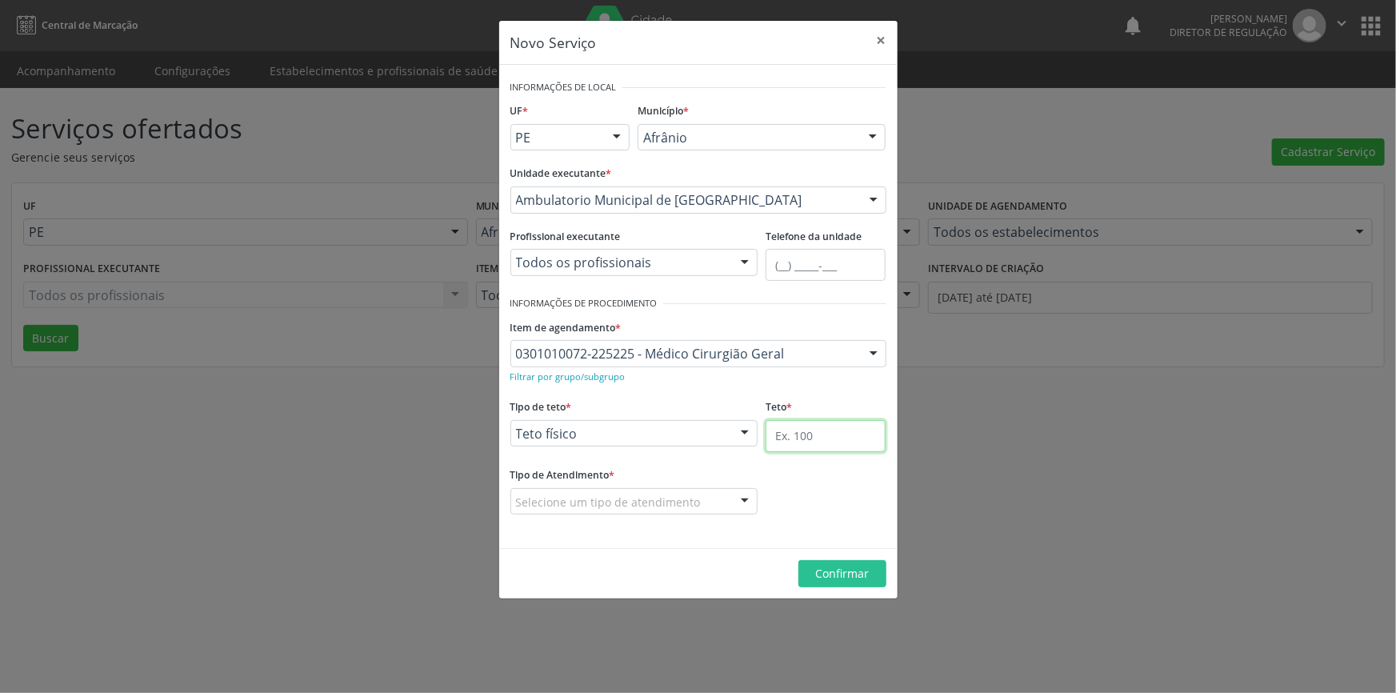
click at [849, 439] on input "text" at bounding box center [826, 436] width 120 height 32
type input "1"
click at [686, 491] on div at bounding box center [634, 501] width 248 height 27
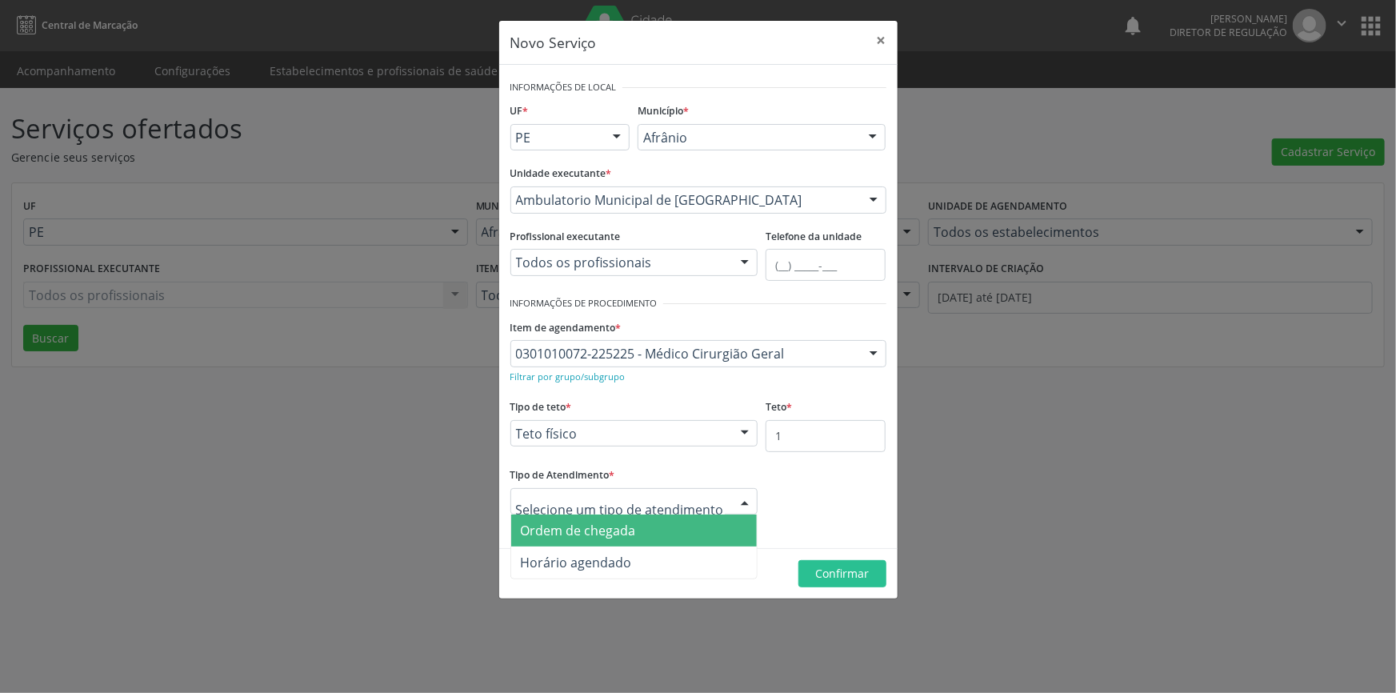
click at [692, 526] on span "Ordem de chegada" at bounding box center [634, 530] width 246 height 32
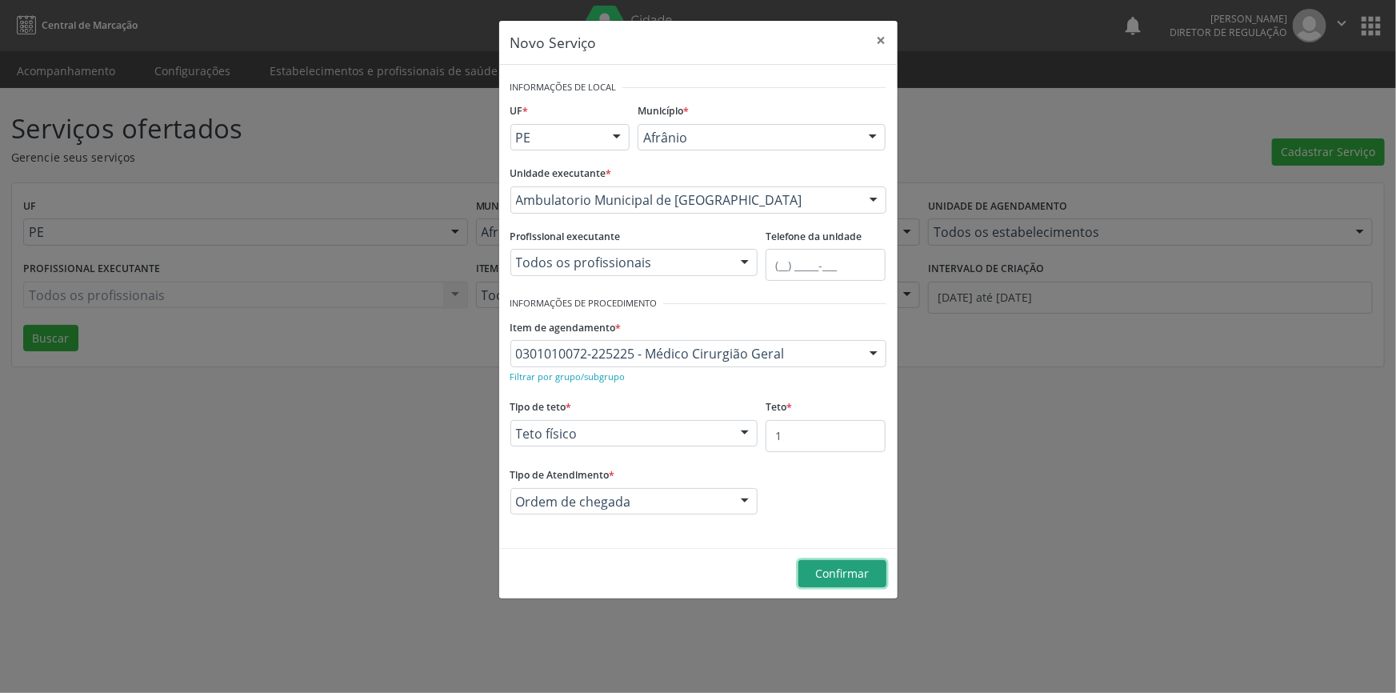
click at [827, 572] on span "Confirmar" at bounding box center [842, 573] width 54 height 15
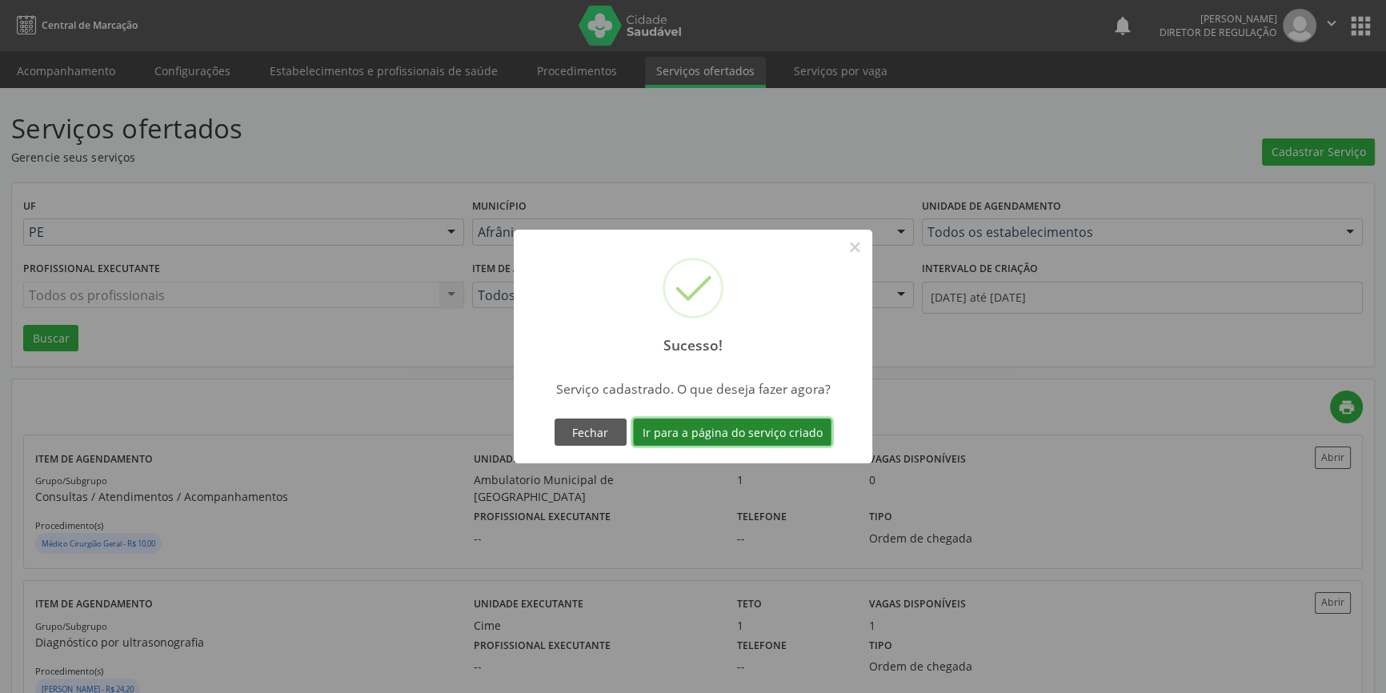
click at [784, 430] on button "Ir para a página do serviço criado" at bounding box center [732, 431] width 198 height 27
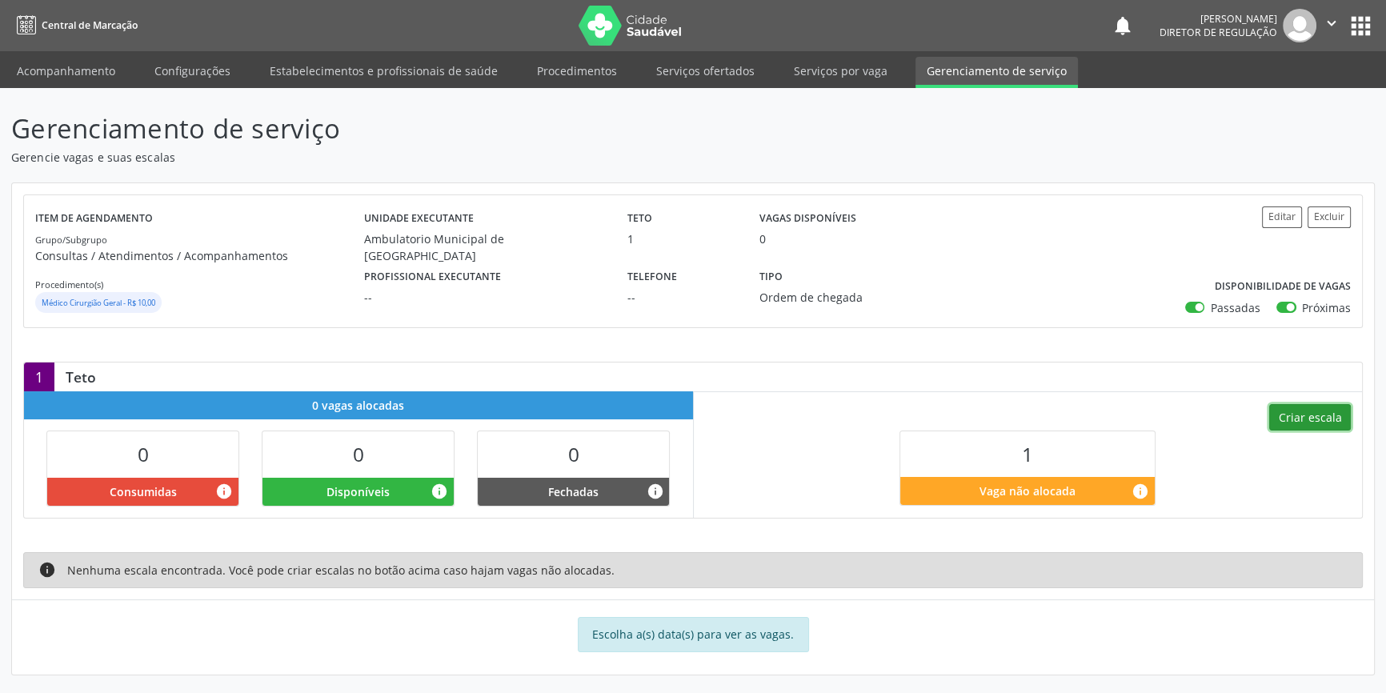
click at [1327, 410] on button "Criar escala" at bounding box center [1310, 417] width 82 height 27
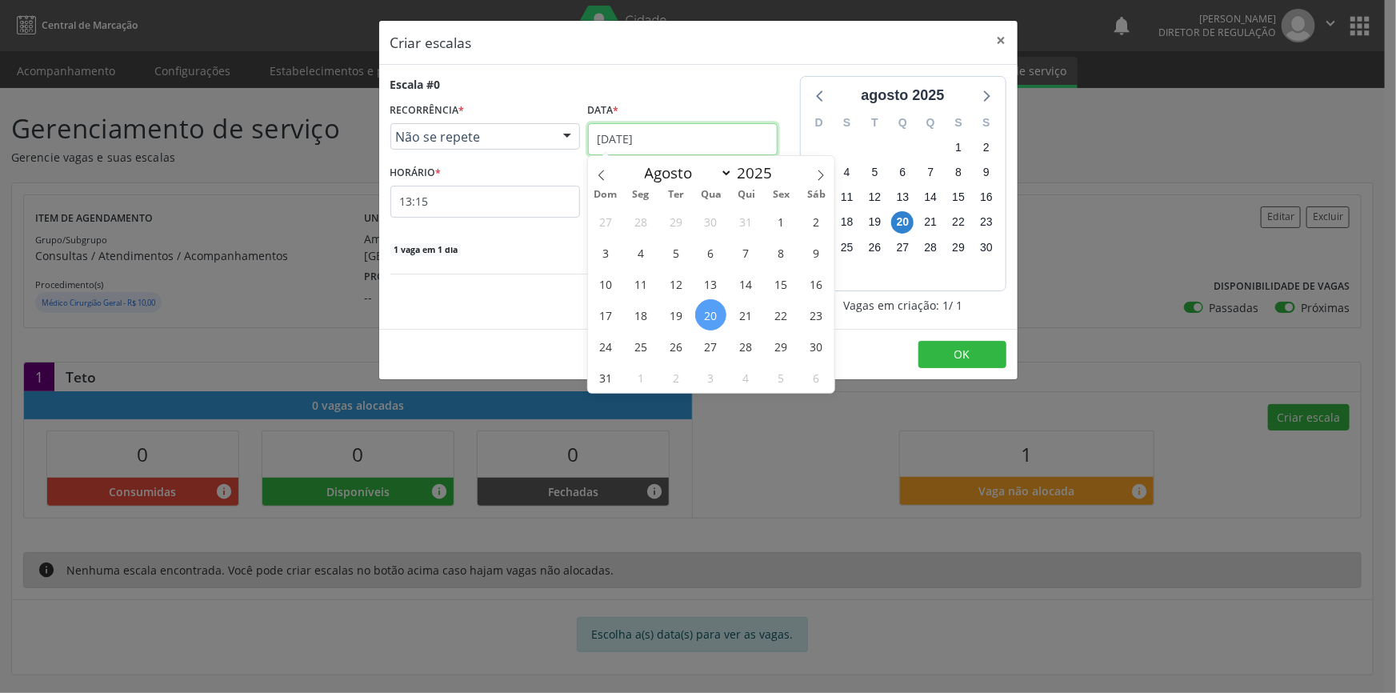
click at [651, 136] on input "[DATE]" at bounding box center [683, 139] width 190 height 32
click at [745, 320] on span "21" at bounding box center [746, 314] width 31 height 31
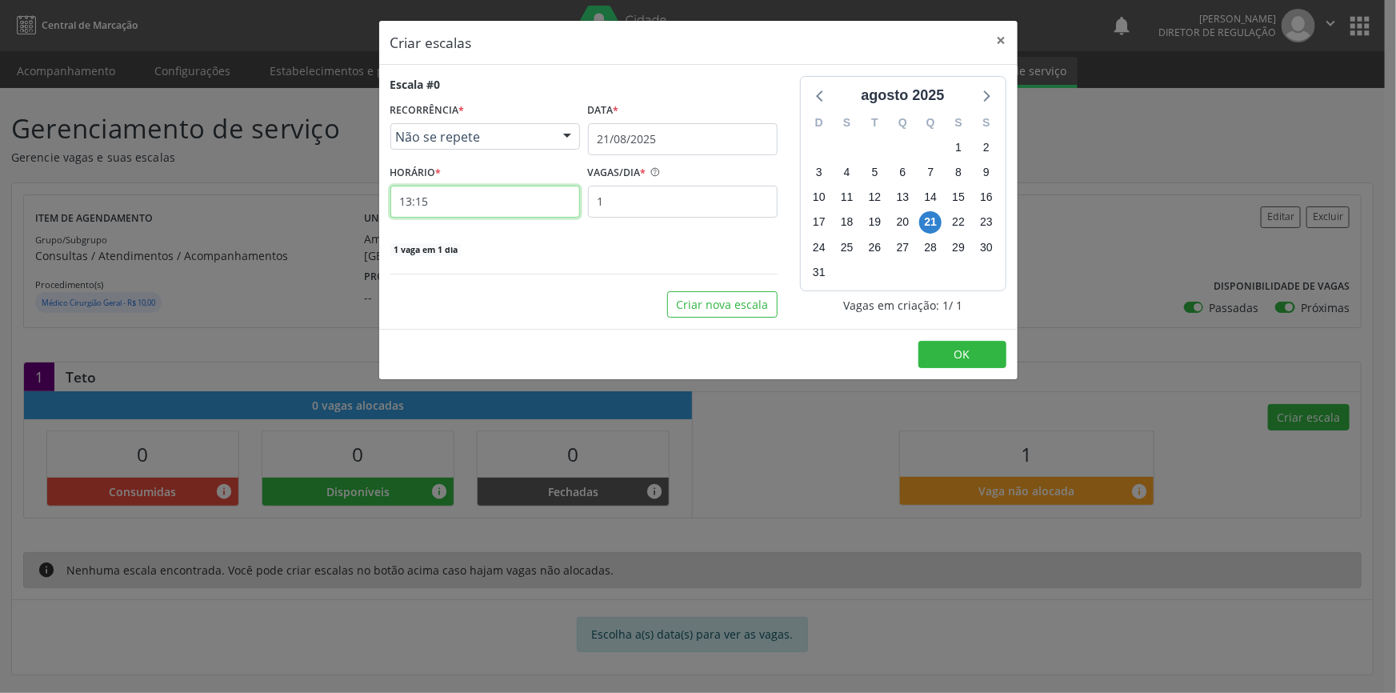
click at [528, 209] on input "13:15" at bounding box center [485, 202] width 190 height 32
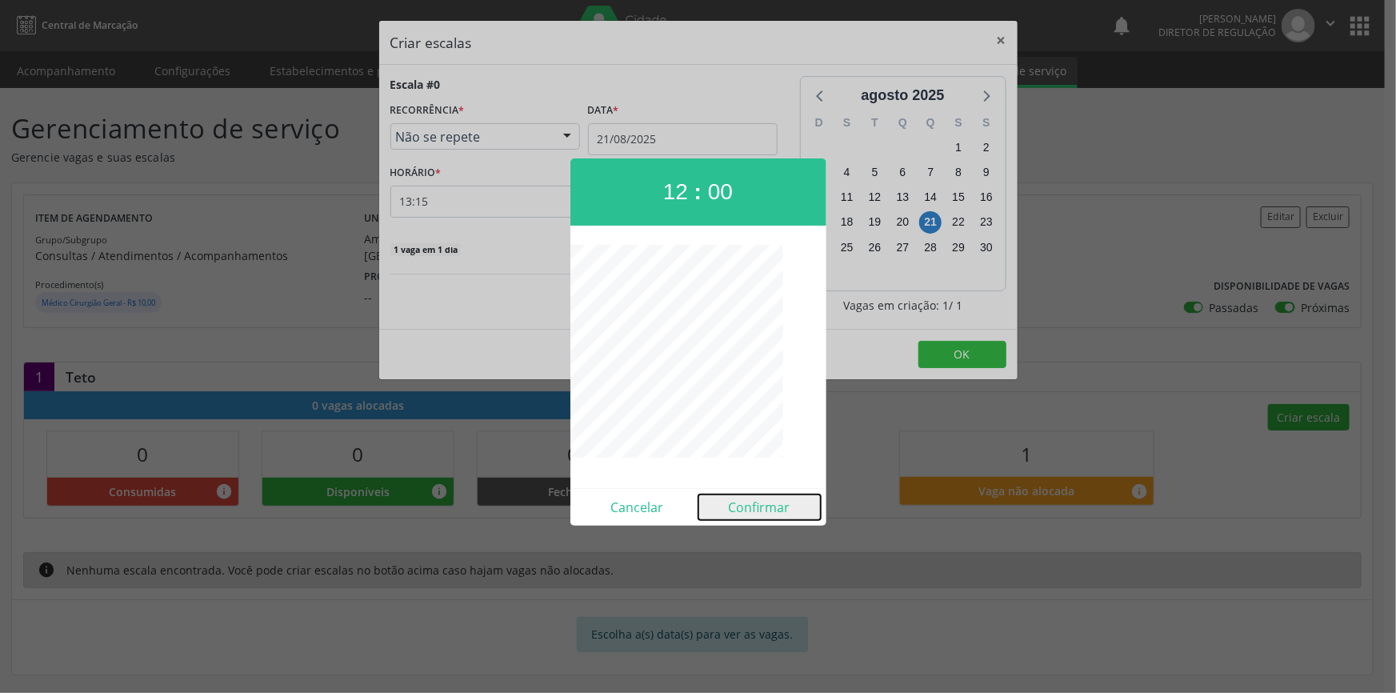
click at [779, 510] on button "Confirmar" at bounding box center [760, 507] width 122 height 26
type input "12:00"
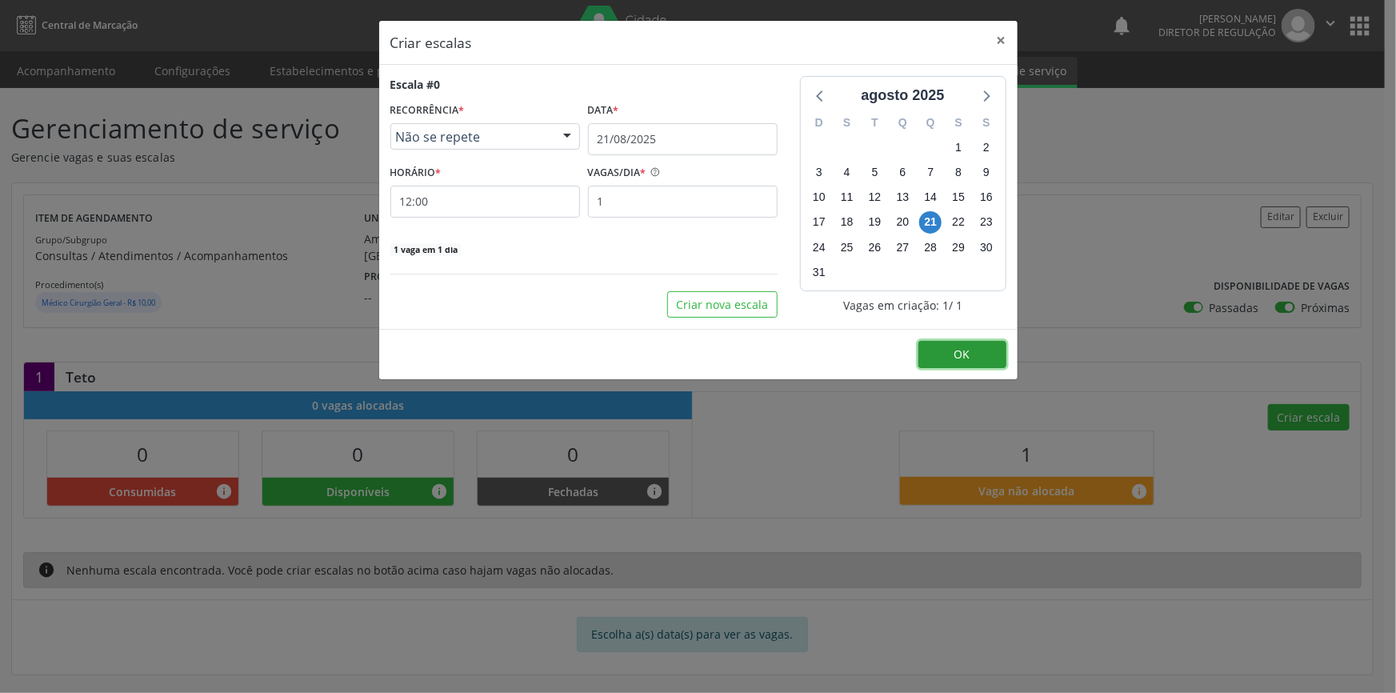
click at [944, 356] on button "OK" at bounding box center [963, 354] width 88 height 27
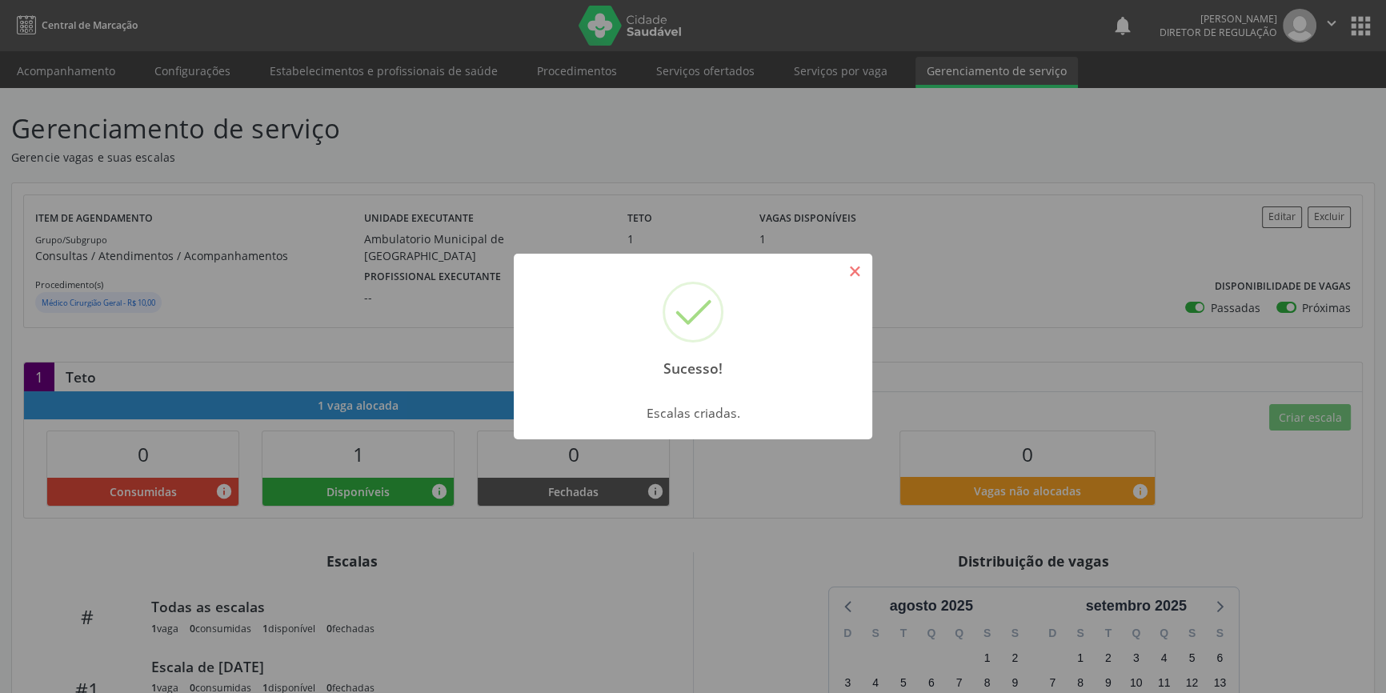
click at [852, 272] on button "×" at bounding box center [854, 271] width 27 height 27
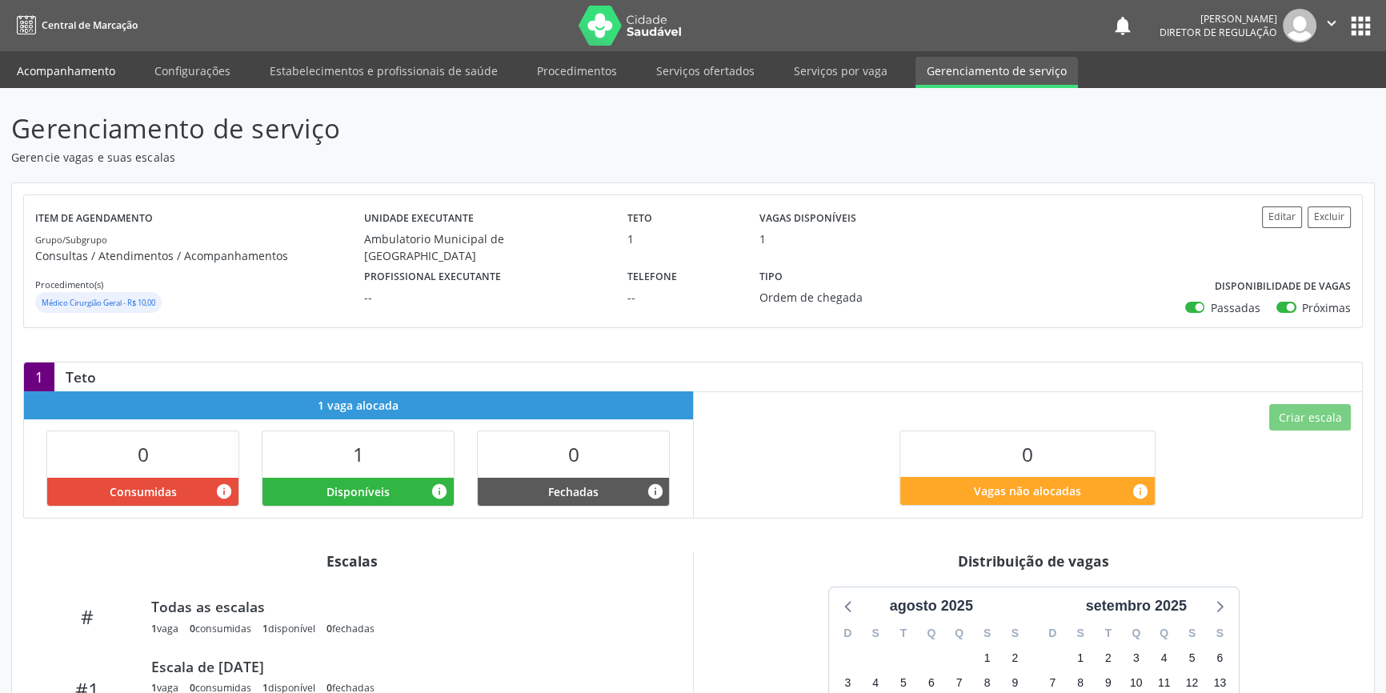
click at [58, 73] on link "Acompanhamento" at bounding box center [66, 71] width 121 height 28
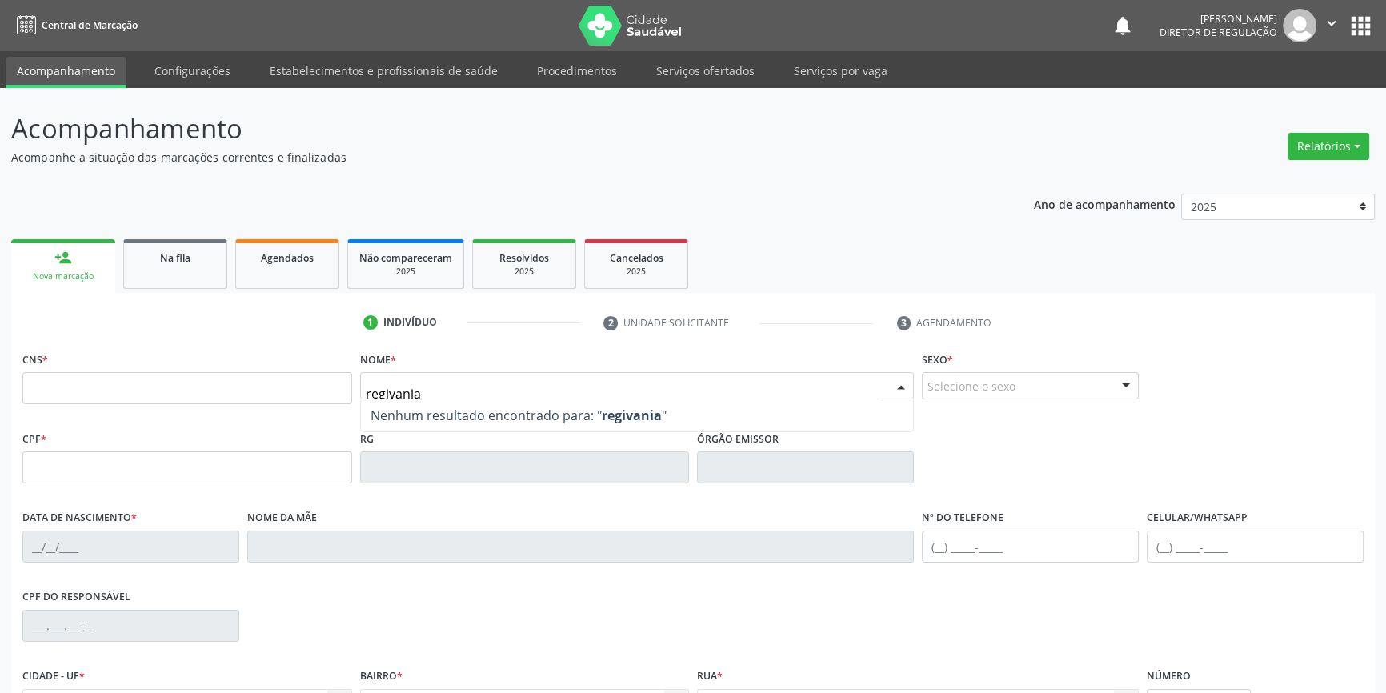
type input "regivania"
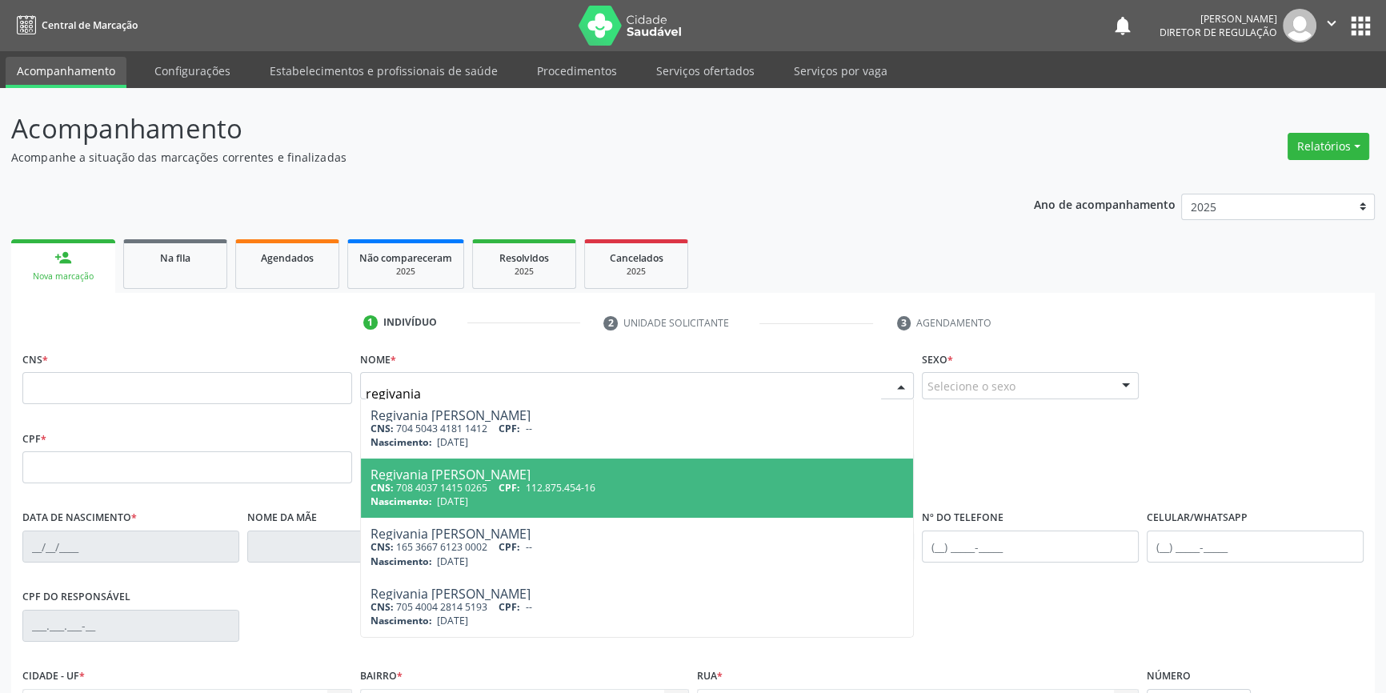
click at [423, 493] on div "CNS: 708 4037 1415 0265 CPF: 112.875.454-16" at bounding box center [637, 488] width 534 height 14
type input "708 4037 1415 0265"
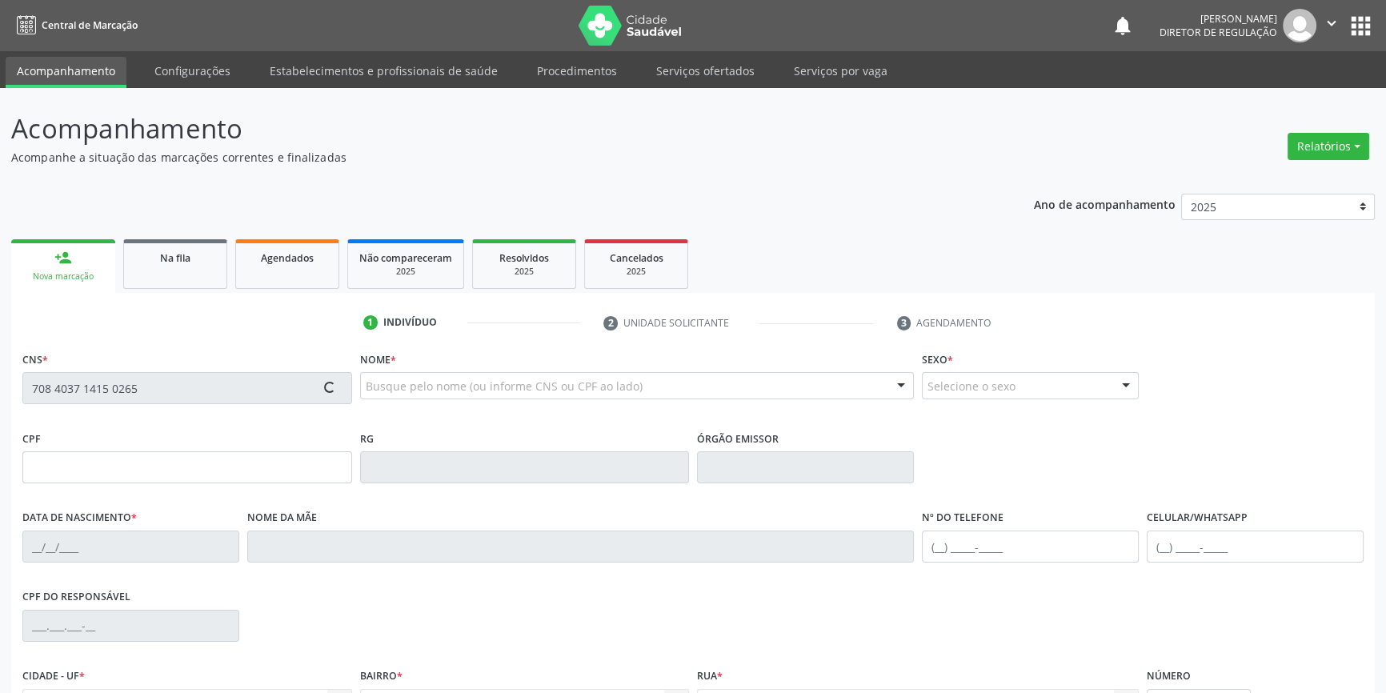
type input "112.875.454-16"
type input "[DATE]"
type input "[PERSON_NAME]"
type input "[PHONE_NUMBER]"
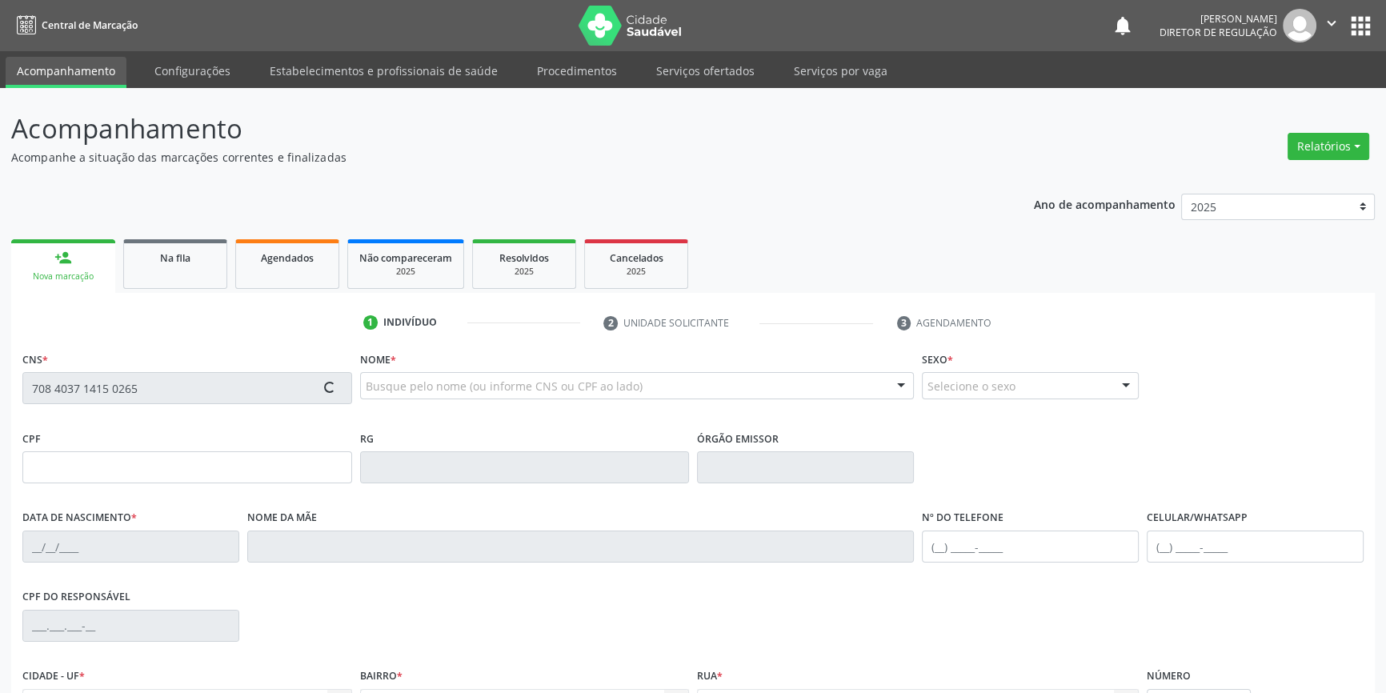
type input "392.210.164-04"
type input "184"
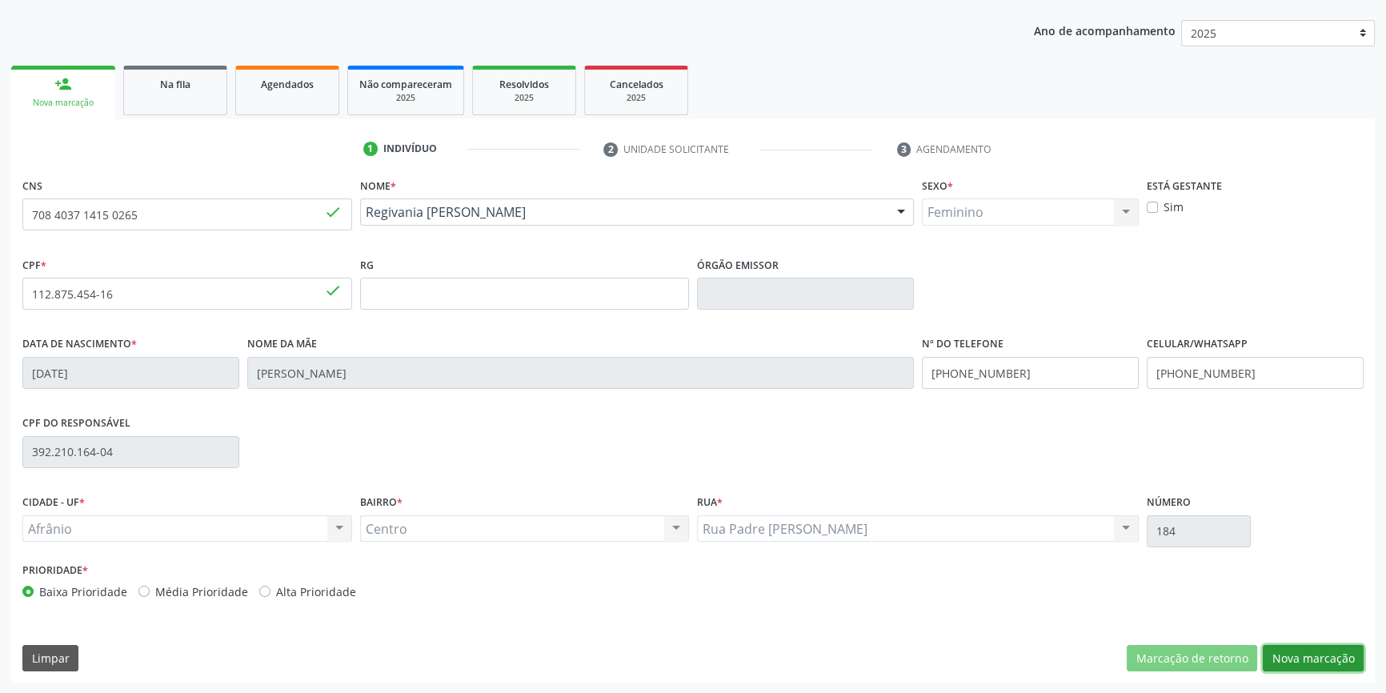
click at [1298, 659] on button "Nova marcação" at bounding box center [1313, 658] width 101 height 27
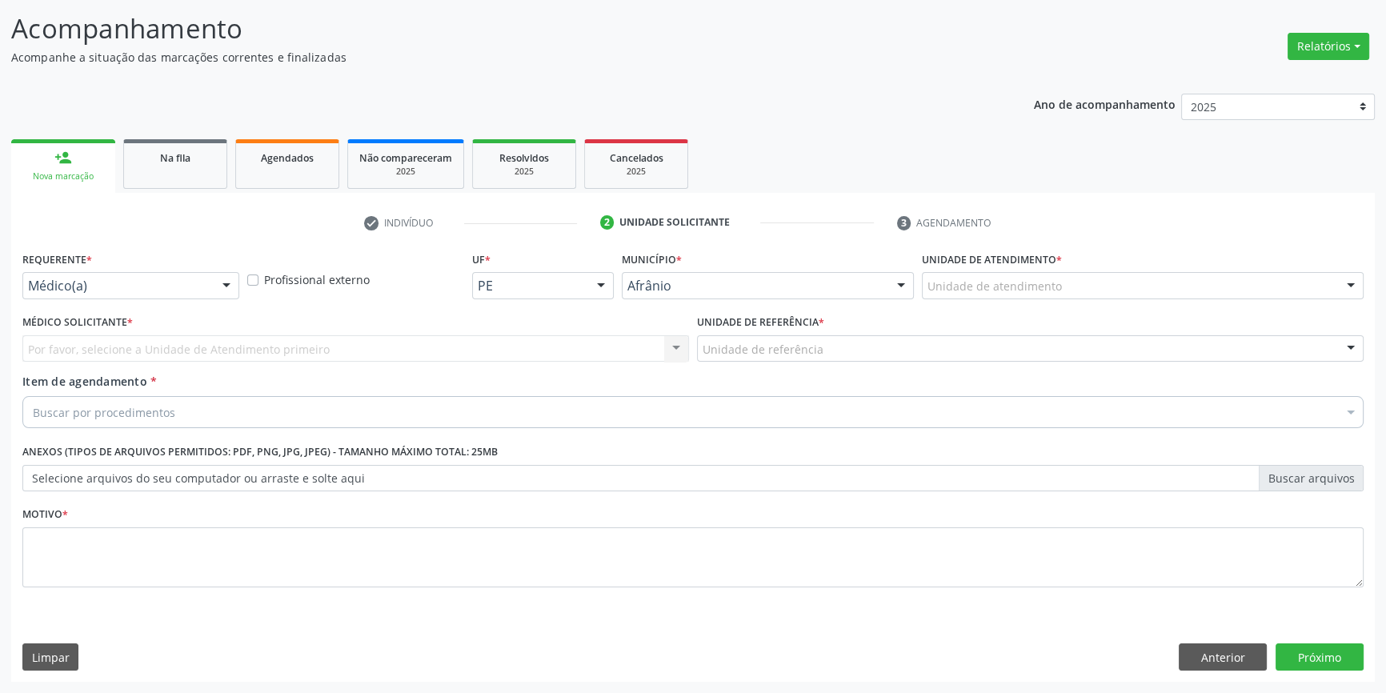
scroll to position [98, 0]
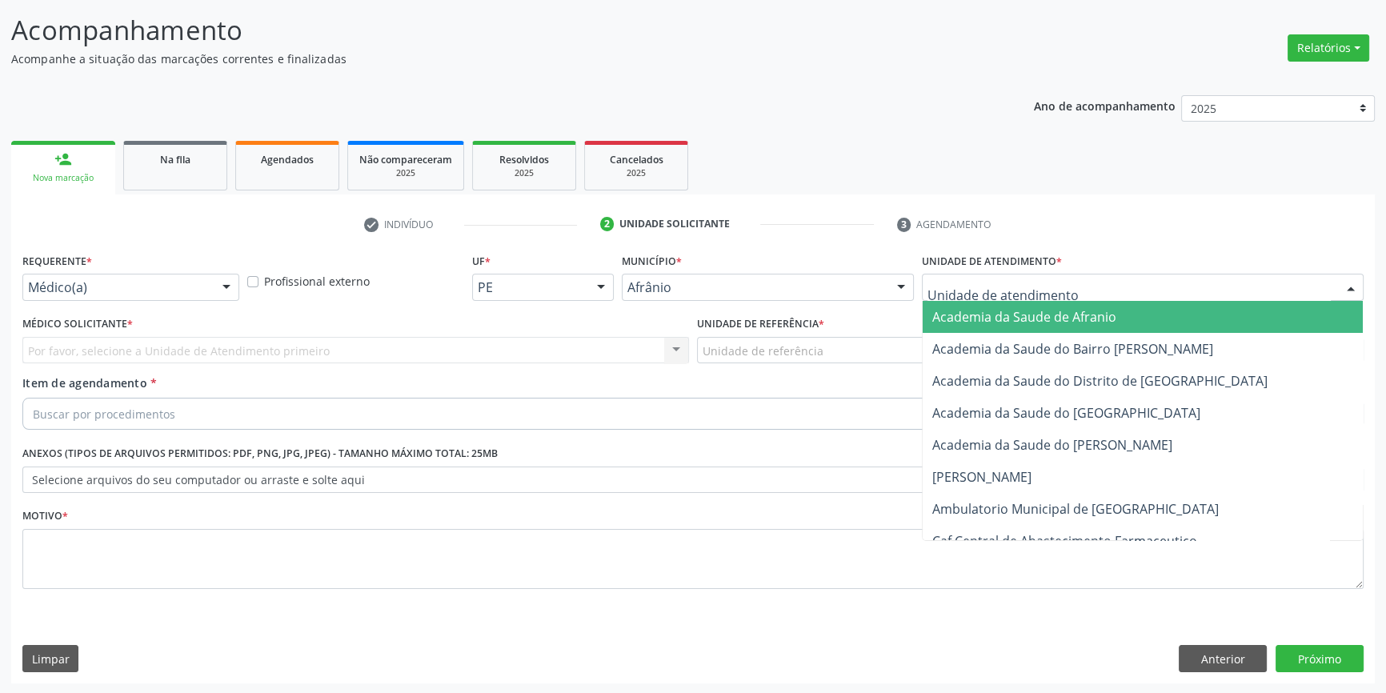
click at [1129, 282] on div at bounding box center [1143, 287] width 442 height 27
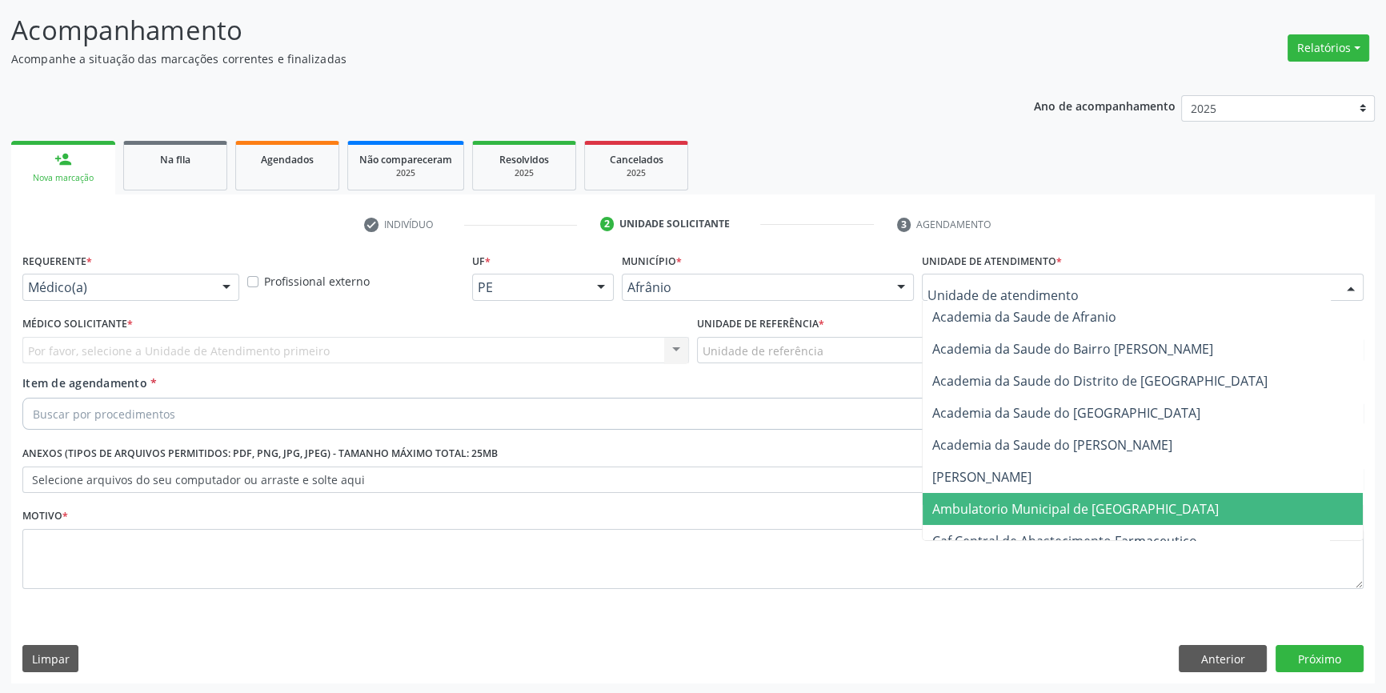
click at [1087, 506] on span "Ambulatorio Municipal de [GEOGRAPHIC_DATA]" at bounding box center [1075, 509] width 286 height 18
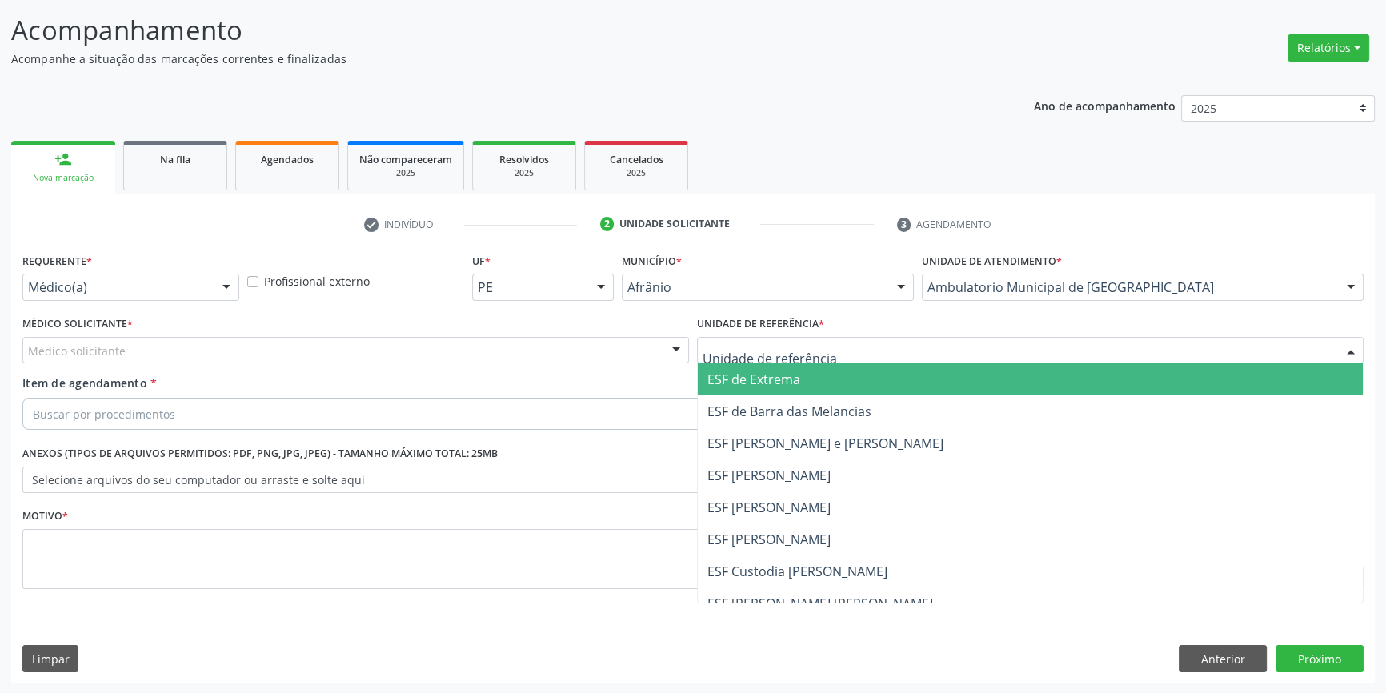
click at [883, 342] on div at bounding box center [1030, 350] width 667 height 27
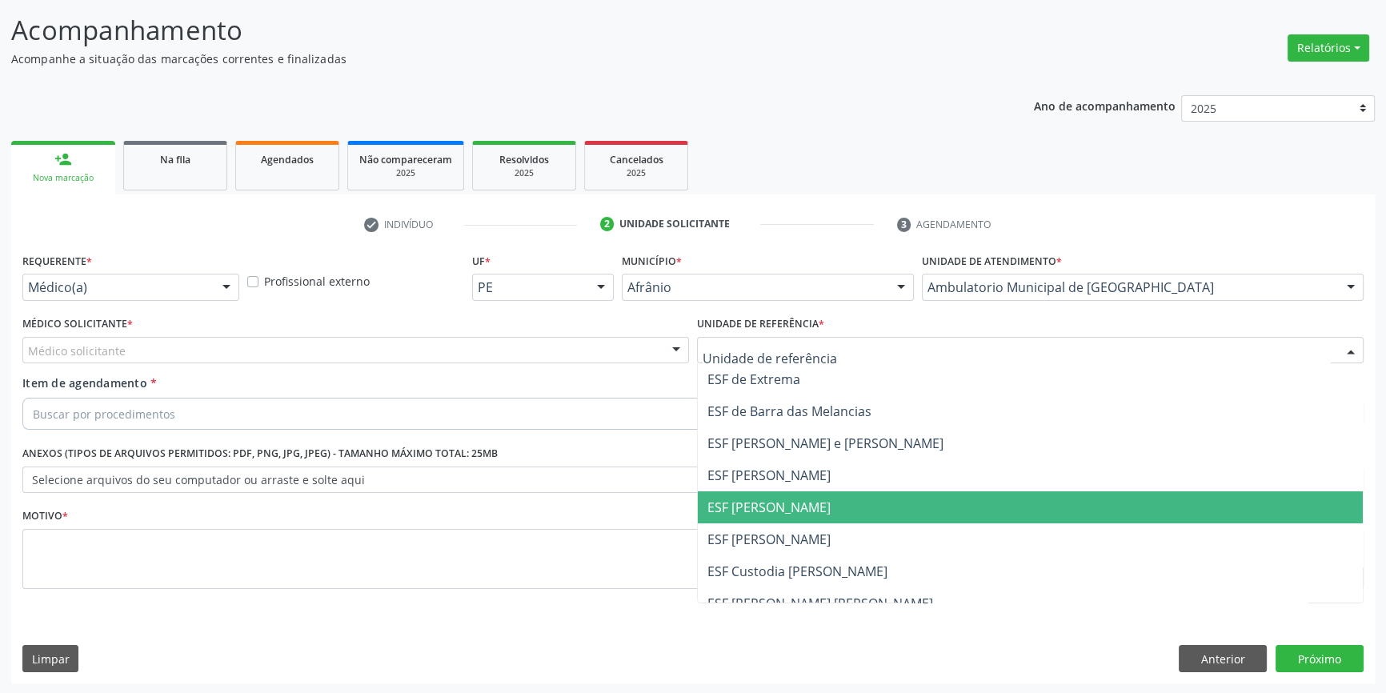
click at [847, 510] on span "ESF [PERSON_NAME]" at bounding box center [1030, 507] width 665 height 32
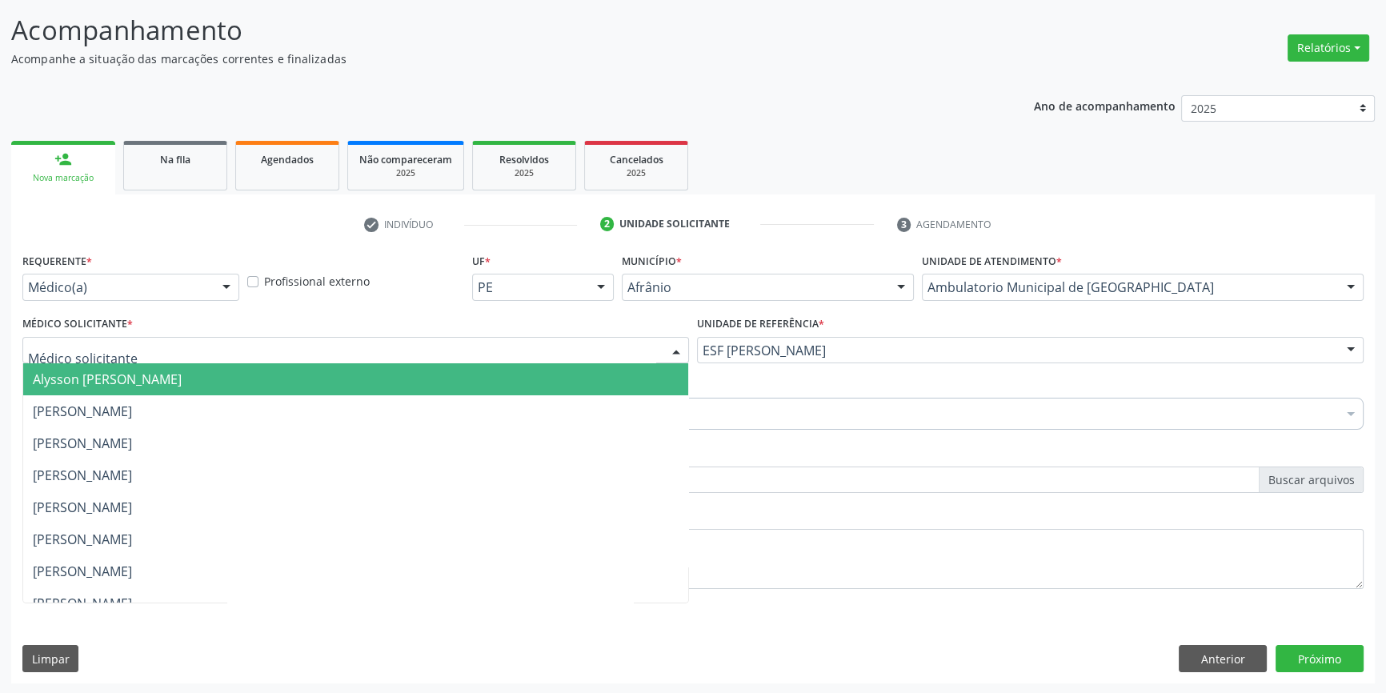
click at [554, 347] on div at bounding box center [355, 350] width 667 height 27
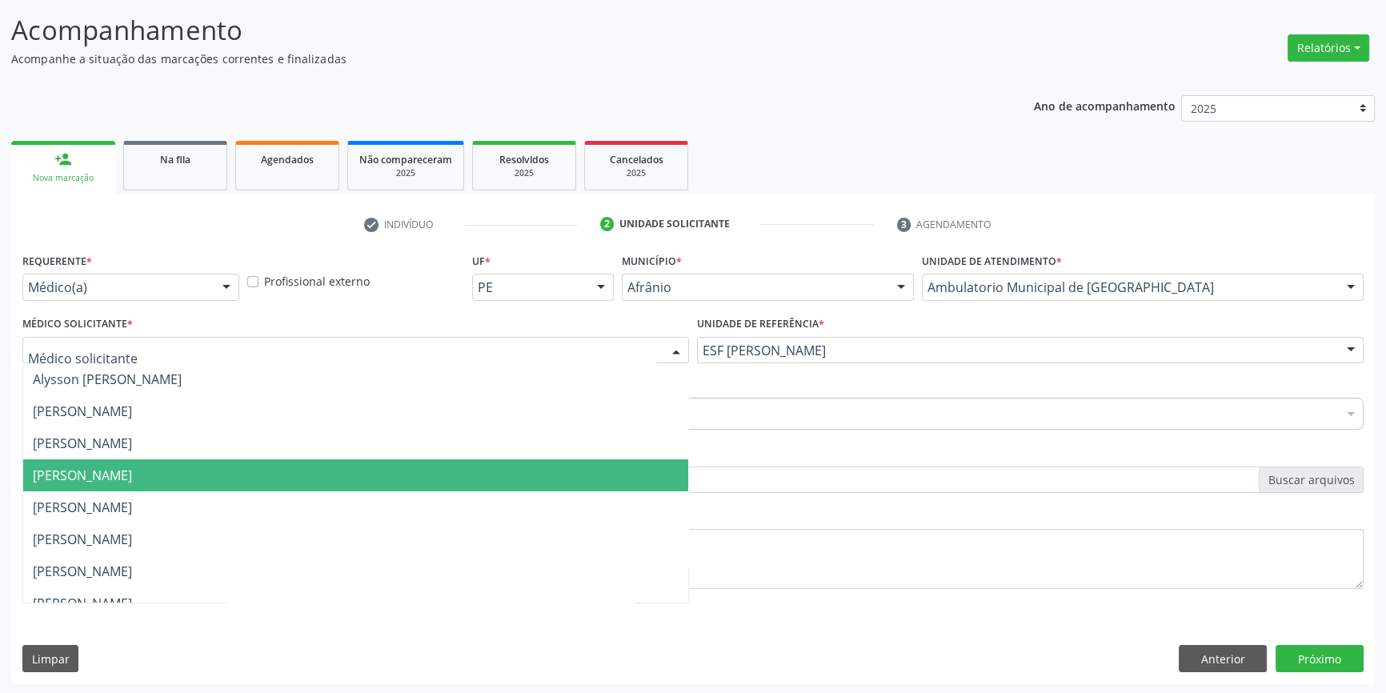
click at [567, 477] on span "[PERSON_NAME]" at bounding box center [355, 475] width 665 height 32
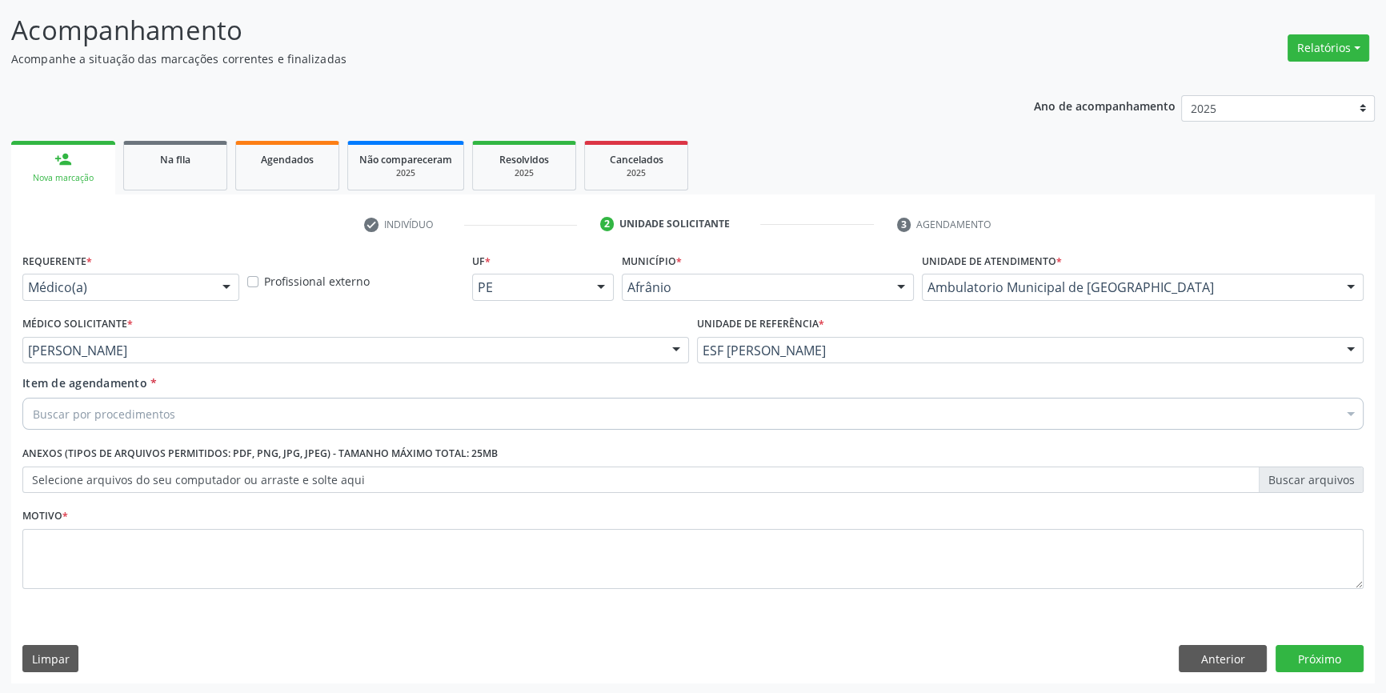
click at [410, 420] on div "Buscar por procedimentos" at bounding box center [692, 414] width 1341 height 32
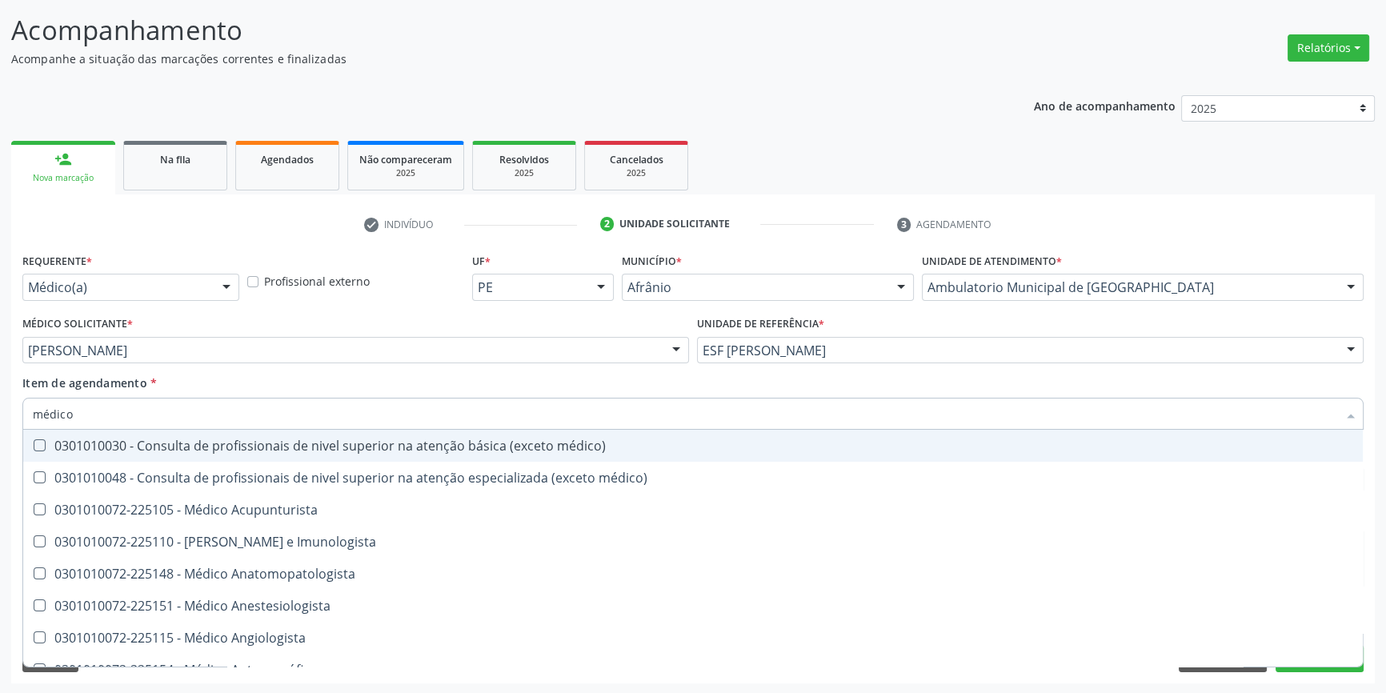
type input "médico c"
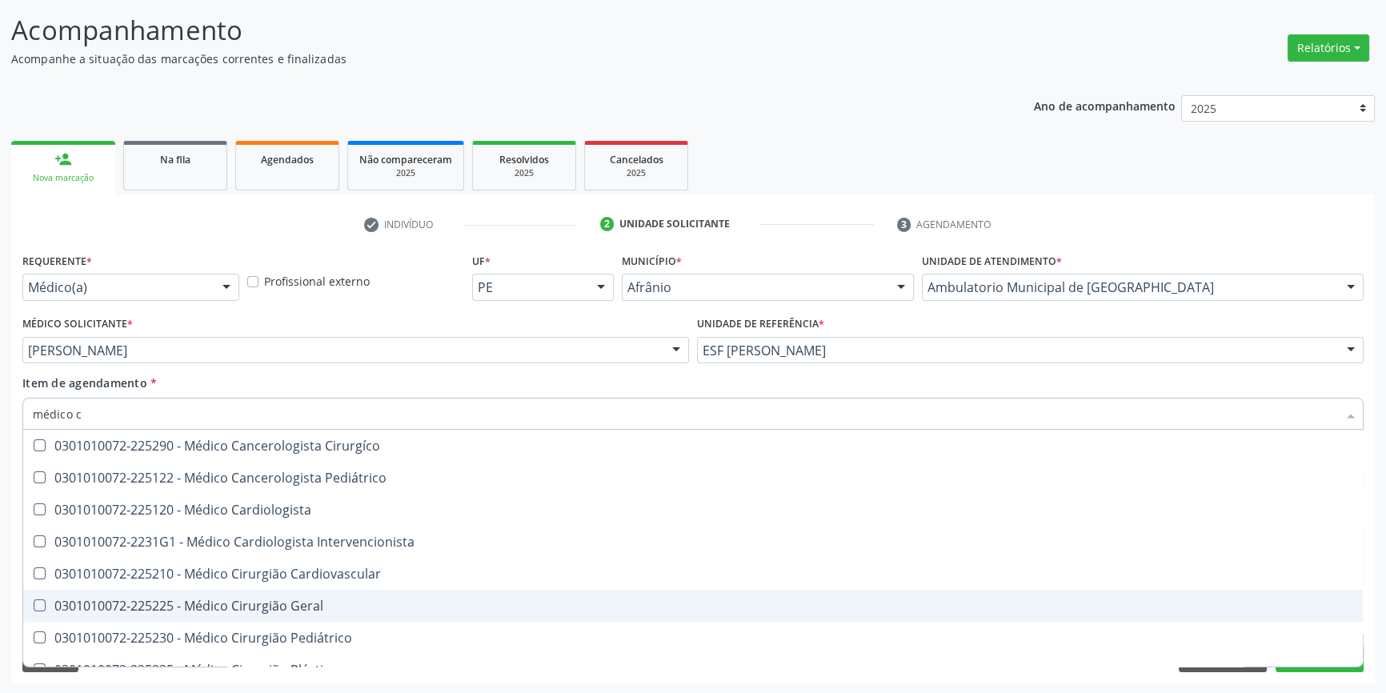
click at [404, 603] on div "0301010072-225225 - Médico Cirurgião Geral" at bounding box center [693, 605] width 1320 height 13
checkbox Geral "true"
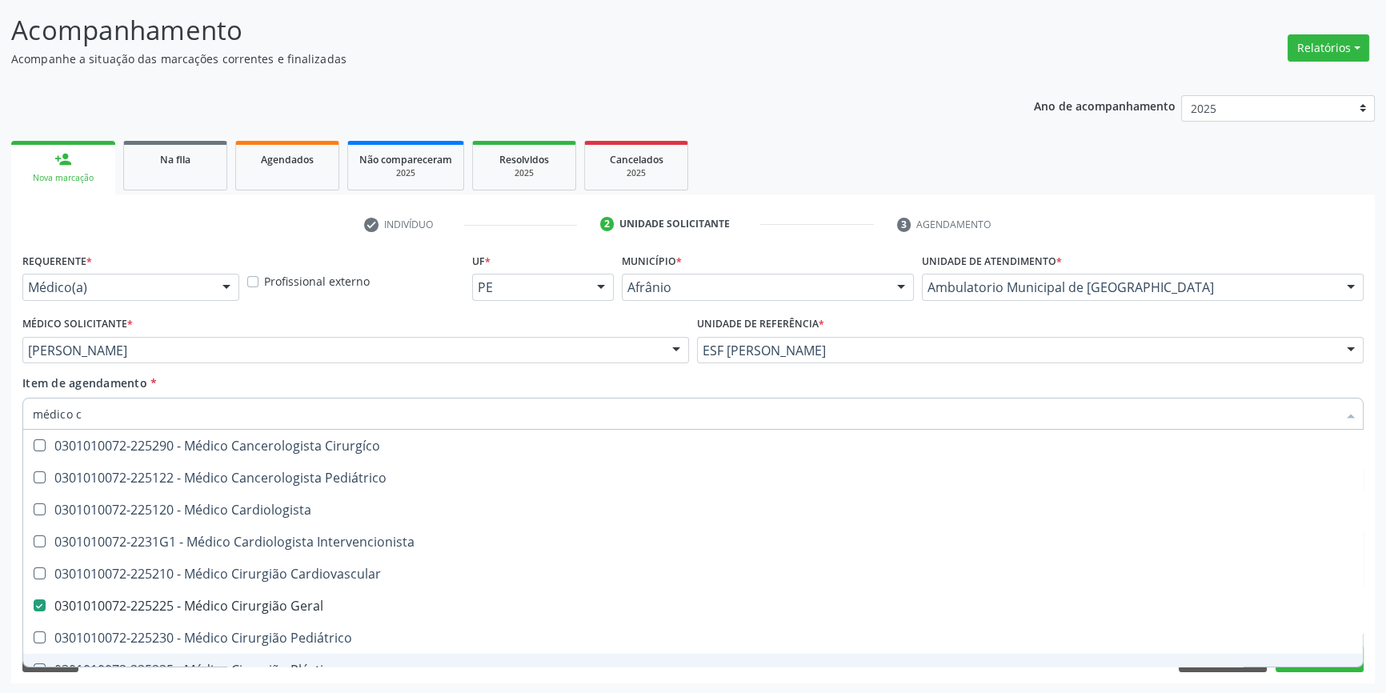
click at [1303, 665] on div "Desfazer seleção 0301010072-225290 - Médico Cancerologista Cirurgíco 0301010072…" at bounding box center [692, 549] width 1341 height 238
click at [1304, 667] on button "Próximo" at bounding box center [1319, 658] width 88 height 27
checkbox Pediátrico "true"
checkbox Geral "false"
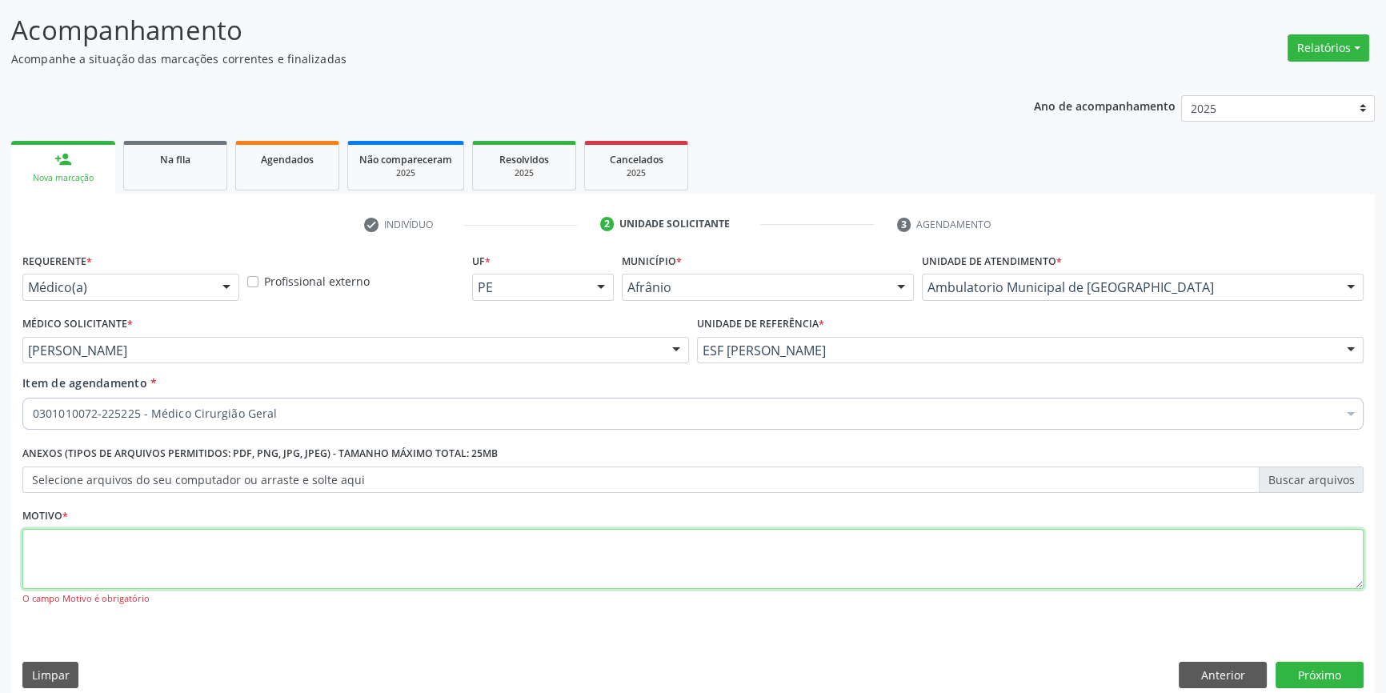
click at [468, 545] on textarea at bounding box center [692, 559] width 1341 height 61
type textarea "x"
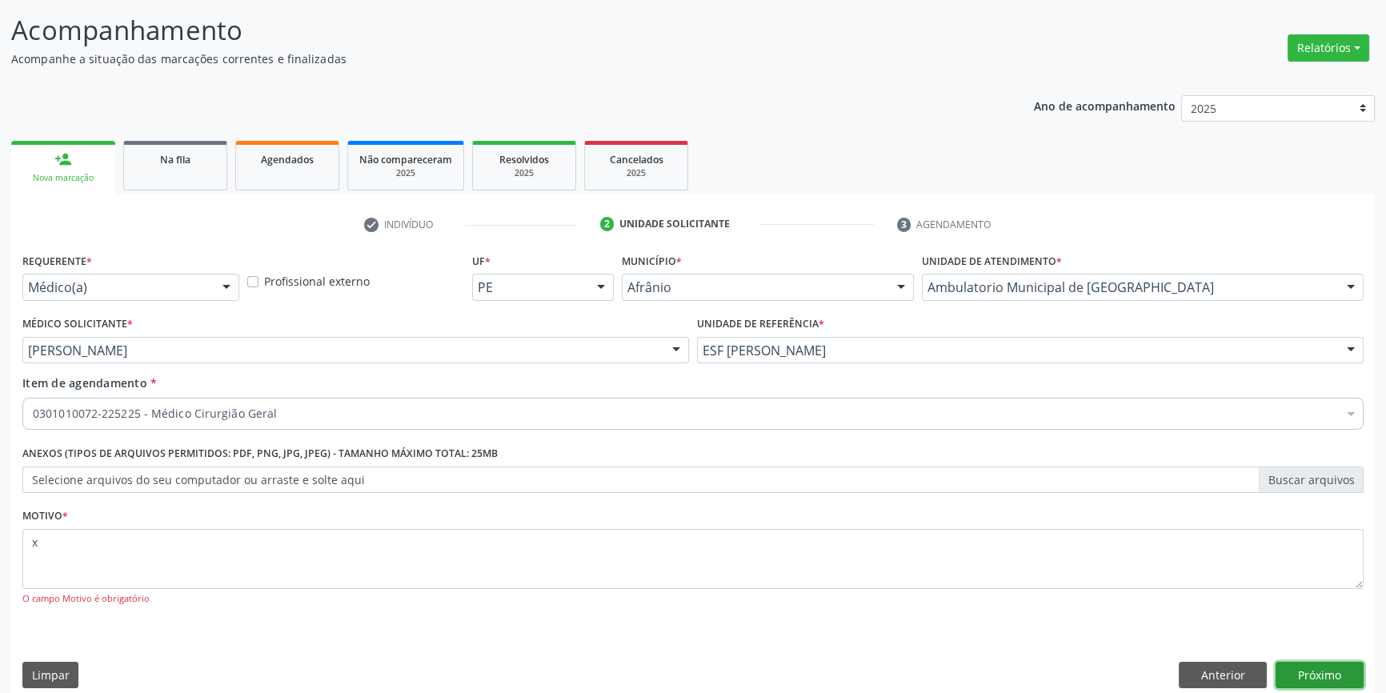
click at [1310, 671] on button "Próximo" at bounding box center [1319, 675] width 88 height 27
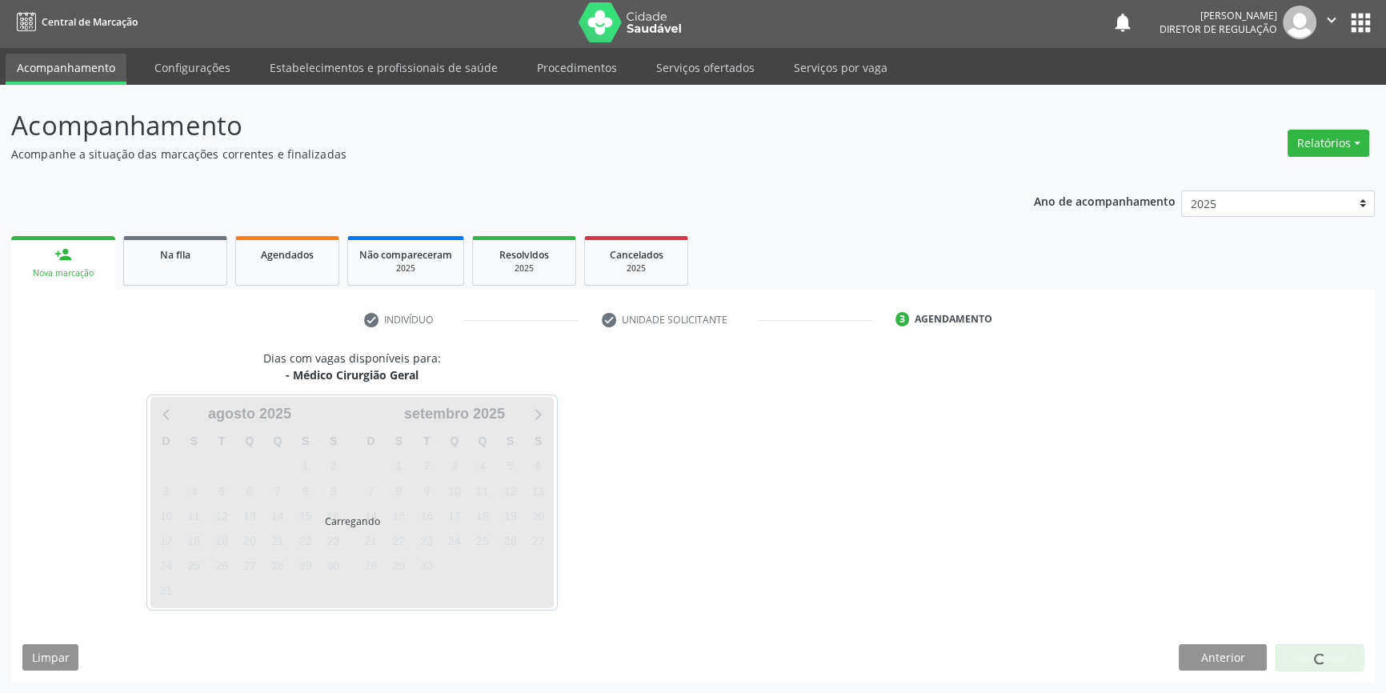
scroll to position [2, 0]
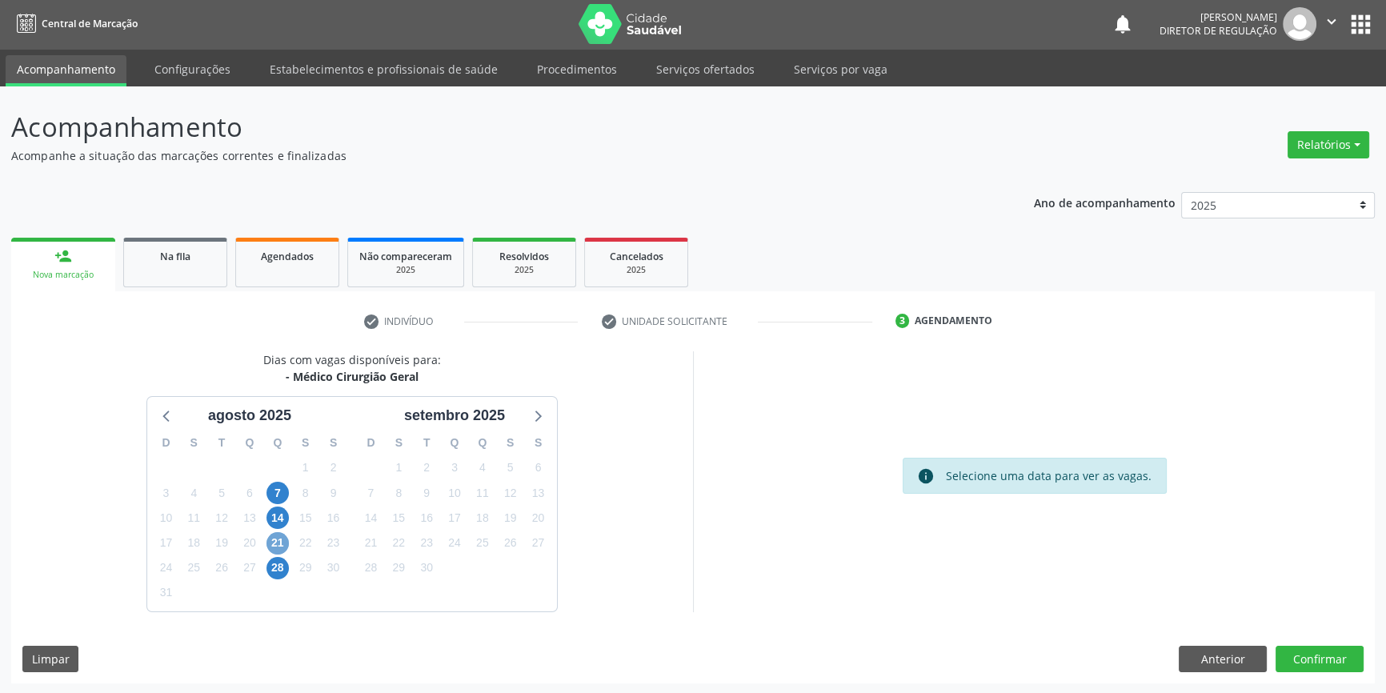
click at [280, 542] on span "21" at bounding box center [277, 543] width 22 height 22
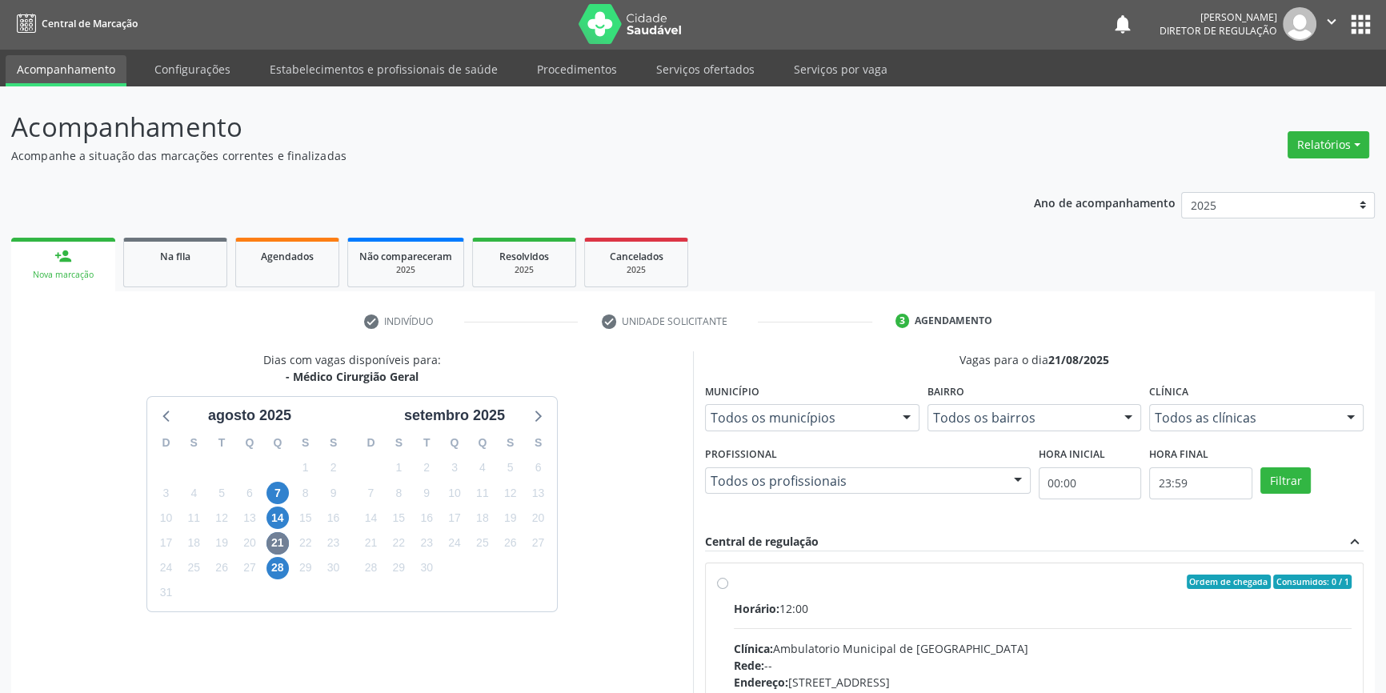
click at [874, 590] on label "Ordem de chegada Consumidos: 0 / 1 Horário: 12:00 Clínica: Ambulatorio Municipa…" at bounding box center [1043, 698] width 618 height 246
click at [728, 589] on input "Ordem de chegada Consumidos: 0 / 1 Horário: 12:00 Clínica: Ambulatorio Municipa…" at bounding box center [722, 582] width 11 height 14
radio input "true"
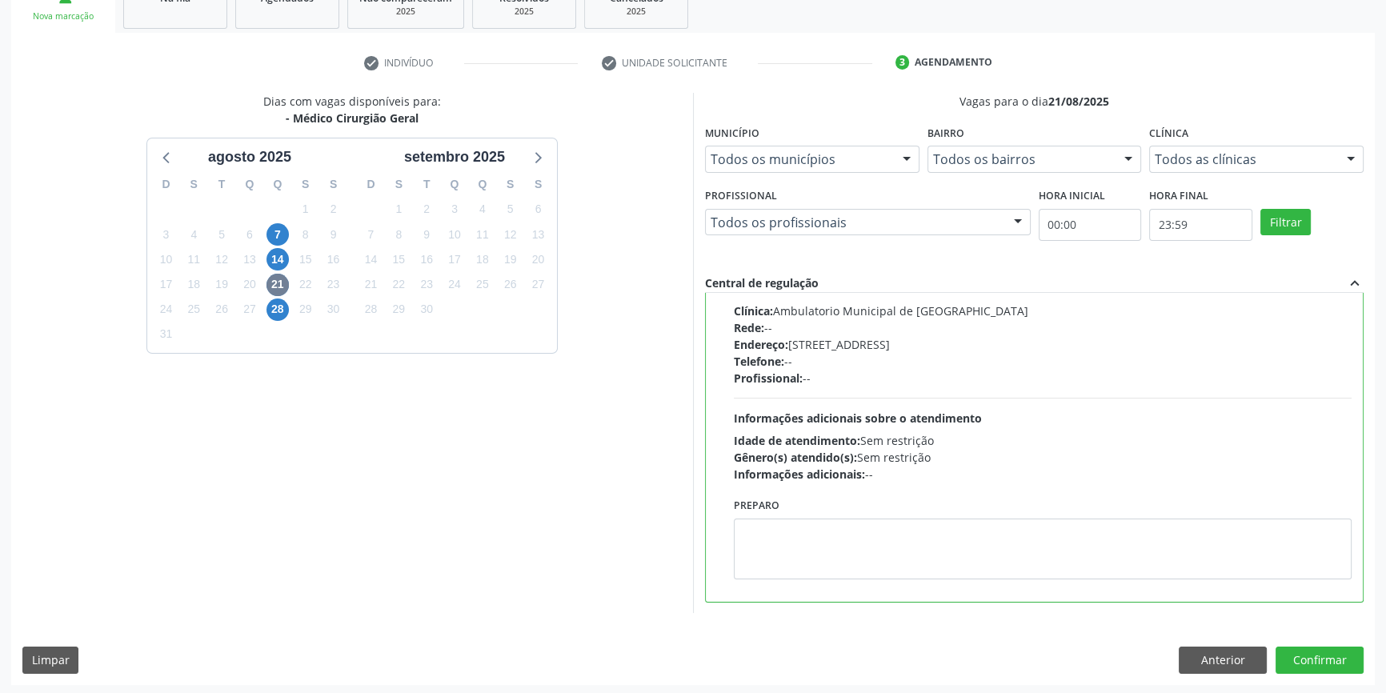
scroll to position [262, 0]
click at [1306, 647] on button "Confirmar" at bounding box center [1319, 658] width 88 height 27
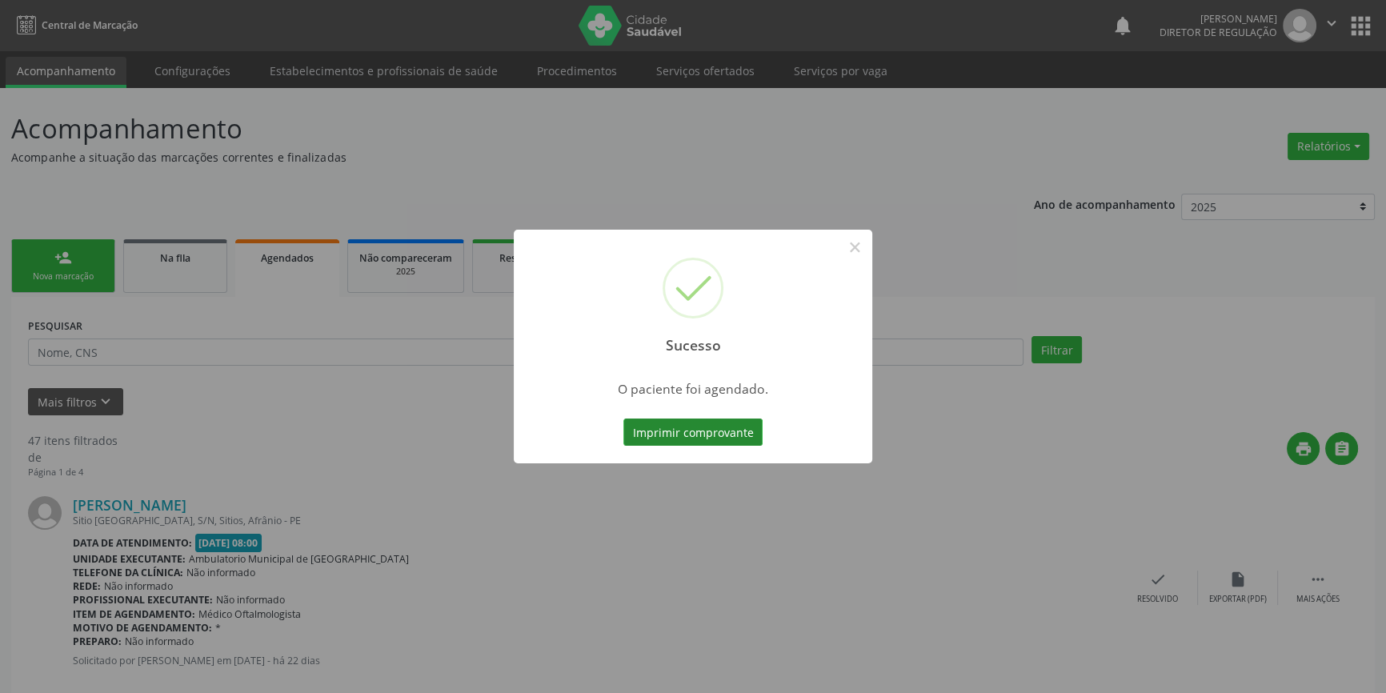
click at [739, 423] on button "Imprimir comprovante" at bounding box center [692, 431] width 139 height 27
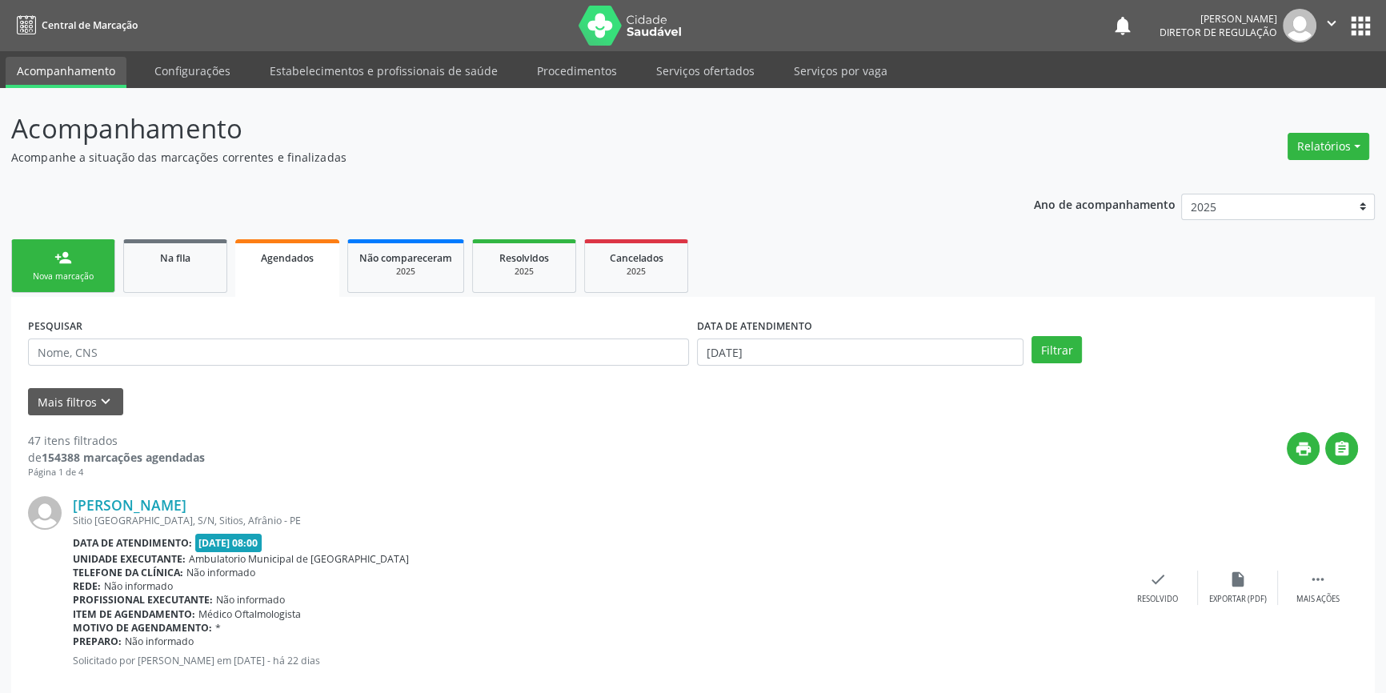
click at [68, 270] on div "Nova marcação" at bounding box center [63, 276] width 80 height 12
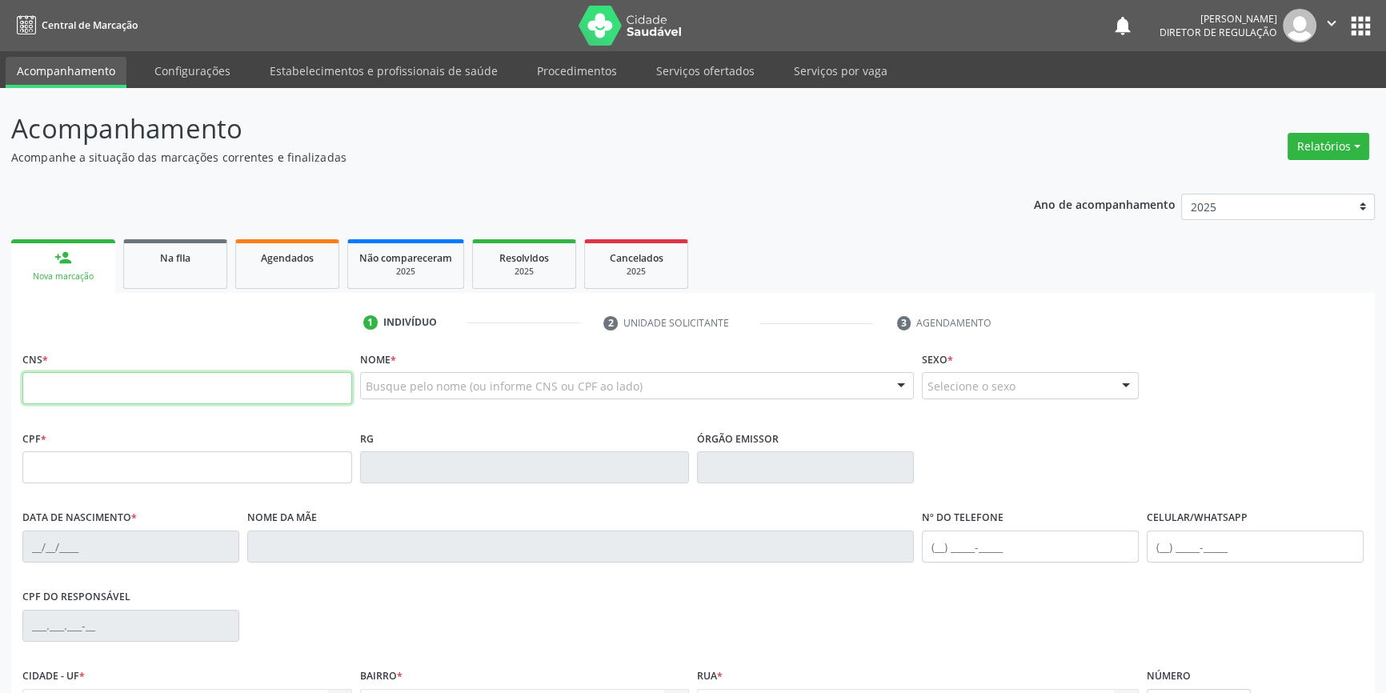
click at [144, 397] on input "text" at bounding box center [187, 388] width 330 height 32
type input "704 7007 3268 2135"
type input "133.559.088-94"
type input "[DATE]"
type input "[PERSON_NAME]"
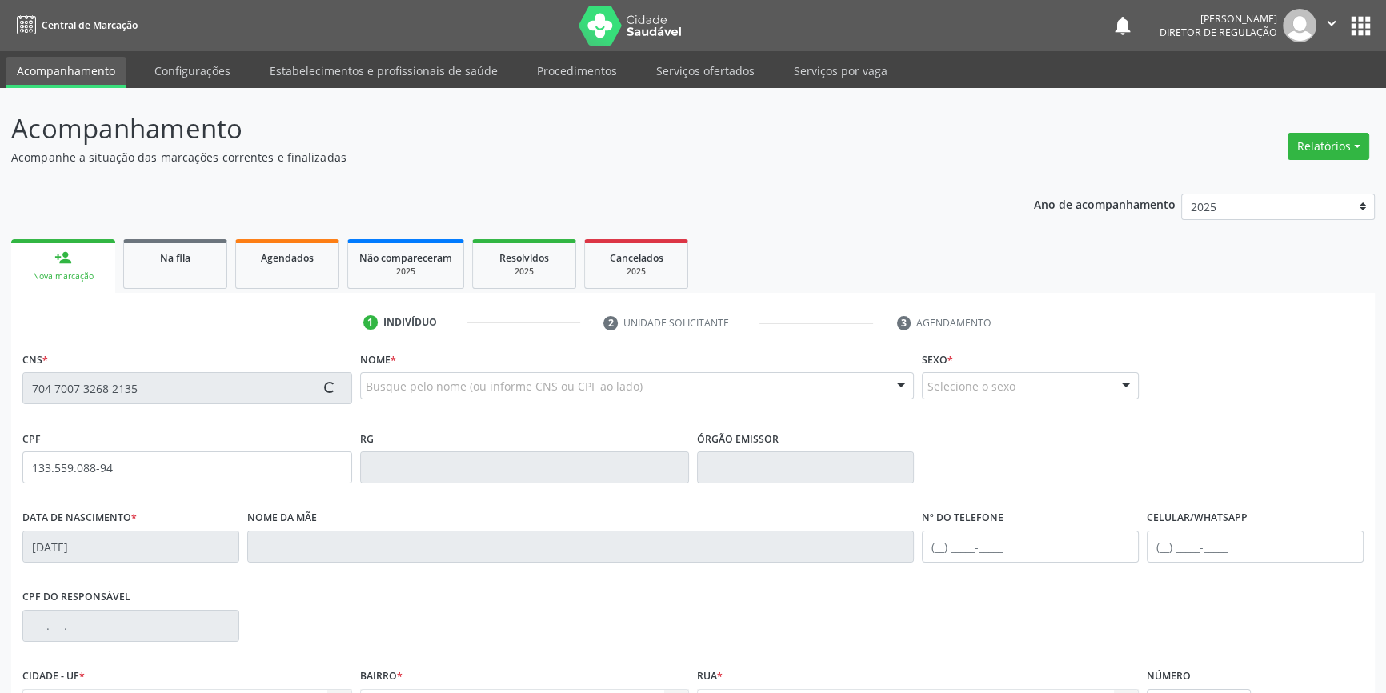
type input "[PHONE_NUMBER]"
type input "88"
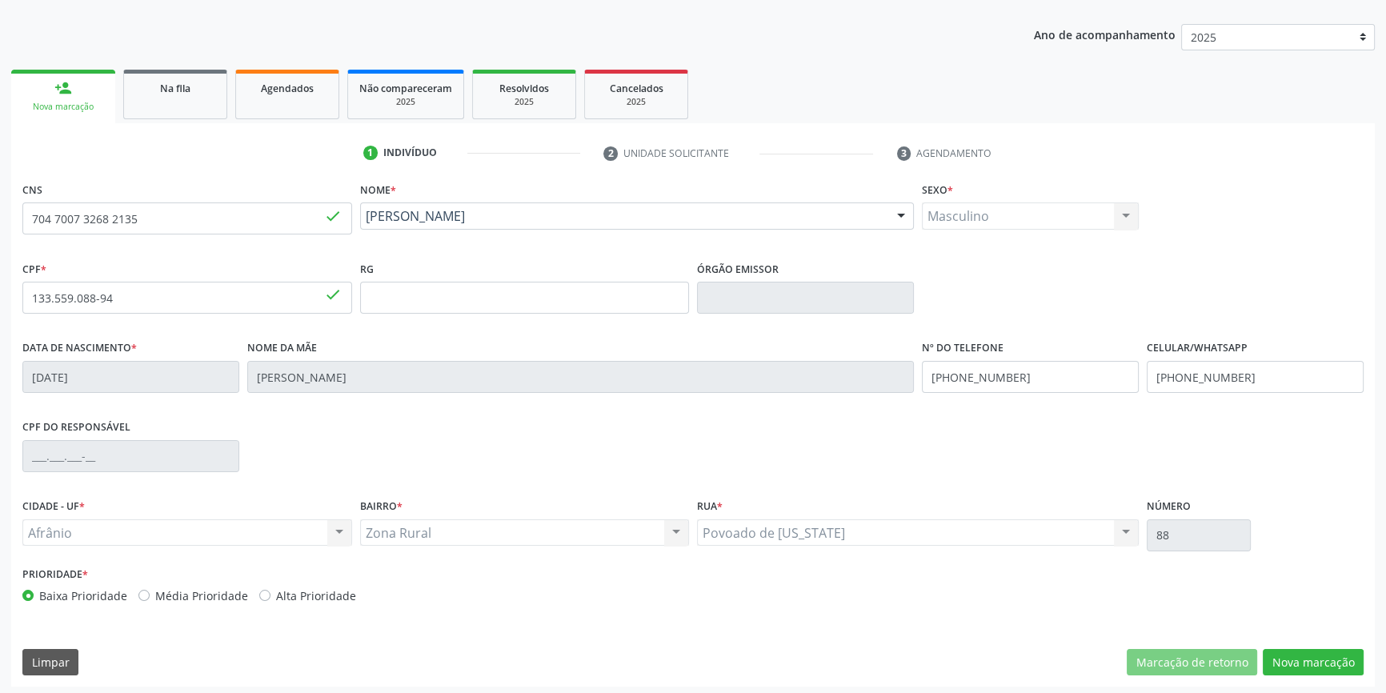
scroll to position [174, 0]
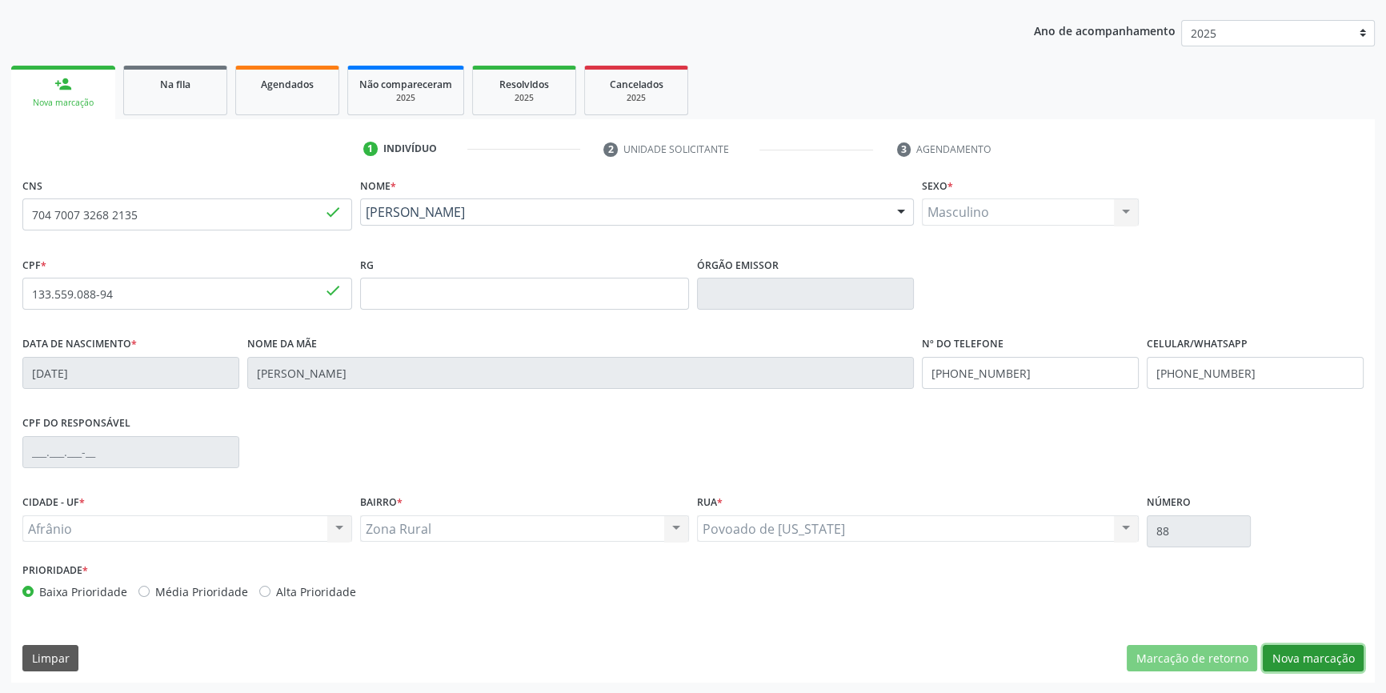
click at [1296, 658] on button "Nova marcação" at bounding box center [1313, 658] width 101 height 27
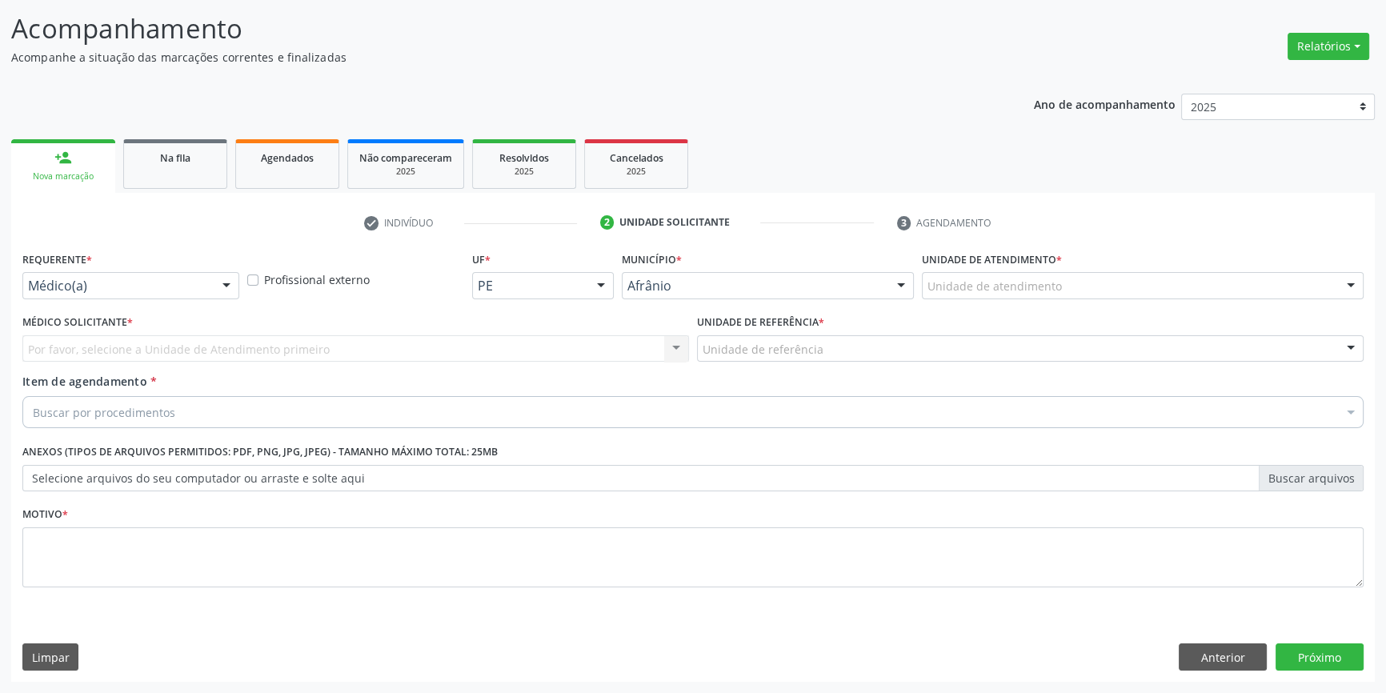
scroll to position [98, 0]
click at [1103, 281] on div "Unidade de atendimento" at bounding box center [1143, 287] width 442 height 27
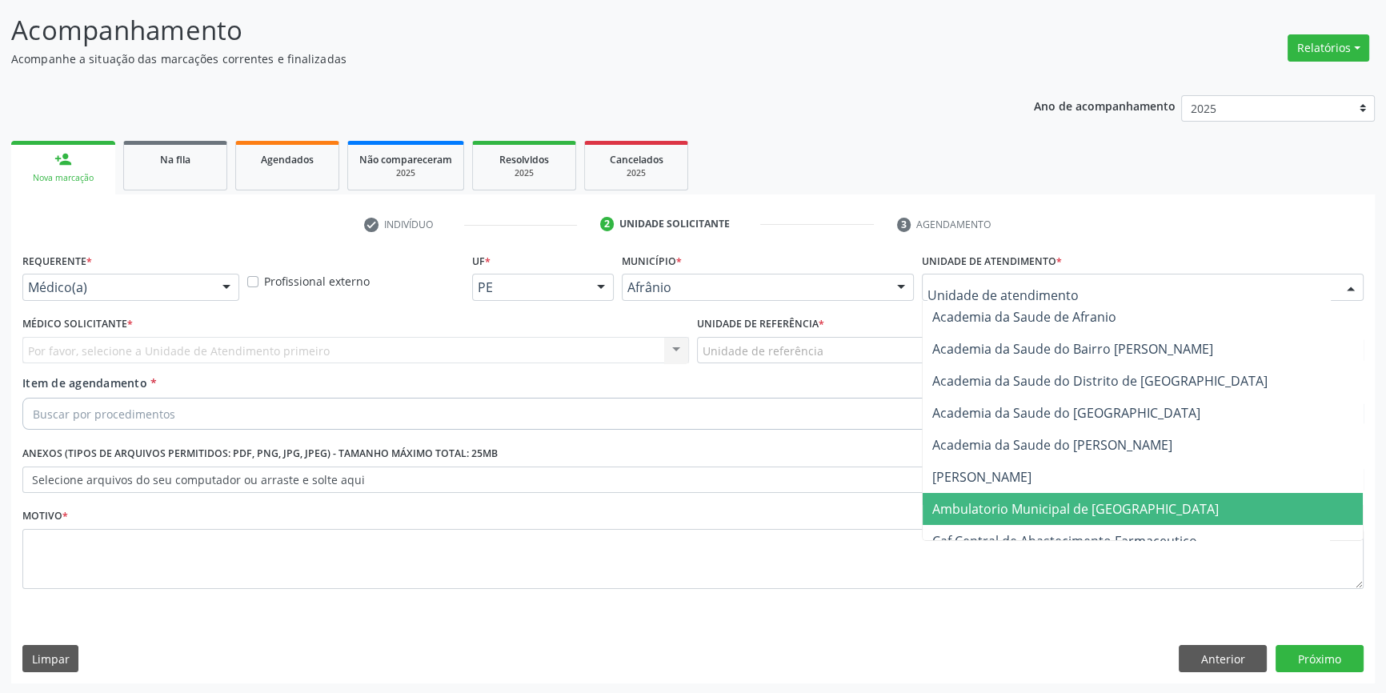
click at [1107, 504] on span "Ambulatorio Municipal de [GEOGRAPHIC_DATA]" at bounding box center [1075, 509] width 286 height 18
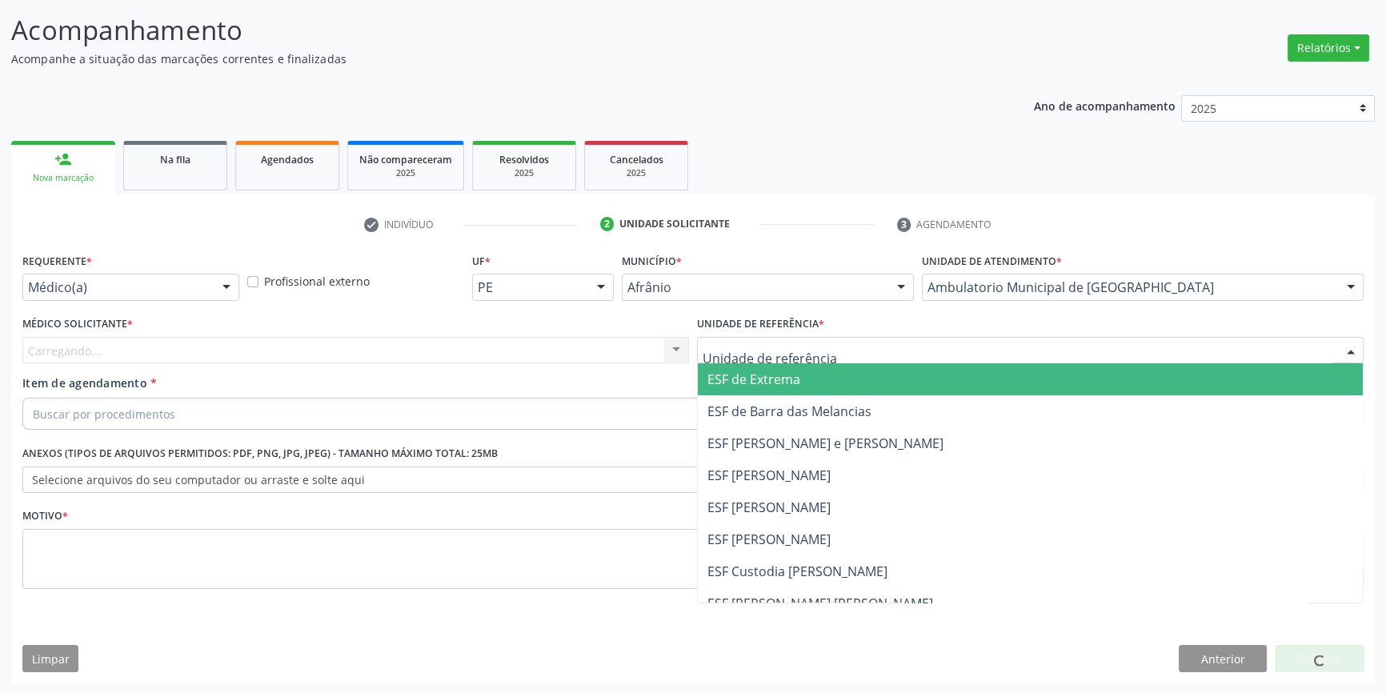
click at [872, 350] on div at bounding box center [1030, 350] width 667 height 27
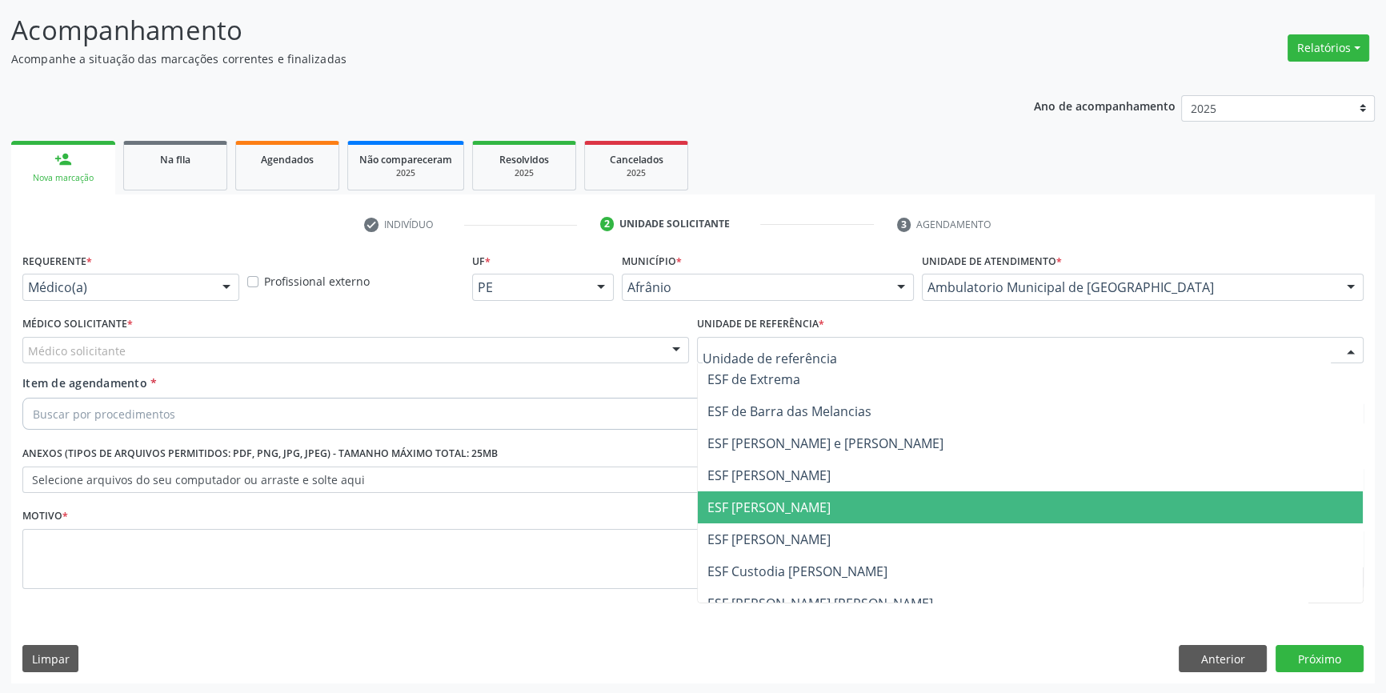
click at [888, 506] on span "ESF [PERSON_NAME]" at bounding box center [1030, 507] width 665 height 32
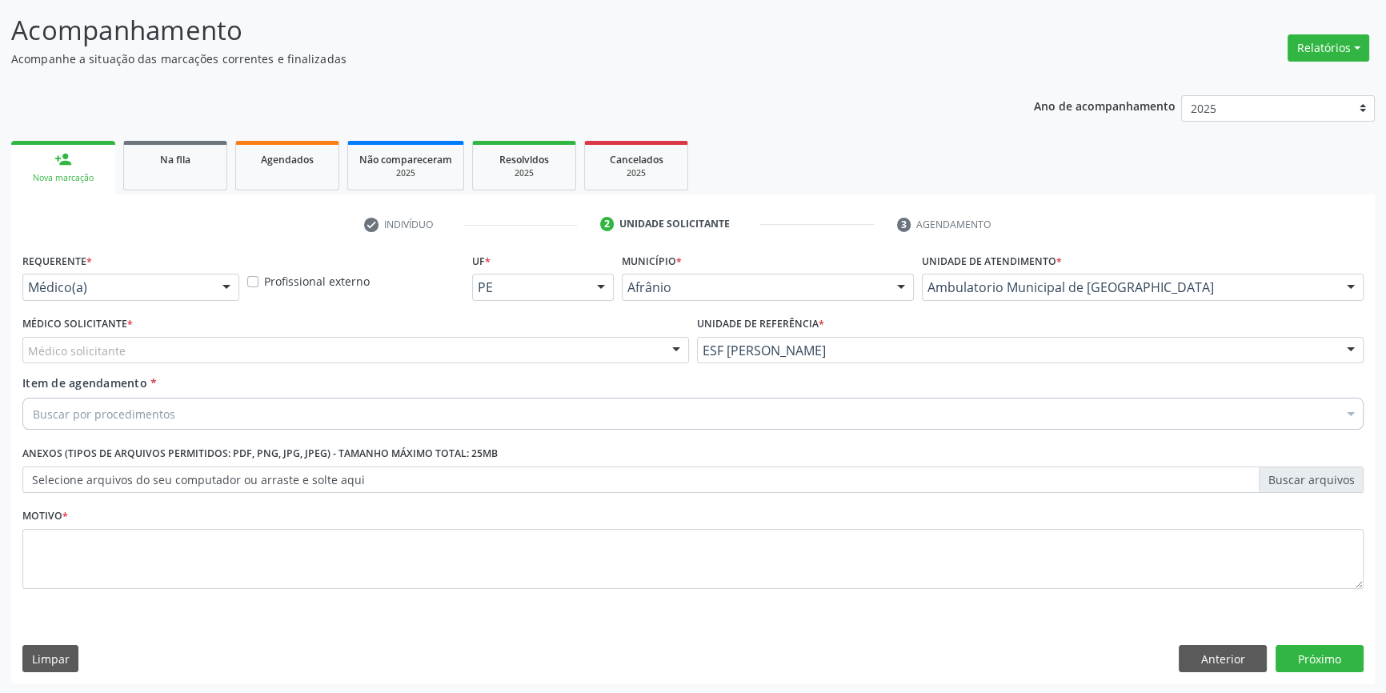
click at [606, 346] on div "Médico solicitante" at bounding box center [355, 350] width 667 height 27
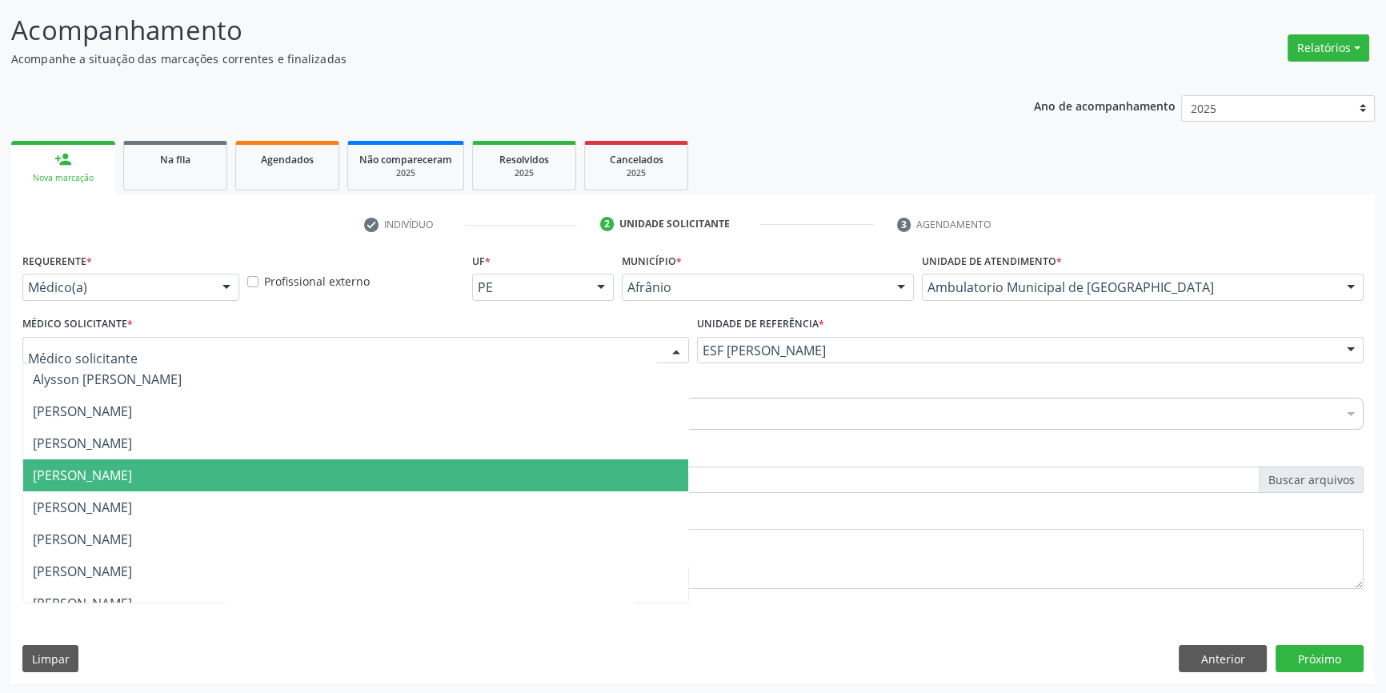
click at [619, 471] on span "[PERSON_NAME]" at bounding box center [355, 475] width 665 height 32
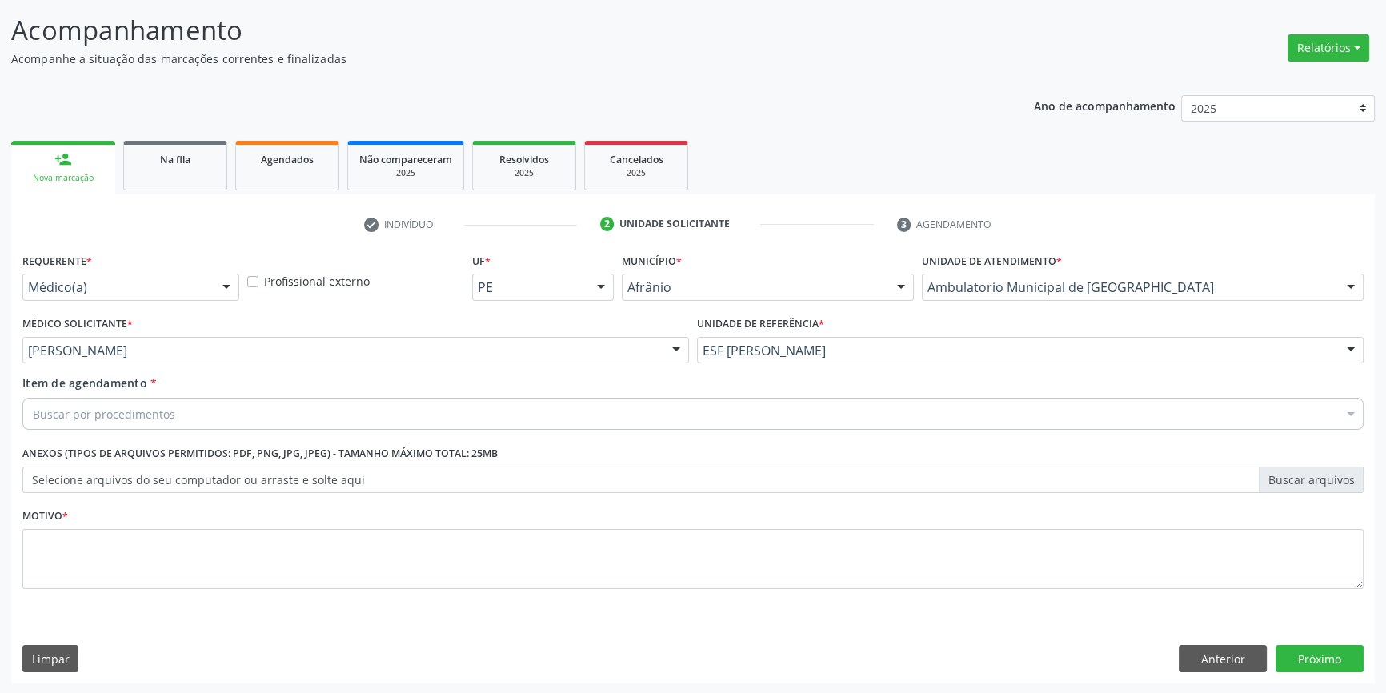
click at [583, 414] on div "Buscar por procedimentos" at bounding box center [692, 414] width 1341 height 32
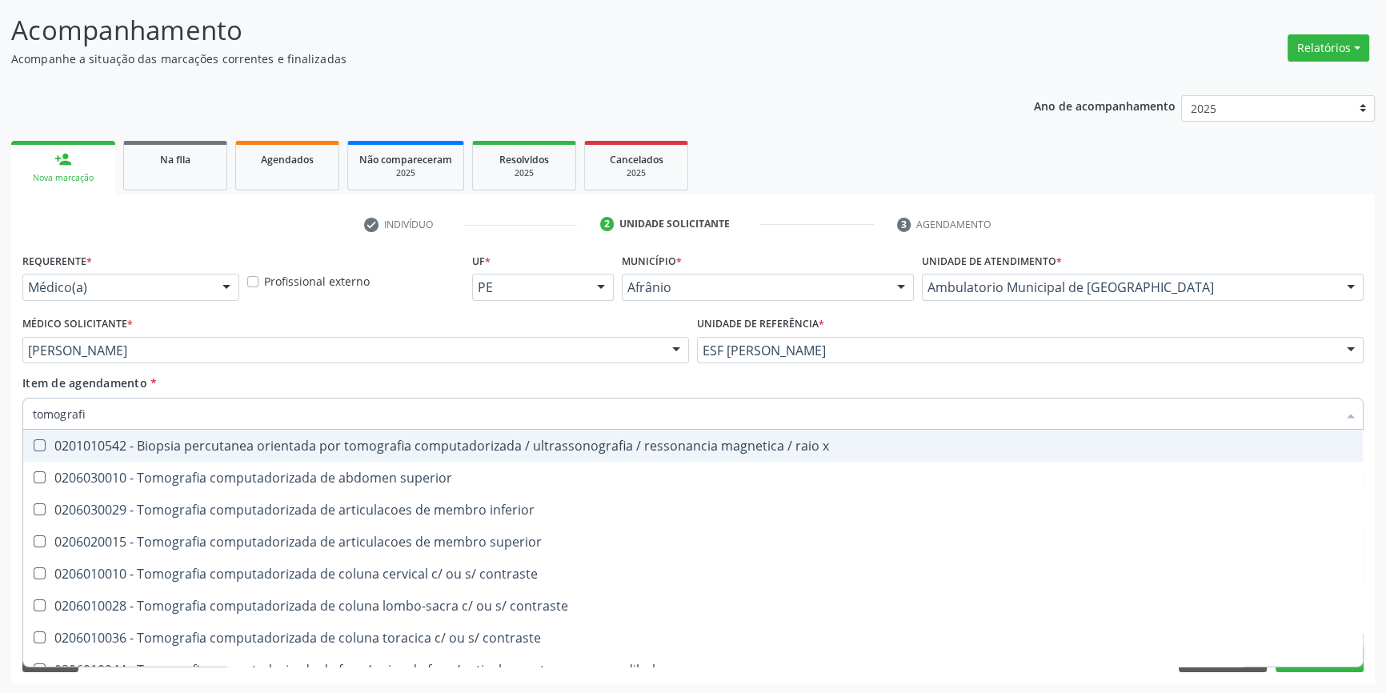
type input "tomografia"
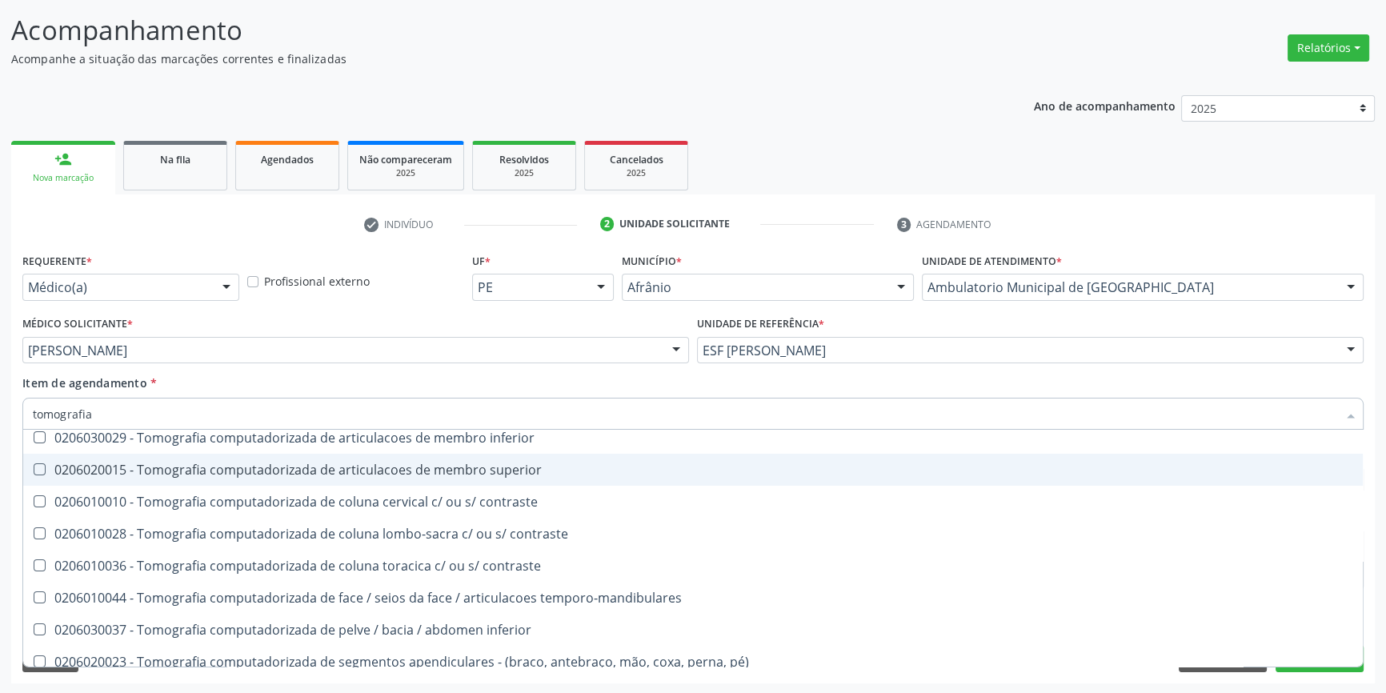
scroll to position [145, 0]
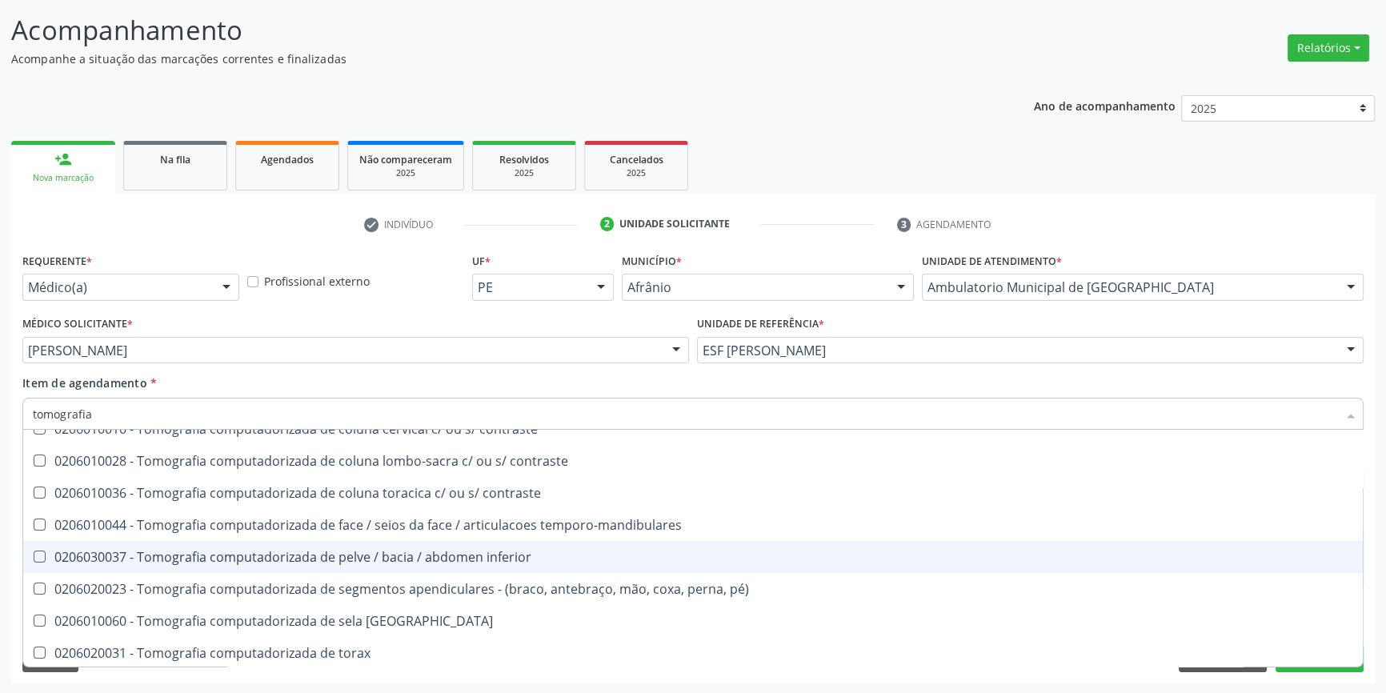
click at [589, 551] on div "0206030037 - Tomografia computadorizada de pelve / bacia / abdomen inferior" at bounding box center [693, 557] width 1320 height 13
checkbox inferior "true"
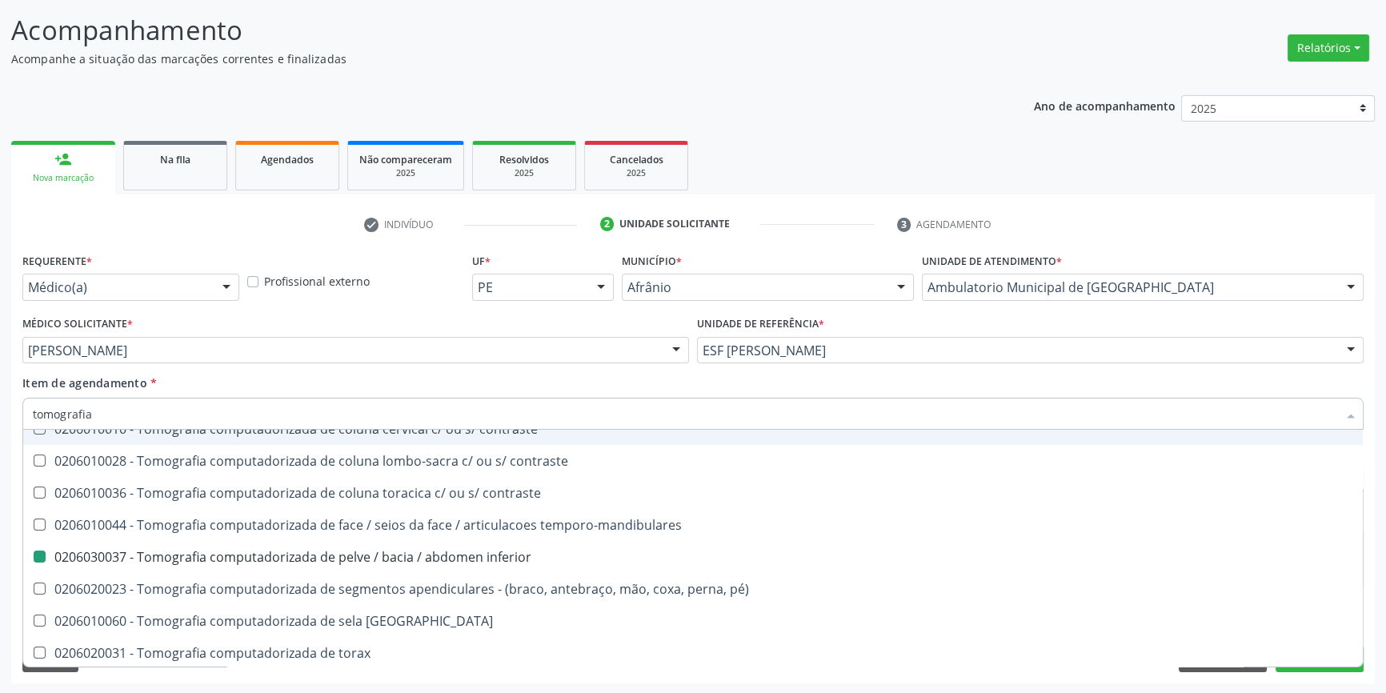
click at [540, 365] on div "Médico Solicitante * [PERSON_NAME] [PERSON_NAME] [PERSON_NAME] [PERSON_NAME] Re…" at bounding box center [355, 343] width 675 height 62
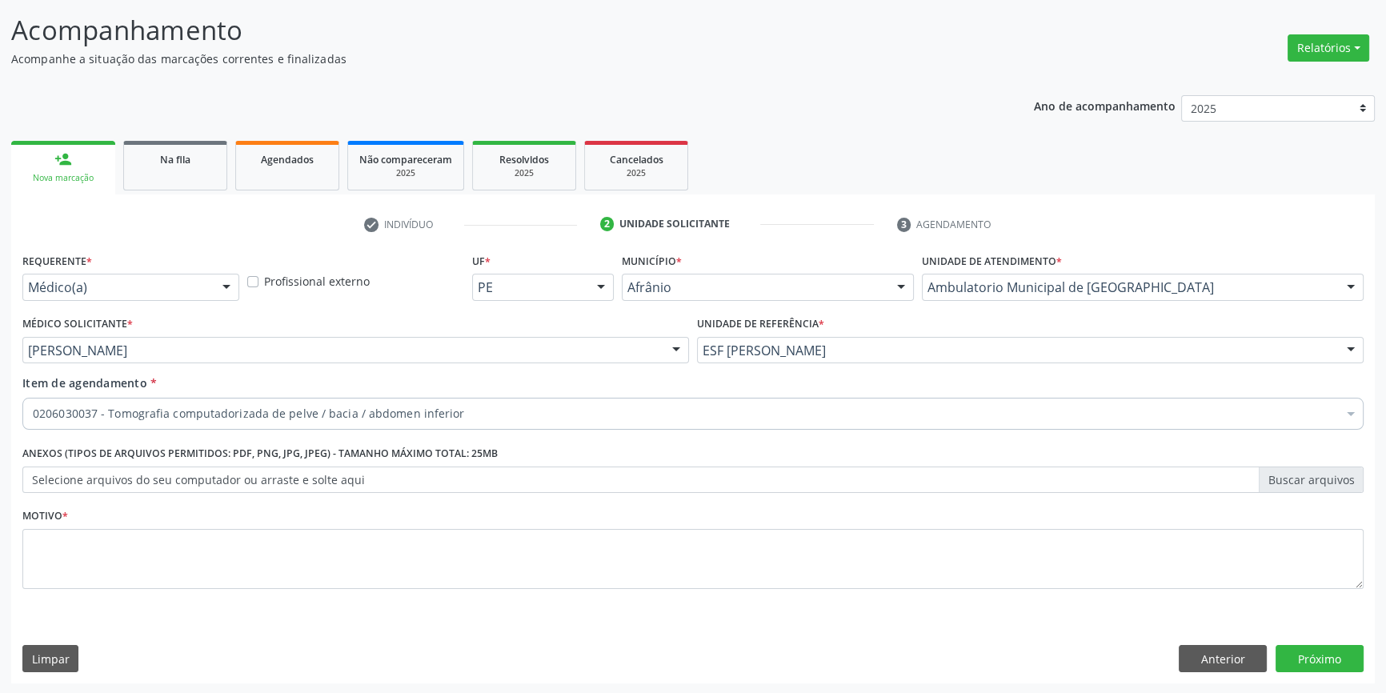
scroll to position [0, 0]
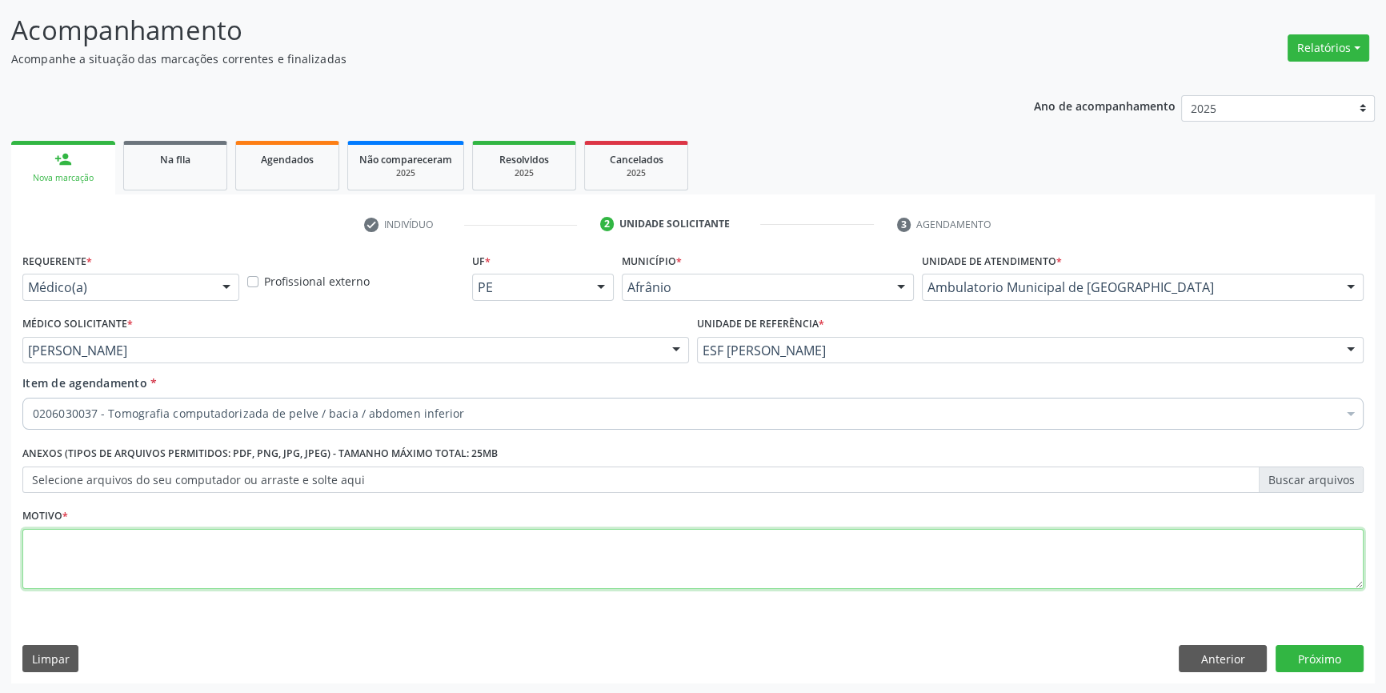
click at [471, 568] on textarea at bounding box center [692, 559] width 1341 height 61
type textarea "nodulo renal"
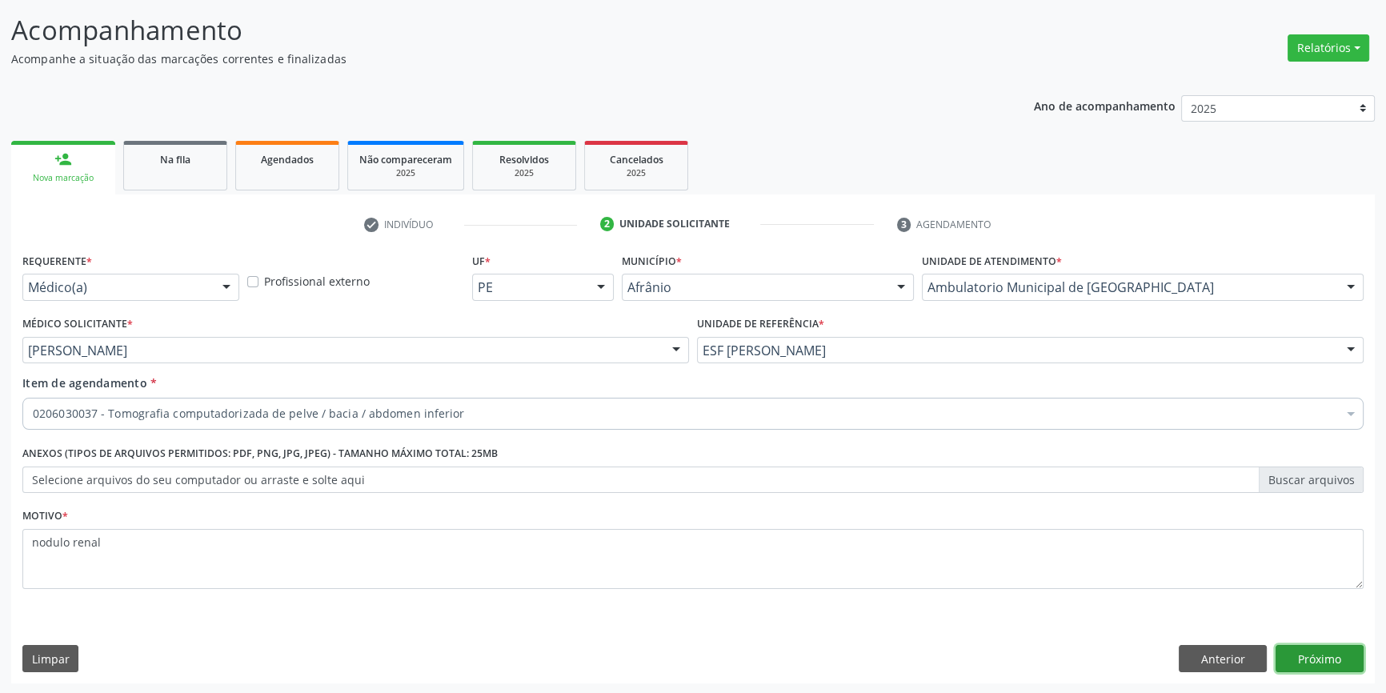
click at [1328, 653] on button "Próximo" at bounding box center [1319, 658] width 88 height 27
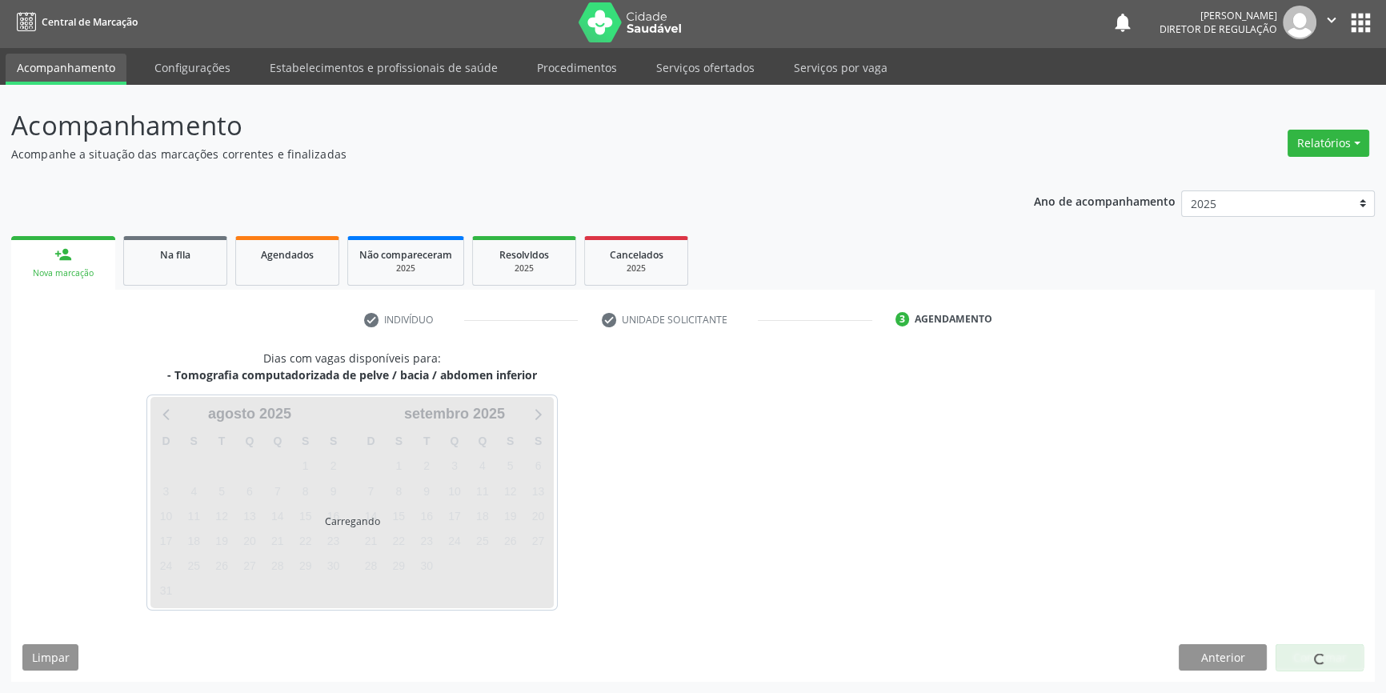
scroll to position [2, 0]
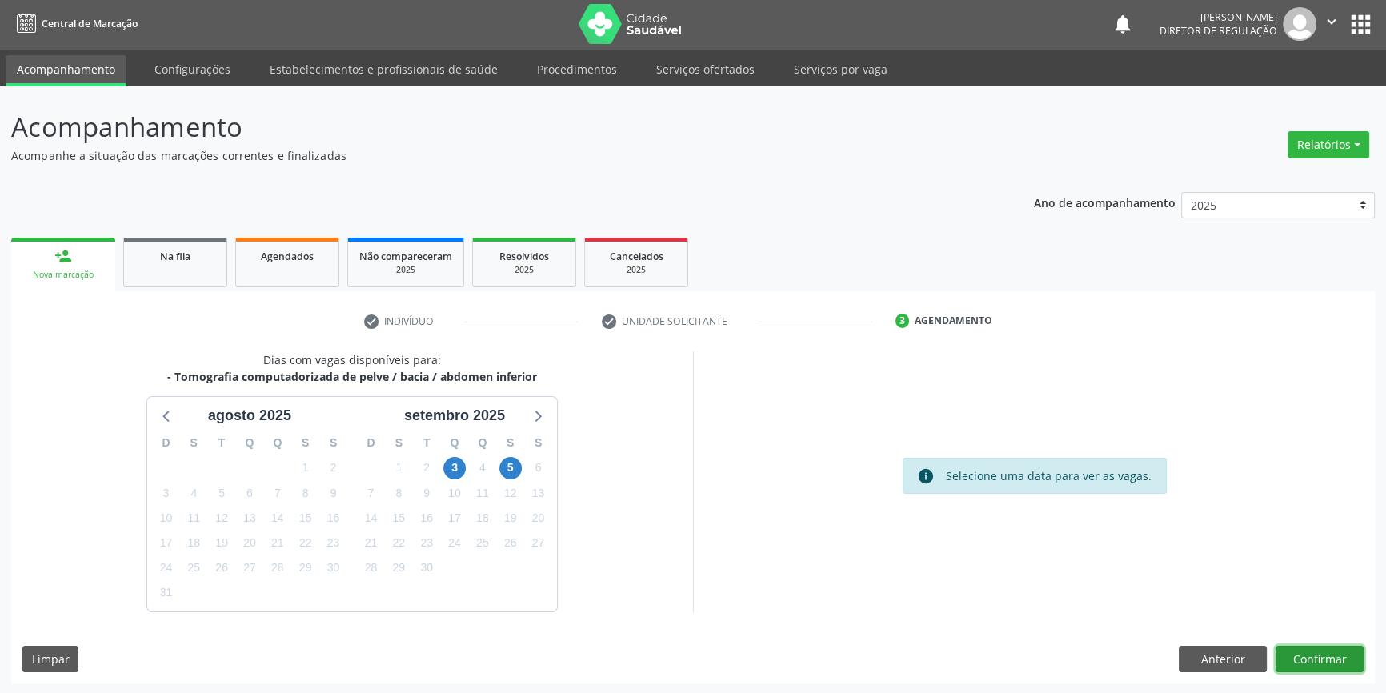
click at [1342, 659] on button "Confirmar" at bounding box center [1319, 659] width 88 height 27
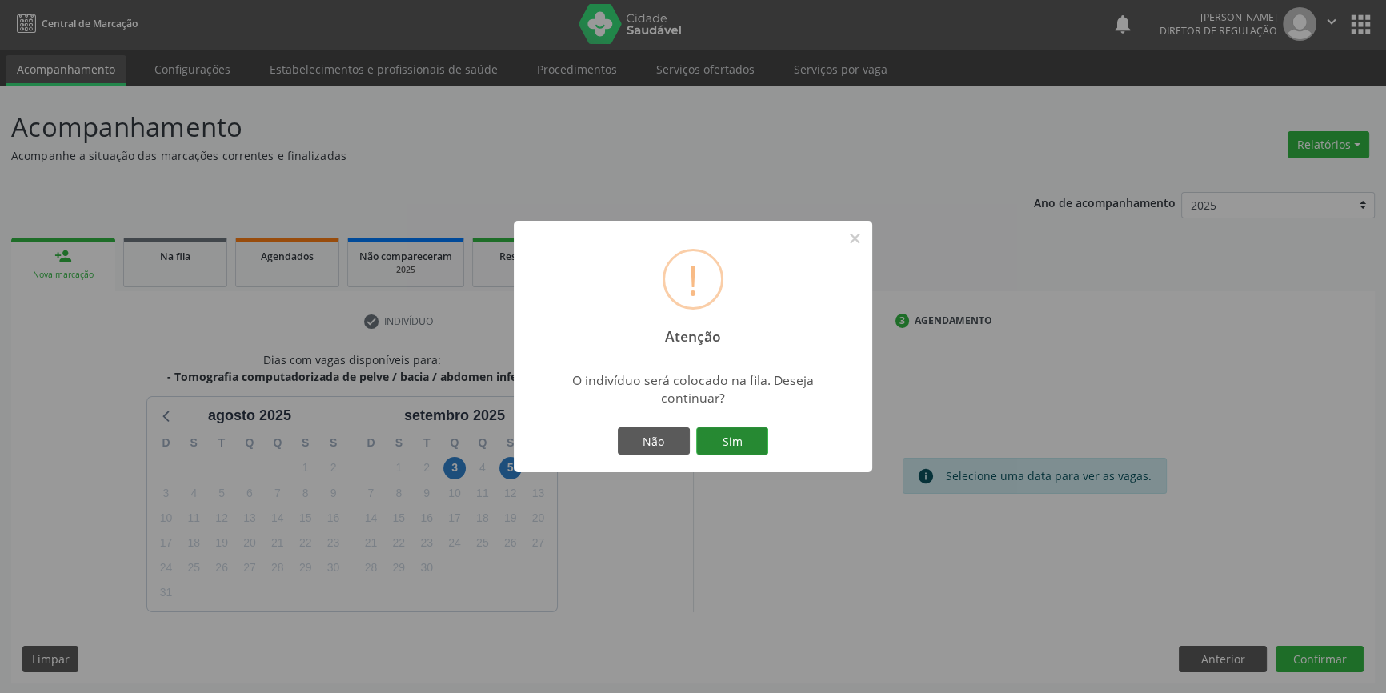
click at [741, 448] on button "Sim" at bounding box center [732, 440] width 72 height 27
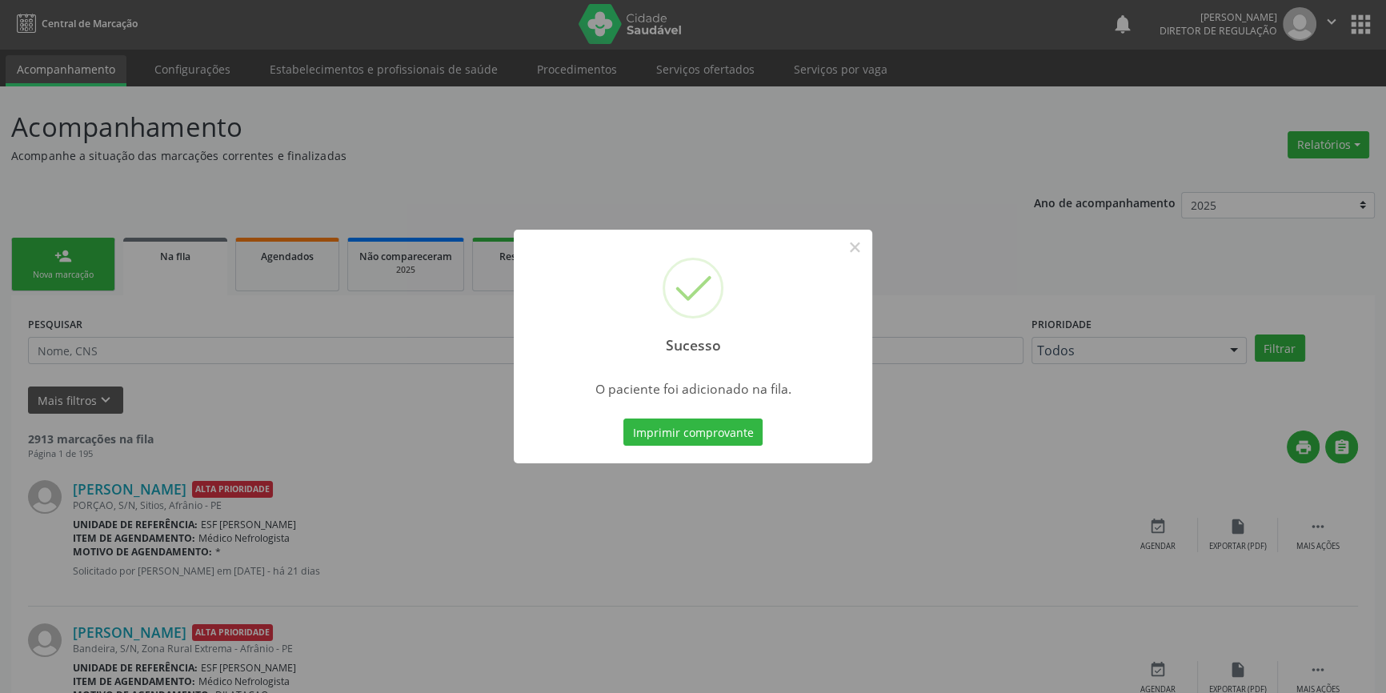
scroll to position [0, 0]
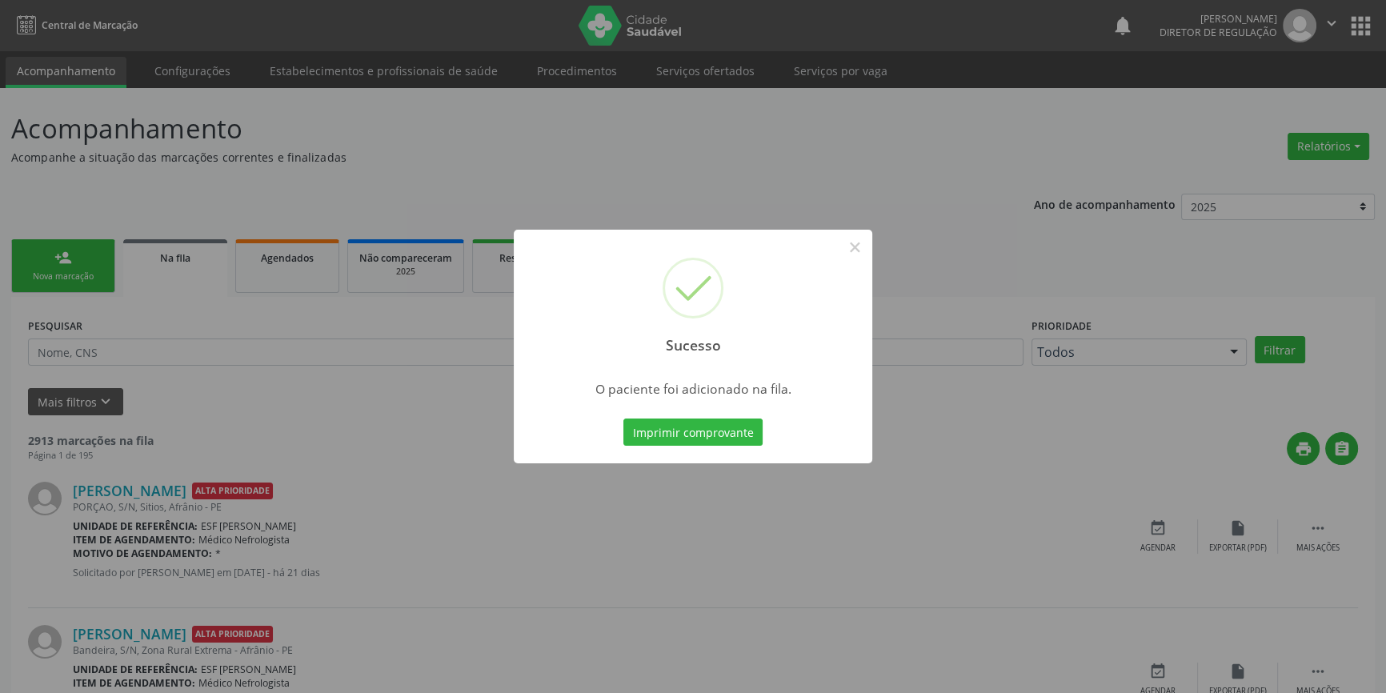
click at [80, 257] on div "Sucesso × O paciente foi adicionado na fila. Imprimir comprovante Cancel" at bounding box center [693, 346] width 1386 height 693
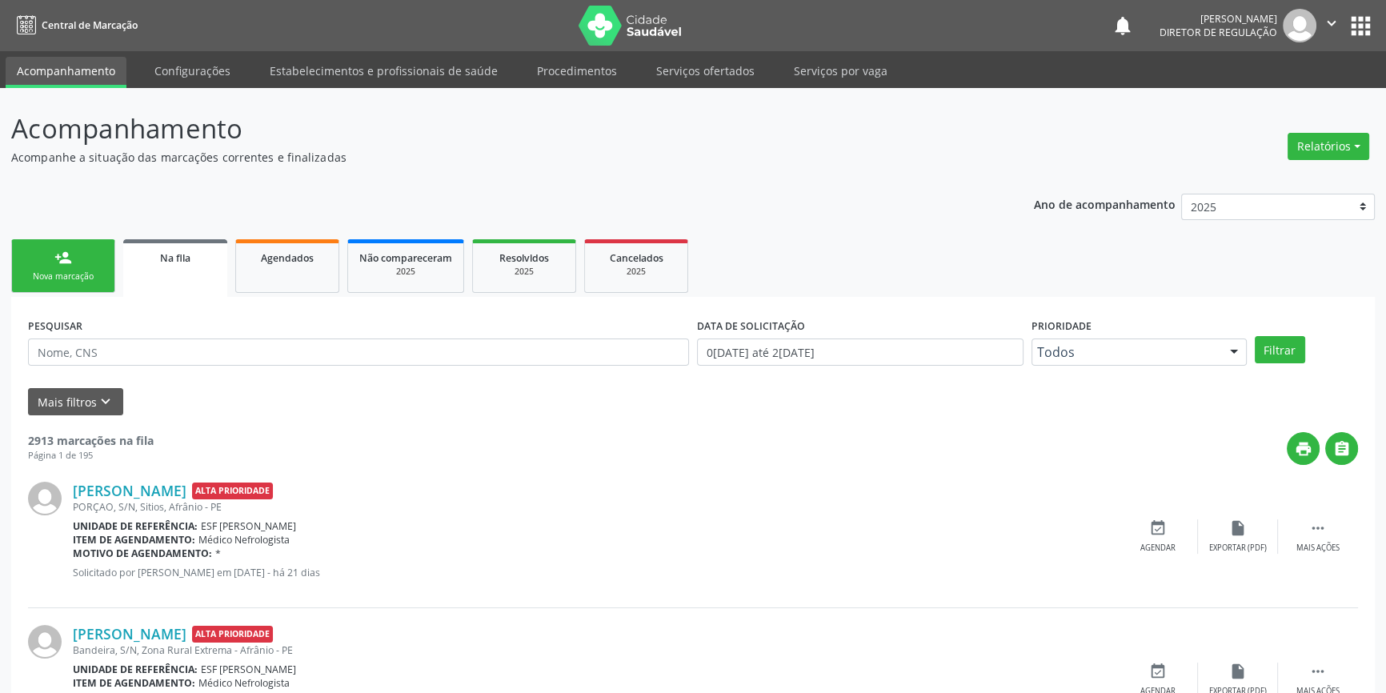
click at [79, 258] on link "person_add Nova marcação" at bounding box center [63, 266] width 104 height 54
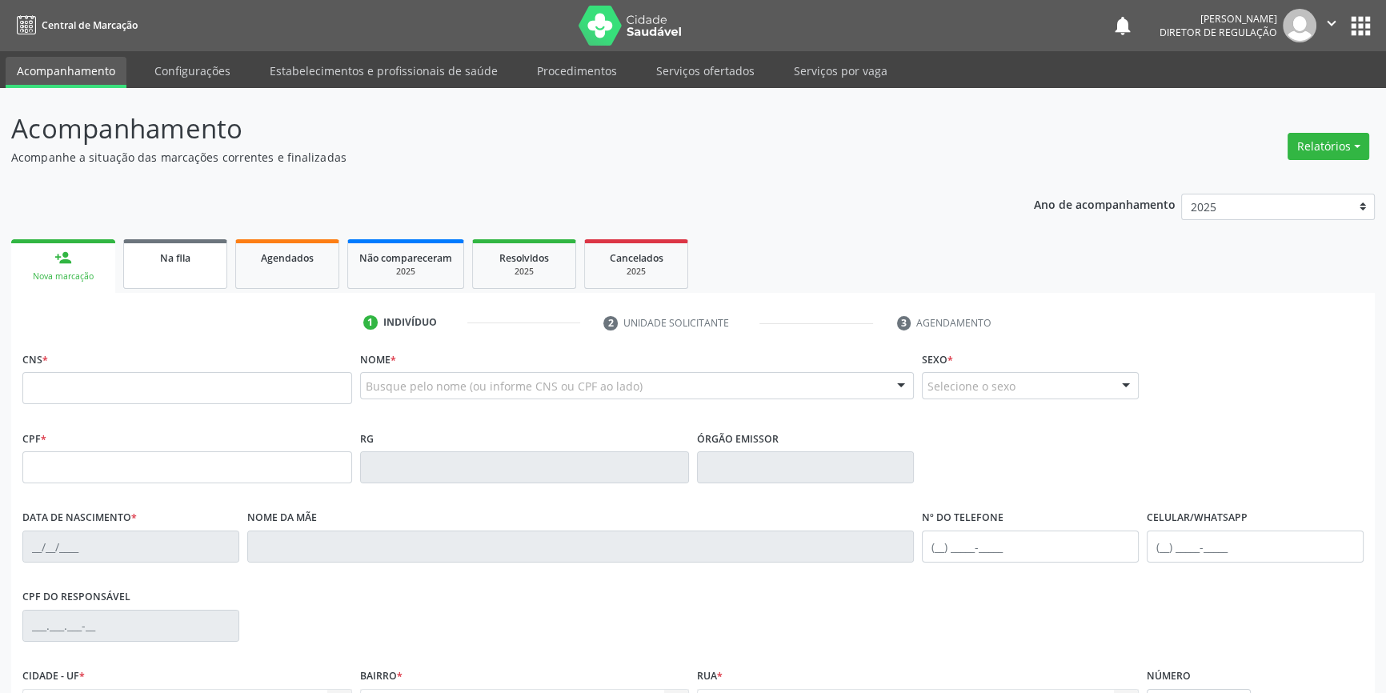
click at [184, 266] on link "Na fila" at bounding box center [175, 264] width 104 height 50
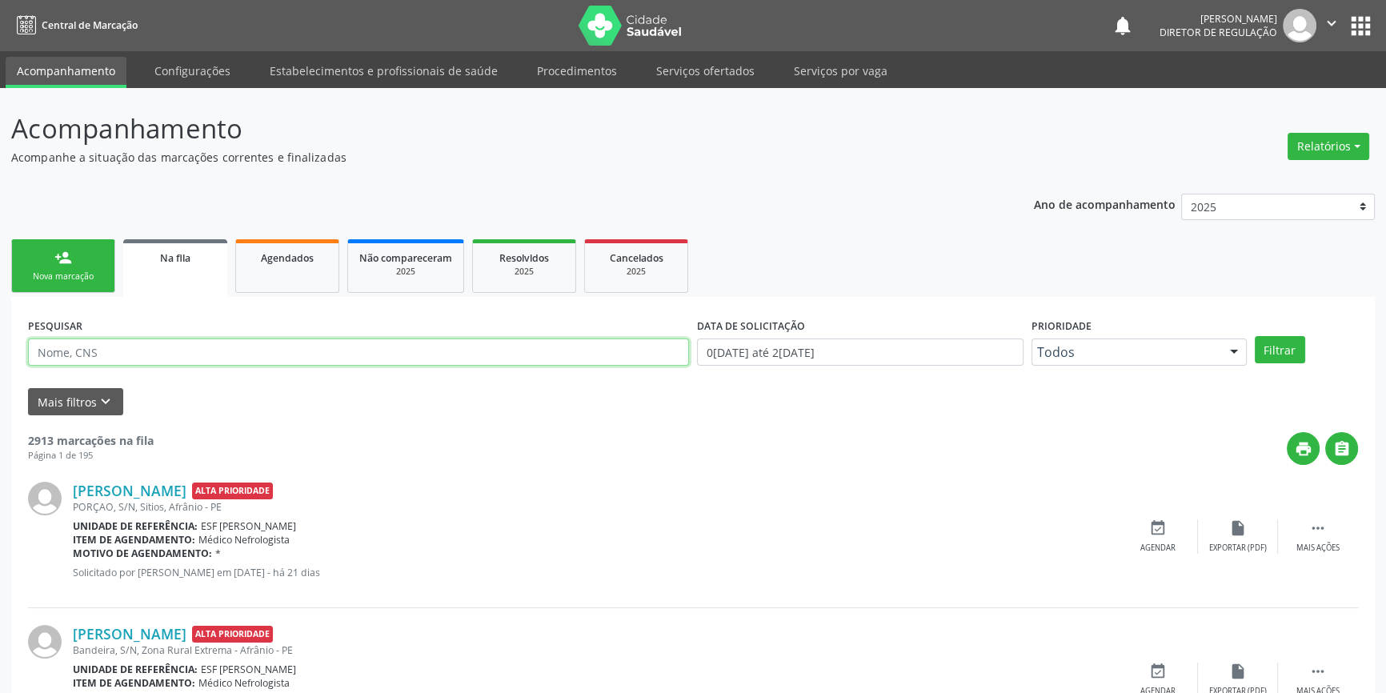
click at [174, 346] on input "text" at bounding box center [358, 351] width 661 height 27
type input "benedita"
click at [1283, 350] on button "Filtrar" at bounding box center [1280, 349] width 50 height 27
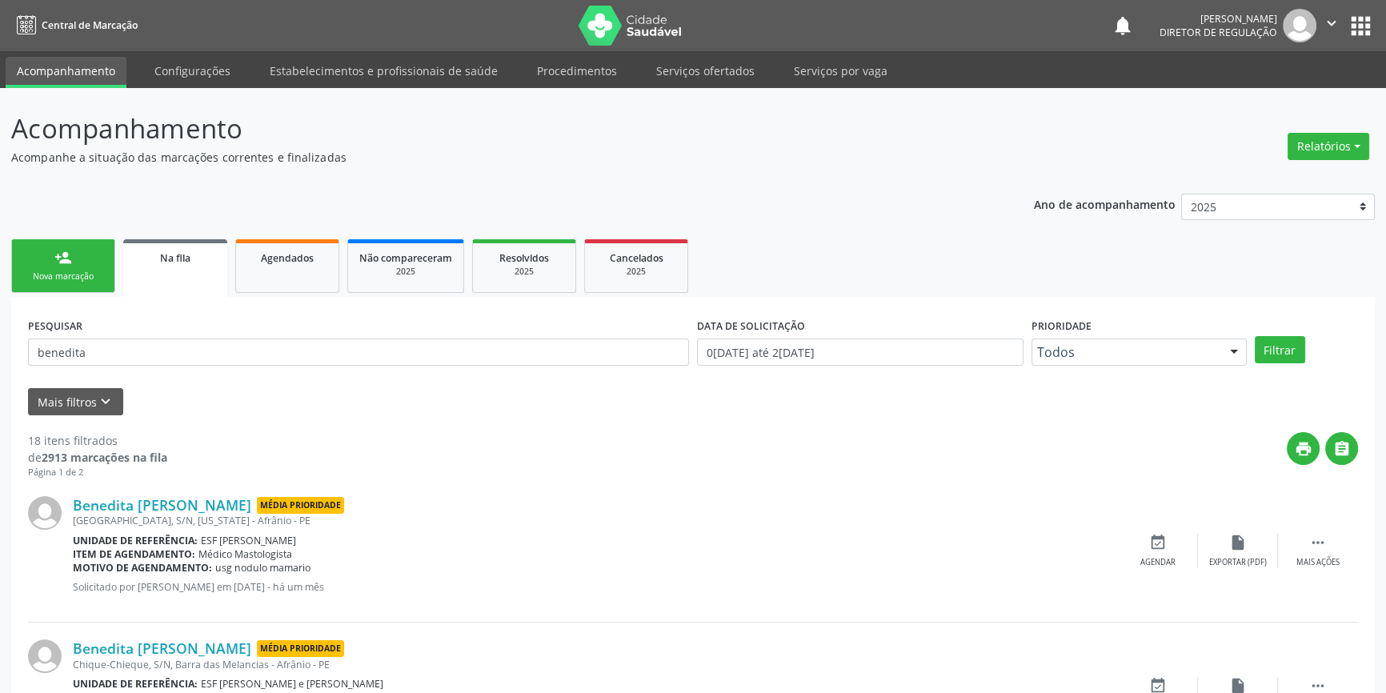
click at [80, 278] on div "Nova marcação" at bounding box center [63, 276] width 80 height 12
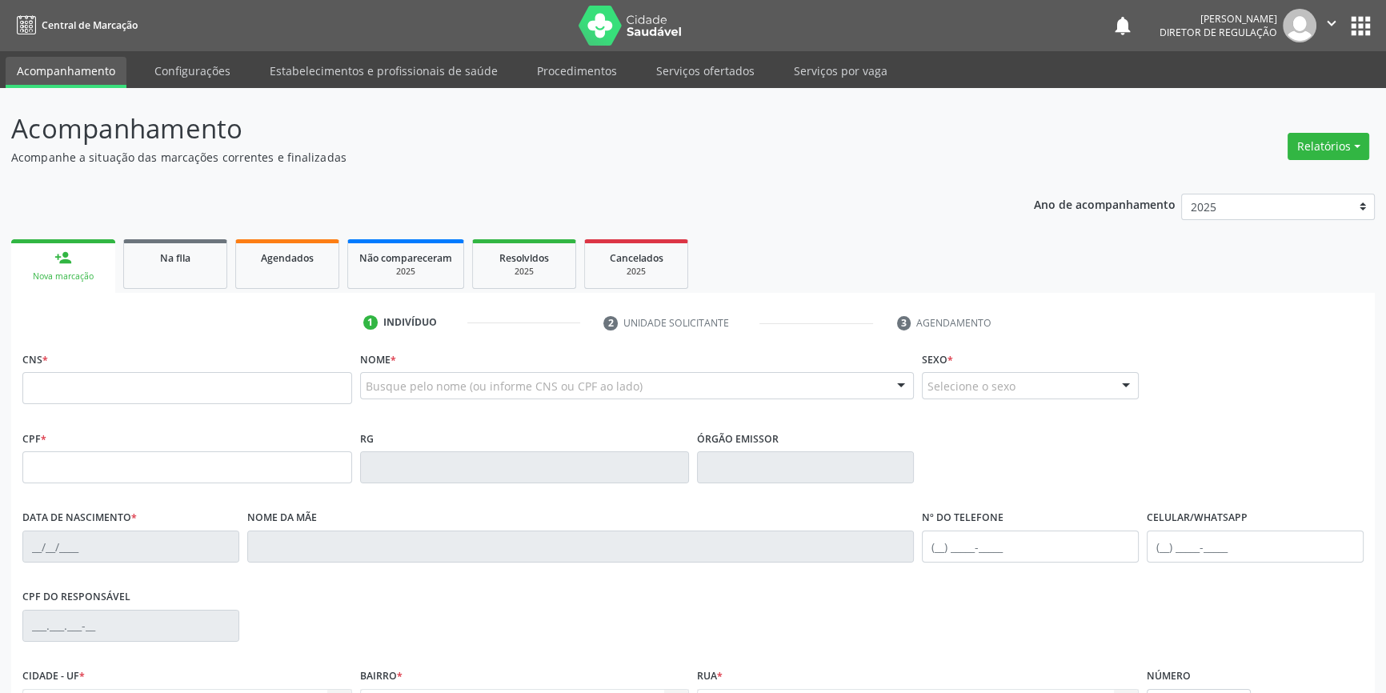
click at [409, 375] on div "Busque pelo nome (ou informe CNS ou CPF ao lado)" at bounding box center [637, 385] width 555 height 27
type input "theo"
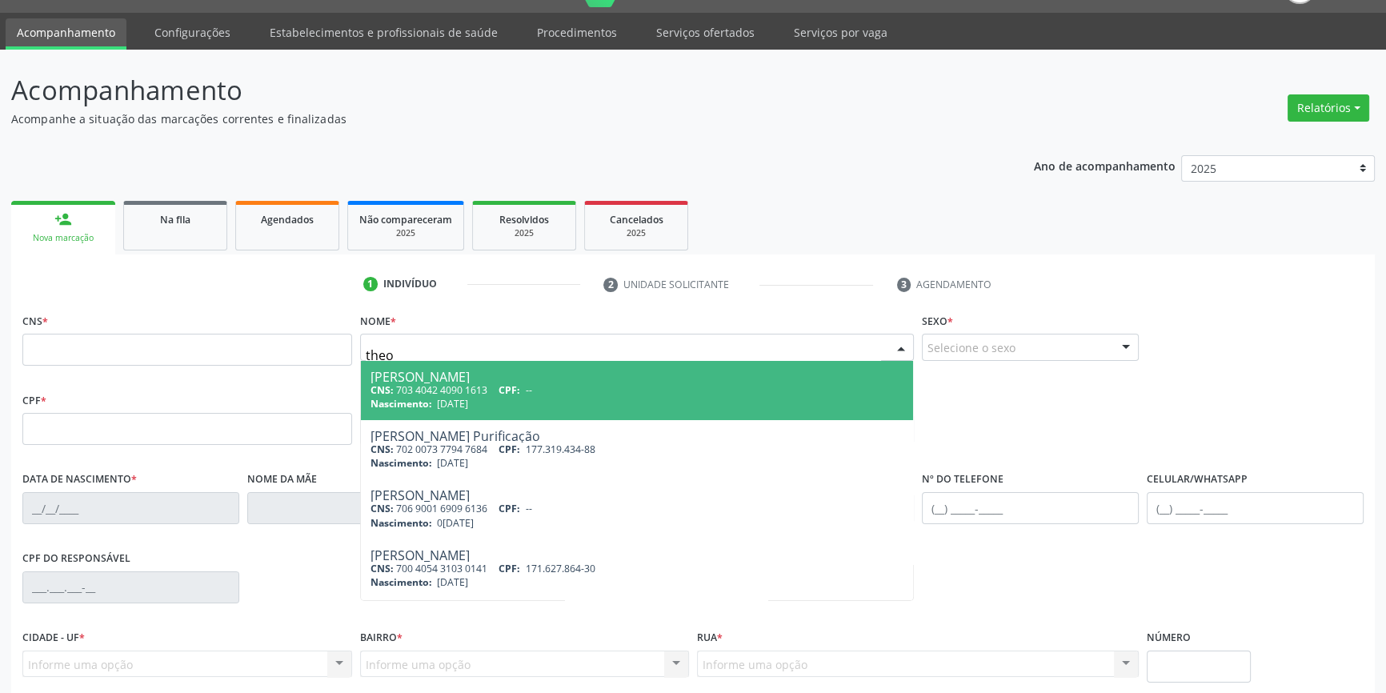
scroll to position [72, 0]
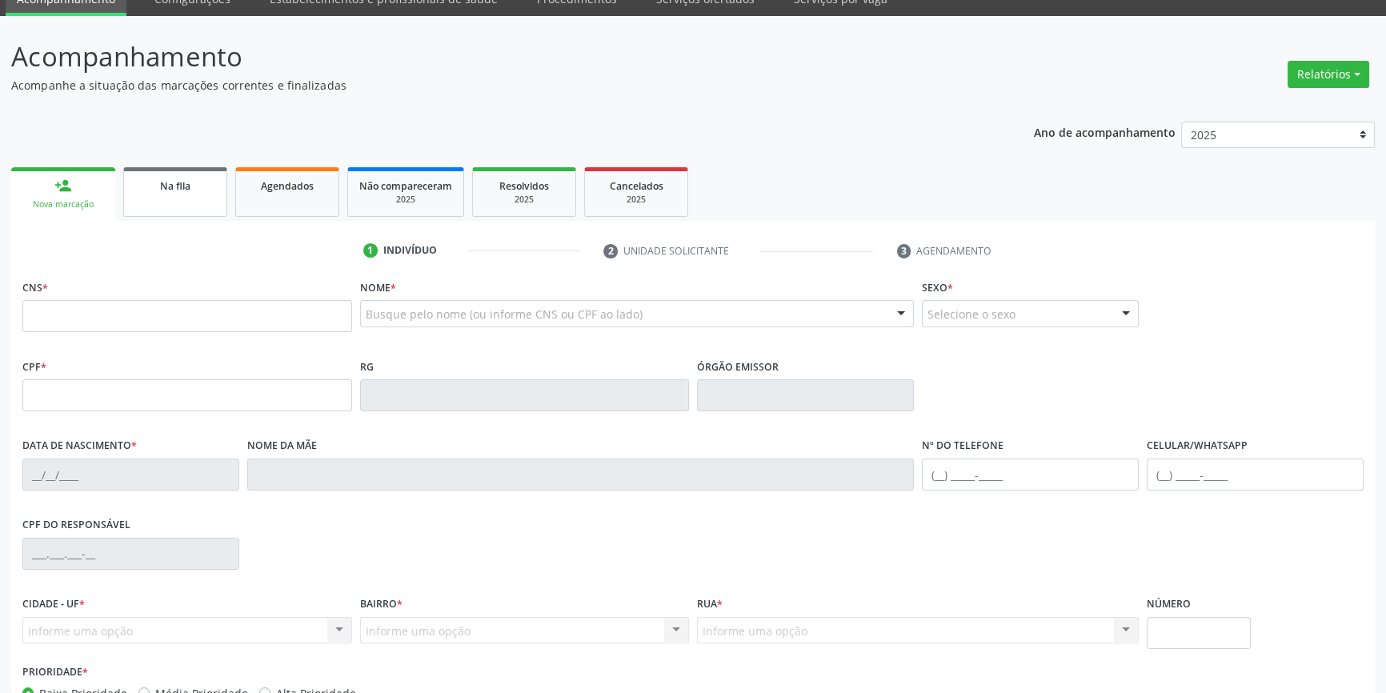
click at [188, 179] on span "Na fila" at bounding box center [175, 186] width 30 height 14
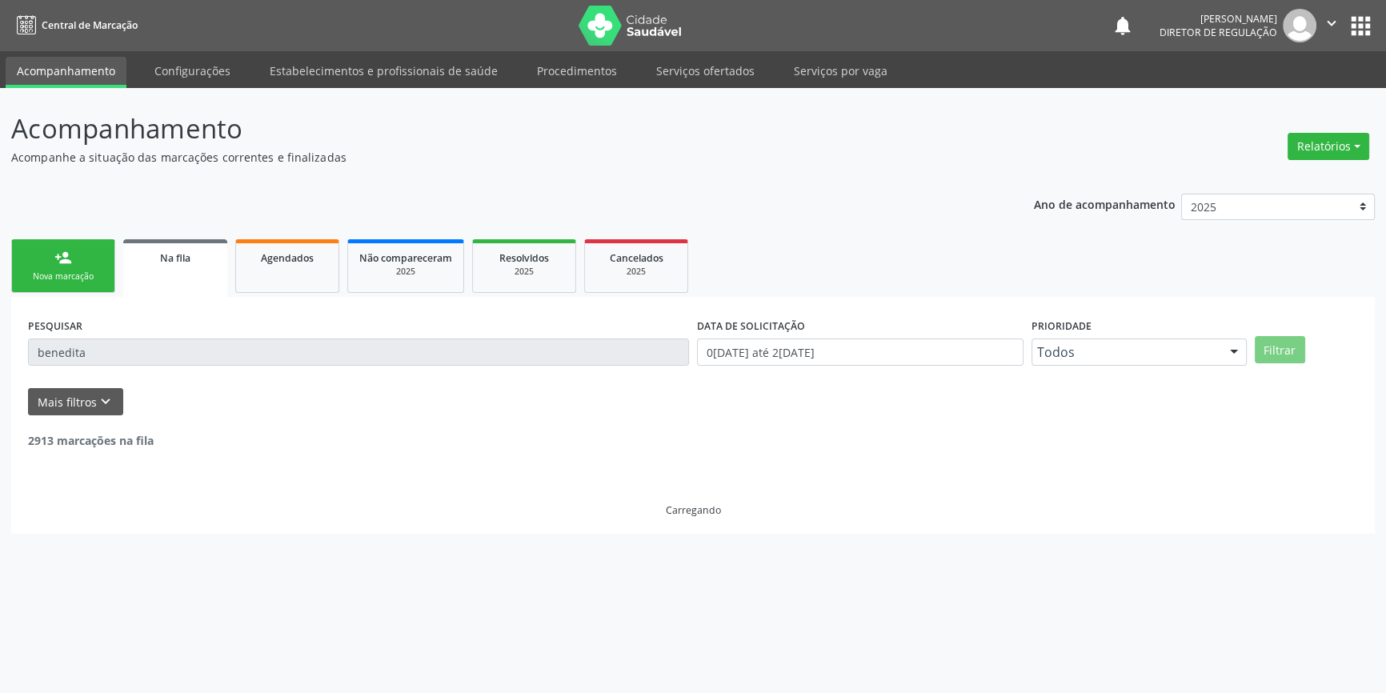
scroll to position [0, 0]
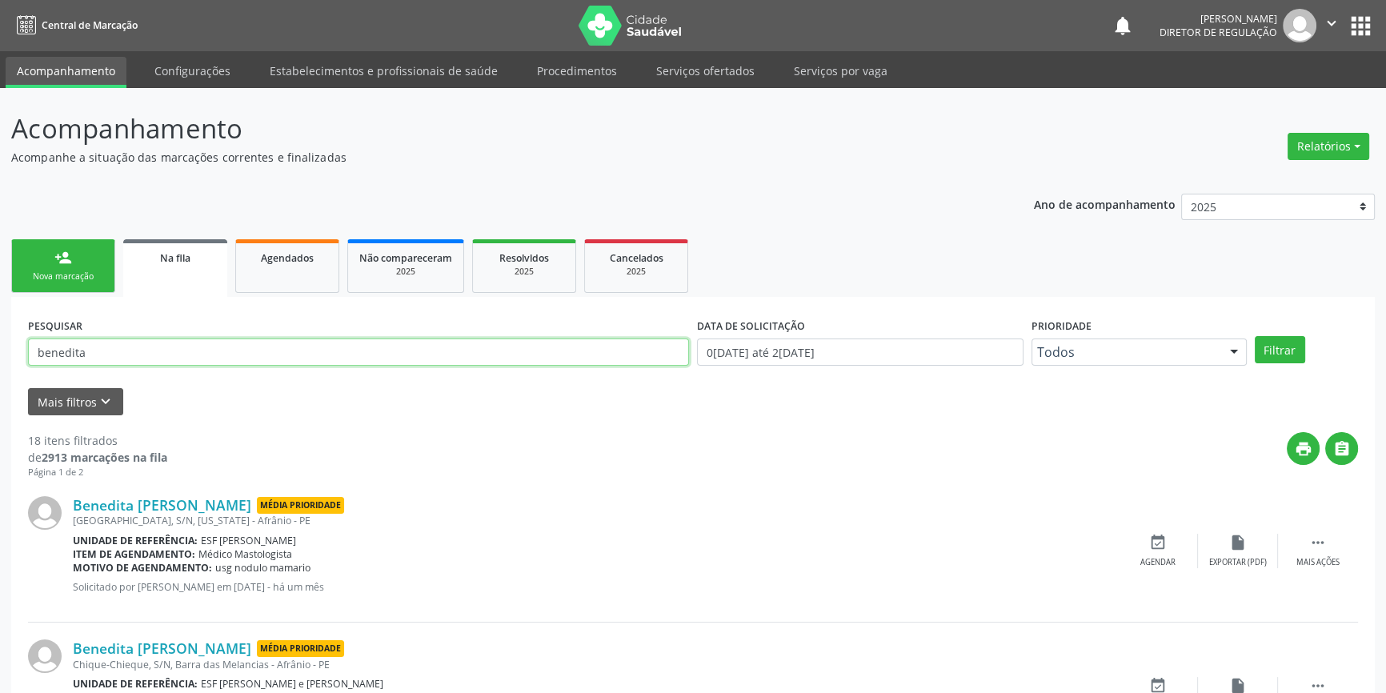
click at [172, 354] on input "benedita" at bounding box center [358, 351] width 661 height 27
type input "b"
click at [1276, 350] on button "Filtrar" at bounding box center [1280, 349] width 50 height 27
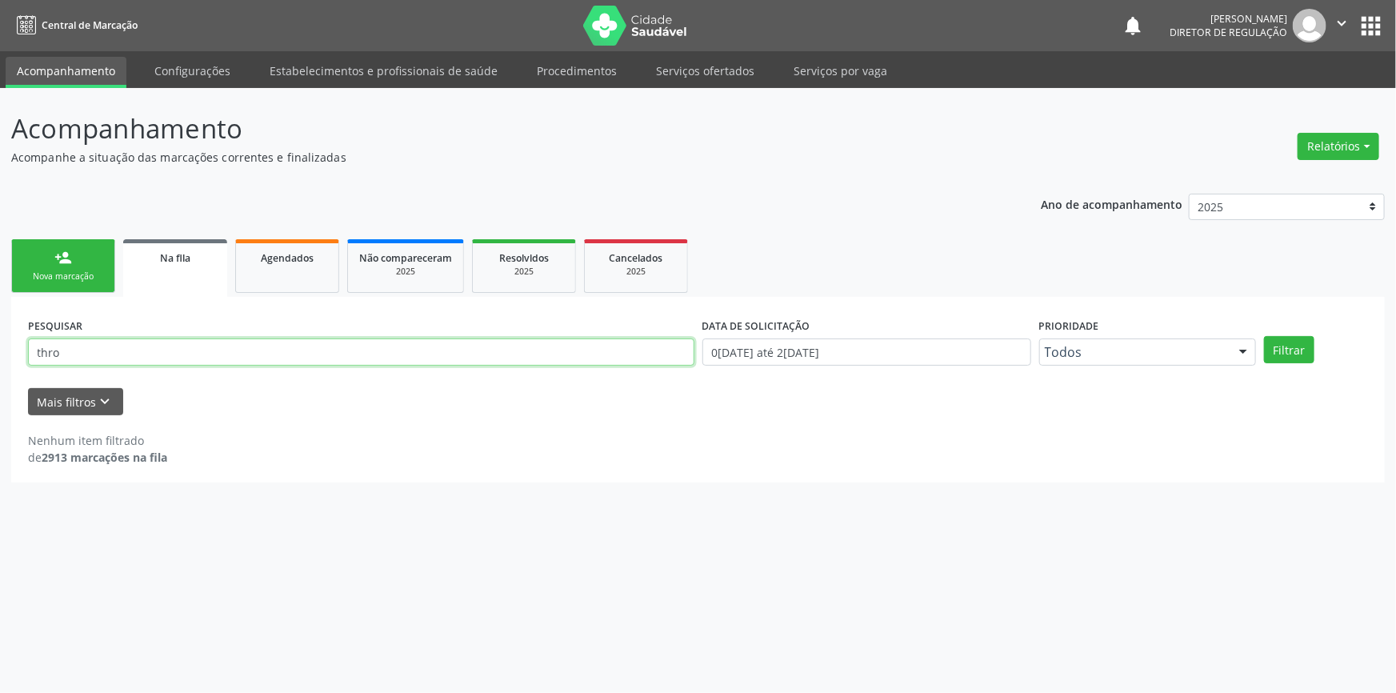
click at [82, 347] on input "thro" at bounding box center [361, 351] width 667 height 27
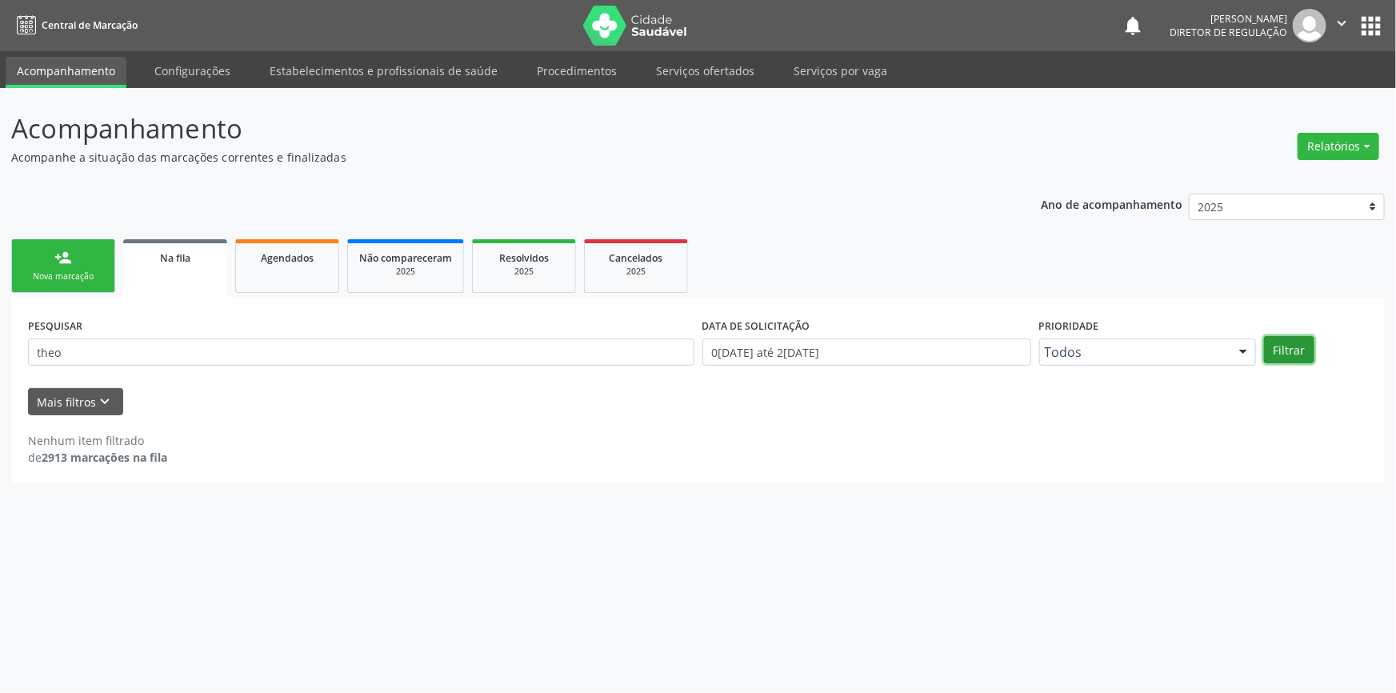
click at [1282, 345] on button "Filtrar" at bounding box center [1289, 349] width 50 height 27
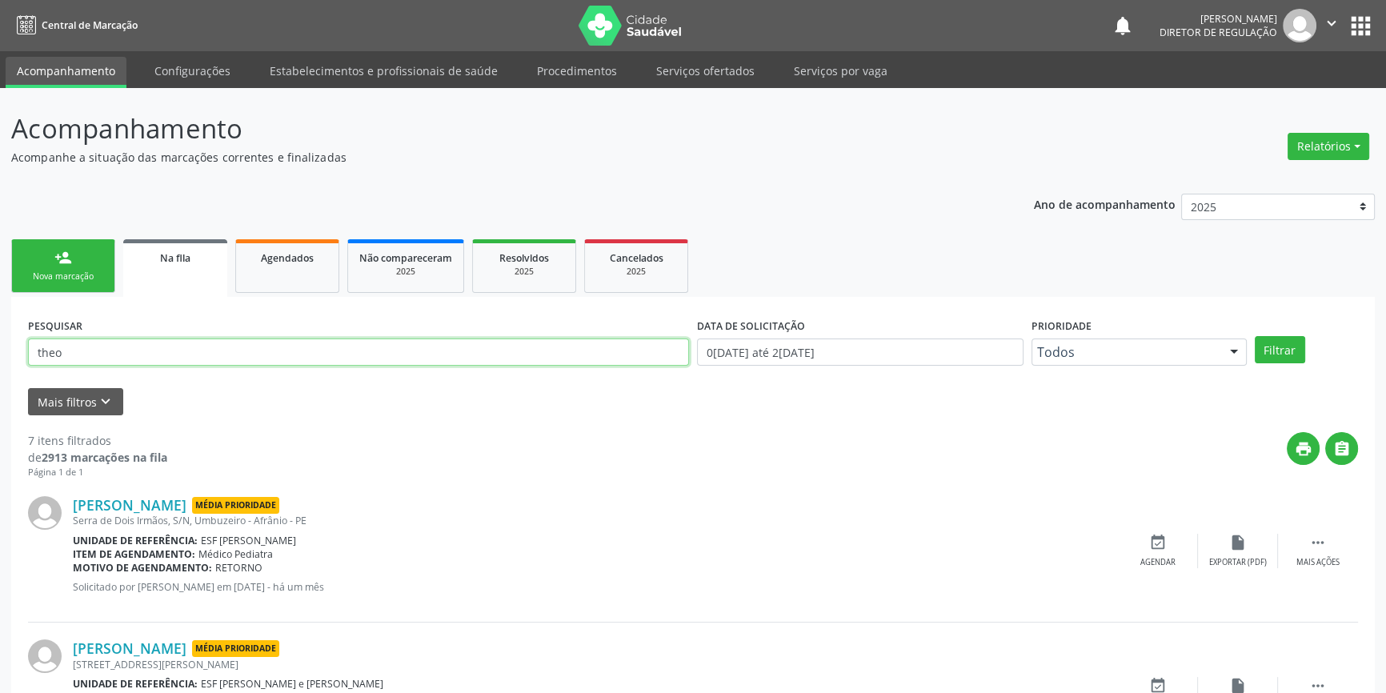
click at [110, 344] on input "theo" at bounding box center [358, 351] width 661 height 27
type input "[PERSON_NAME]"
click at [1272, 349] on button "Filtrar" at bounding box center [1280, 349] width 50 height 27
drag, startPoint x: 178, startPoint y: 351, endPoint x: 2, endPoint y: 335, distance: 176.8
click at [2, 335] on div "Acompanhamento Acompanhe a situação das marcações correntes e finalizadas Relat…" at bounding box center [693, 655] width 1386 height 1135
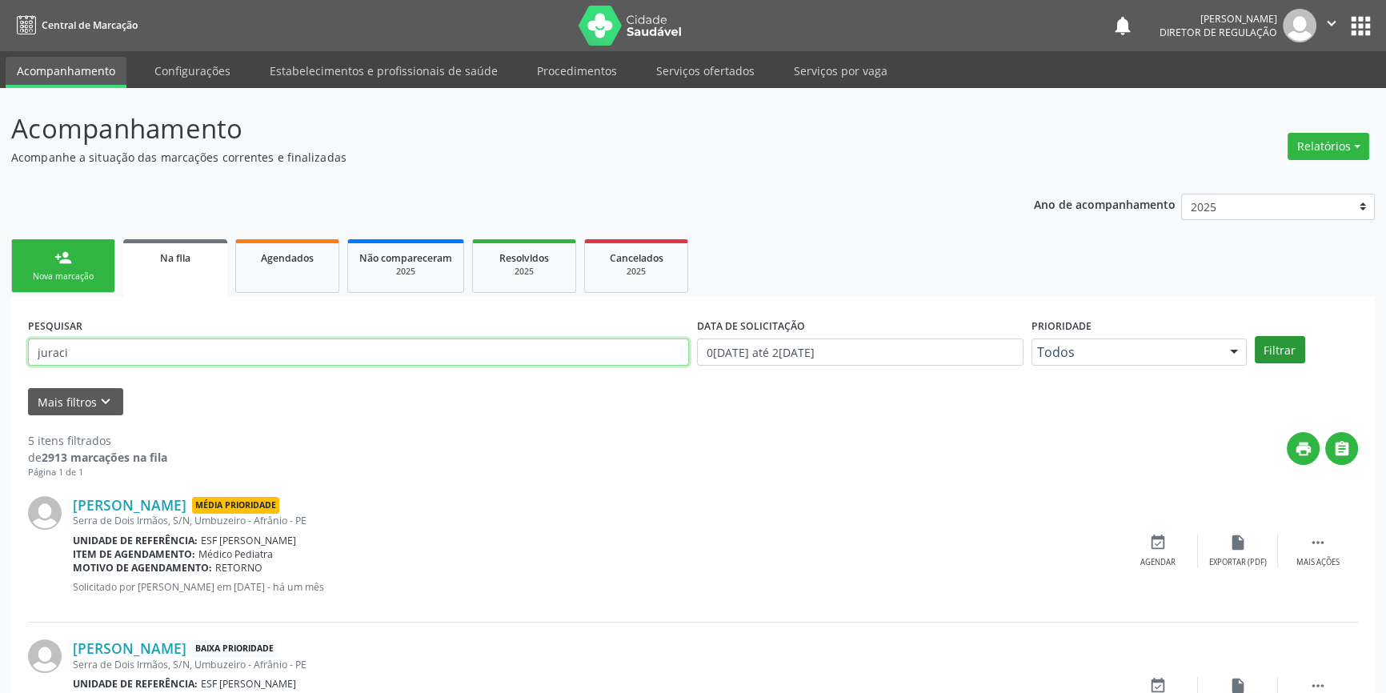
type input "juraci"
click at [1271, 351] on button "Filtrar" at bounding box center [1280, 349] width 50 height 27
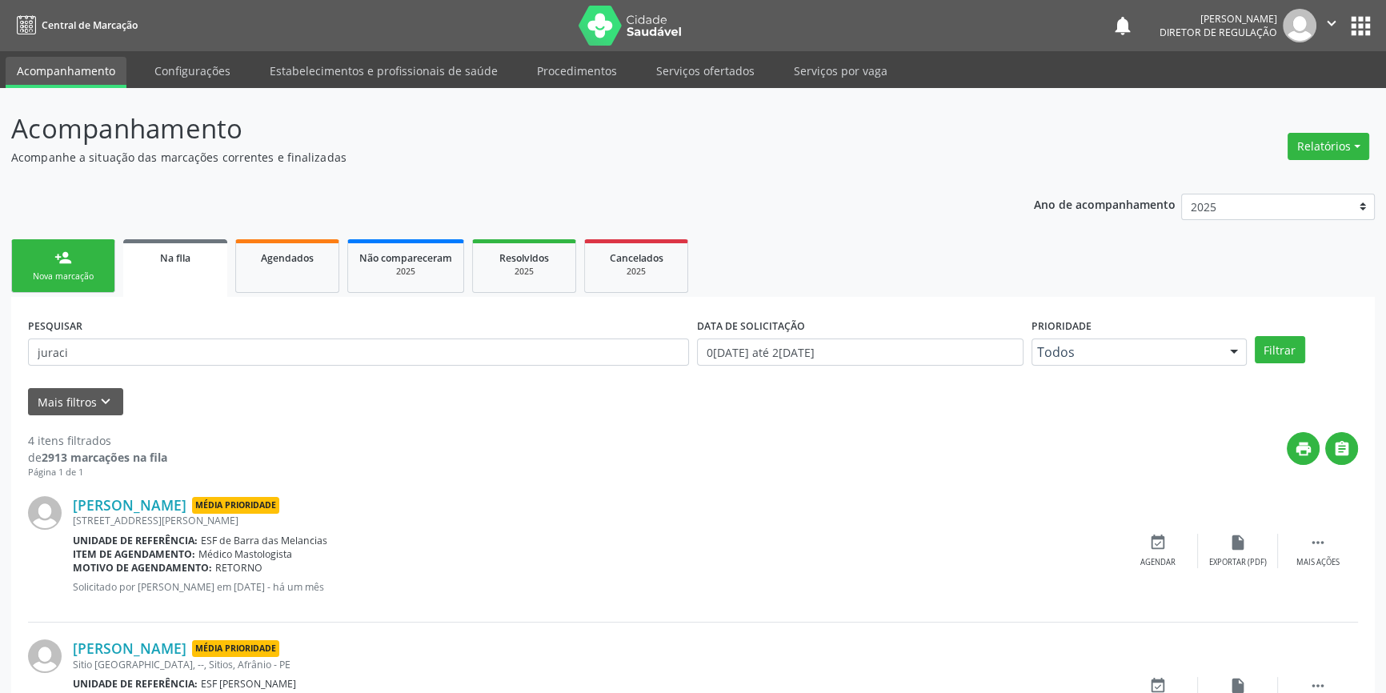
click at [67, 258] on div "person_add" at bounding box center [63, 258] width 18 height 18
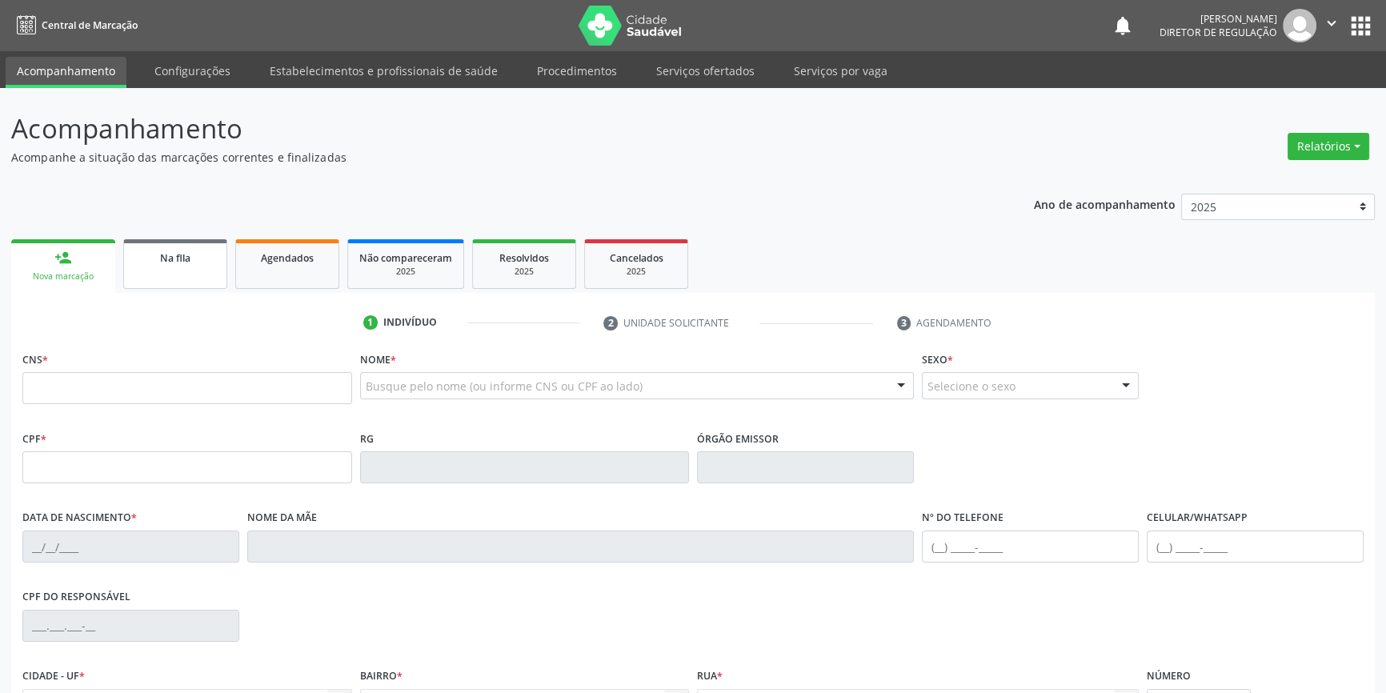
click at [171, 265] on link "Na fila" at bounding box center [175, 264] width 104 height 50
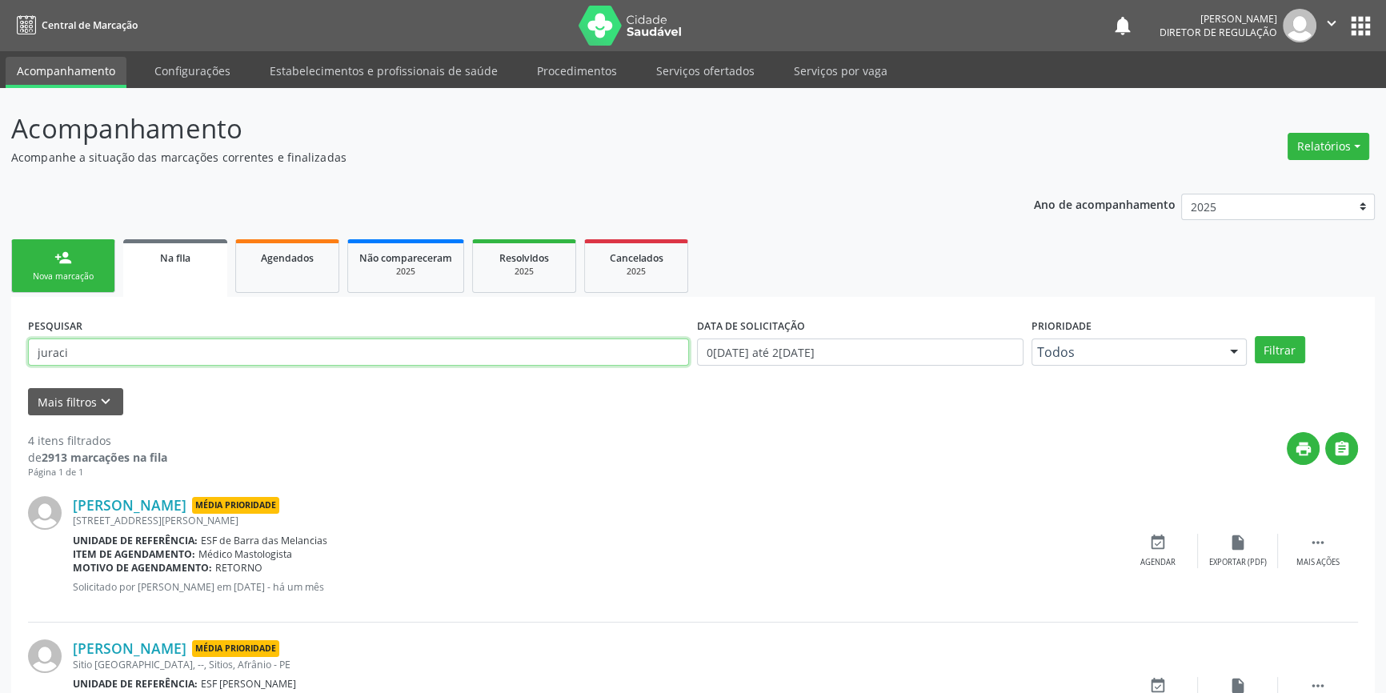
click at [150, 351] on input "juraci" at bounding box center [358, 351] width 661 height 27
type input "j"
click at [1296, 349] on button "Filtrar" at bounding box center [1280, 349] width 50 height 27
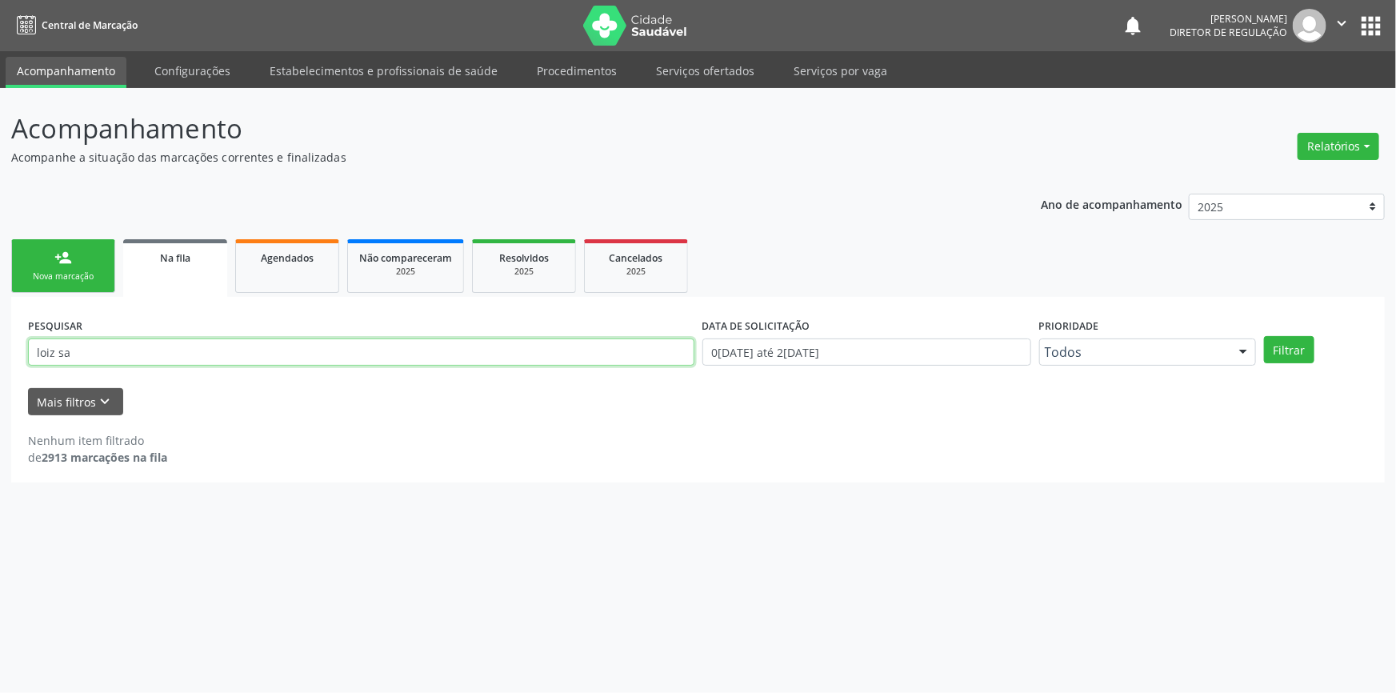
click at [95, 356] on input "loiz sa" at bounding box center [361, 351] width 667 height 27
click at [43, 351] on input "[PERSON_NAME]" at bounding box center [361, 351] width 667 height 27
type input "[PERSON_NAME]"
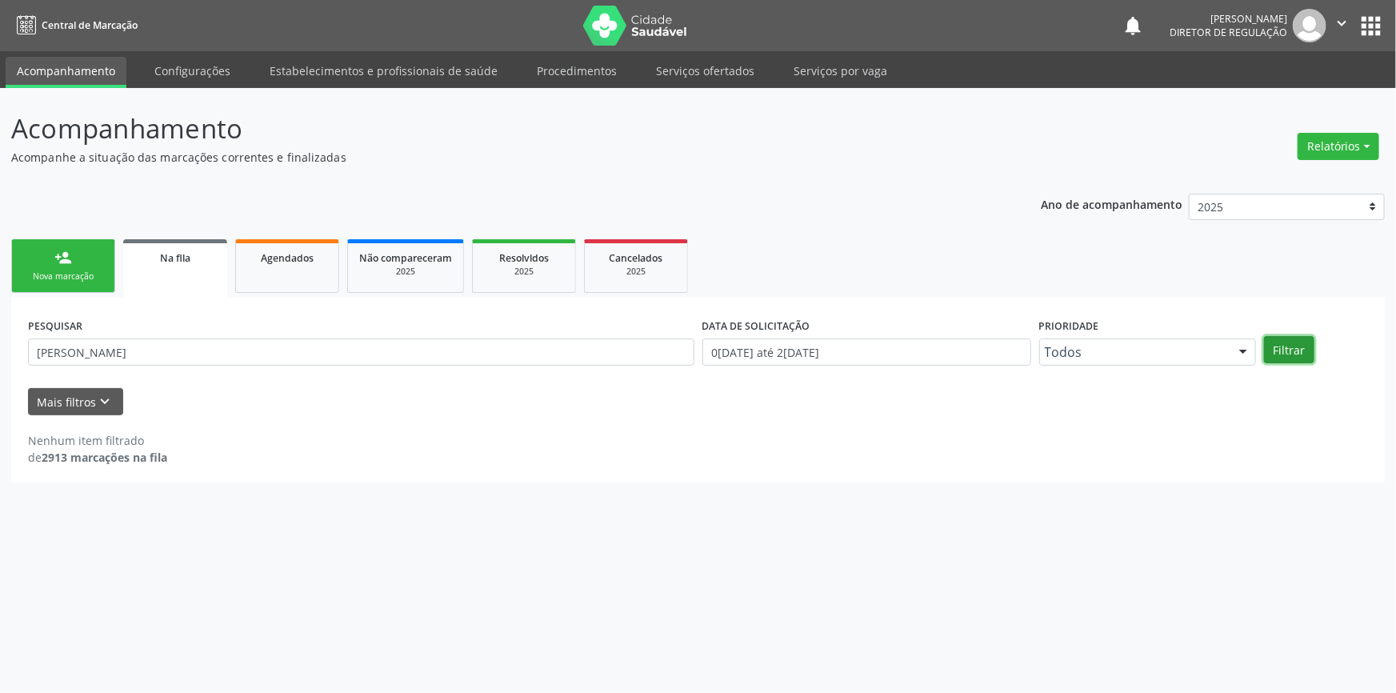
click at [1304, 344] on button "Filtrar" at bounding box center [1289, 349] width 50 height 27
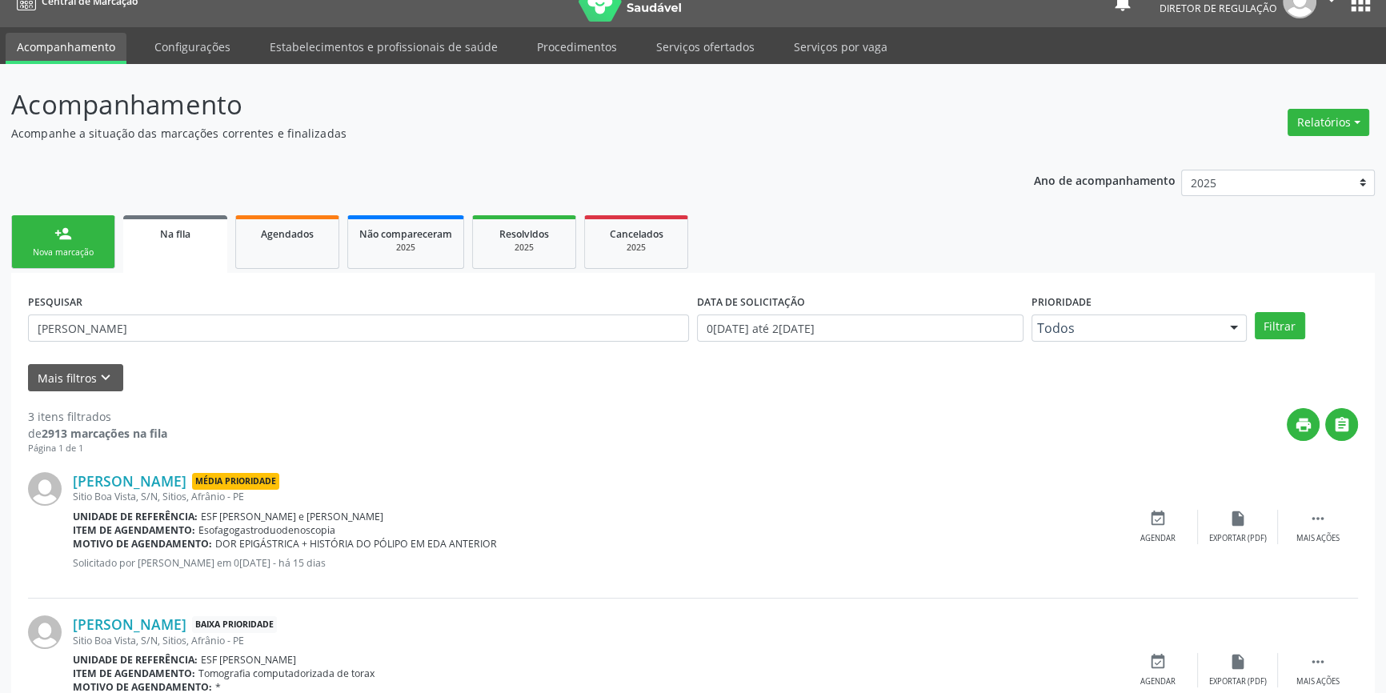
scroll to position [24, 0]
click at [84, 237] on link "person_add Nova marcação" at bounding box center [63, 242] width 104 height 54
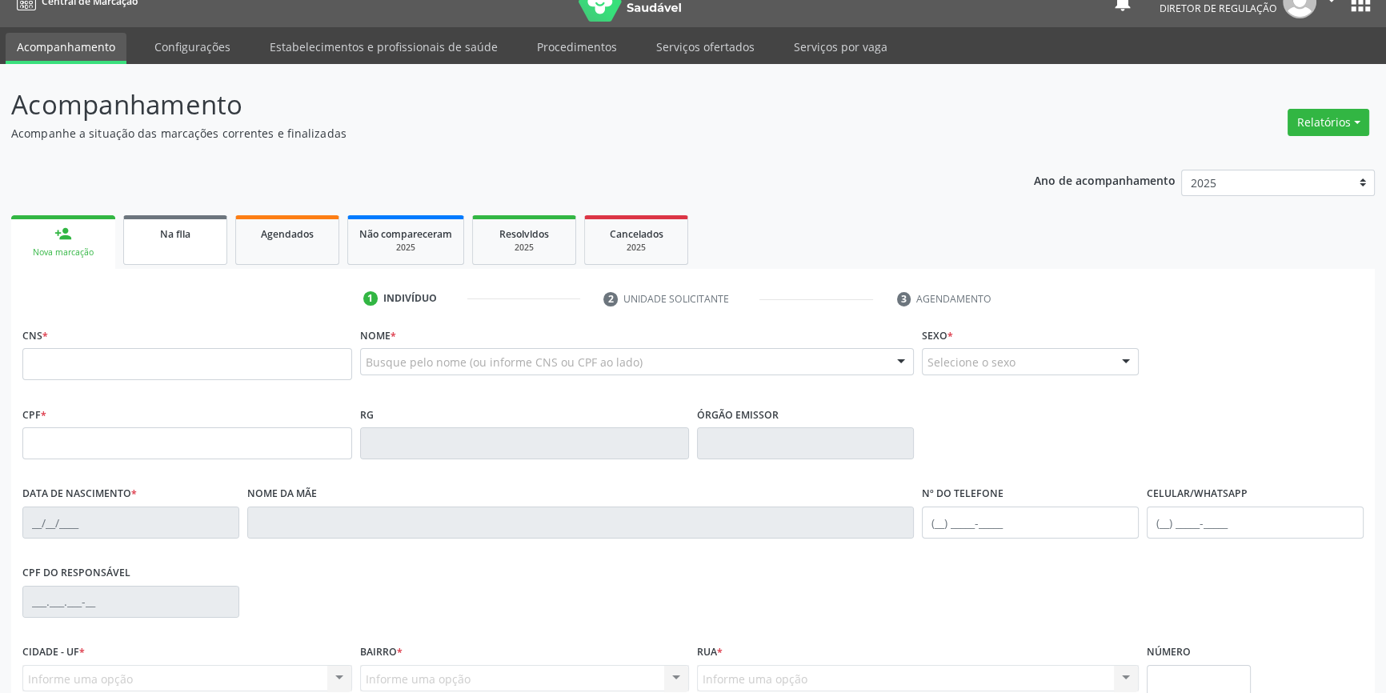
click at [176, 246] on link "Na fila" at bounding box center [175, 240] width 104 height 50
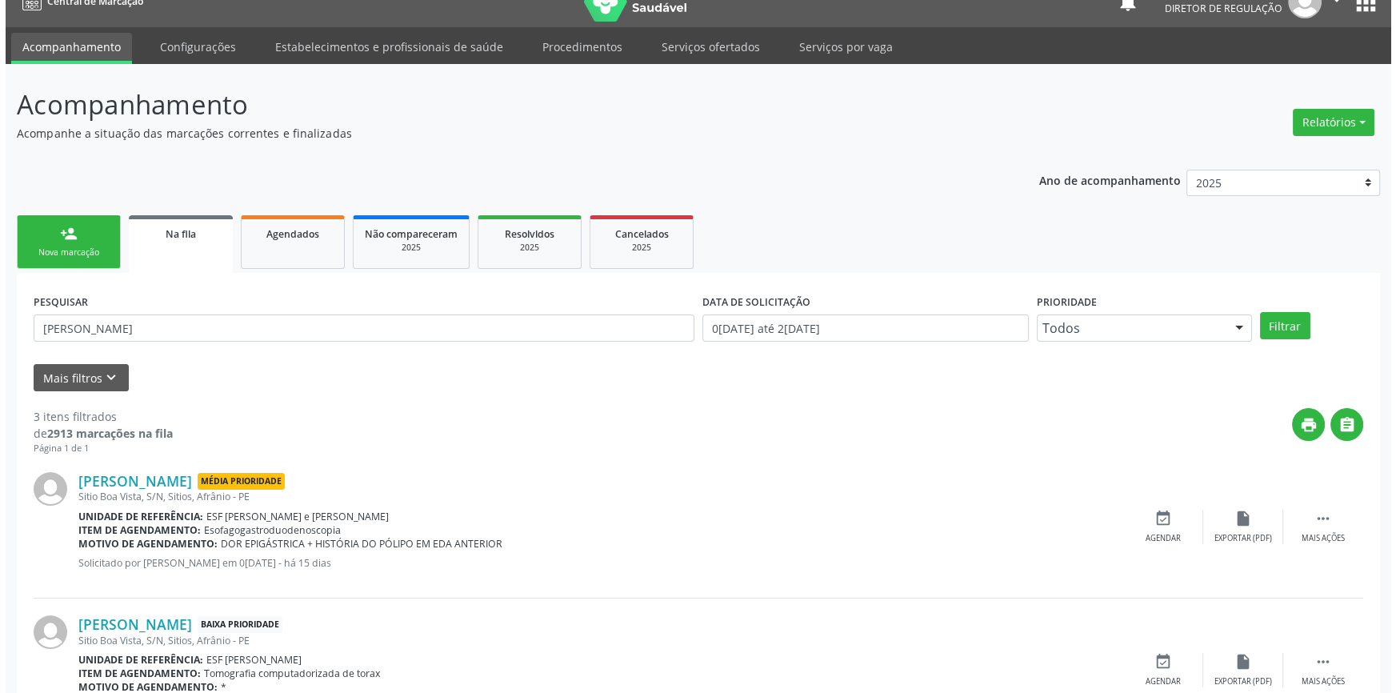
scroll to position [0, 0]
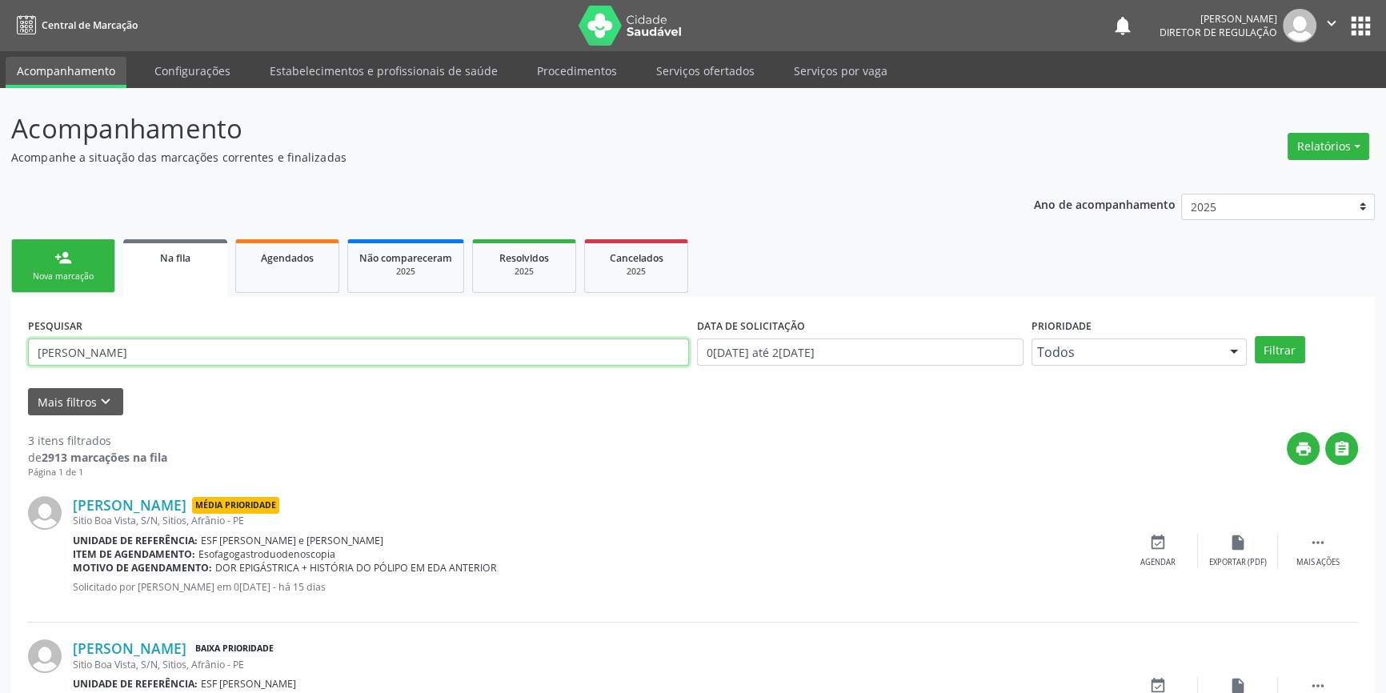
click at [160, 351] on input "[PERSON_NAME]" at bounding box center [358, 351] width 661 height 27
type input "l"
type input "[PERSON_NAME] co"
click at [1272, 352] on button "Filtrar" at bounding box center [1280, 349] width 50 height 27
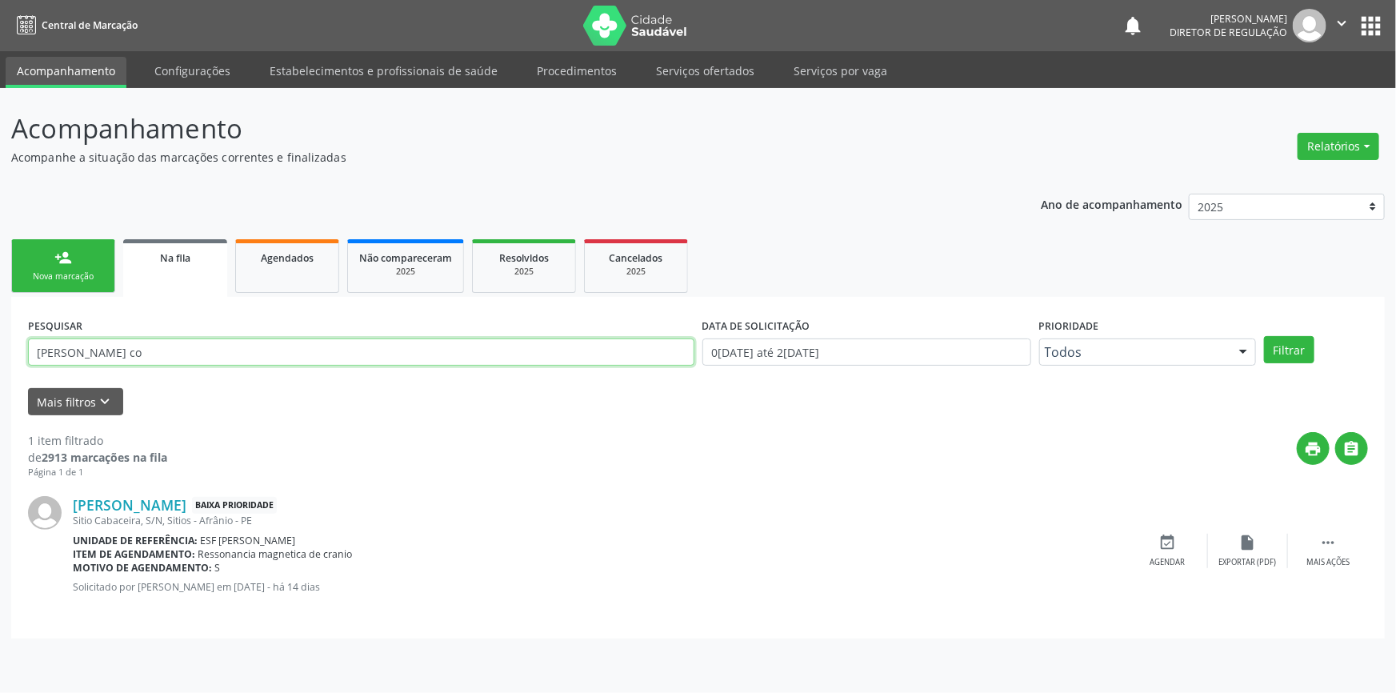
drag, startPoint x: 95, startPoint y: 349, endPoint x: 30, endPoint y: 360, distance: 66.6
click at [30, 360] on input "[PERSON_NAME] co" at bounding box center [361, 351] width 667 height 27
type input "[PERSON_NAME]"
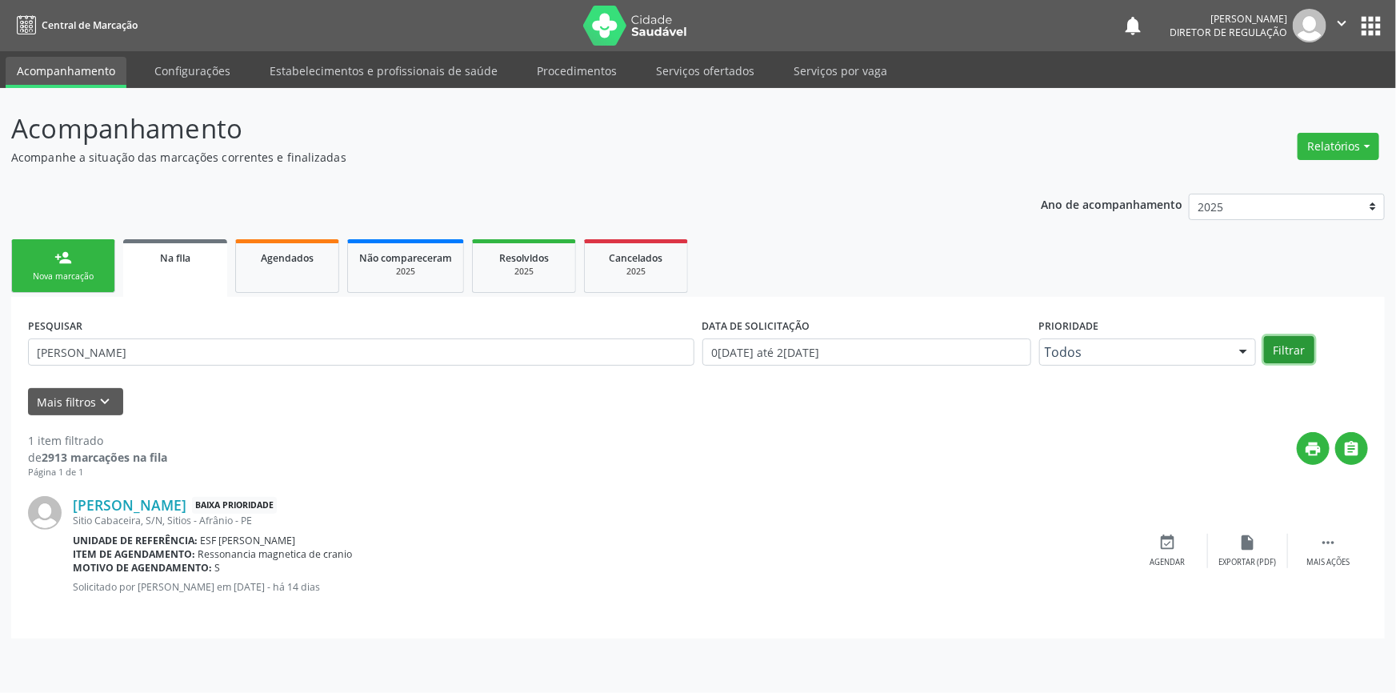
click at [1299, 347] on button "Filtrar" at bounding box center [1289, 349] width 50 height 27
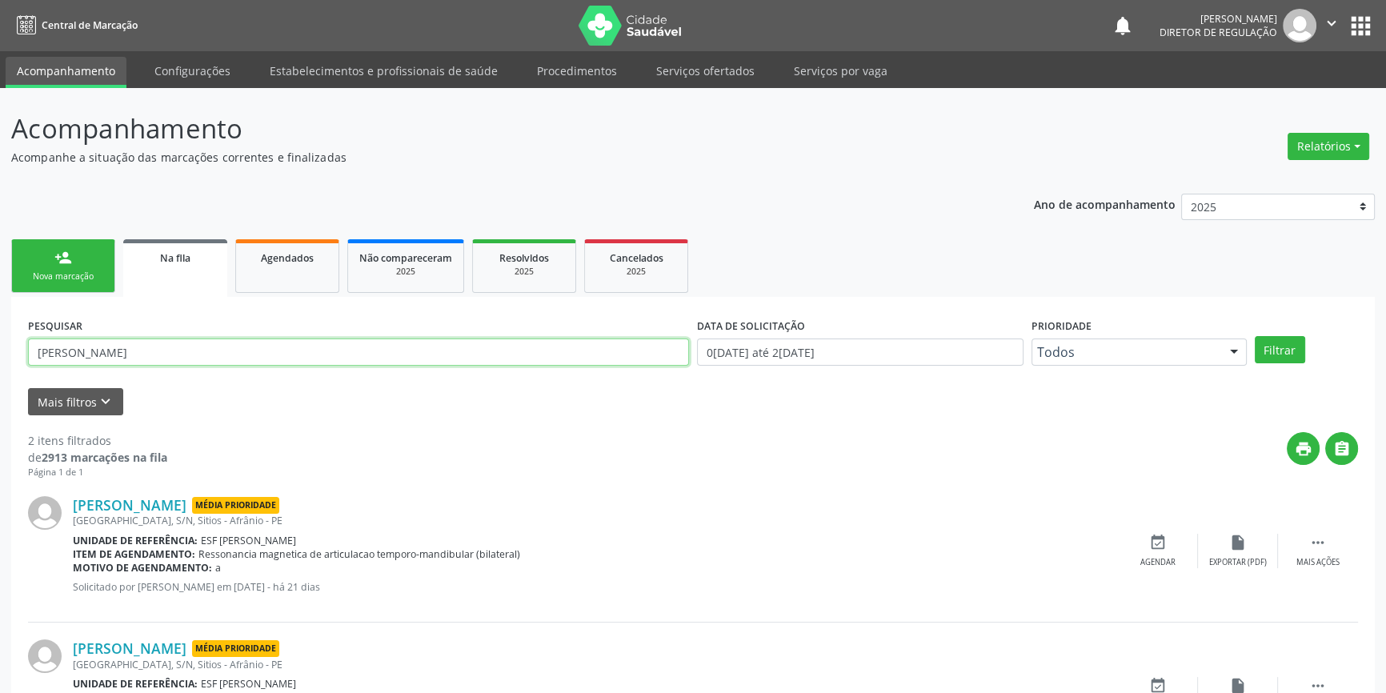
drag, startPoint x: 96, startPoint y: 355, endPoint x: 0, endPoint y: 362, distance: 96.3
click at [0, 362] on div "Acompanhamento Acompanhe a situação das marcações correntes e finalizadas Relat…" at bounding box center [693, 440] width 1386 height 705
type input "[PERSON_NAME]"
click at [1280, 350] on button "Filtrar" at bounding box center [1280, 349] width 50 height 27
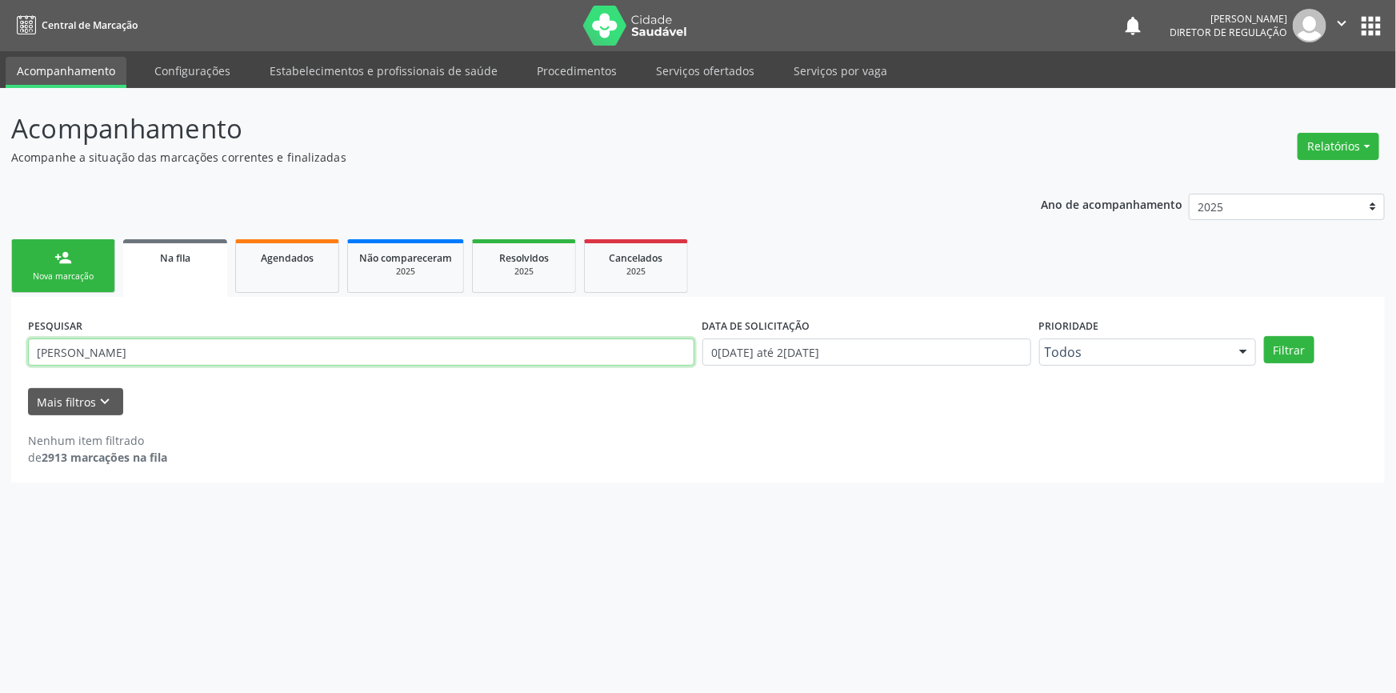
drag, startPoint x: 106, startPoint y: 354, endPoint x: 4, endPoint y: 350, distance: 101.7
click at [4, 350] on div "Acompanhamento Acompanhe a situação das marcações correntes e finalizadas Relat…" at bounding box center [698, 390] width 1396 height 605
type input "701000870589396"
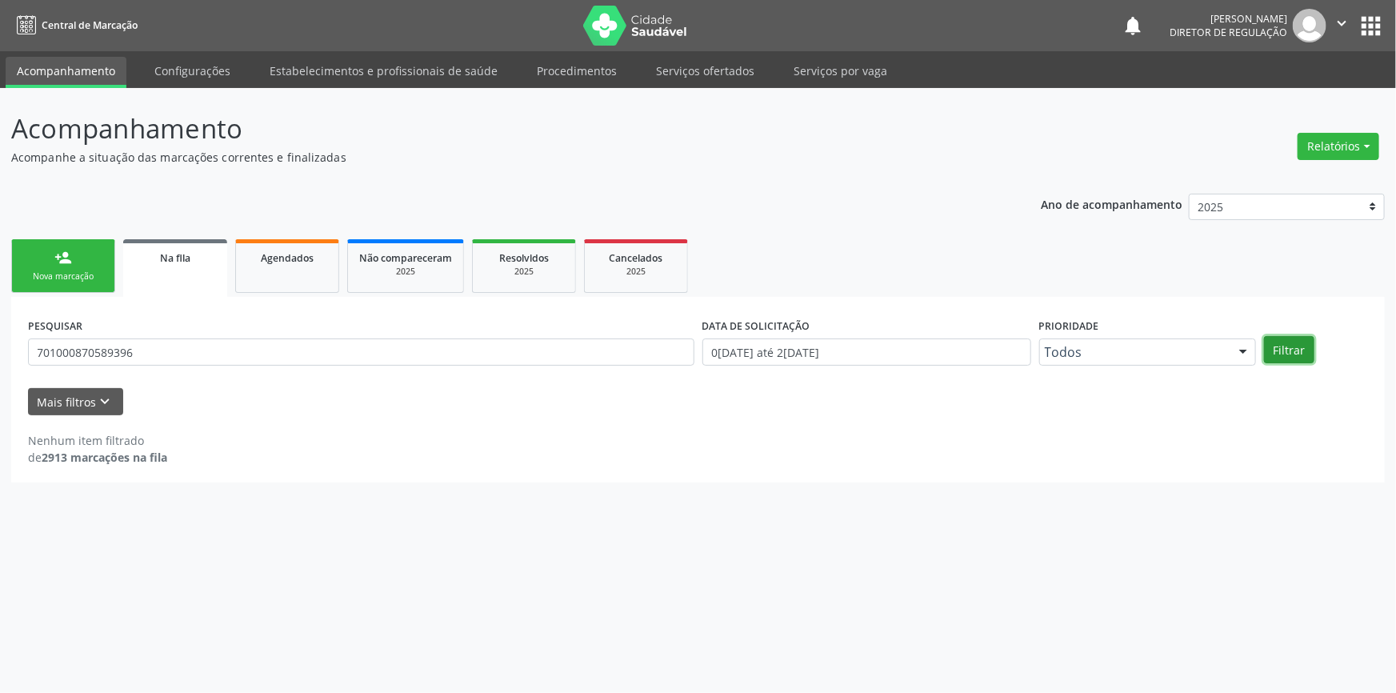
click at [1283, 345] on button "Filtrar" at bounding box center [1289, 349] width 50 height 27
